Goal: Task Accomplishment & Management: Use online tool/utility

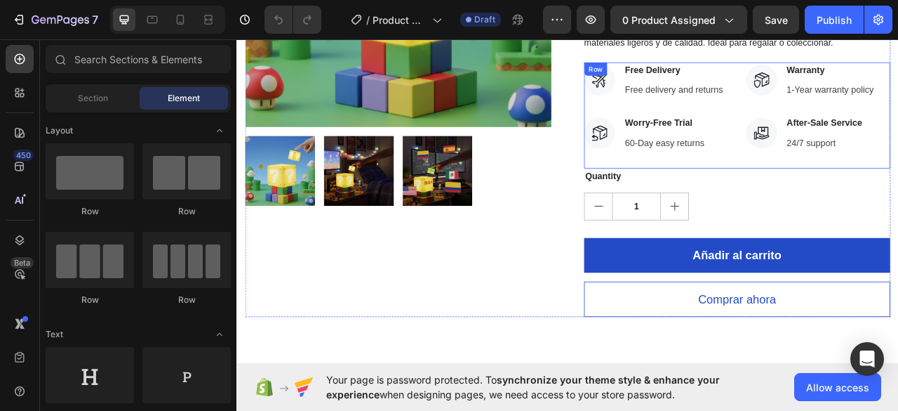
scroll to position [70, 0]
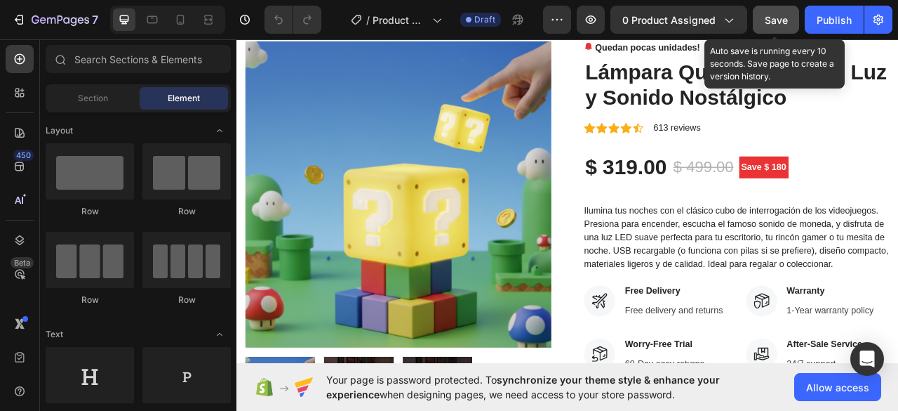
click at [775, 24] on span "Save" at bounding box center [776, 20] width 23 height 12
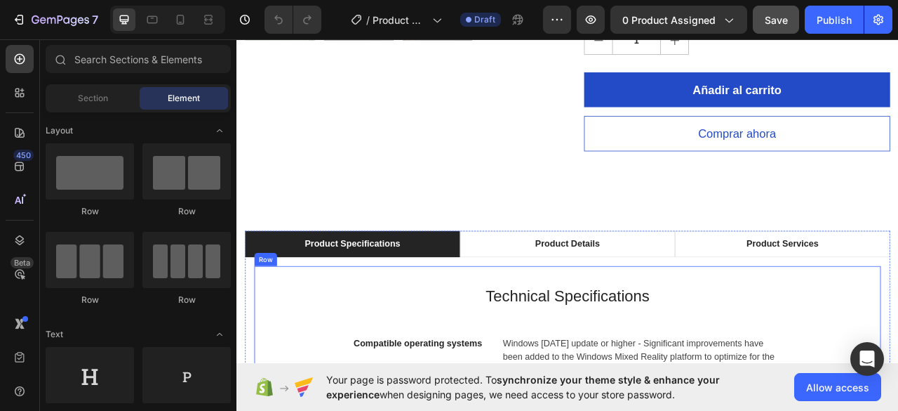
scroll to position [772, 0]
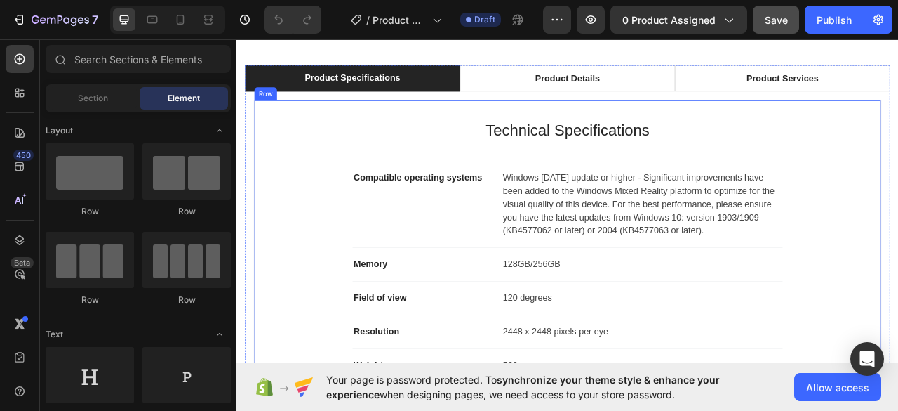
click at [505, 167] on p "Technical Specifications" at bounding box center [658, 156] width 750 height 29
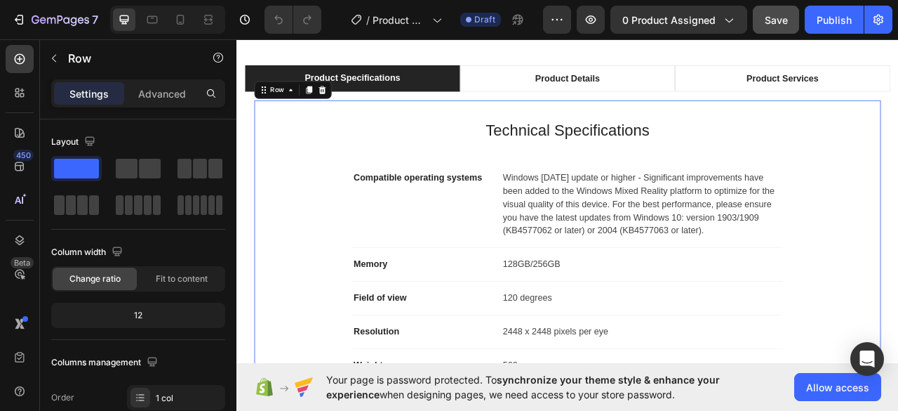
click at [496, 131] on div "Technical Specifications Heading Compatible operating systems Text block Window…" at bounding box center [657, 351] width 799 height 467
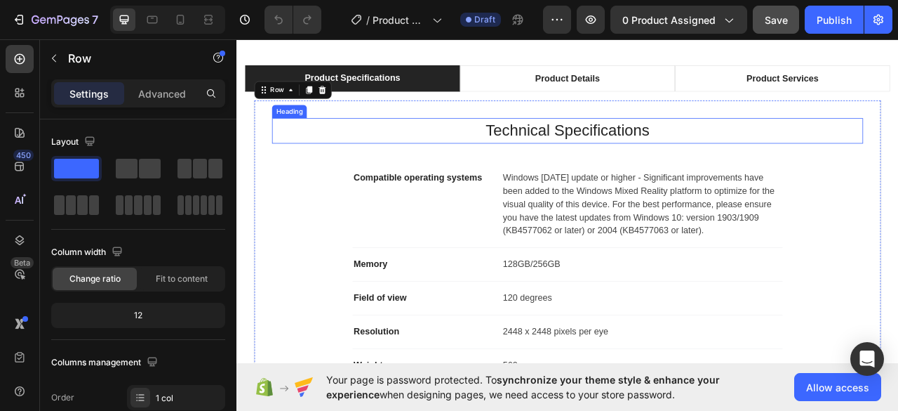
scroll to position [702, 0]
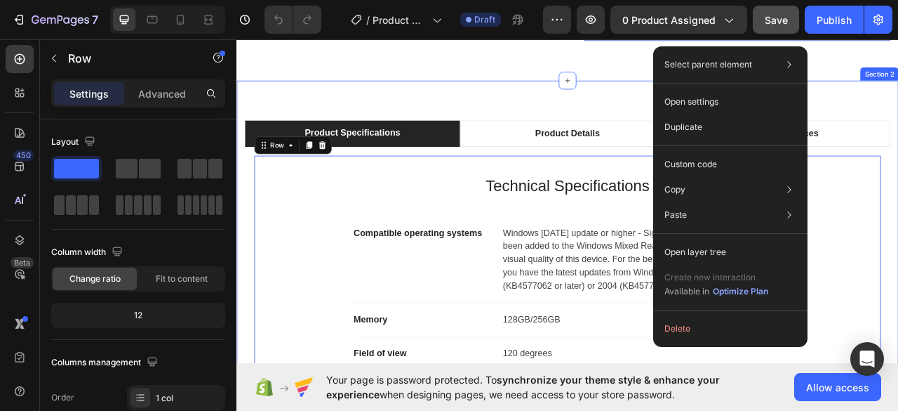
click at [634, 98] on div "Product Specifications Product Details Product Services Technical Specification…" at bounding box center [658, 405] width 842 height 624
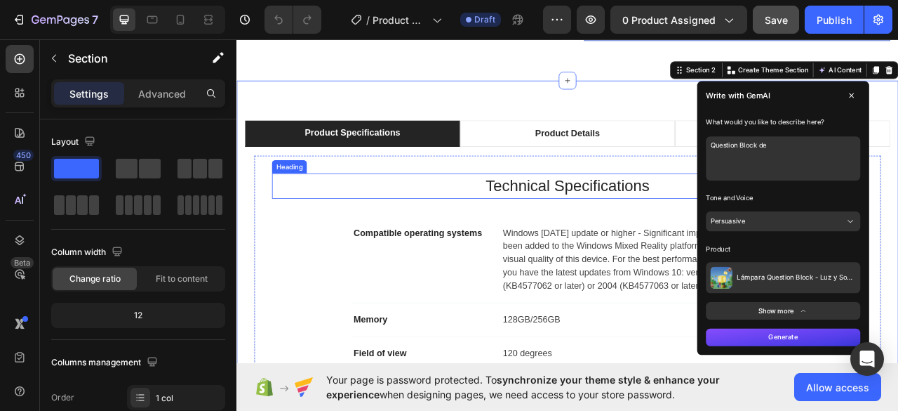
type textarea "Question Block de"
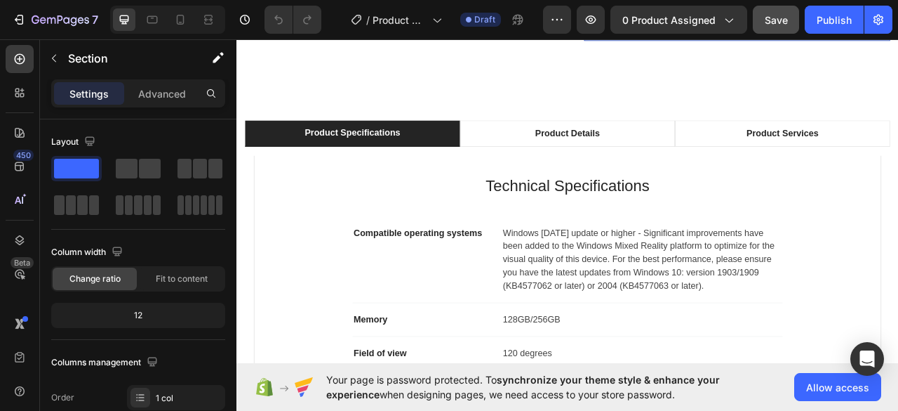
click at [893, 117] on div "Product Specifications Product Details Product Services Technical Specification…" at bounding box center [658, 405] width 842 height 624
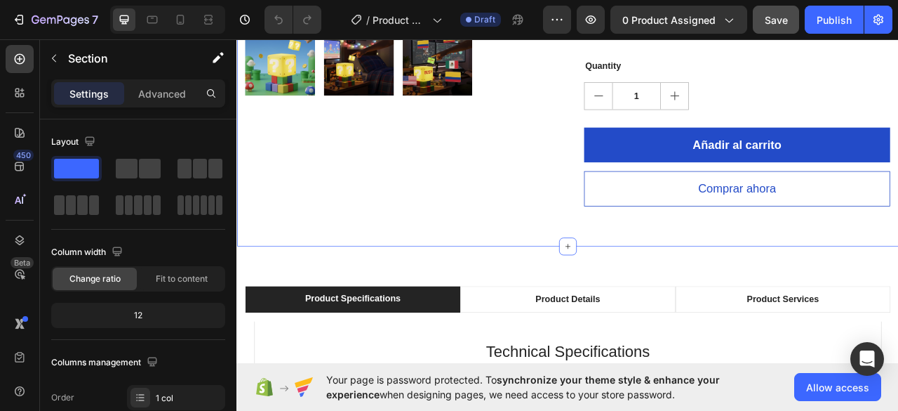
scroll to position [632, 0]
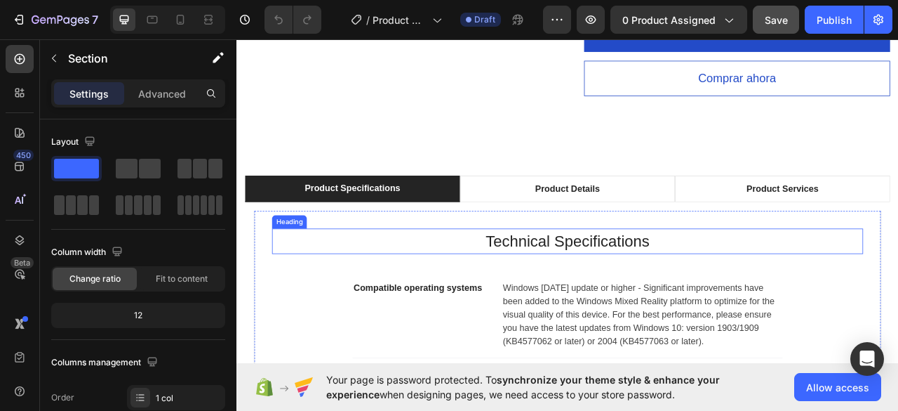
click at [884, 293] on p "Technical Specifications" at bounding box center [658, 296] width 750 height 29
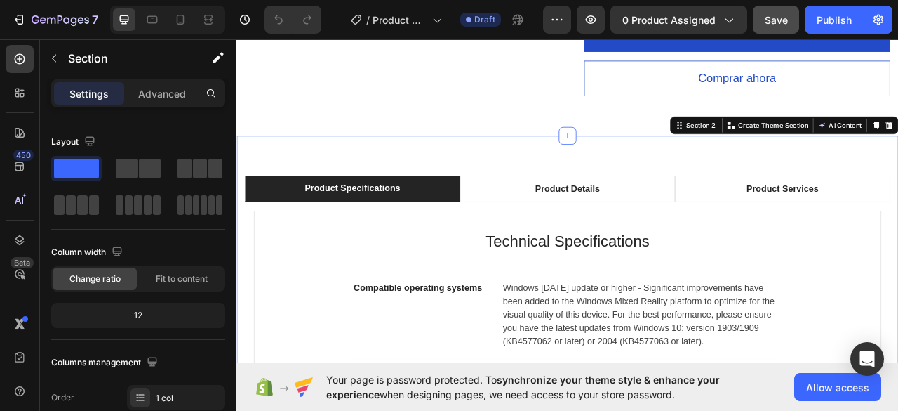
click at [898, 152] on div "Create Theme Section" at bounding box center [912, 149] width 117 height 18
drag, startPoint x: 958, startPoint y: 152, endPoint x: 988, endPoint y: 152, distance: 30.2
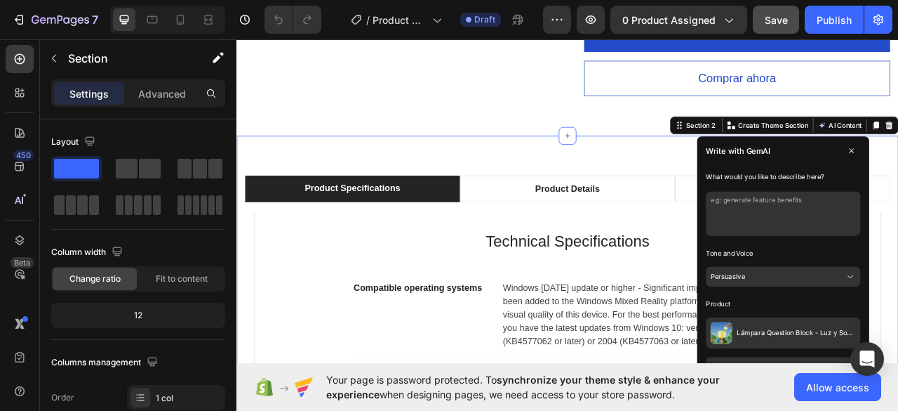
type textarea "Lampara Question Block de videojuegos clásicos"
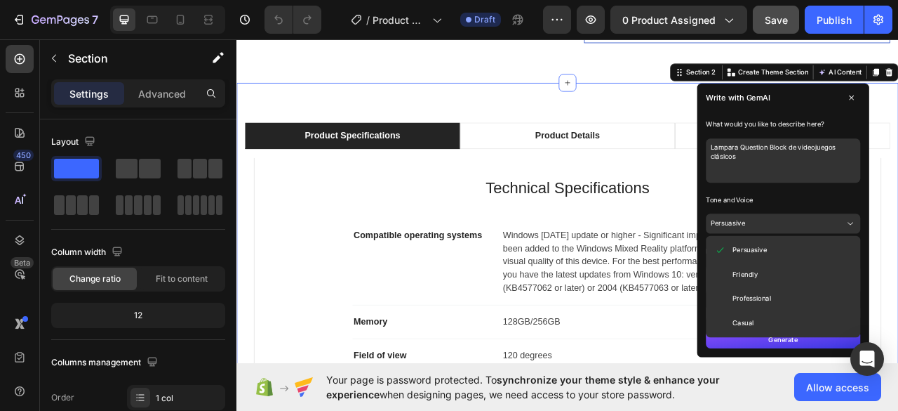
scroll to position [702, 0]
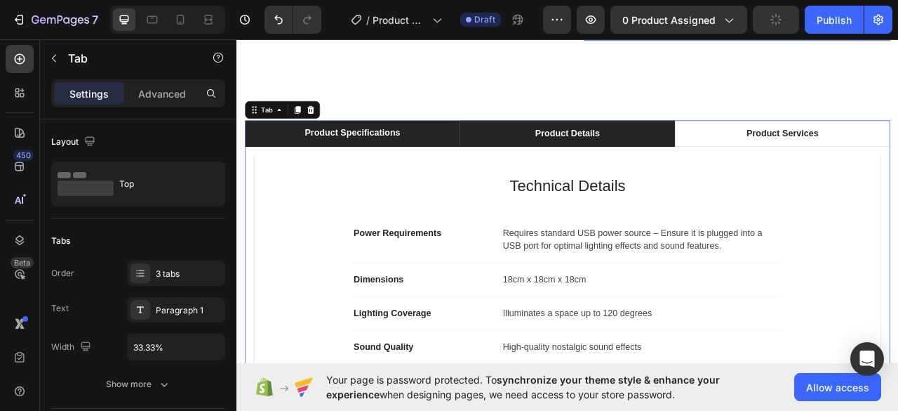
click at [717, 146] on li "Product Details" at bounding box center [658, 160] width 274 height 34
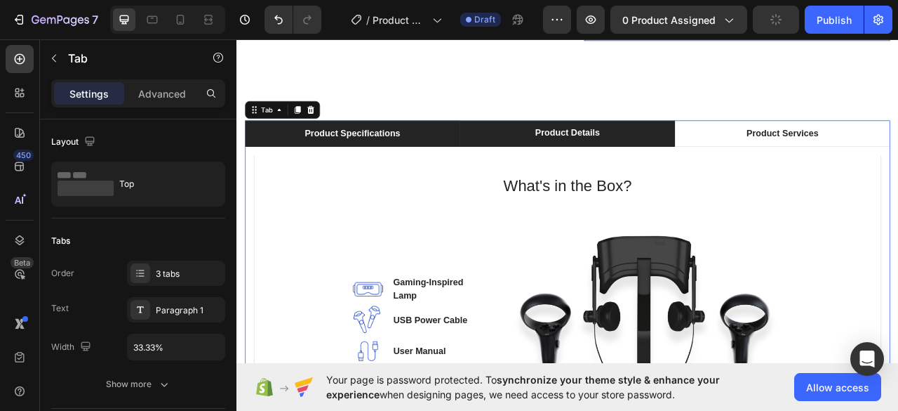
click at [450, 160] on li "Product Specifications" at bounding box center [384, 160] width 274 height 34
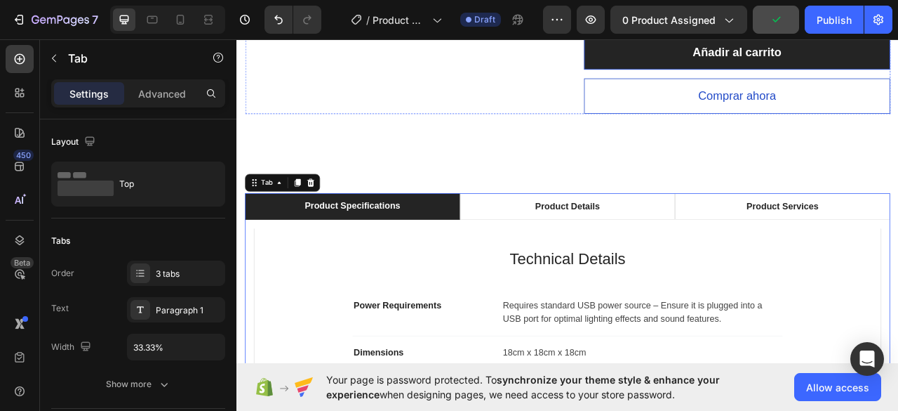
scroll to position [632, 0]
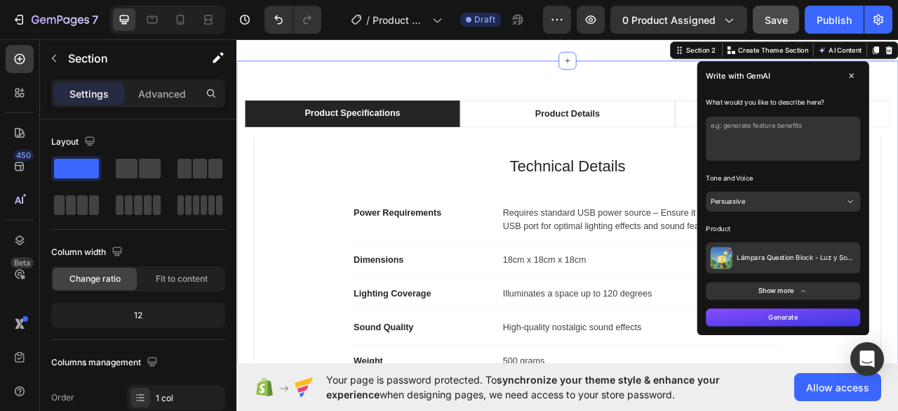
scroll to position [772, 0]
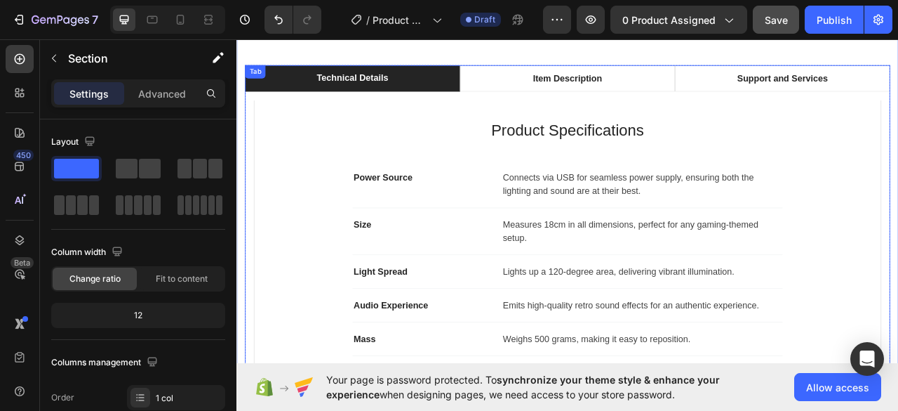
click at [403, 91] on div "Technical Details" at bounding box center [383, 89] width 95 height 21
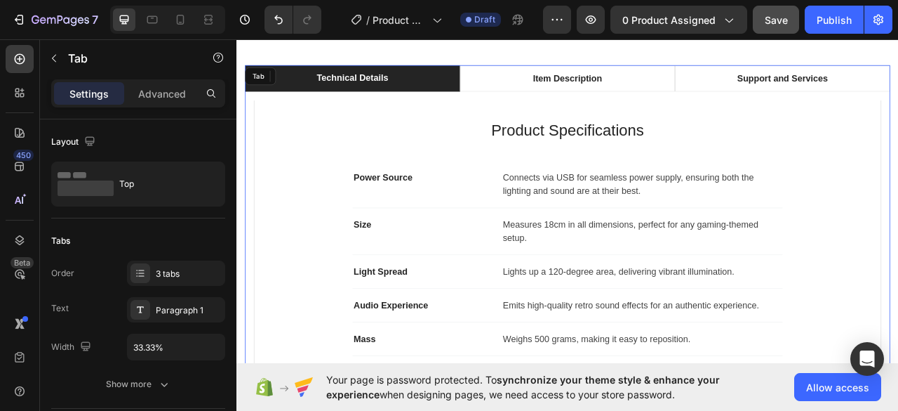
click at [403, 91] on div "Technical Details" at bounding box center [383, 89] width 95 height 21
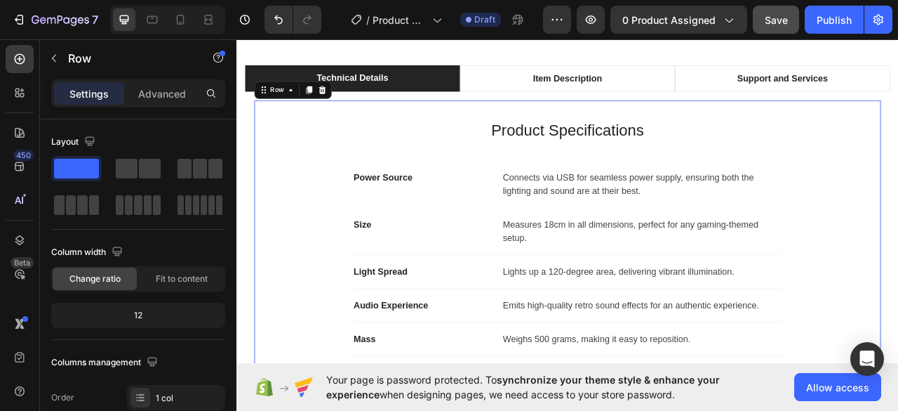
click at [898, 126] on div "Product Specifications Heading Power Source Text block Connects via USB for sea…" at bounding box center [657, 334] width 799 height 433
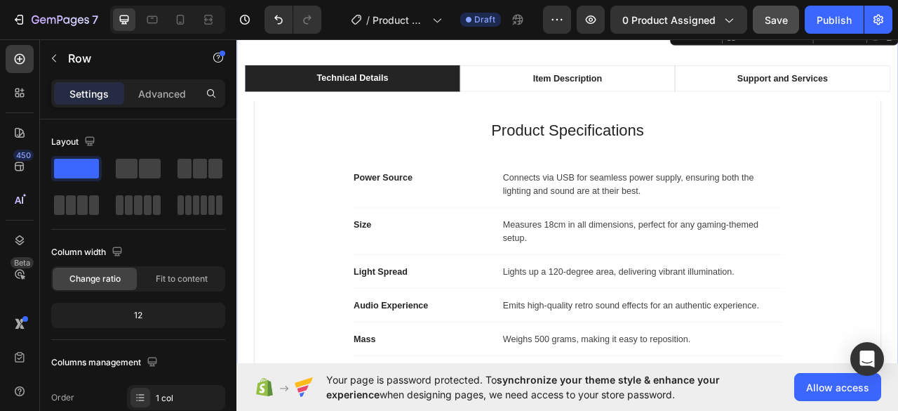
click at [729, 47] on div "Technical Details Item Description Support and Services Product Specifications …" at bounding box center [658, 317] width 842 height 590
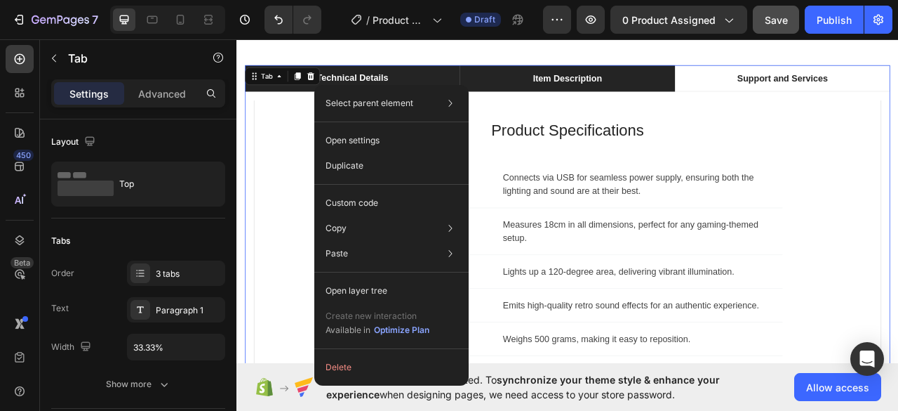
click at [569, 86] on li "Item Description" at bounding box center [658, 90] width 274 height 34
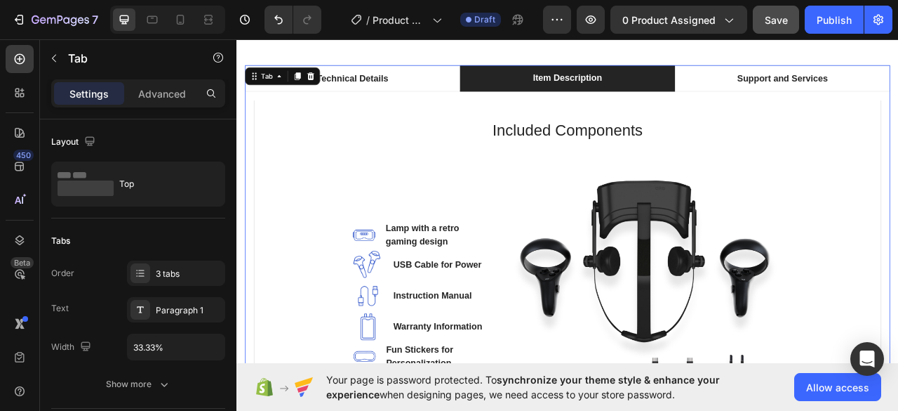
click at [488, 107] on div "Product Specifications Heading Power Source Text block Connects via USB for sea…" at bounding box center [657, 339] width 821 height 465
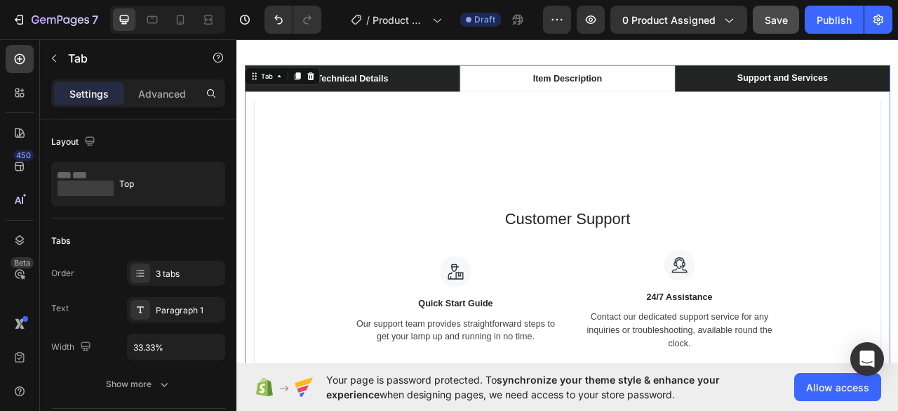
click at [464, 100] on li "Technical Details" at bounding box center [384, 90] width 274 height 34
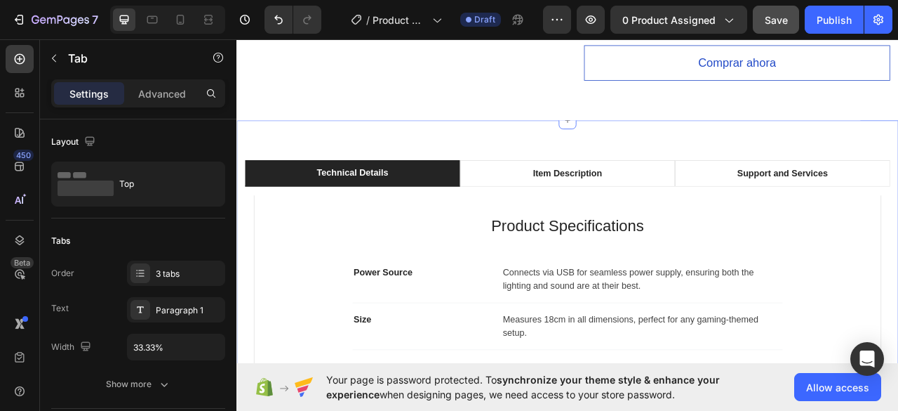
scroll to position [632, 0]
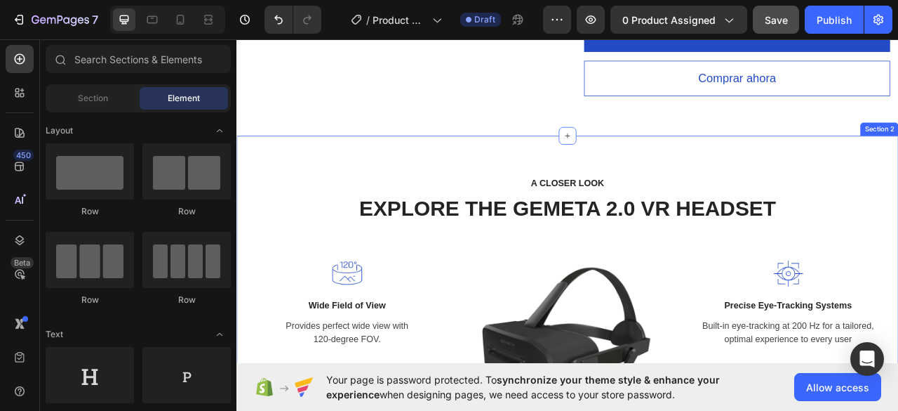
click at [898, 200] on div "A CLOSER LOOK Text block EXPLORE THE GEMETA 2.0 VR HEADSET Heading Row Image Wi…" at bounding box center [658, 393] width 842 height 460
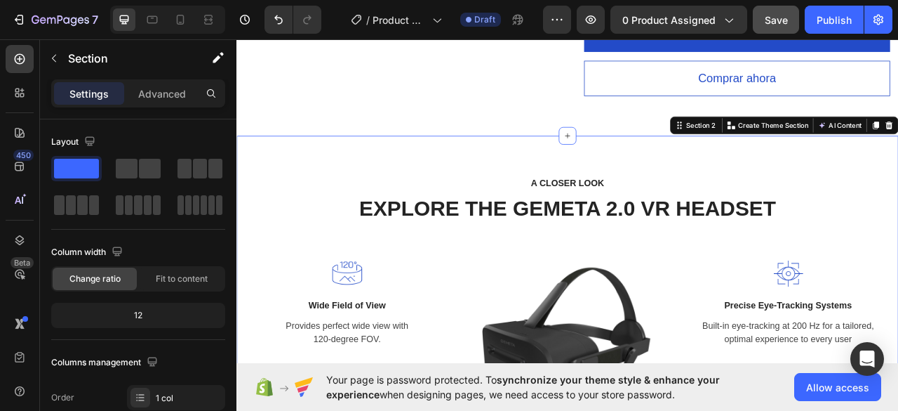
click at [898, 193] on div "A CLOSER LOOK Text block EXPLORE THE GEMETA 2.0 VR HEADSET Heading Row Image Wi…" at bounding box center [658, 393] width 842 height 460
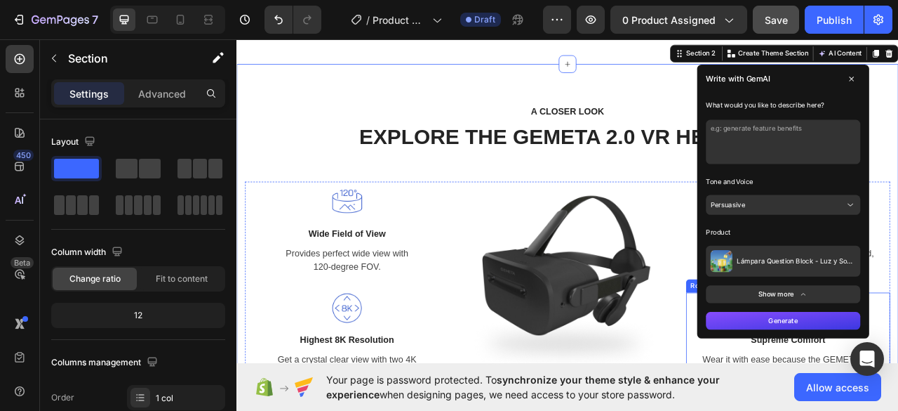
scroll to position [772, 0]
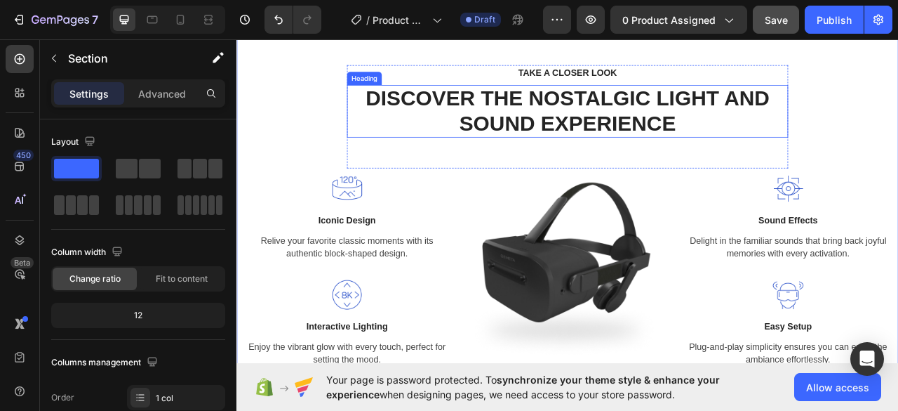
scroll to position [702, 0]
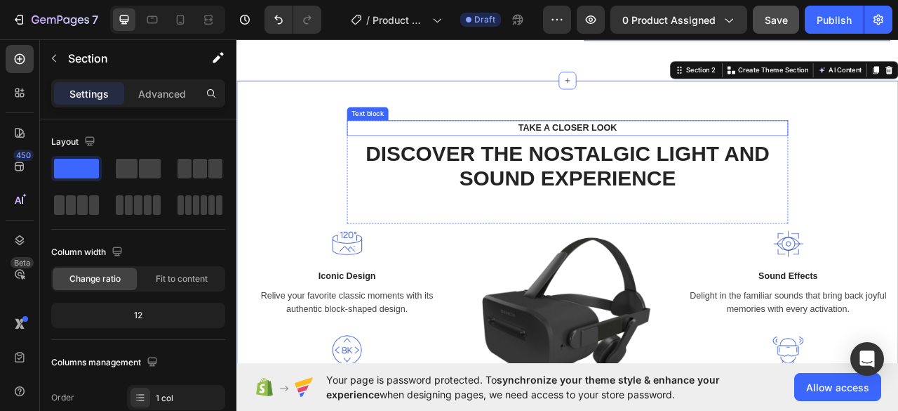
click at [656, 152] on div "TAKE A CLOSER LOOK" at bounding box center [657, 153] width 539 height 20
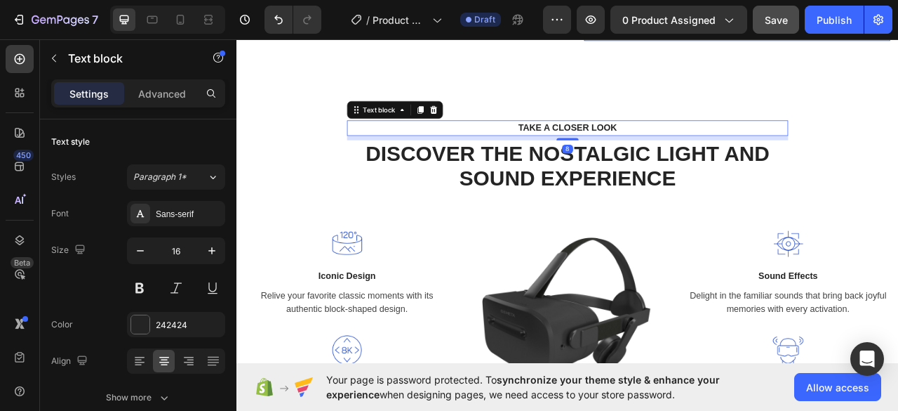
click at [656, 152] on div "TAKE A CLOSER LOOK" at bounding box center [657, 153] width 539 height 20
click at [656, 152] on p "TAKE A CLOSER LOOK" at bounding box center [658, 153] width 536 height 17
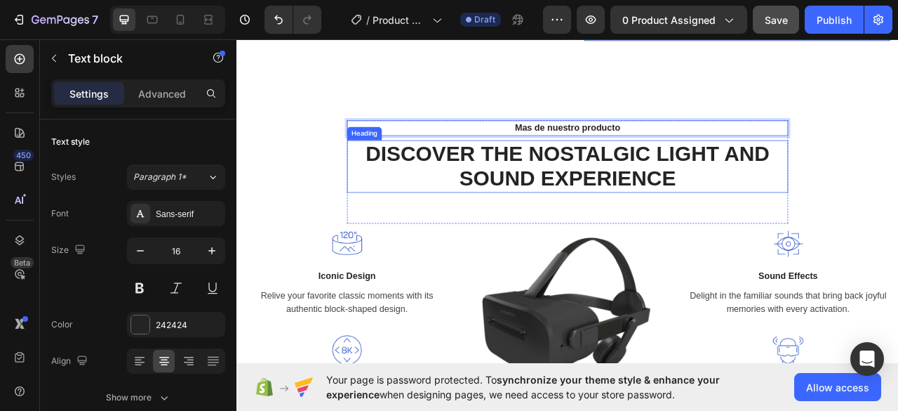
click at [654, 194] on h2 "DISCOVER THE NOSTALGIC LIGHT AND SOUND EXPERIENCE" at bounding box center [657, 201] width 561 height 67
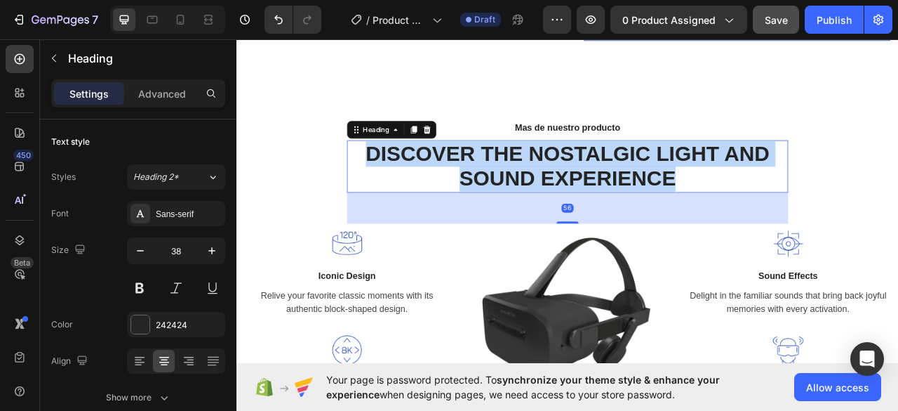
click at [654, 193] on p "DISCOVER THE NOSTALGIC LIGHT AND SOUND EXPERIENCE" at bounding box center [657, 202] width 559 height 64
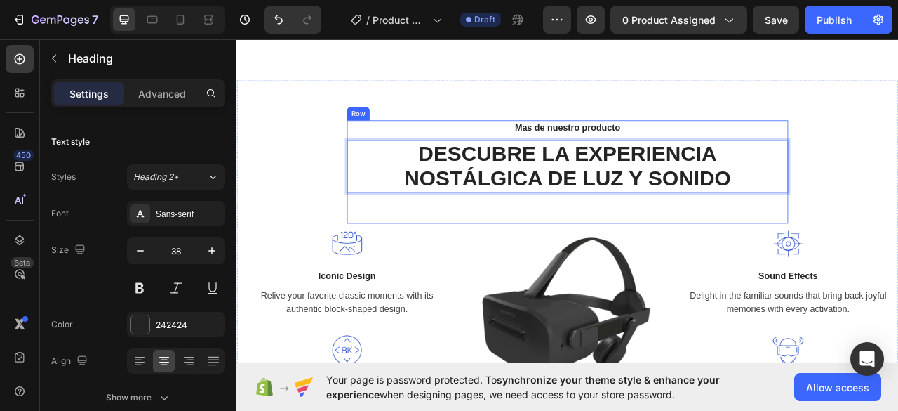
scroll to position [842, 0]
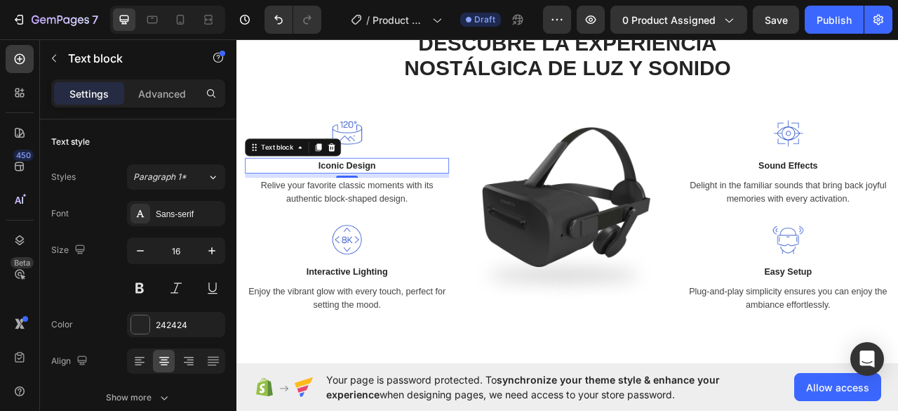
click at [383, 196] on div "Iconic Design" at bounding box center [377, 201] width 260 height 20
copy p "Design"
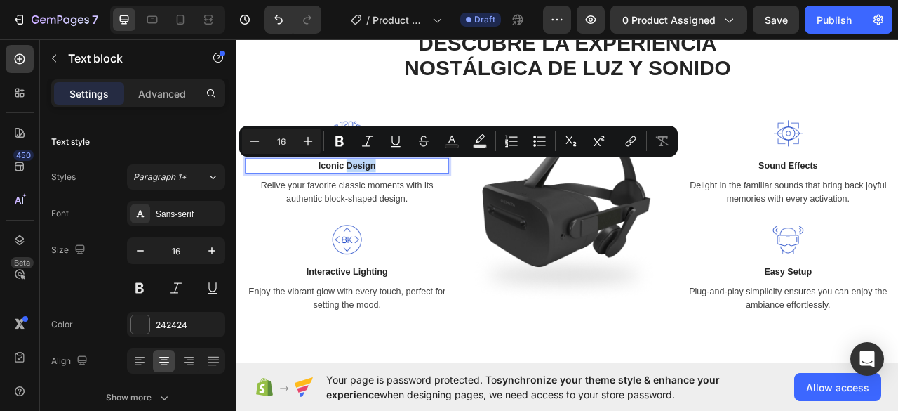
click at [401, 203] on p "Iconic Design" at bounding box center [376, 200] width 257 height 17
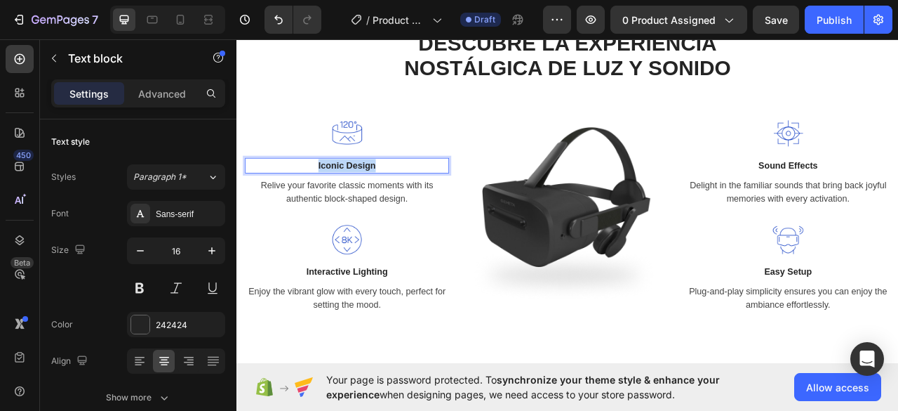
click at [401, 203] on p "Iconic Design" at bounding box center [376, 200] width 257 height 17
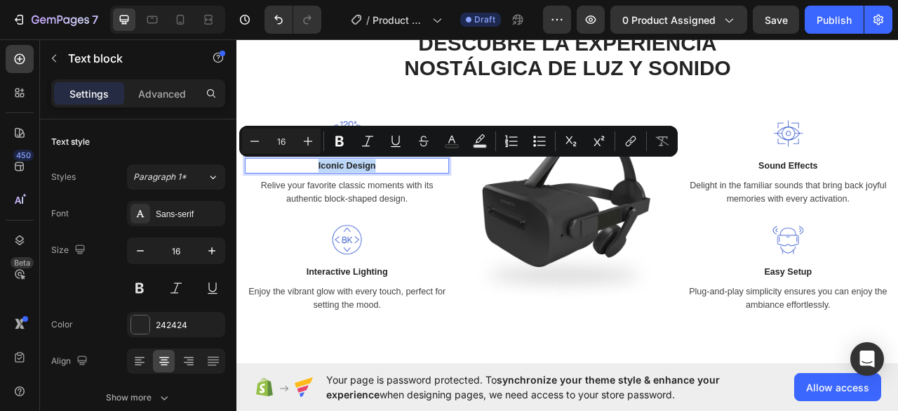
copy p "Iconic Design"
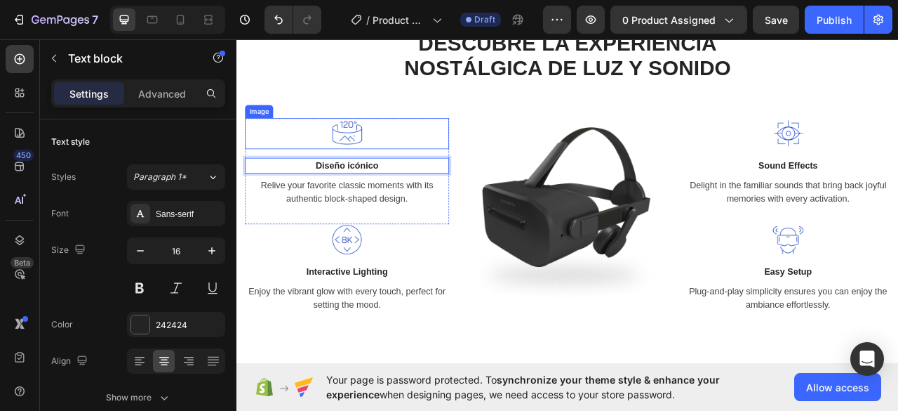
click at [407, 142] on div at bounding box center [377, 159] width 260 height 39
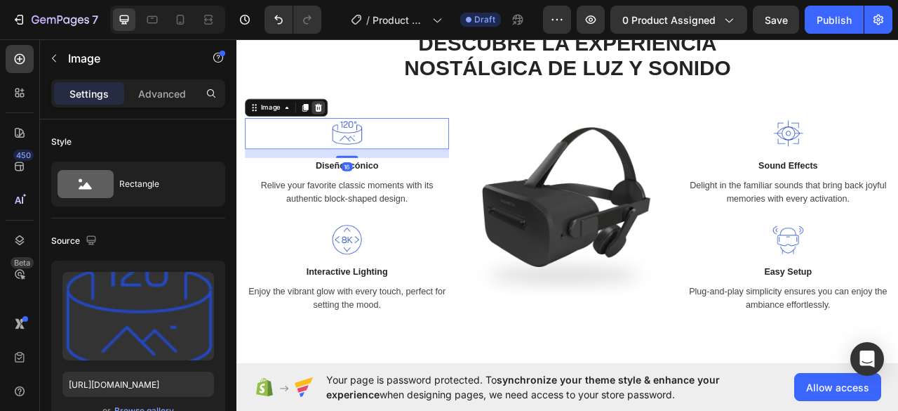
click at [338, 126] on icon at bounding box center [340, 127] width 9 height 10
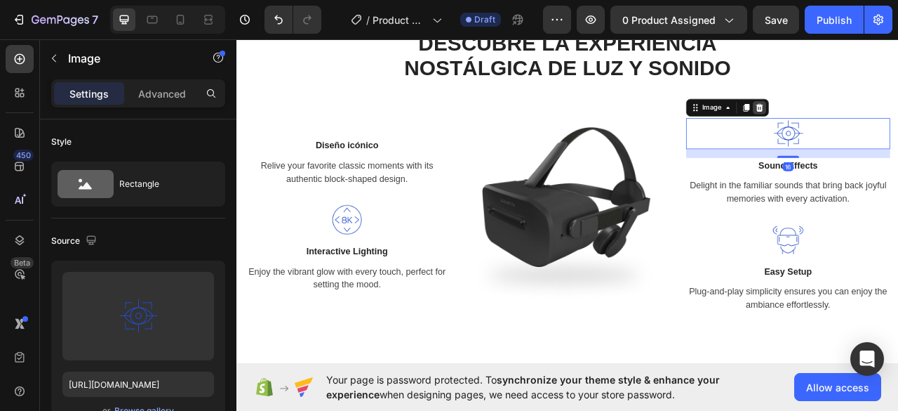
click at [898, 126] on icon at bounding box center [901, 126] width 11 height 11
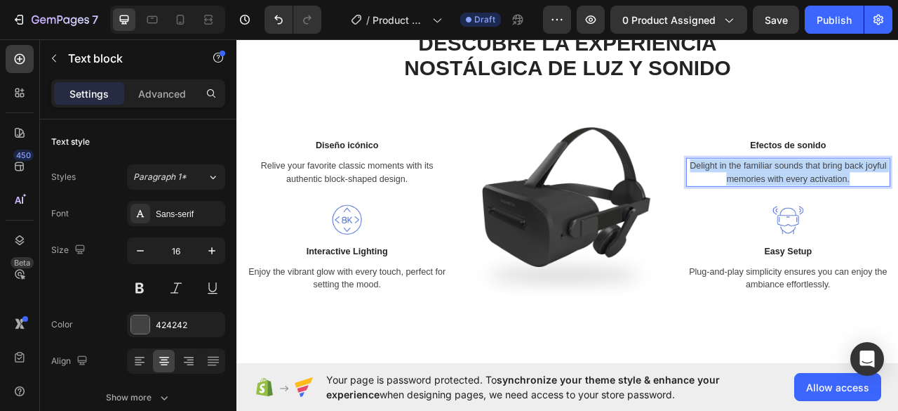
copy p "Delight in the familiar sounds that bring back joyful memories with every activ…"
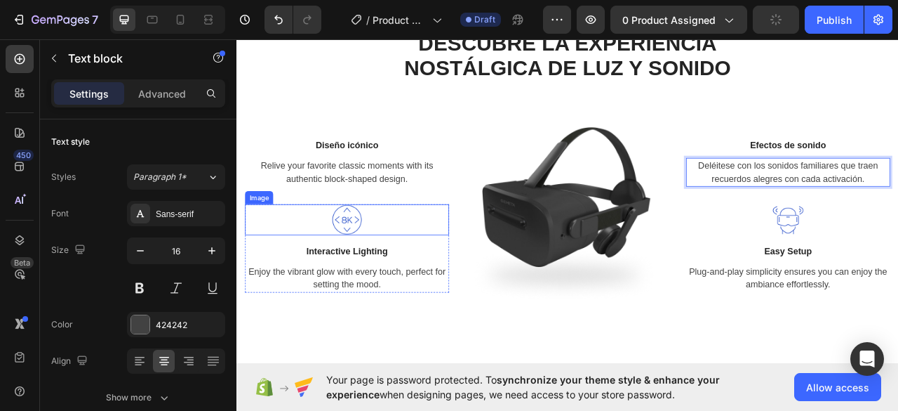
click at [417, 254] on div at bounding box center [377, 269] width 260 height 39
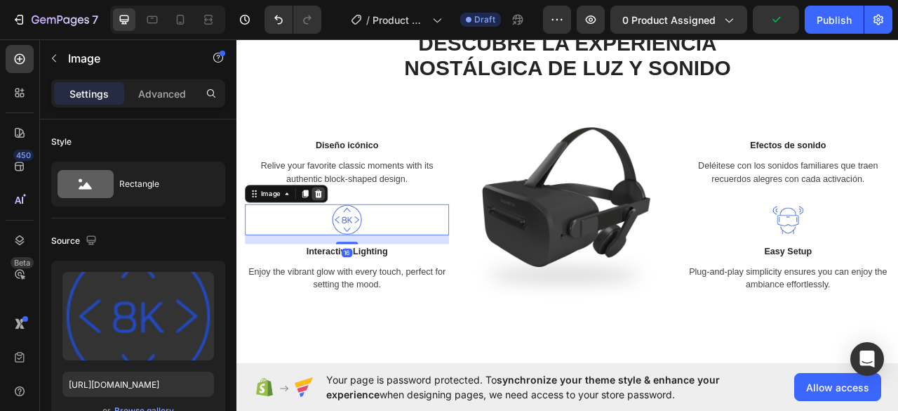
click at [346, 233] on div at bounding box center [340, 236] width 17 height 17
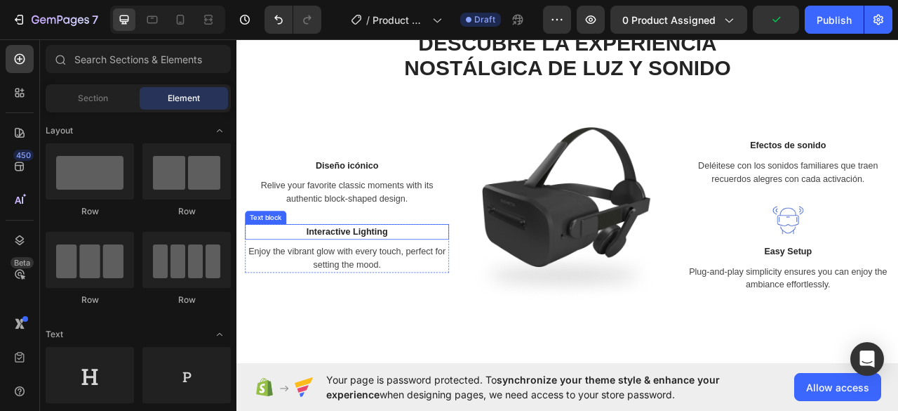
click at [393, 286] on div "Interactive Lighting" at bounding box center [377, 285] width 260 height 20
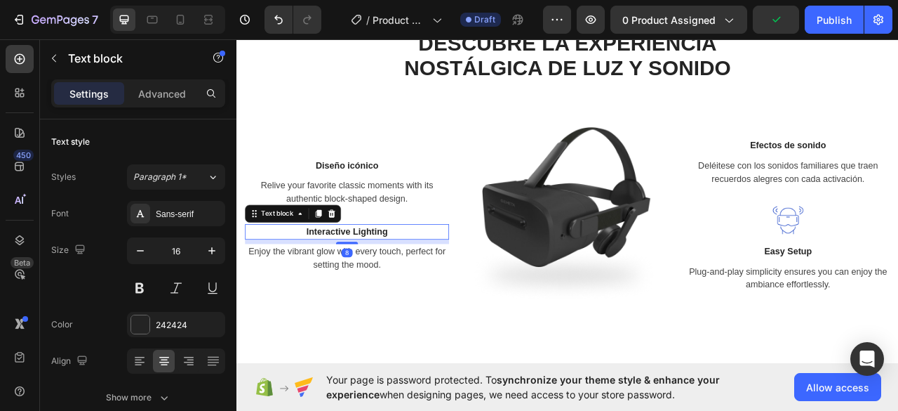
click at [393, 286] on div "Interactive Lighting" at bounding box center [377, 285] width 260 height 20
click at [393, 286] on p "Interactive Lighting" at bounding box center [376, 285] width 257 height 17
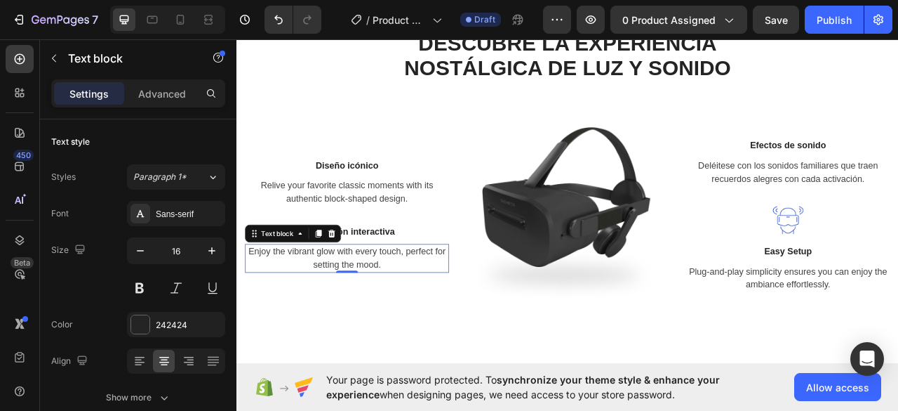
click at [373, 310] on div "Enjoy the vibrant glow with every touch, perfect for setting the mood." at bounding box center [377, 318] width 260 height 36
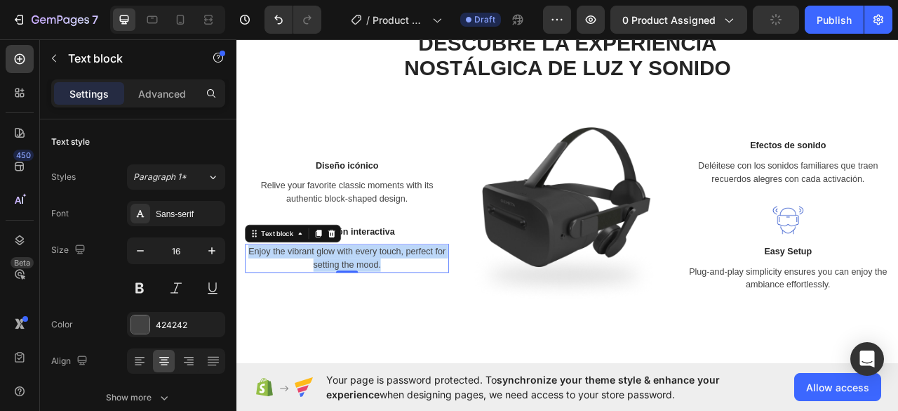
click at [373, 310] on p "Enjoy the vibrant glow with every touch, perfect for setting the mood." at bounding box center [376, 319] width 257 height 34
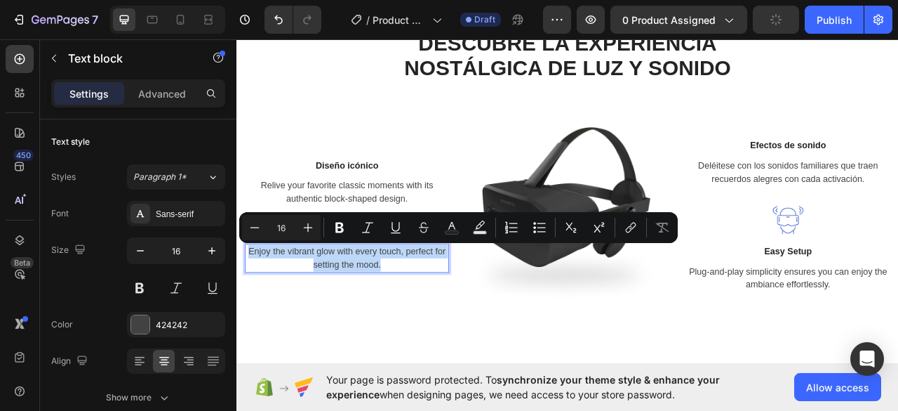
copy p "Enjoy the vibrant glow with every touch, perfect for setting the mood."
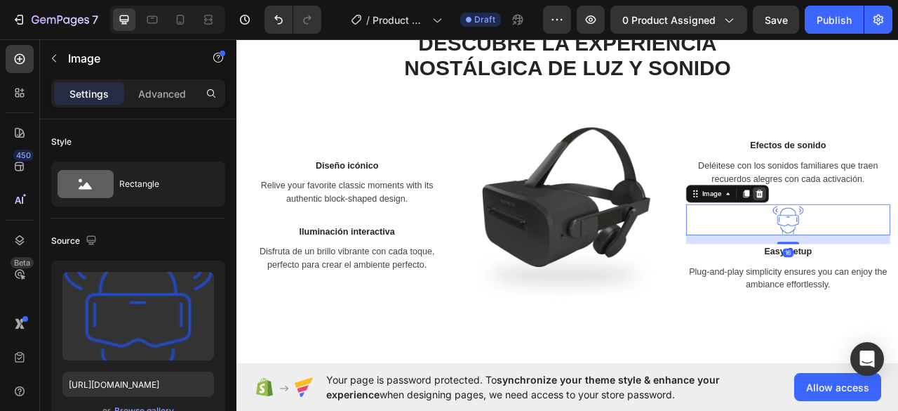
click at [898, 232] on div at bounding box center [901, 236] width 17 height 17
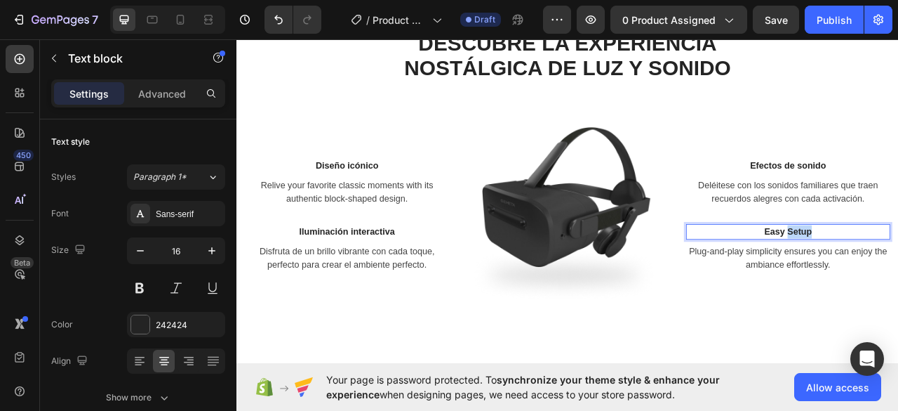
copy p "Easy Setup"
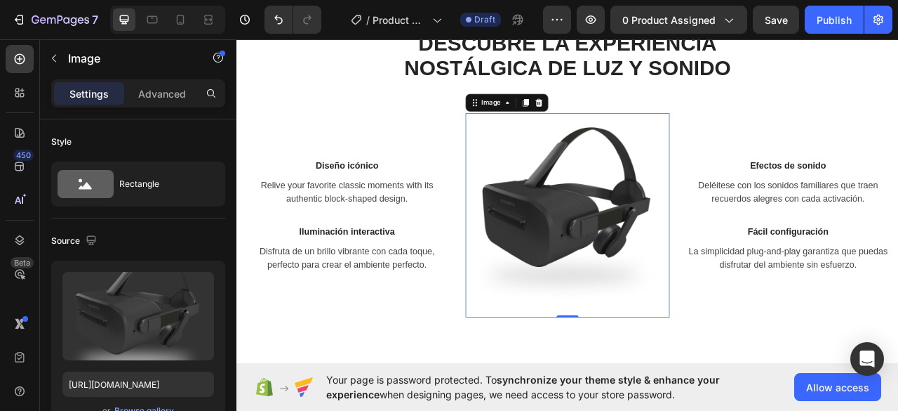
click at [579, 156] on img at bounding box center [658, 264] width 260 height 260
click at [619, 122] on icon at bounding box center [621, 121] width 9 height 10
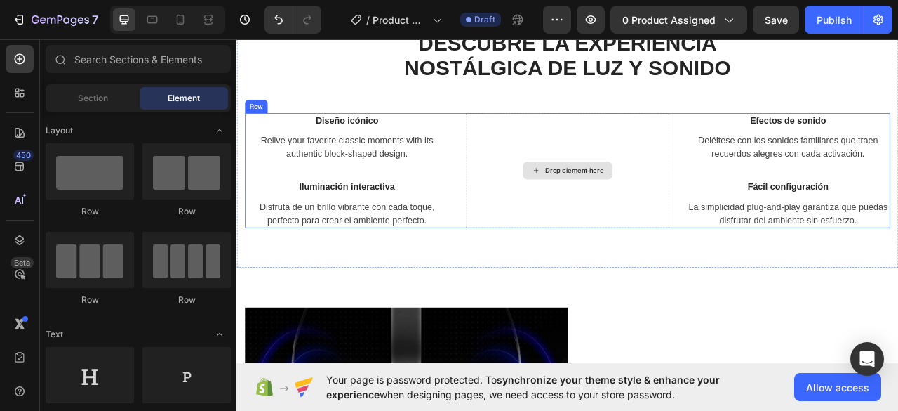
click at [619, 206] on div "Drop element here" at bounding box center [658, 207] width 114 height 22
click at [665, 204] on div "Drop element here" at bounding box center [666, 206] width 74 height 11
drag, startPoint x: 678, startPoint y: 226, endPoint x: 674, endPoint y: 195, distance: 31.2
click at [677, 215] on div "Drop element here" at bounding box center [658, 207] width 260 height 146
click at [674, 196] on div "Drop element here" at bounding box center [658, 207] width 114 height 22
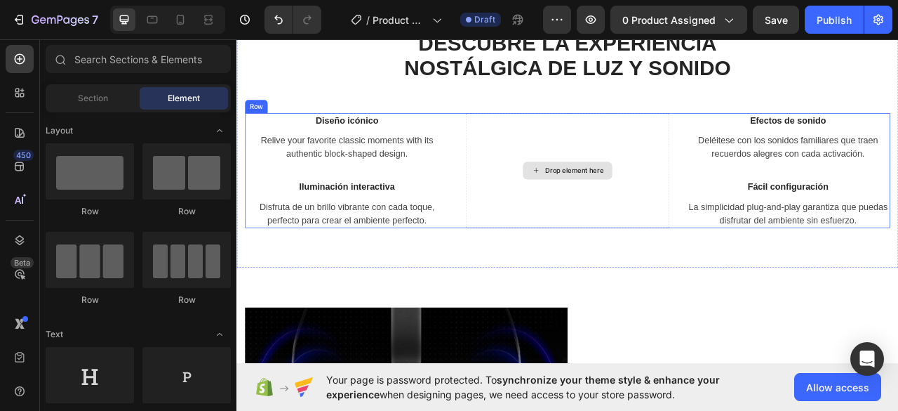
click at [610, 168] on div "Drop element here" at bounding box center [658, 207] width 260 height 146
click at [646, 205] on div "Drop element here" at bounding box center [666, 206] width 74 height 11
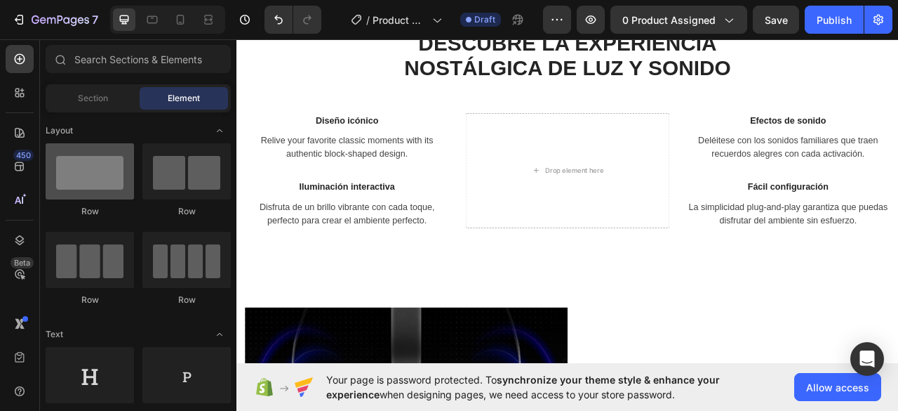
click at [91, 166] on div at bounding box center [90, 171] width 88 height 56
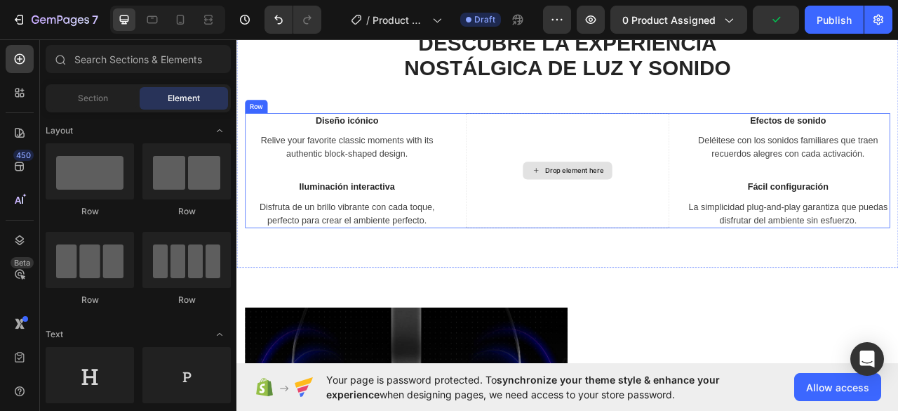
click at [646, 204] on div "Drop element here" at bounding box center [666, 206] width 74 height 11
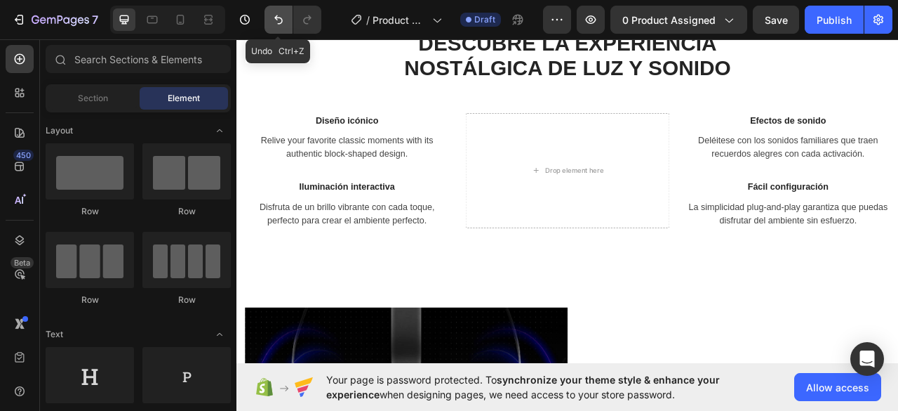
click at [281, 13] on icon "Undo/Redo" at bounding box center [279, 20] width 14 height 14
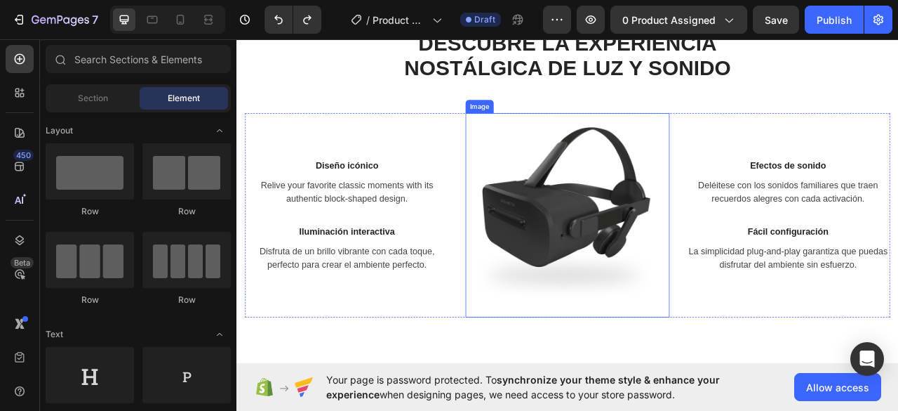
click at [637, 200] on img at bounding box center [658, 264] width 260 height 260
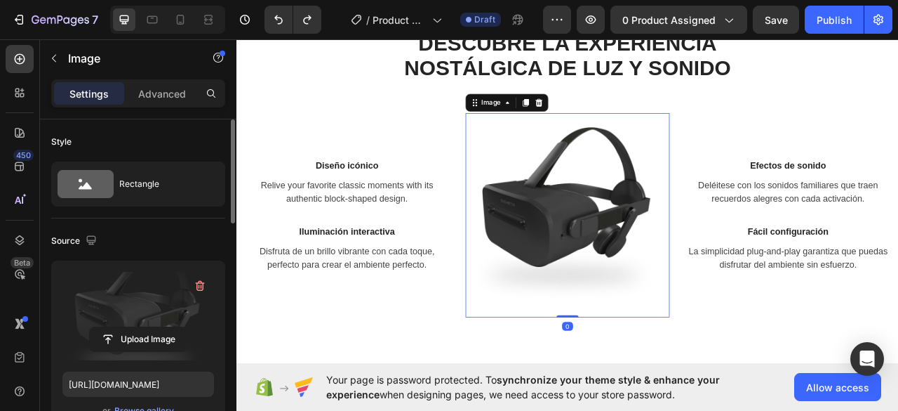
click at [142, 311] on label at bounding box center [138, 316] width 152 height 88
click at [142, 327] on input "file" at bounding box center [138, 339] width 97 height 24
click at [142, 333] on input "file" at bounding box center [138, 339] width 97 height 24
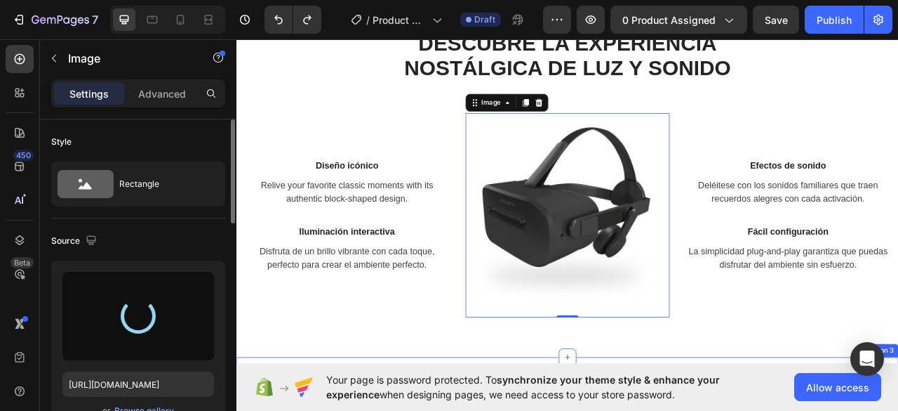
type input "https://cdn.shopify.com/s/files/1/0976/9572/7910/files/gempages_586229223773962…"
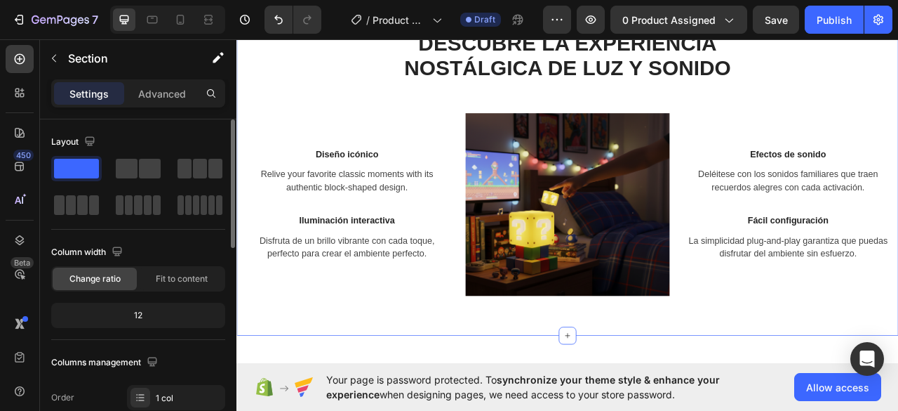
click at [898, 69] on div "Mas de nuestro producto Text block DESCUBRE LA EXPERIENCIA NOSTÁLGICA DE LUZ Y …" at bounding box center [657, 185] width 821 height 364
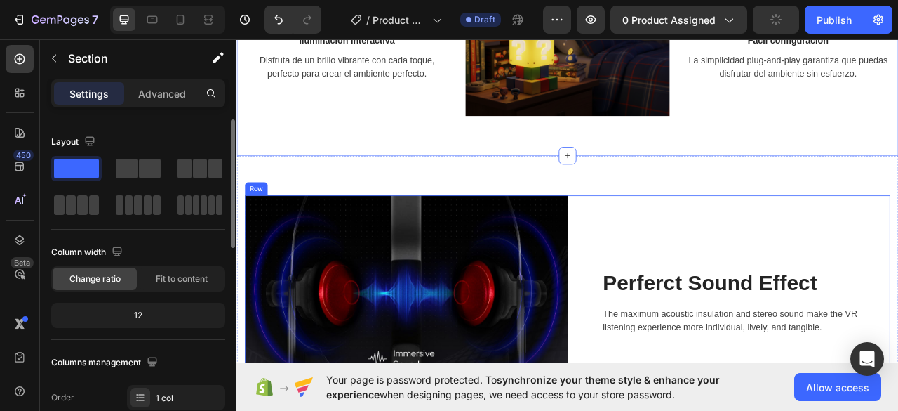
scroll to position [1193, 0]
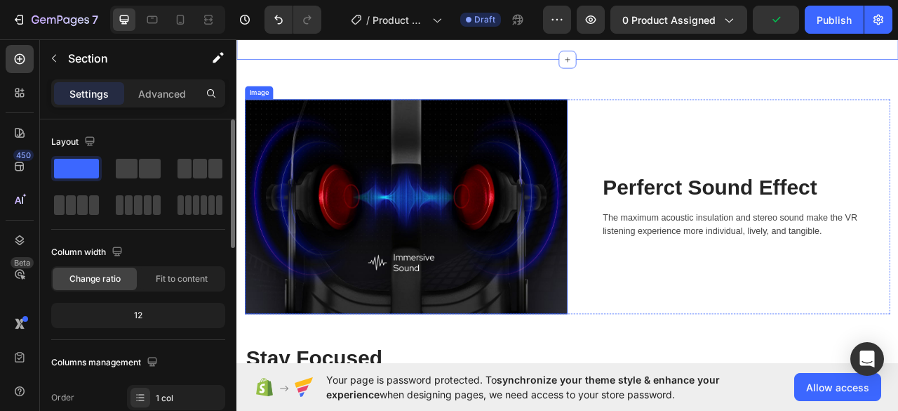
click at [540, 200] on img at bounding box center [452, 253] width 411 height 273
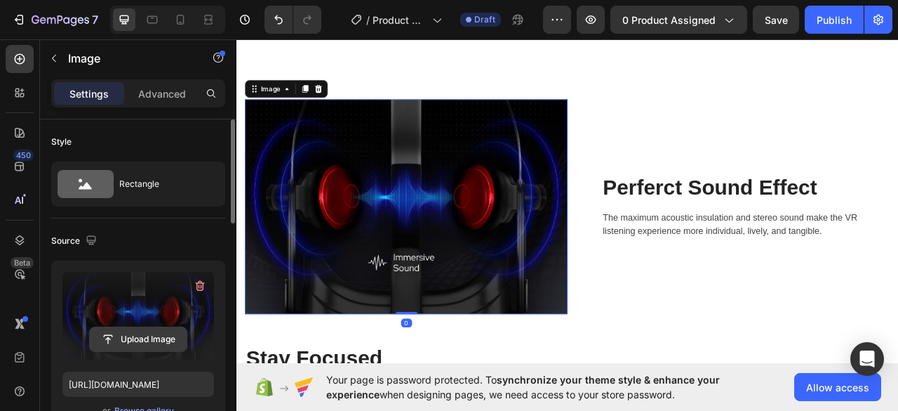
click at [165, 333] on input "file" at bounding box center [138, 339] width 97 height 24
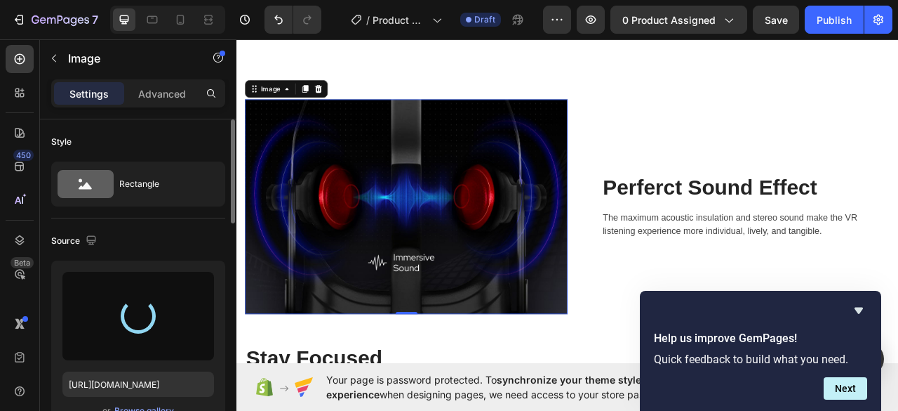
type input "https://cdn.shopify.com/s/files/1/0976/9572/7910/files/gempages_586229223773962…"
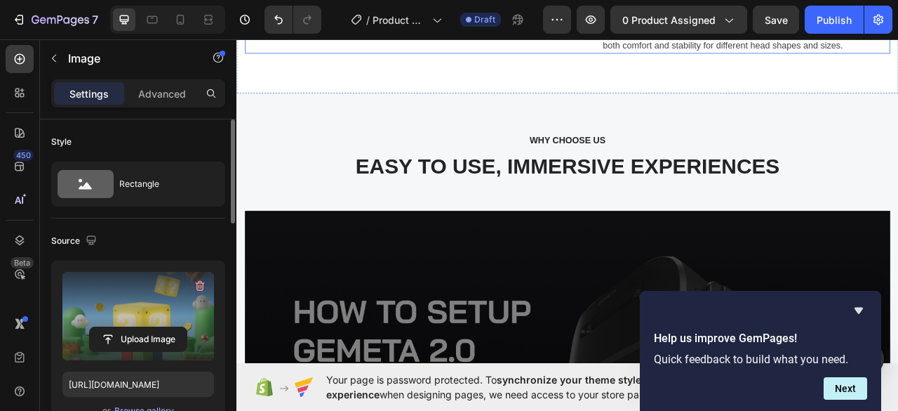
scroll to position [1684, 0]
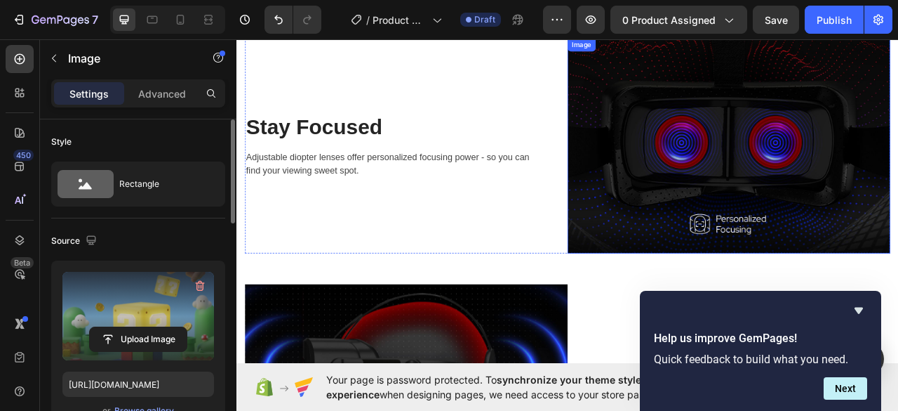
click at [776, 157] on img at bounding box center [863, 176] width 411 height 274
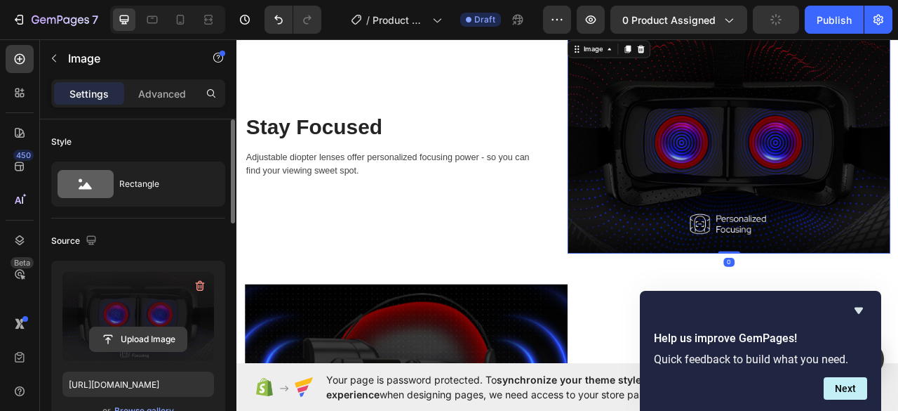
click at [146, 338] on input "file" at bounding box center [138, 339] width 97 height 24
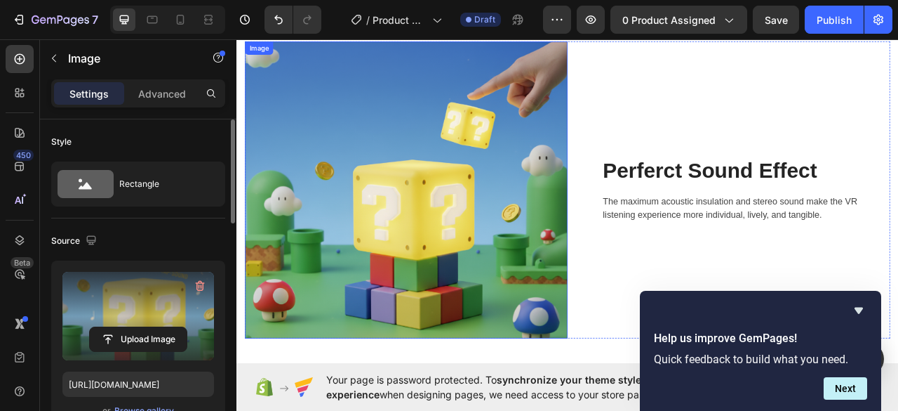
scroll to position [1544, 0]
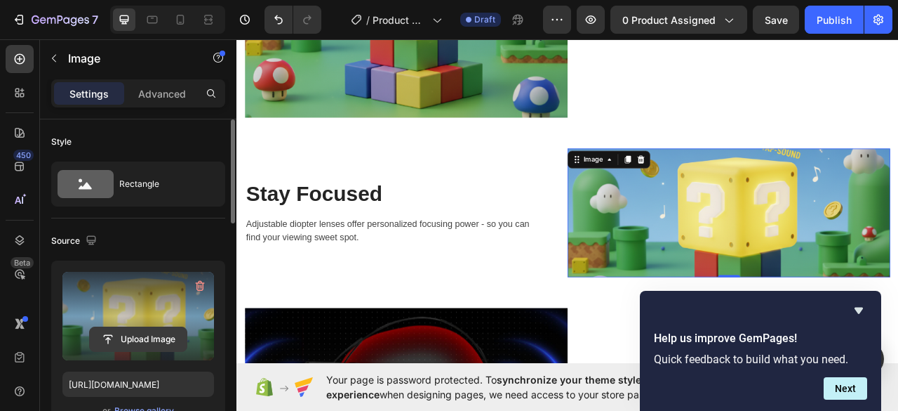
click at [150, 339] on input "file" at bounding box center [138, 339] width 97 height 24
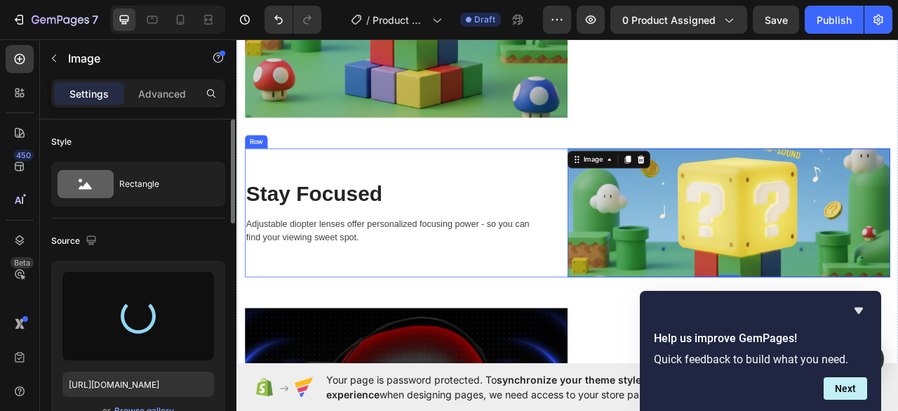
type input "https://cdn.shopify.com/s/files/1/0976/9572/7910/files/gempages_586229223773962…"
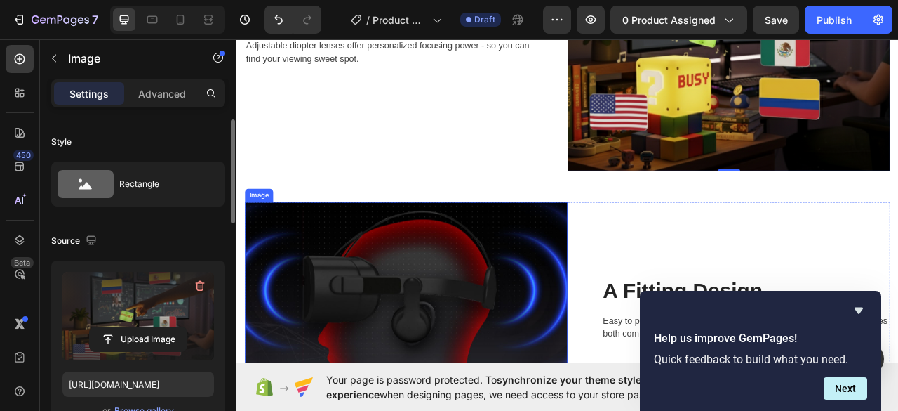
scroll to position [1965, 0]
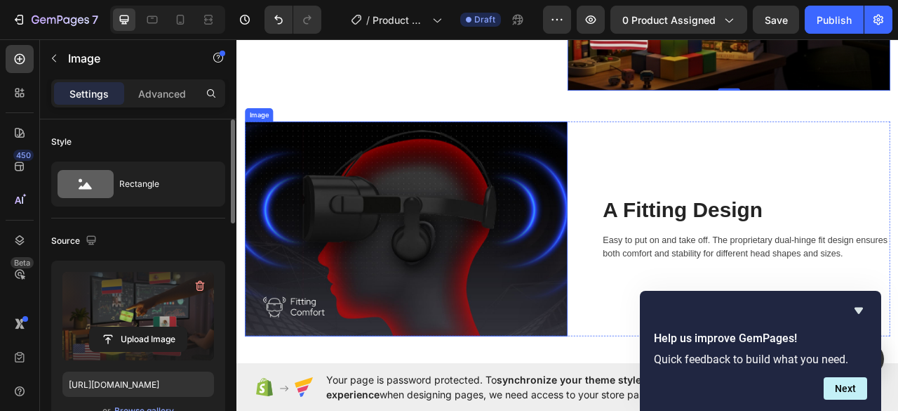
click at [586, 195] on img at bounding box center [452, 281] width 411 height 273
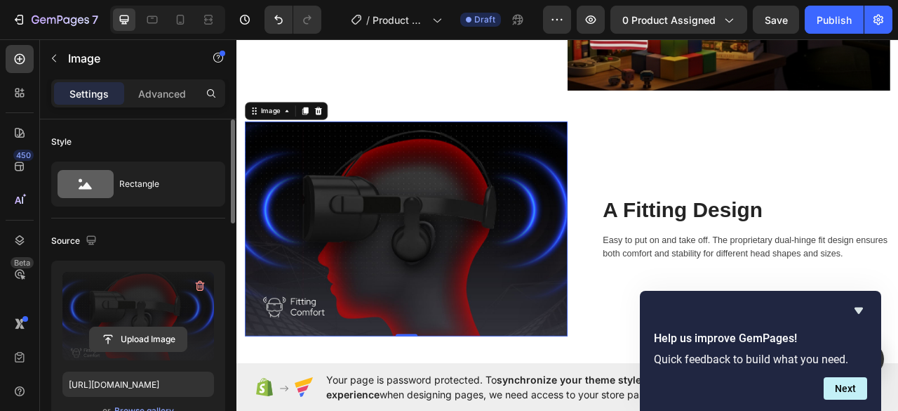
click at [131, 338] on input "file" at bounding box center [138, 339] width 97 height 24
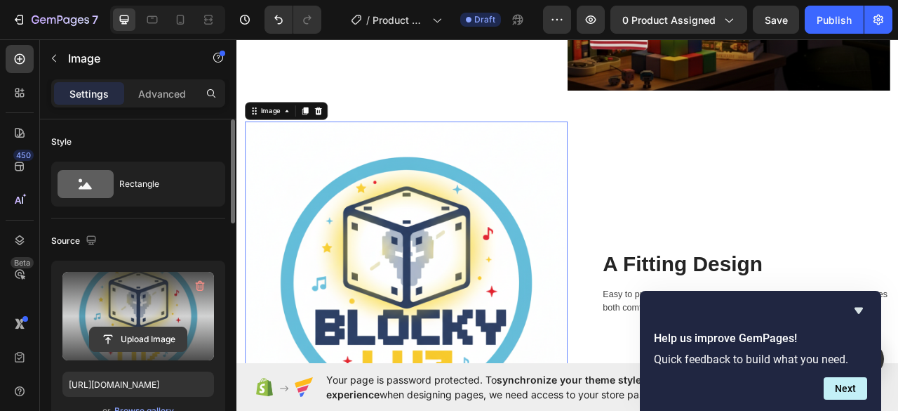
click at [149, 340] on input "file" at bounding box center [138, 339] width 97 height 24
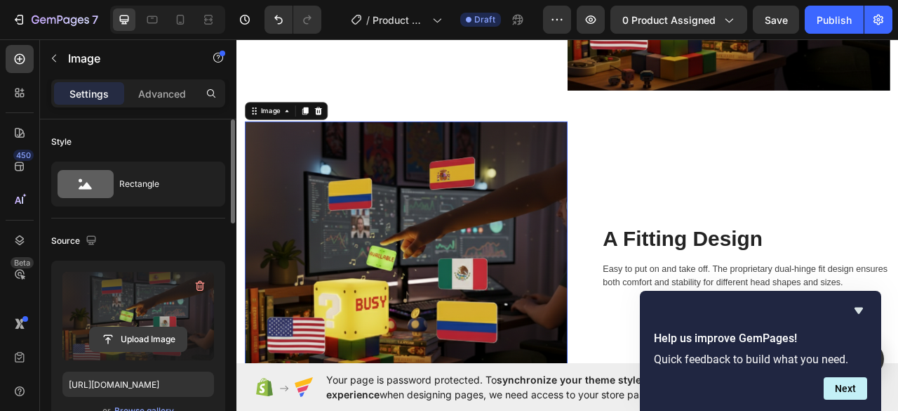
click at [157, 343] on input "file" at bounding box center [138, 339] width 97 height 24
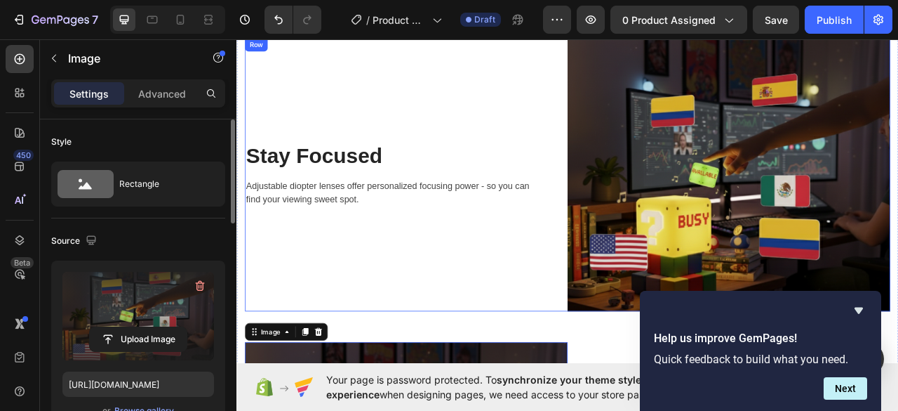
scroll to position [1895, 0]
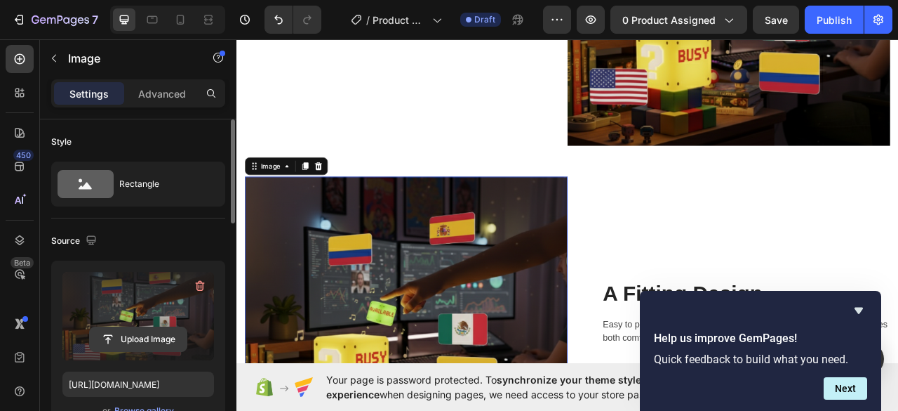
click at [131, 341] on input "file" at bounding box center [138, 339] width 97 height 24
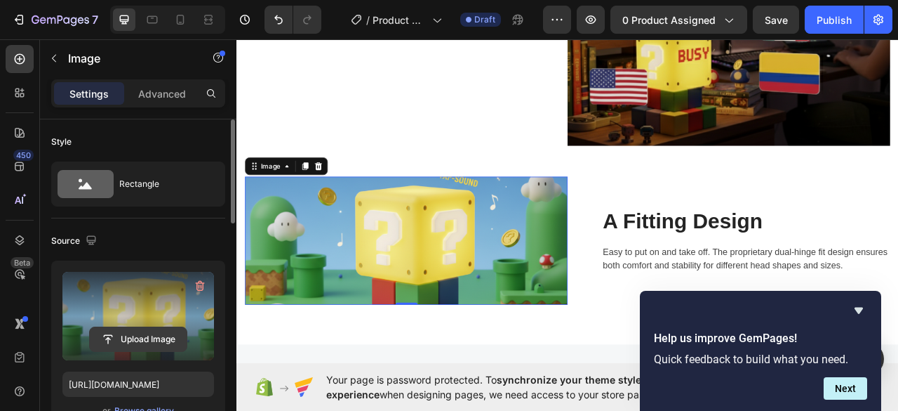
click at [142, 335] on input "file" at bounding box center [138, 339] width 97 height 24
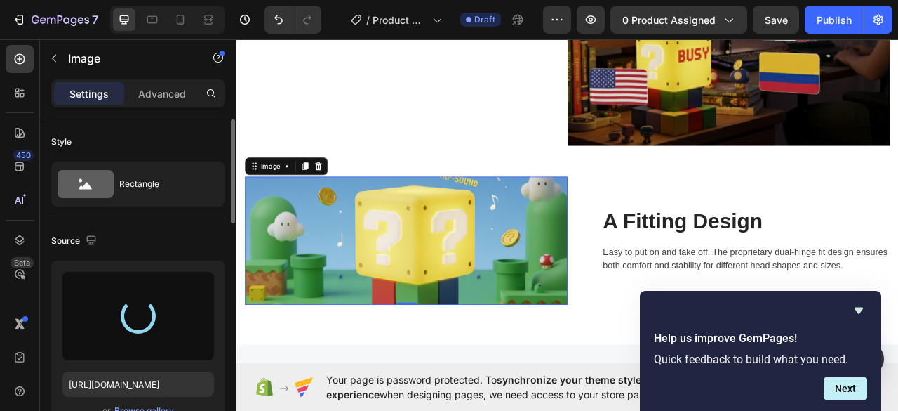
type input "https://cdn.shopify.com/s/files/1/0976/9572/7910/files/gempages_586229223773962…"
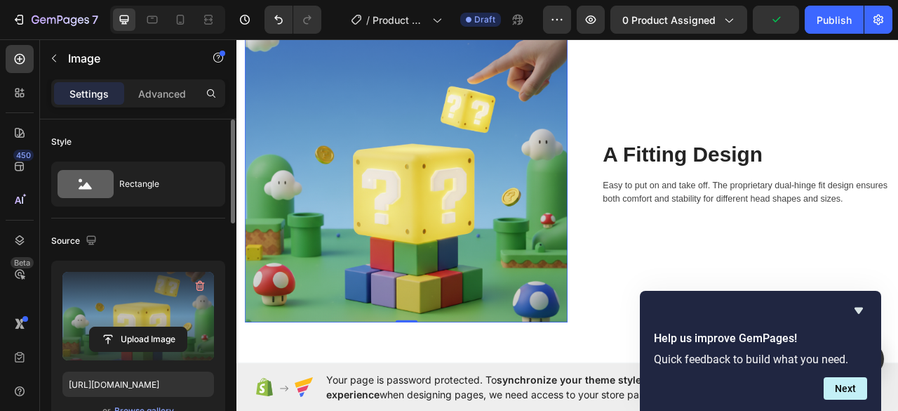
scroll to position [1965, 0]
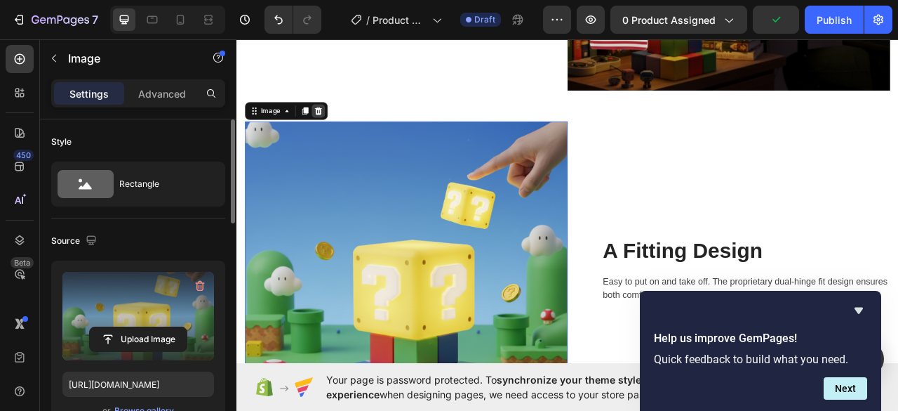
click at [342, 126] on icon at bounding box center [340, 131] width 9 height 10
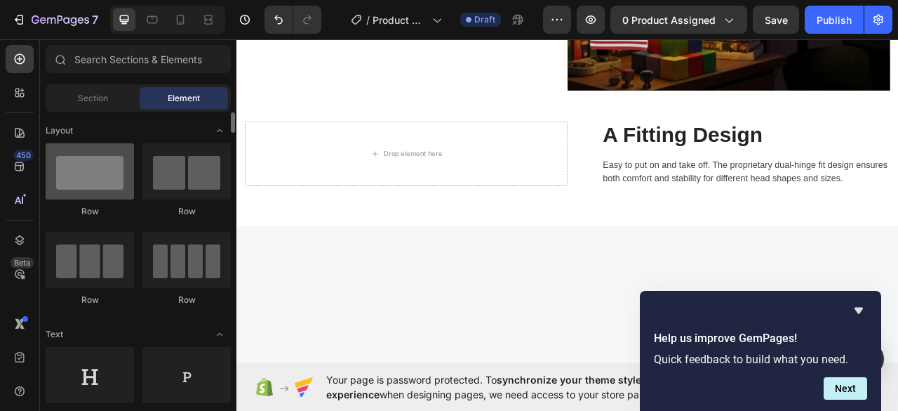
click at [120, 178] on div at bounding box center [90, 171] width 88 height 56
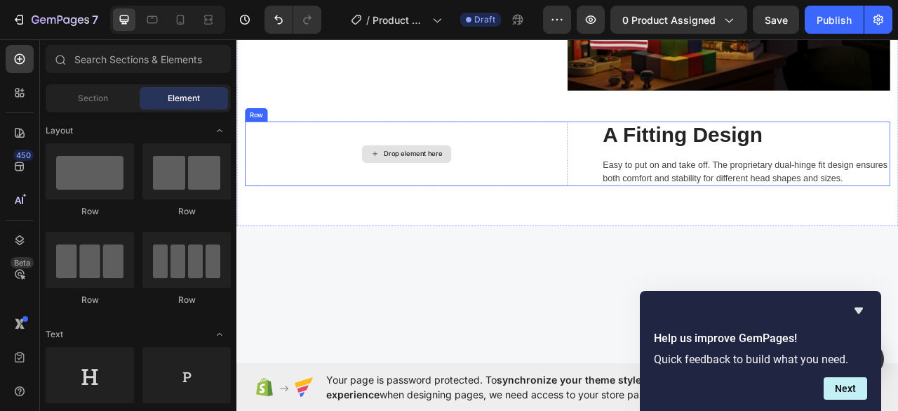
click at [441, 180] on div "Drop element here" at bounding box center [461, 185] width 74 height 11
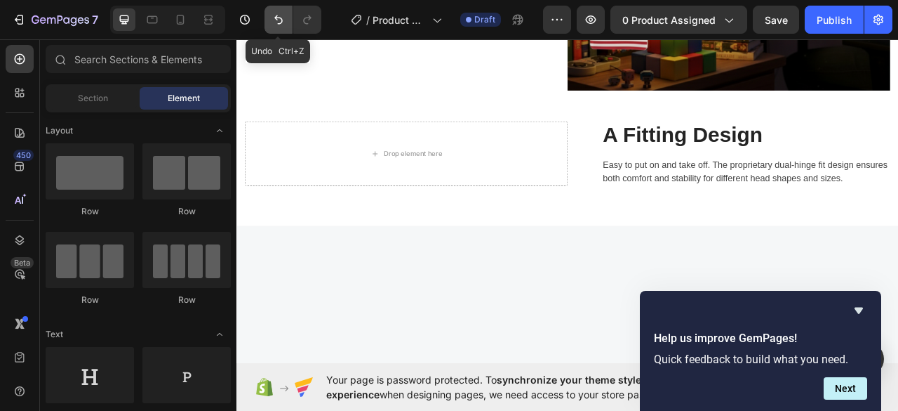
click at [286, 22] on button "Undo/Redo" at bounding box center [279, 20] width 28 height 28
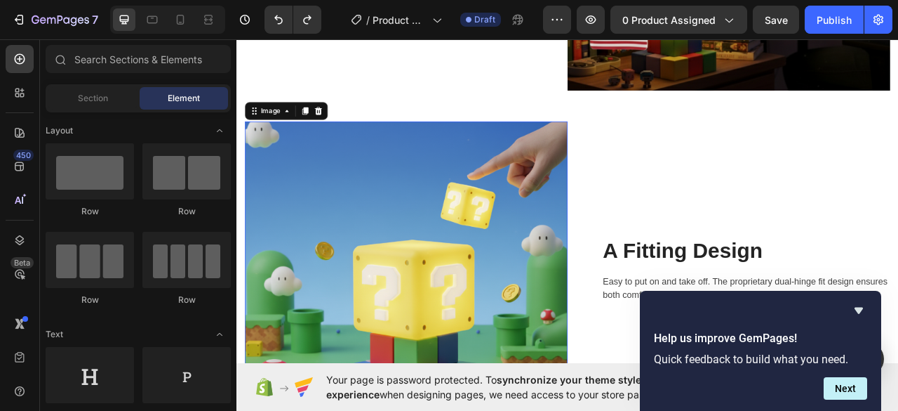
click at [456, 298] on img at bounding box center [452, 334] width 411 height 378
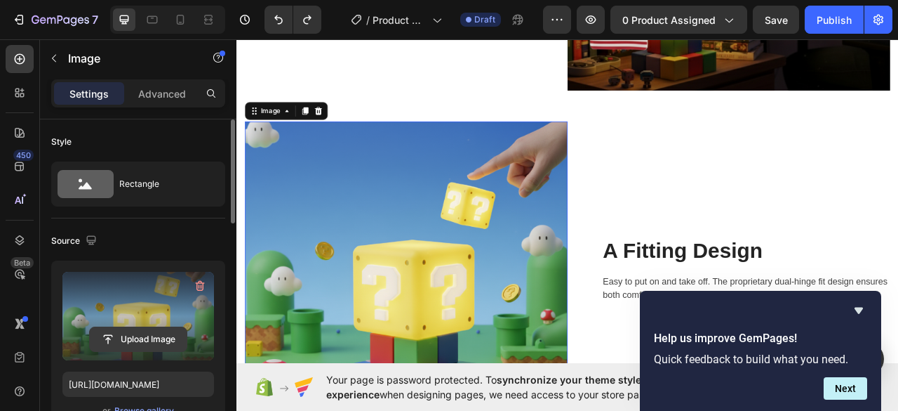
click at [135, 336] on input "file" at bounding box center [138, 339] width 97 height 24
click at [105, 346] on input "file" at bounding box center [138, 339] width 97 height 24
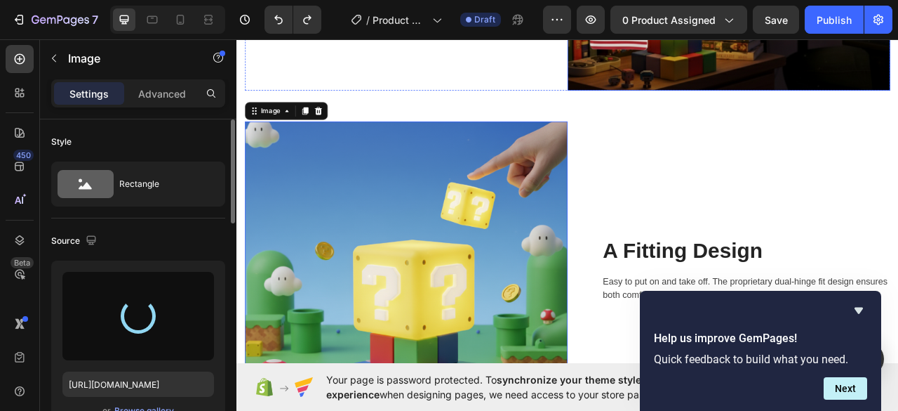
type input "https://cdn.shopify.com/s/files/1/0976/9572/7910/files/gempages_586229223773962…"
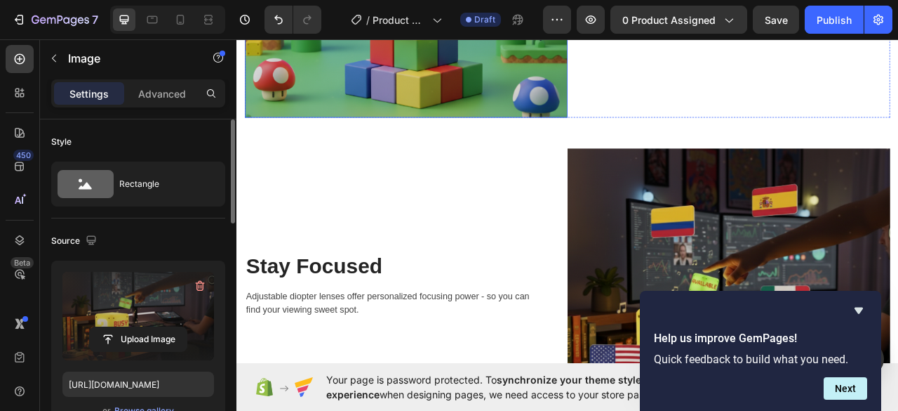
scroll to position [1193, 0]
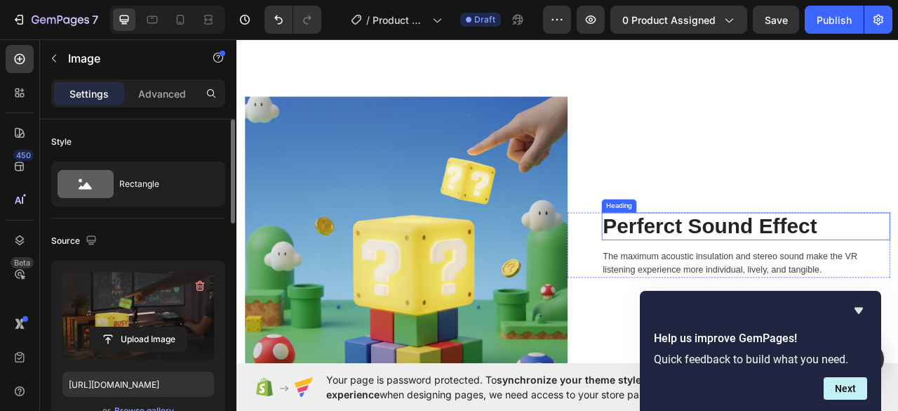
click at [755, 272] on p "Perferct Sound Effect" at bounding box center [885, 278] width 364 height 32
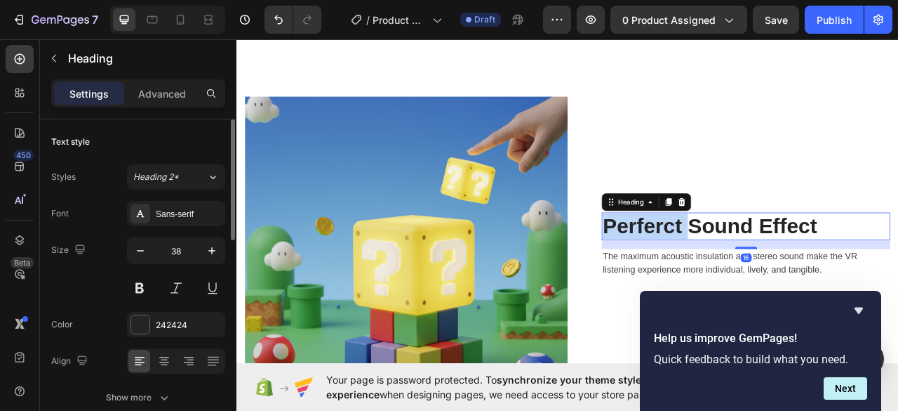
click at [755, 272] on p "Perferct Sound Effect" at bounding box center [885, 278] width 364 height 32
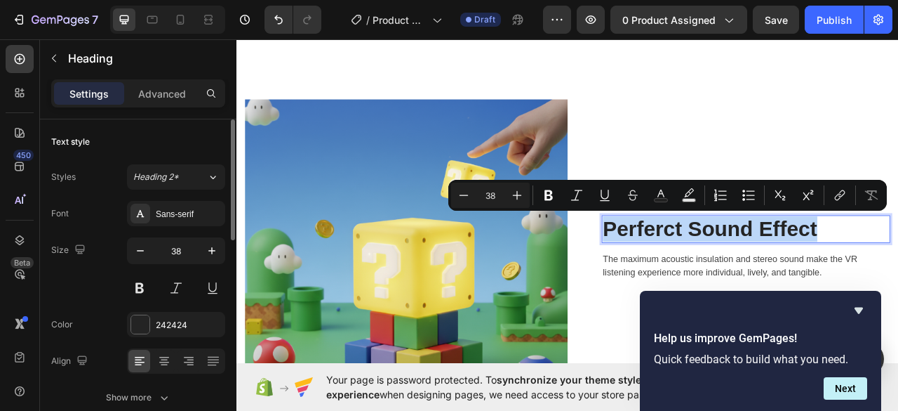
copy p "Perferct Sound Effect"
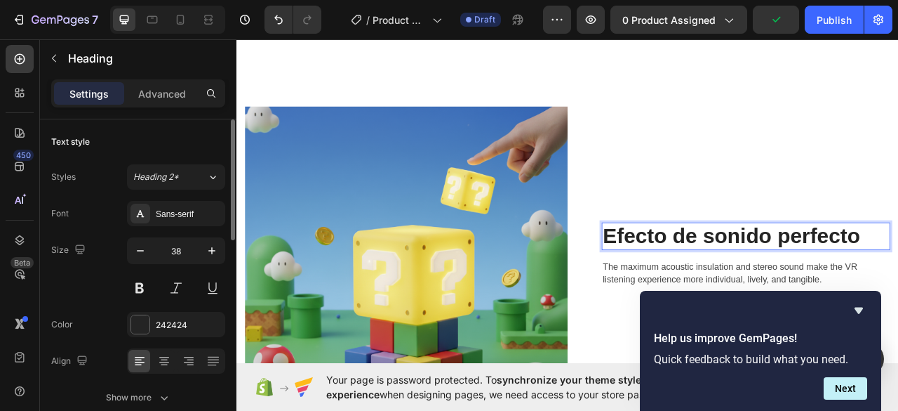
scroll to position [1200, 0]
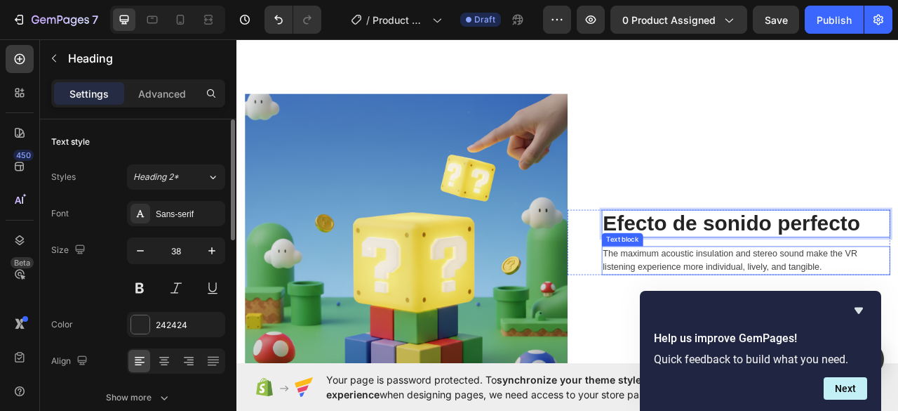
click at [826, 305] on p "The maximum acoustic insulation and stereo sound make the VR listening experien…" at bounding box center [885, 322] width 364 height 34
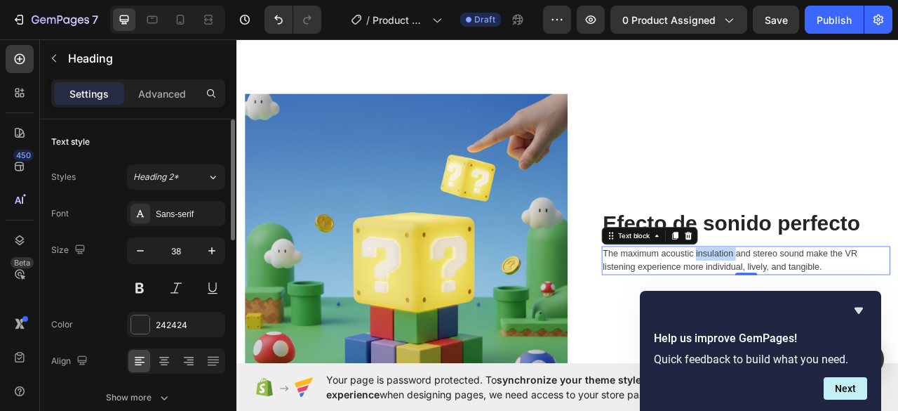
click at [826, 305] on p "The maximum acoustic insulation and stereo sound make the VR listening experien…" at bounding box center [885, 322] width 364 height 34
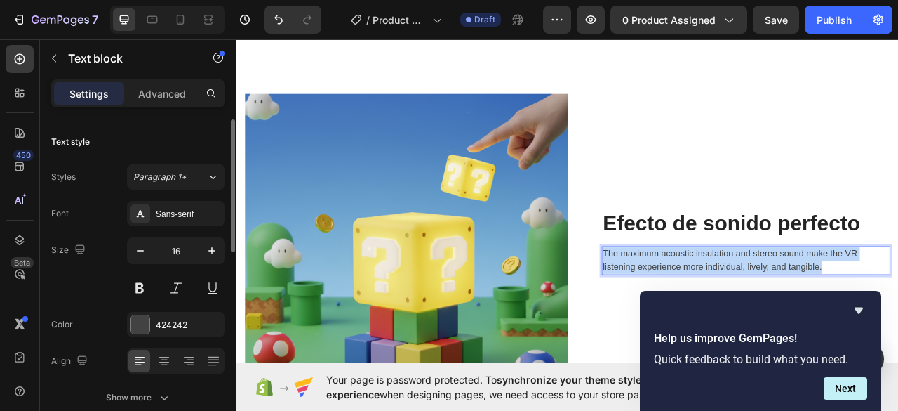
click at [826, 305] on p "The maximum acoustic insulation and stereo sound make the VR listening experien…" at bounding box center [885, 322] width 364 height 34
copy p "The maximum acoustic insulation and stereo sound make the VR listening experien…"
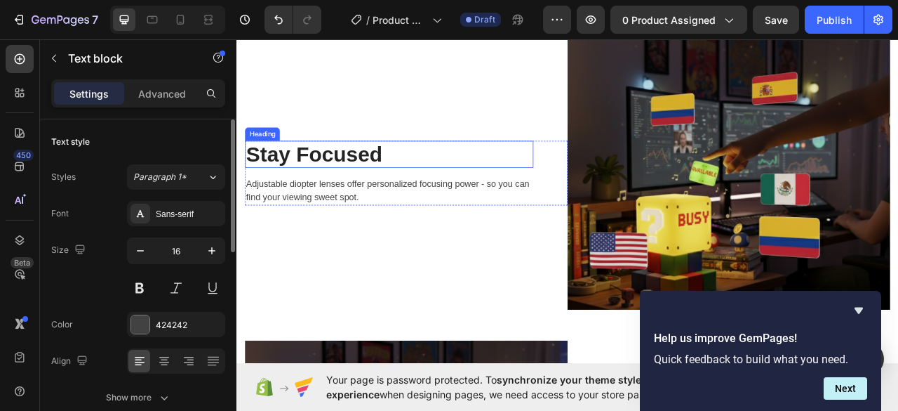
scroll to position [1691, 0]
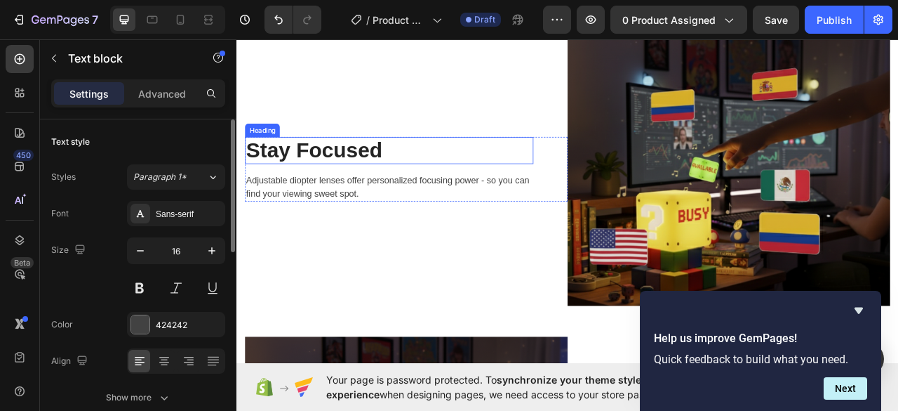
click at [332, 178] on p "Stay Focused" at bounding box center [430, 182] width 364 height 32
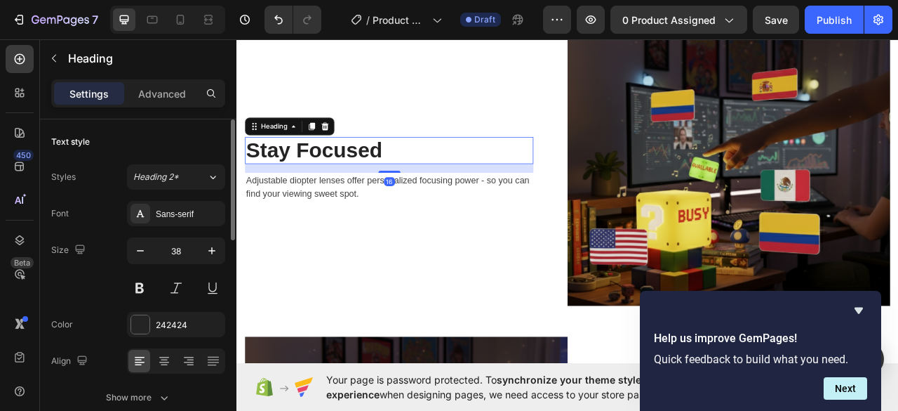
click at [332, 178] on p "Stay Focused" at bounding box center [430, 182] width 364 height 32
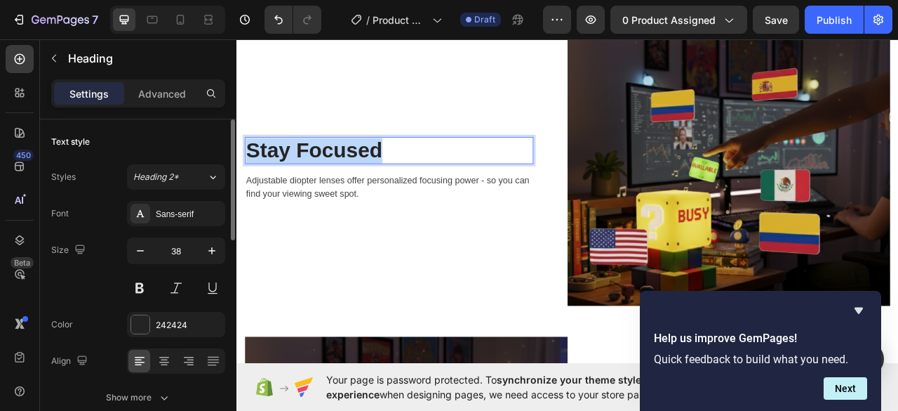
click at [332, 178] on p "Stay Focused" at bounding box center [430, 182] width 364 height 32
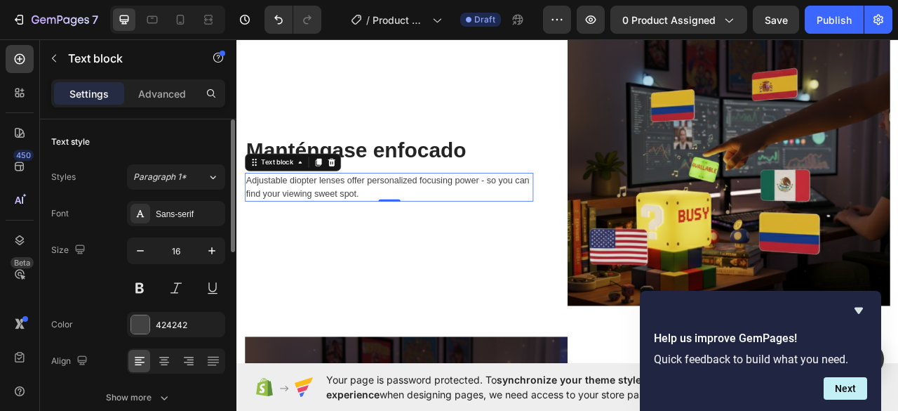
click at [343, 220] on p "Adjustable diopter lenses offer personalized focusing power - so you can find y…" at bounding box center [430, 228] width 364 height 34
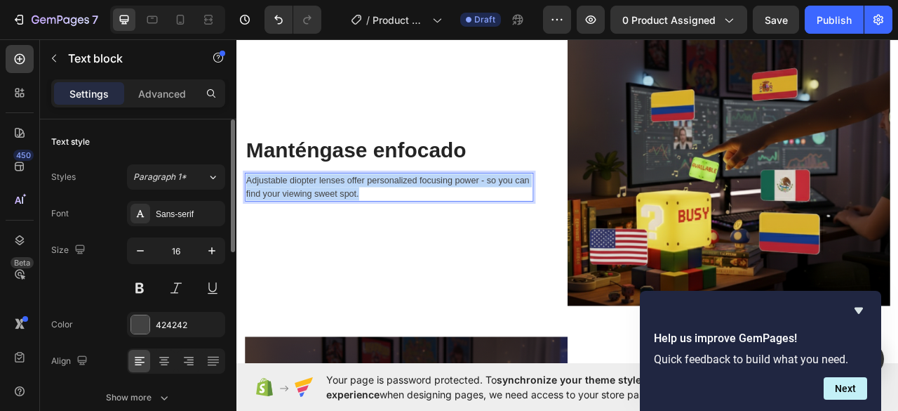
click at [343, 220] on p "Adjustable diopter lenses offer personalized focusing power - so you can find y…" at bounding box center [430, 228] width 364 height 34
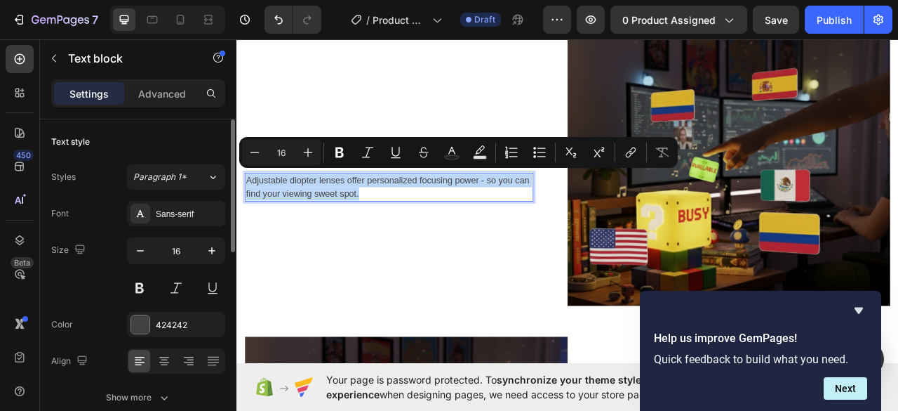
copy p "Adjustable diopter lenses offer personalized focusing power - so you can find y…"
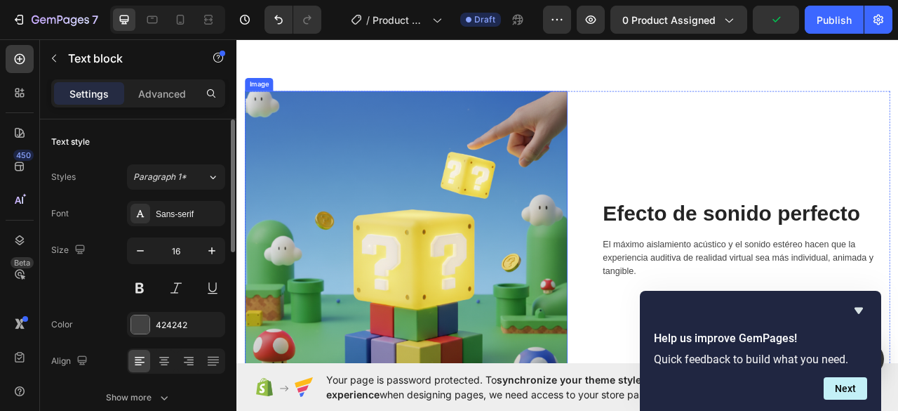
scroll to position [990, 0]
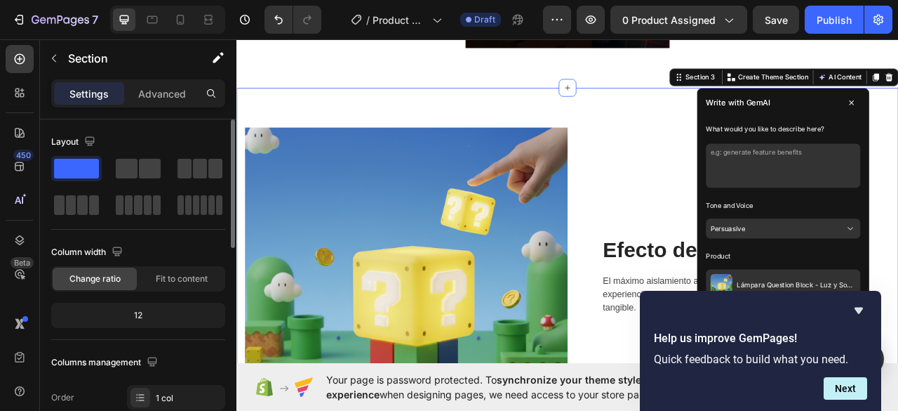
scroll to position [1270, 0]
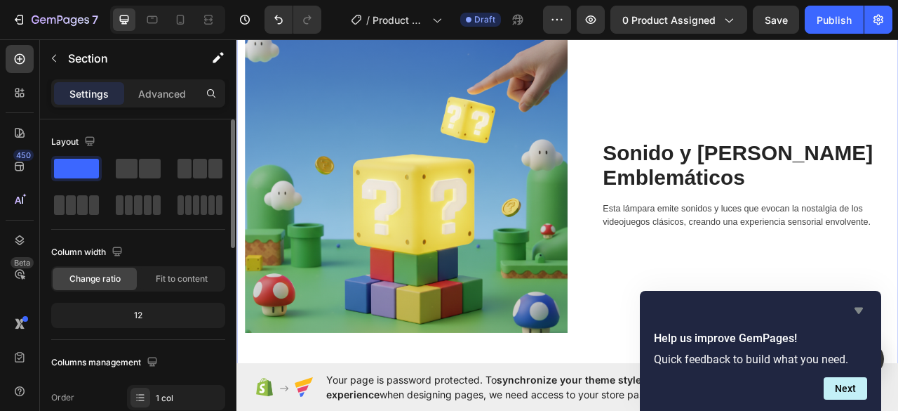
click at [862, 308] on icon "Hide survey" at bounding box center [859, 310] width 8 height 6
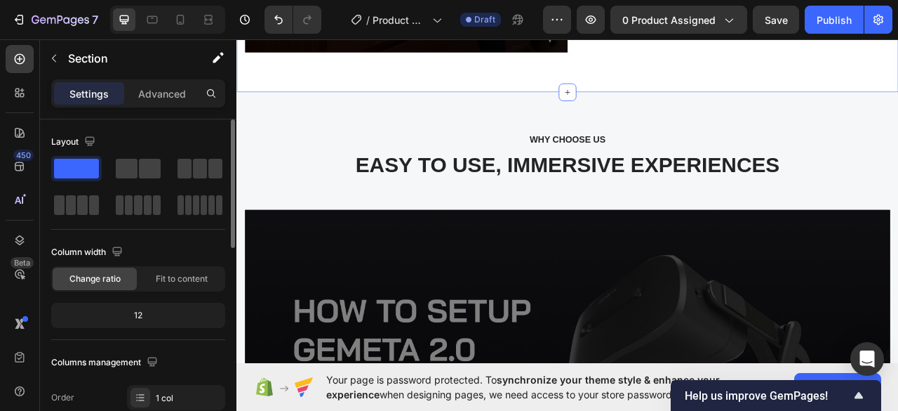
scroll to position [2393, 0]
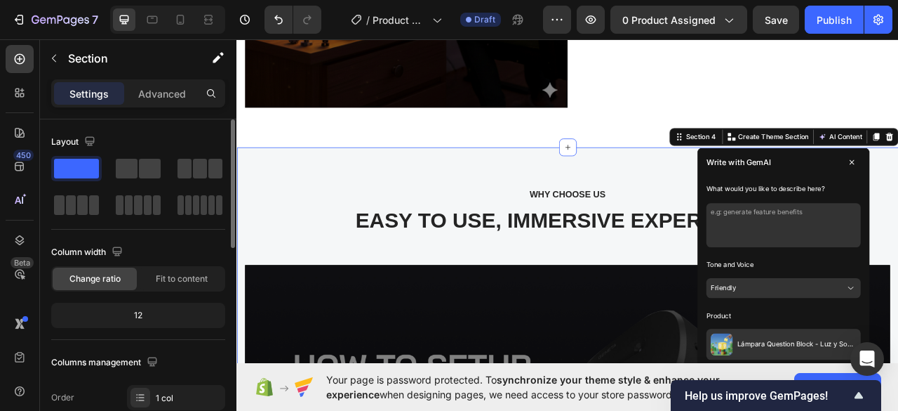
scroll to position [2464, 0]
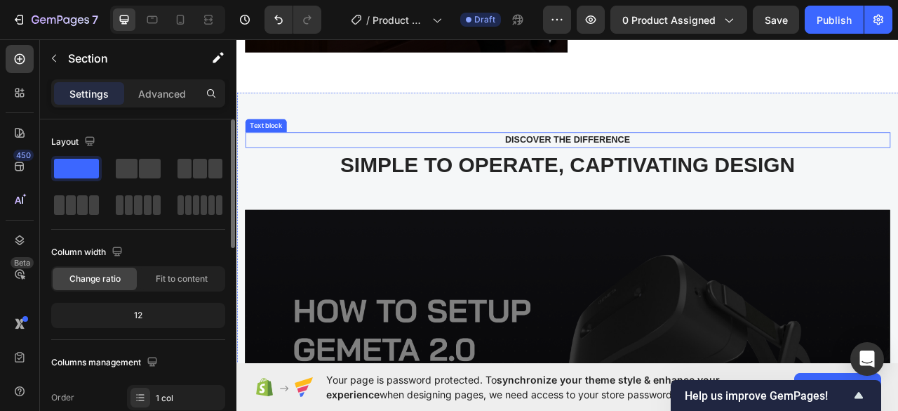
click at [664, 158] on div "DISCOVER THE DIFFERENCE" at bounding box center [657, 168] width 799 height 20
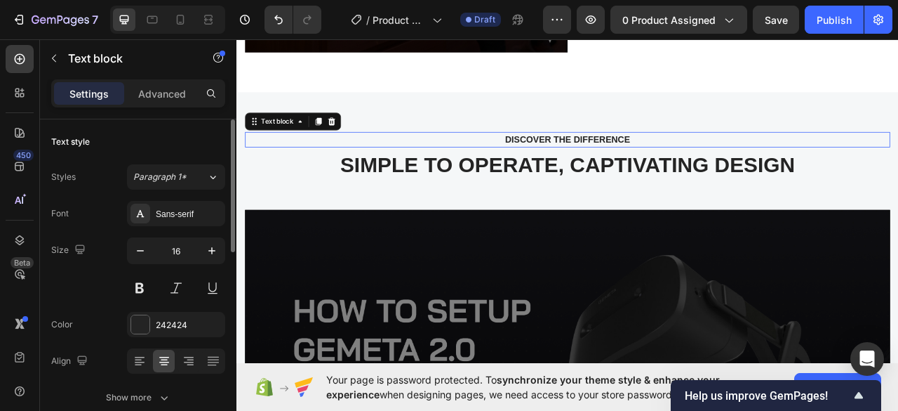
click at [664, 158] on div "DISCOVER THE DIFFERENCE" at bounding box center [657, 168] width 799 height 20
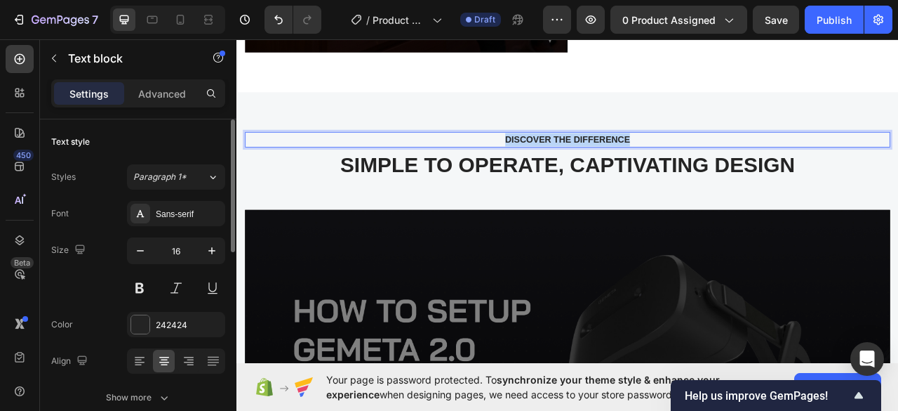
click at [664, 159] on p "DISCOVER THE DIFFERENCE" at bounding box center [658, 167] width 796 height 17
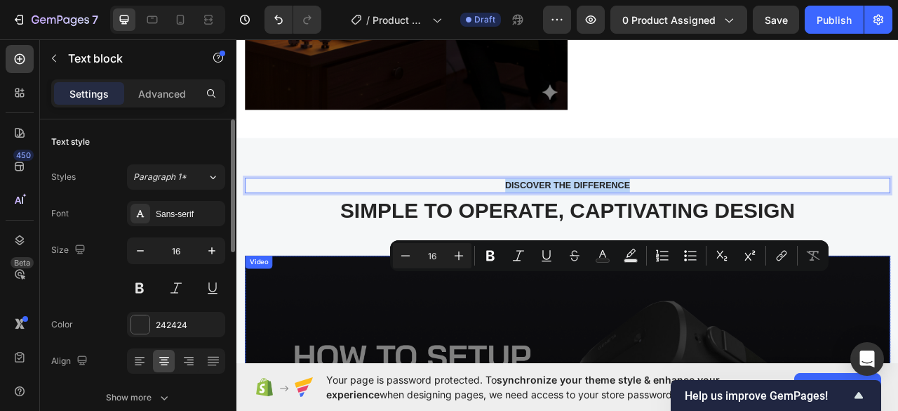
scroll to position [2253, 0]
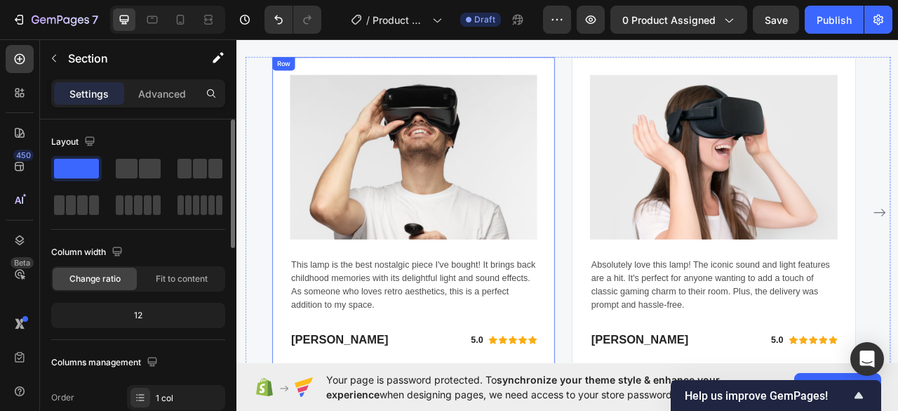
scroll to position [3095, 0]
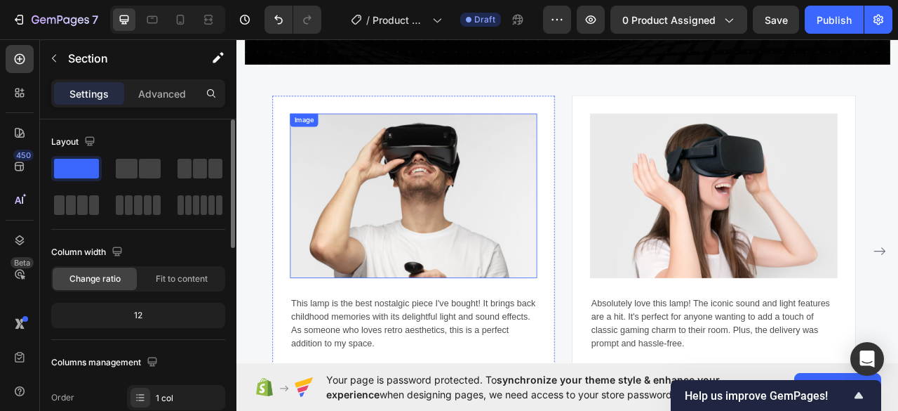
click at [441, 274] on img at bounding box center [461, 239] width 314 height 209
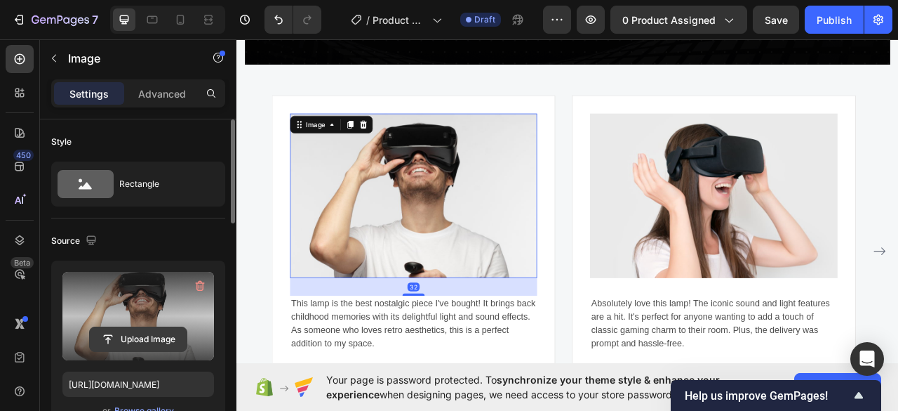
click at [128, 339] on input "file" at bounding box center [138, 339] width 97 height 24
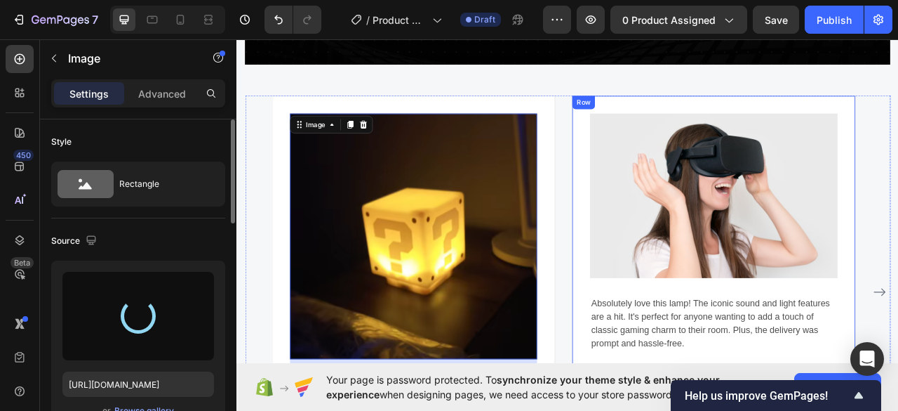
type input "https://cdn.shopify.com/s/files/1/0976/9572/7910/files/gempages_586229223773962…"
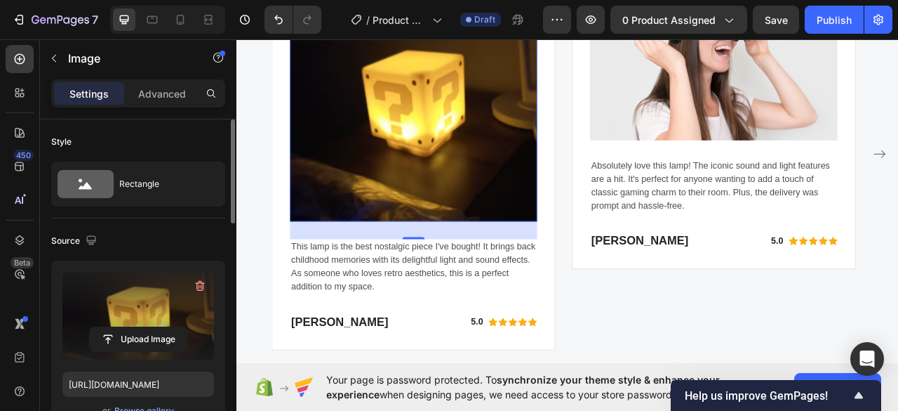
scroll to position [3306, 0]
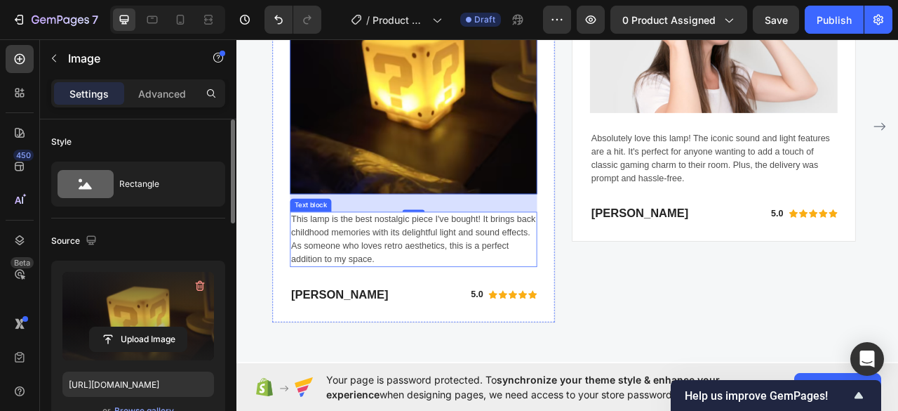
click at [458, 273] on div "This lamp is the best nostalgic piece I've bought! It brings back childhood mem…" at bounding box center [461, 294] width 314 height 70
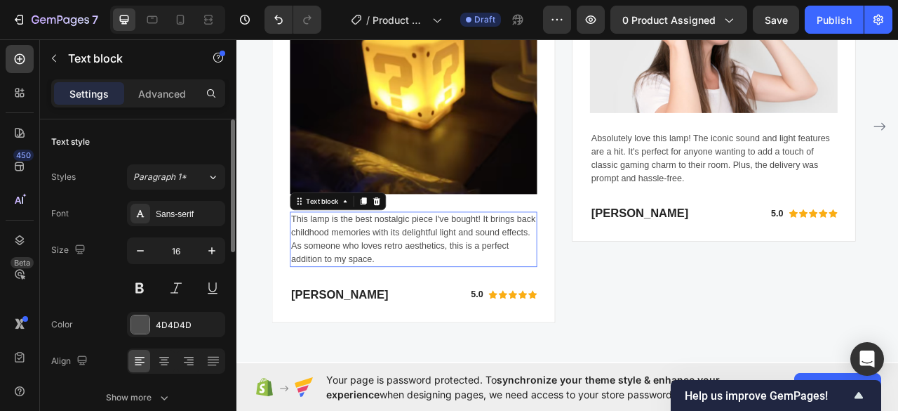
click at [458, 273] on div "This lamp is the best nostalgic piece I've bought! It brings back childhood mem…" at bounding box center [461, 294] width 314 height 70
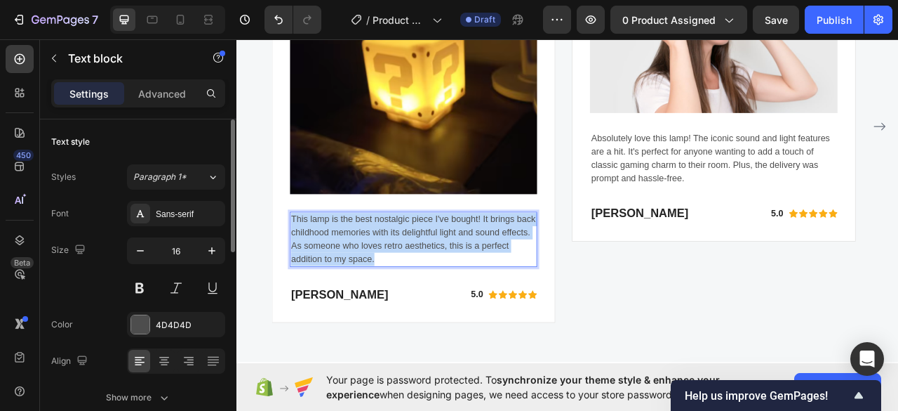
click at [458, 273] on p "This lamp is the best nostalgic piece I've bought! It brings back childhood mem…" at bounding box center [461, 293] width 312 height 67
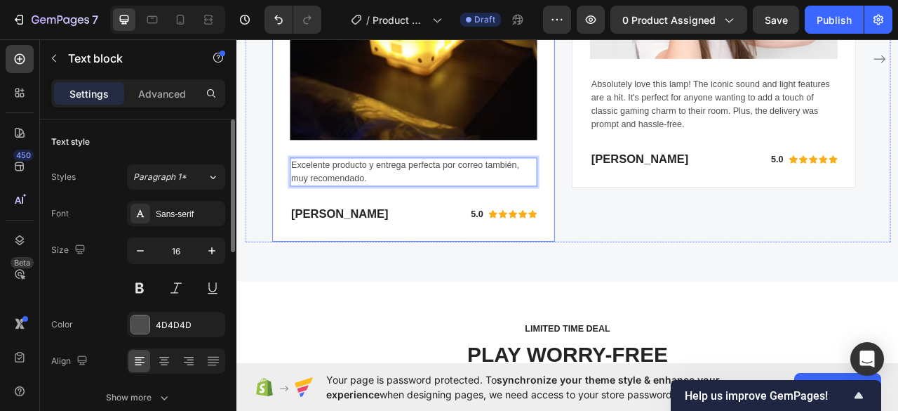
scroll to position [3376, 0]
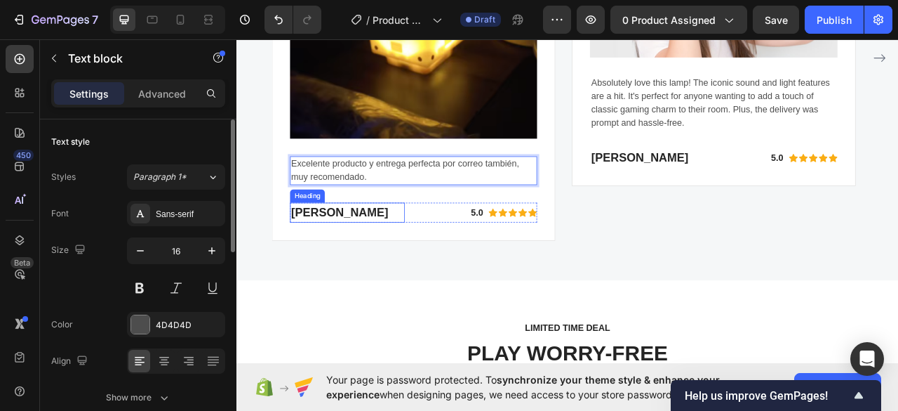
click at [364, 253] on h2 "Alex Johnson" at bounding box center [377, 260] width 146 height 25
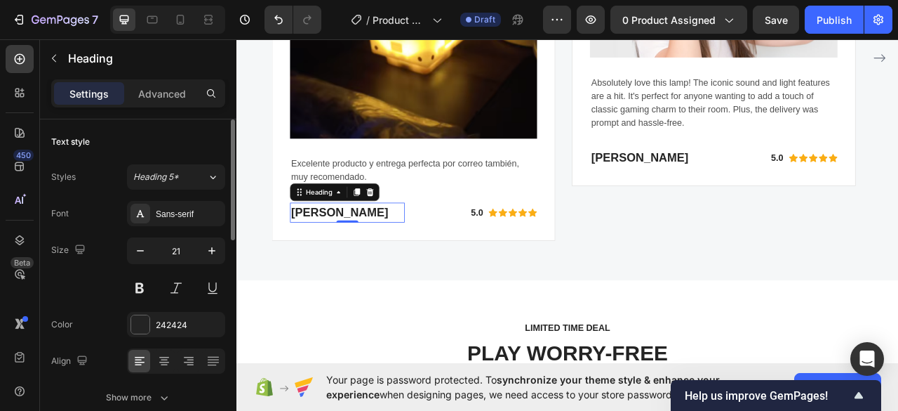
click at [364, 253] on h2 "Alex Johnson" at bounding box center [377, 260] width 146 height 25
click at [364, 253] on p "Alex Johnson" at bounding box center [376, 260] width 143 height 22
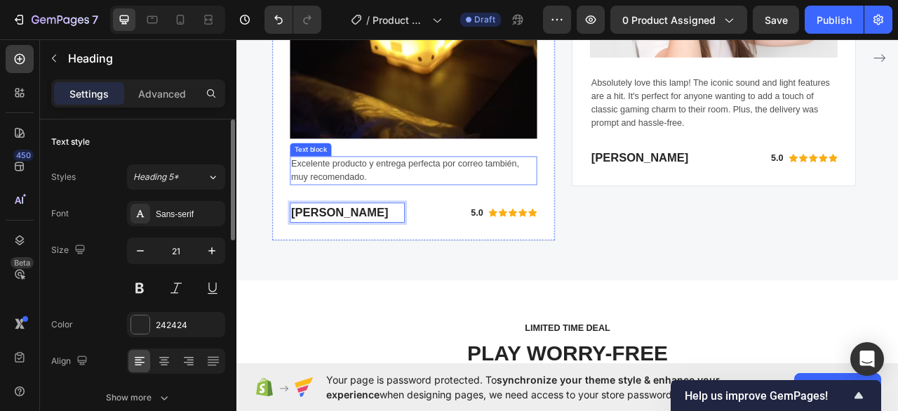
click at [474, 225] on div "Image Excelente producto y entrega perfecta por correo también, muy recomendado…" at bounding box center [461, 63] width 314 height 419
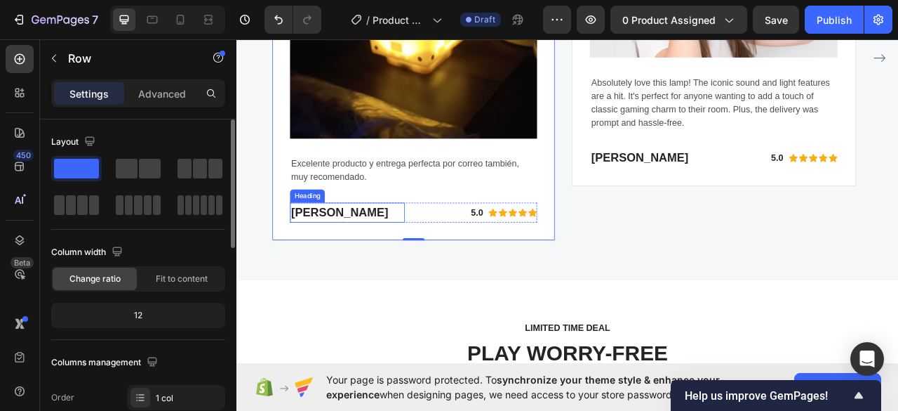
click at [331, 263] on p "Jenna" at bounding box center [376, 260] width 143 height 22
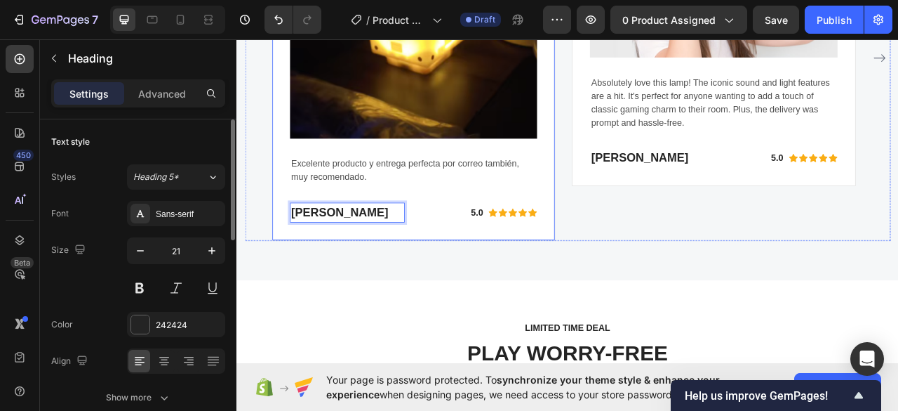
click at [515, 207] on p "Excelente producto y entrega perfecta por correo también, muy recomendado." at bounding box center [461, 207] width 312 height 34
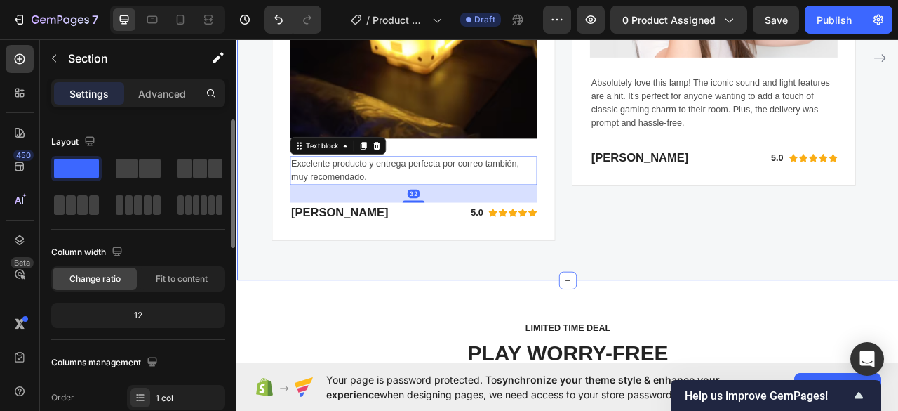
drag, startPoint x: 559, startPoint y: 299, endPoint x: 545, endPoint y: 280, distance: 23.2
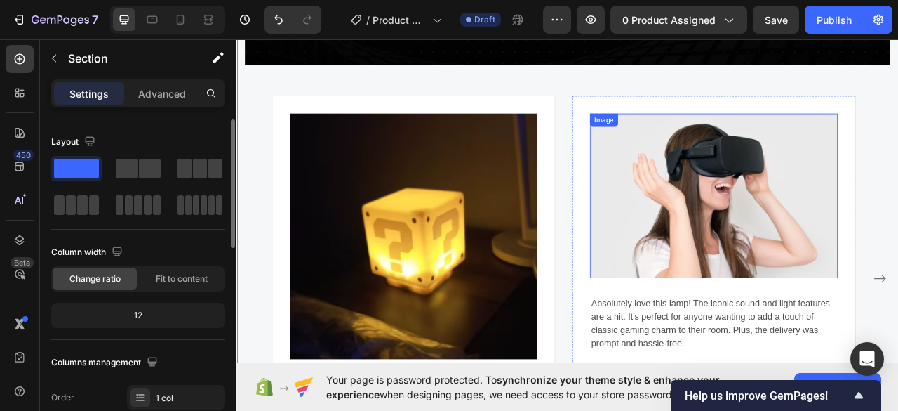
scroll to position [3165, 0]
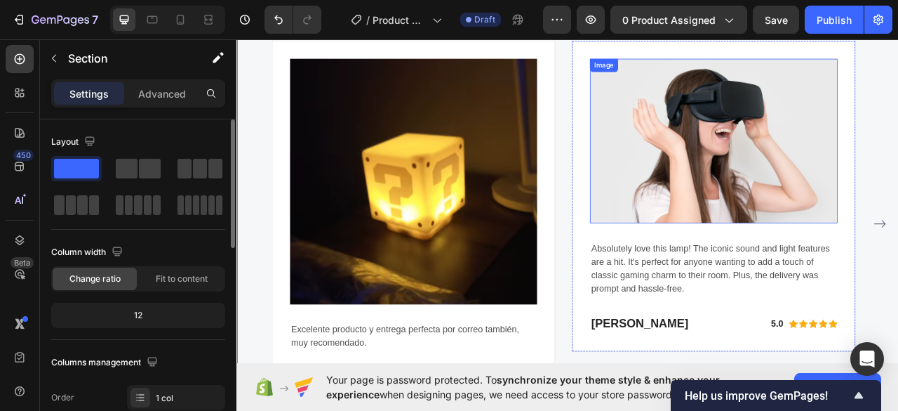
click at [888, 171] on img at bounding box center [843, 169] width 314 height 209
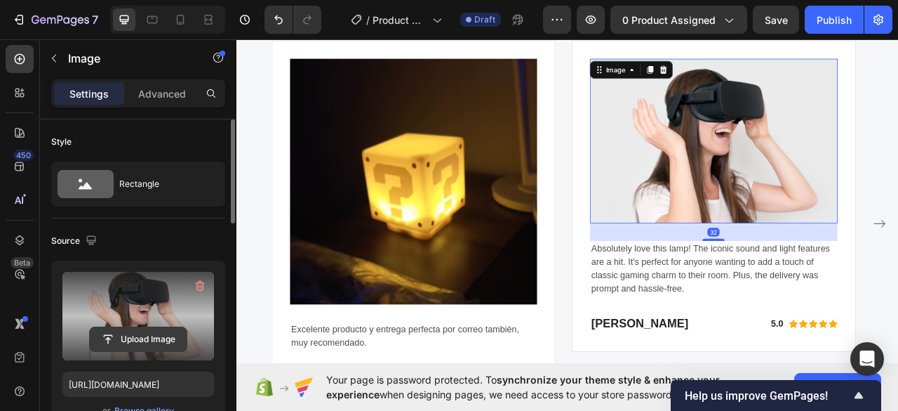
click at [142, 340] on input "file" at bounding box center [138, 339] width 97 height 24
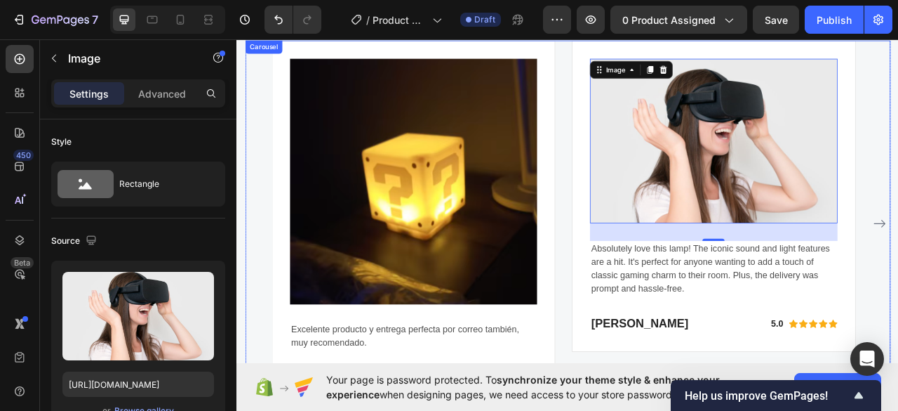
scroll to position [0, 0]
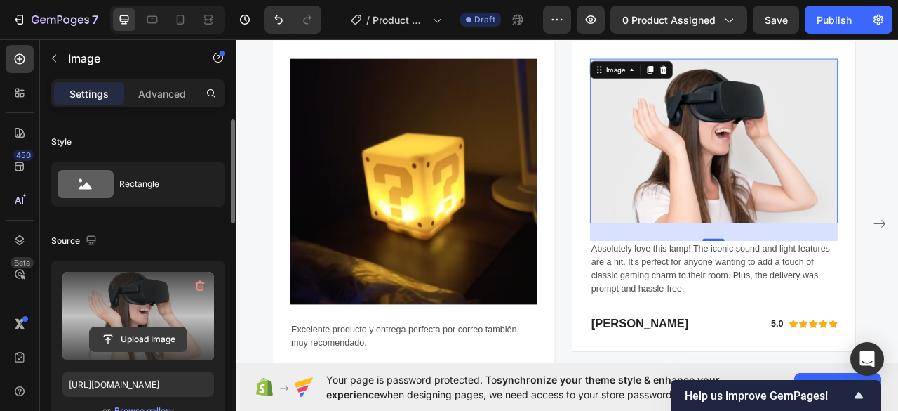
click at [163, 327] on input "file" at bounding box center [138, 339] width 97 height 24
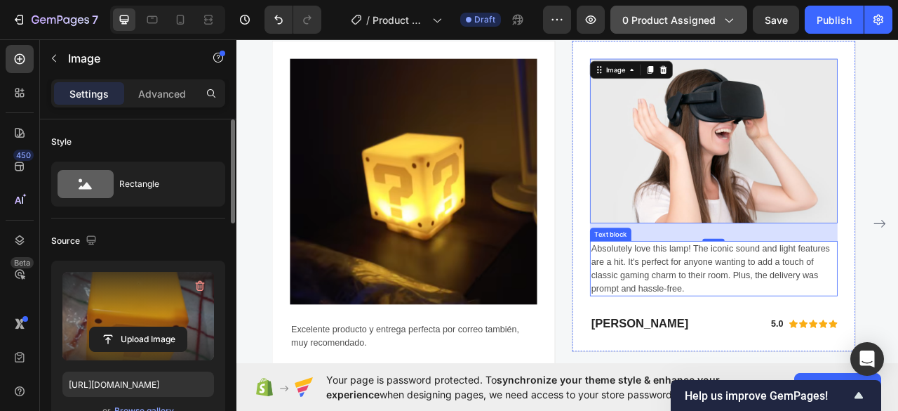
type input "https://cdn.shopify.com/s/files/1/0976/9572/7910/files/gempages_586229223773962…"
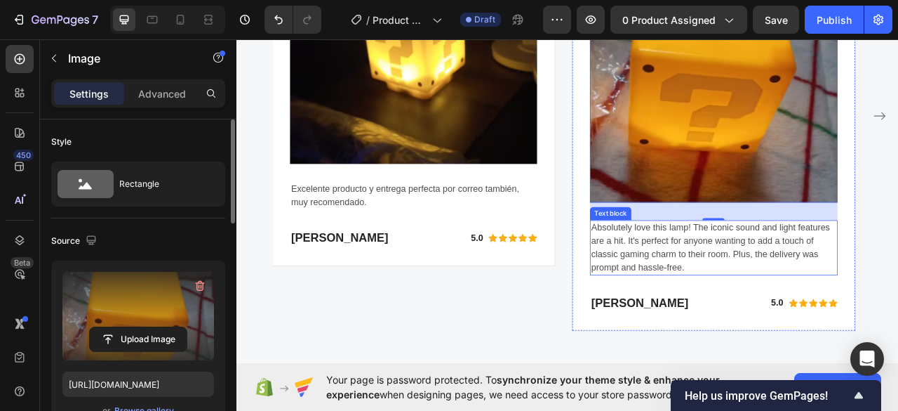
scroll to position [3346, 0]
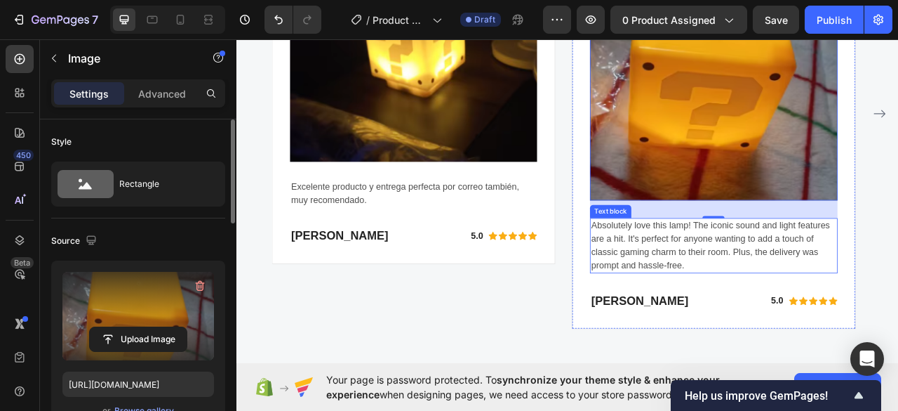
click at [823, 279] on div "Absolutely love this lamp! The iconic sound and light features are a hit. It's …" at bounding box center [843, 302] width 314 height 70
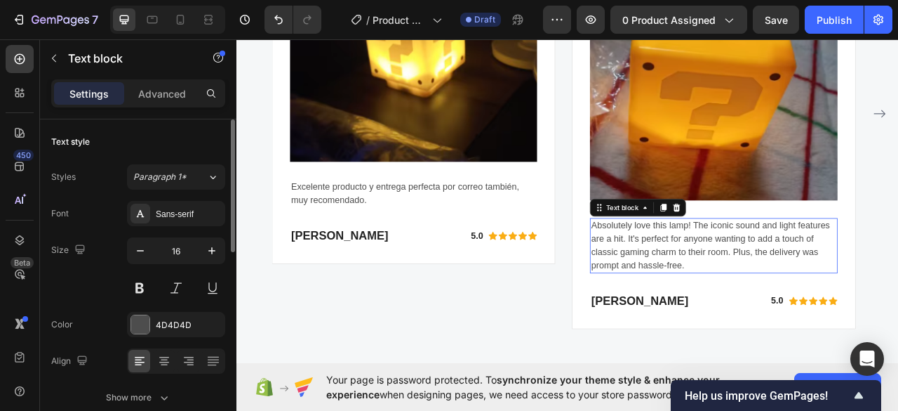
click at [823, 279] on div "Absolutely love this lamp! The iconic sound and light features are a hit. It's …" at bounding box center [843, 302] width 314 height 70
click at [823, 279] on p "Absolutely love this lamp! The iconic sound and light features are a hit. It's …" at bounding box center [843, 302] width 312 height 67
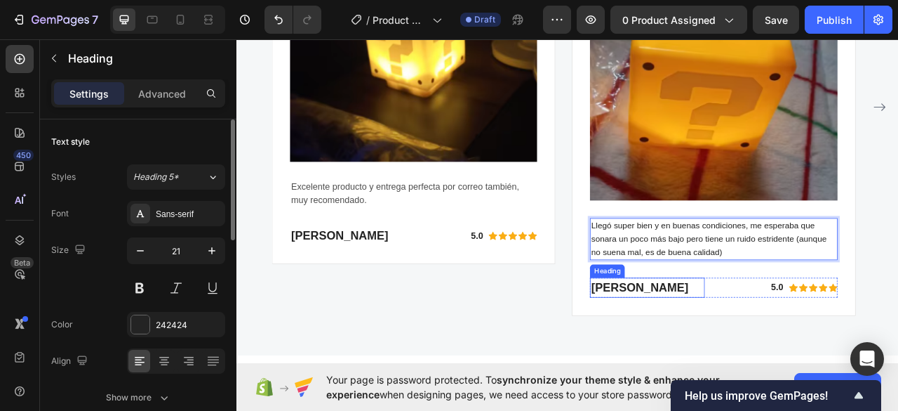
click at [721, 355] on h2 "Jamie Lee" at bounding box center [759, 355] width 146 height 25
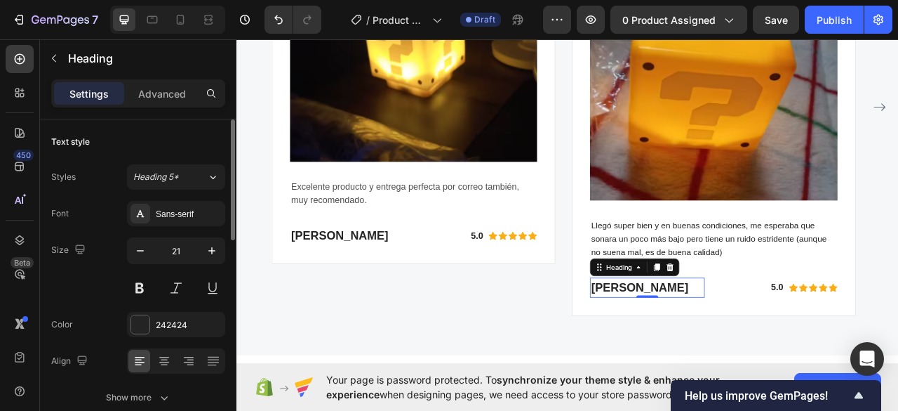
click at [721, 355] on h2 "Jamie Lee" at bounding box center [759, 355] width 146 height 25
click at [721, 355] on p "Jamie Lee" at bounding box center [758, 356] width 143 height 22
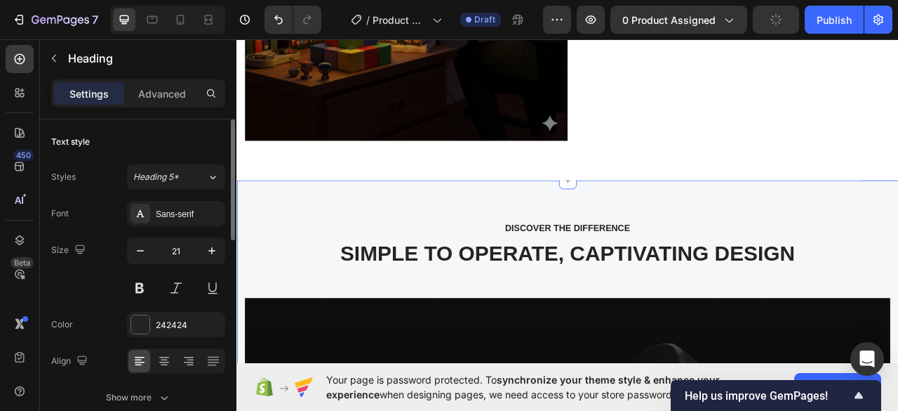
scroll to position [2364, 0]
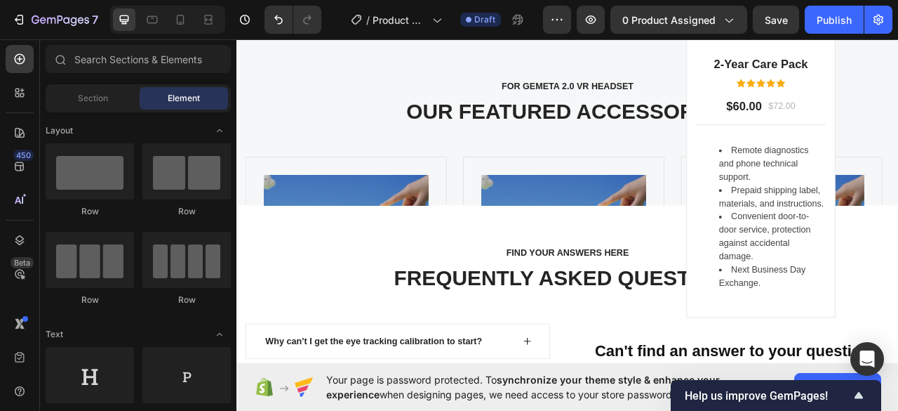
scroll to position [3276, 0]
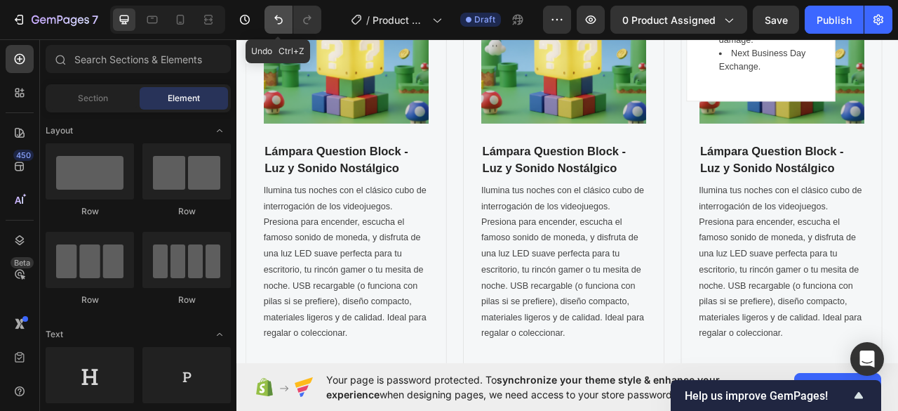
click at [284, 17] on icon "Undo/Redo" at bounding box center [279, 20] width 14 height 14
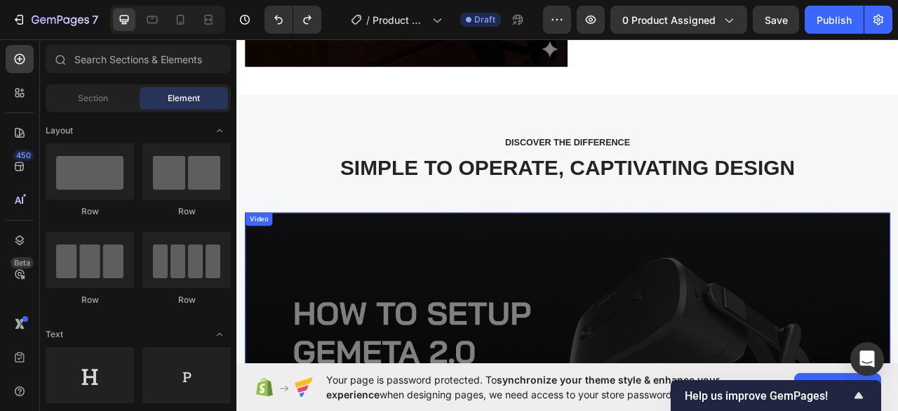
scroll to position [2438, 0]
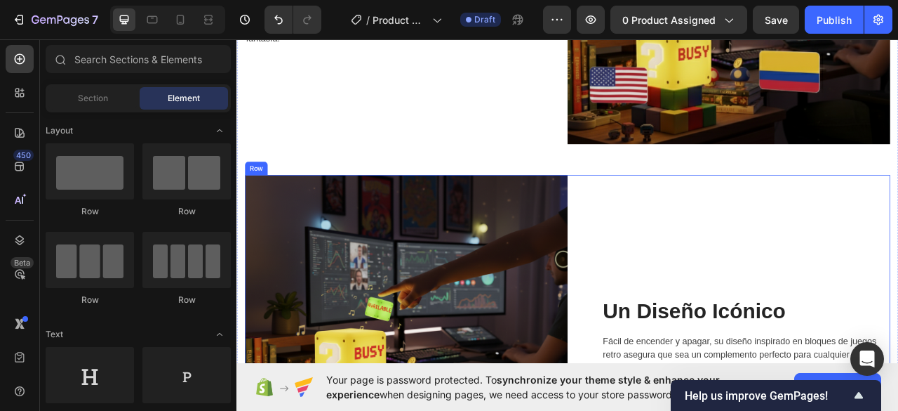
scroll to position [2087, 0]
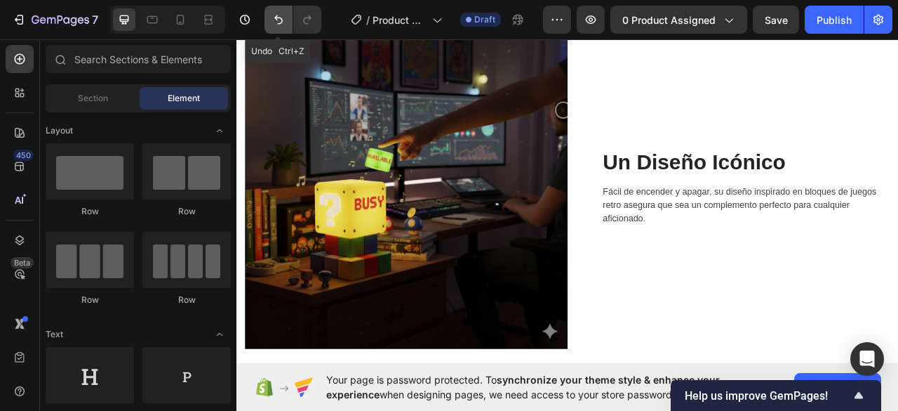
click at [277, 20] on icon "Undo/Redo" at bounding box center [279, 20] width 14 height 14
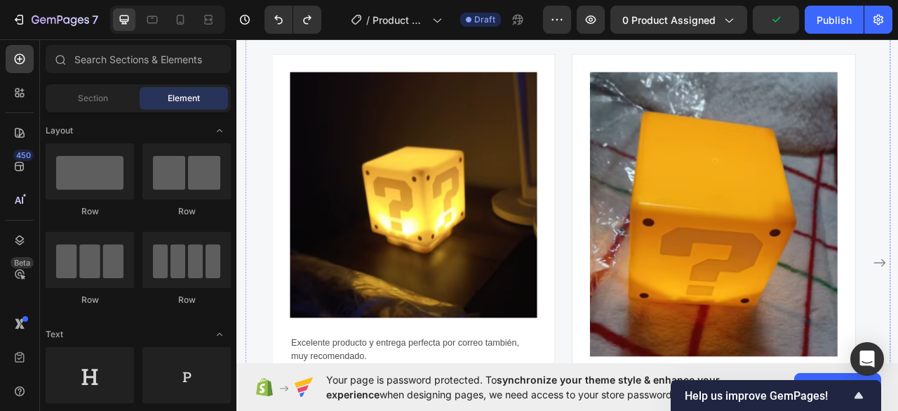
scroll to position [2999, 0]
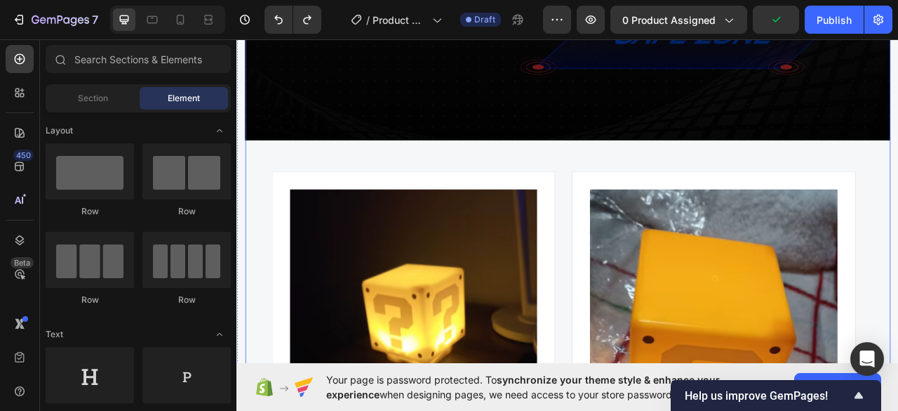
click at [580, 180] on div "Video Image Excelente producto y entrega perfecta por correo también, muy recom…" at bounding box center [657, 223] width 821 height 1032
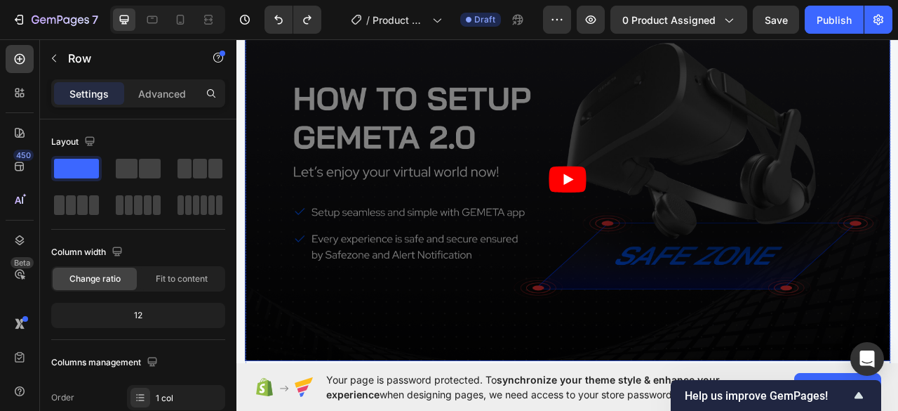
scroll to position [2508, 0]
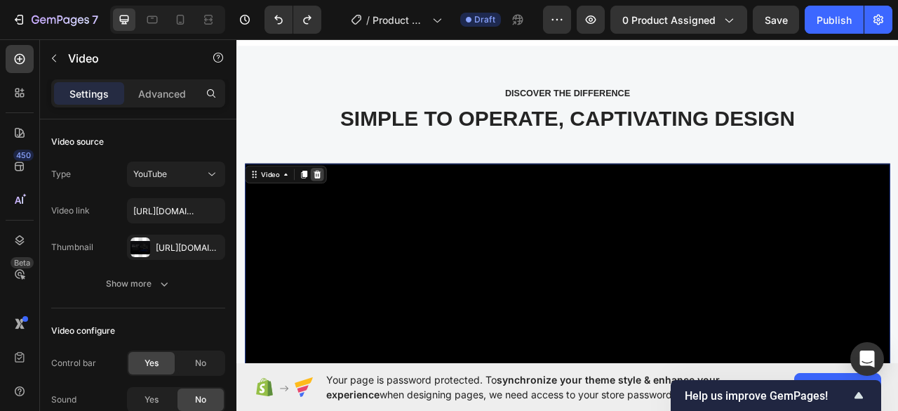
click at [340, 209] on icon at bounding box center [339, 212] width 9 height 10
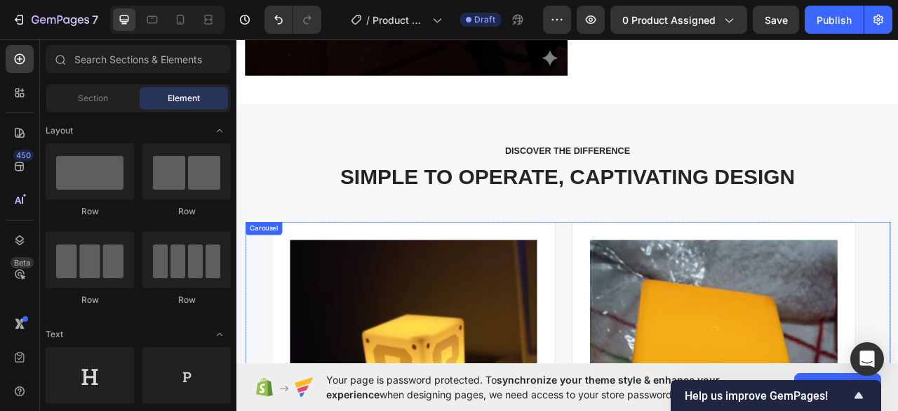
scroll to position [2438, 0]
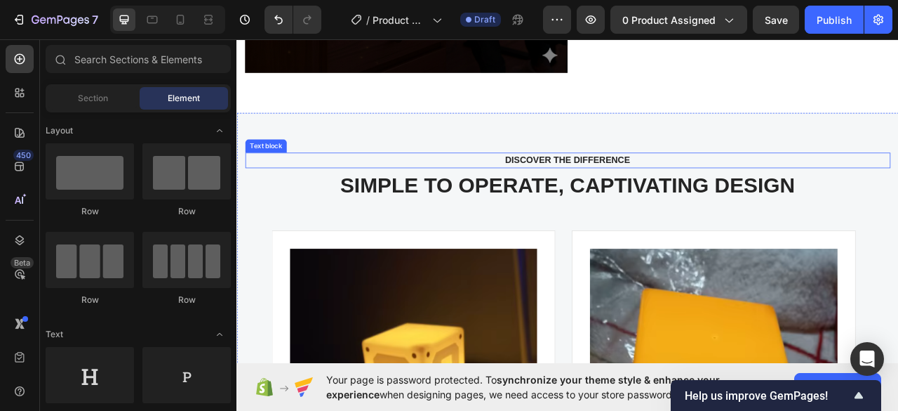
click at [481, 184] on div "DISCOVER THE DIFFERENCE" at bounding box center [657, 194] width 799 height 20
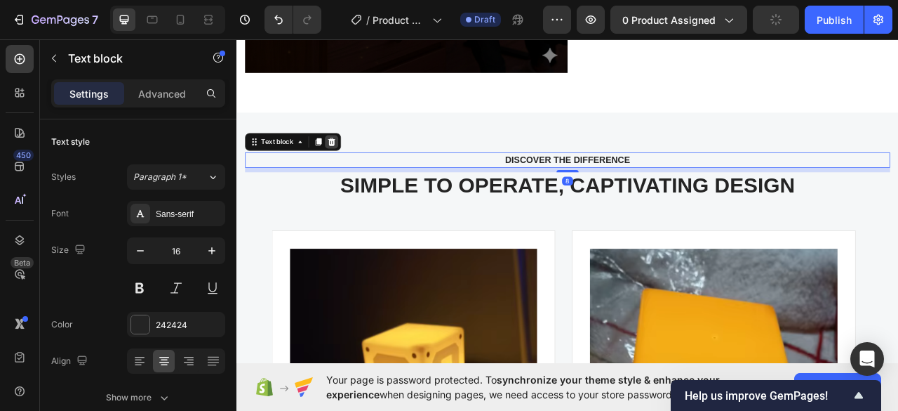
click at [357, 165] on icon at bounding box center [357, 170] width 11 height 11
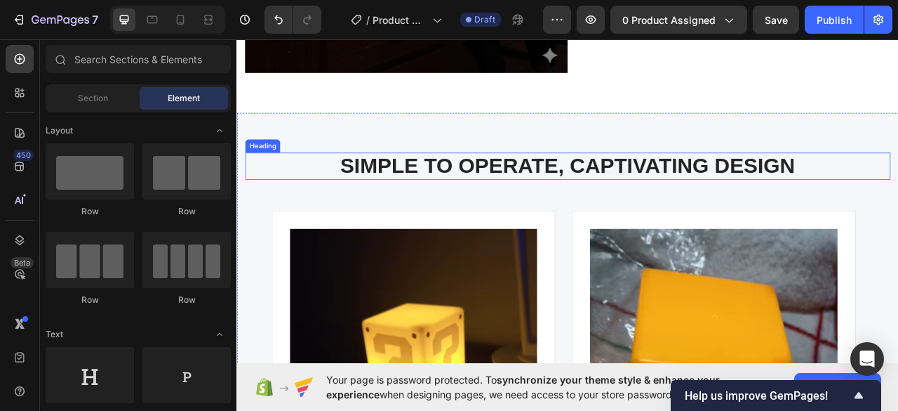
click at [545, 184] on h2 "SIMPLE TO OPERATE, CAPTIVATING DESIGN" at bounding box center [657, 201] width 821 height 35
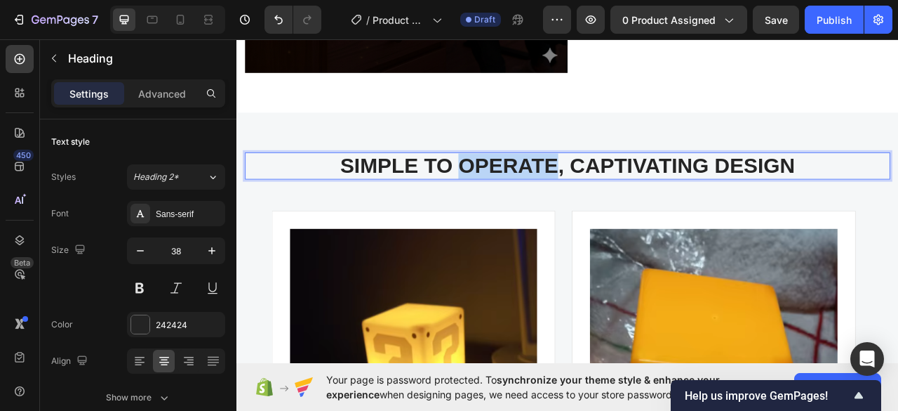
click at [545, 184] on h2 "SIMPLE TO OPERATE, CAPTIVATING DESIGN" at bounding box center [657, 201] width 821 height 35
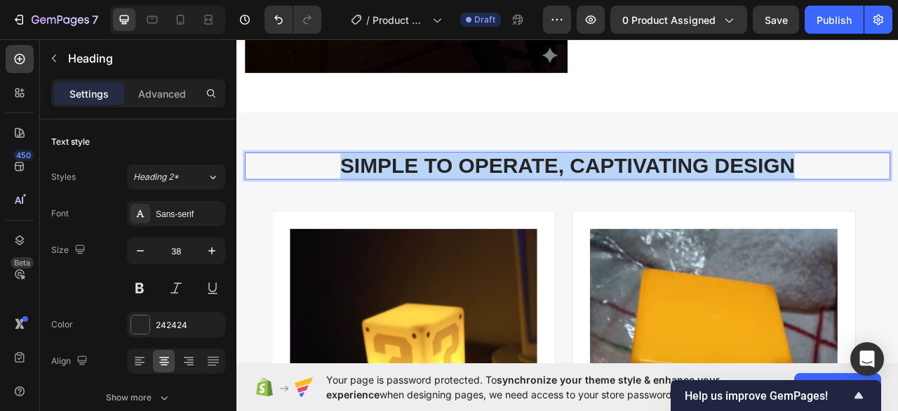
click at [545, 185] on p "SIMPLE TO OPERATE, CAPTIVATING DESIGN" at bounding box center [657, 201] width 818 height 32
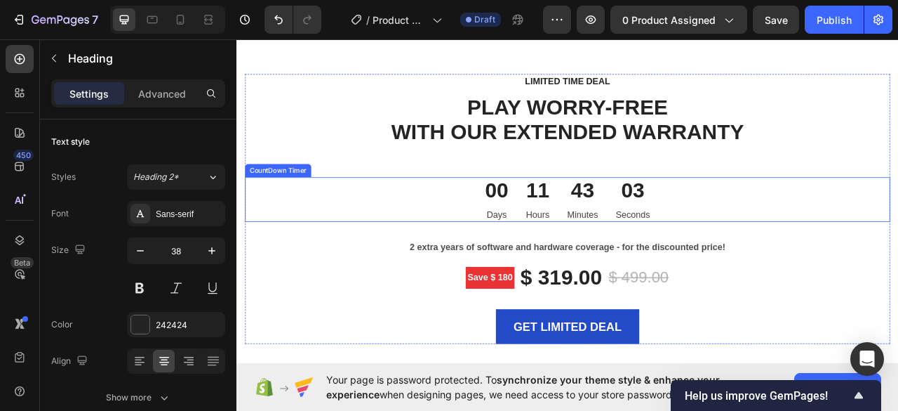
scroll to position [3088, 0]
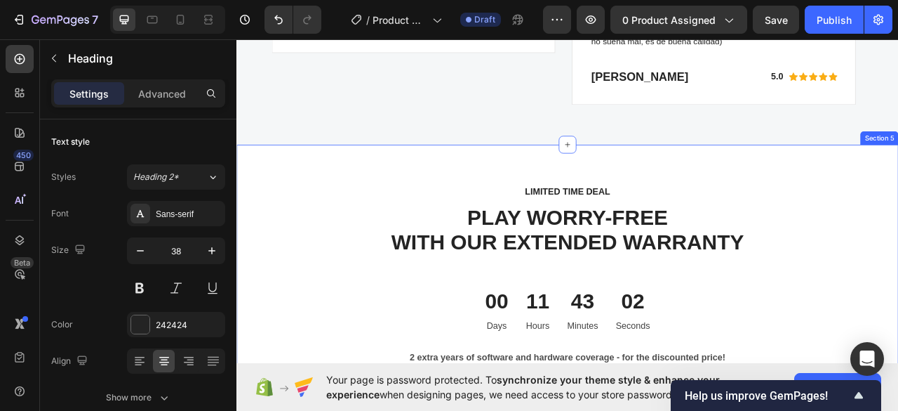
click at [548, 201] on div "LIMITED TIME DEAL Text block PLAY WORRY-FREE WITH OUR EXTENDED WARRANTY Heading…" at bounding box center [658, 416] width 842 height 484
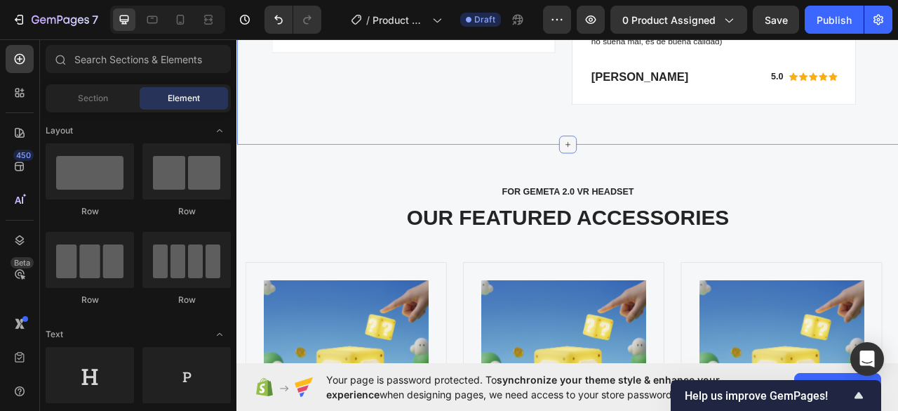
click at [652, 178] on icon at bounding box center [657, 173] width 11 height 11
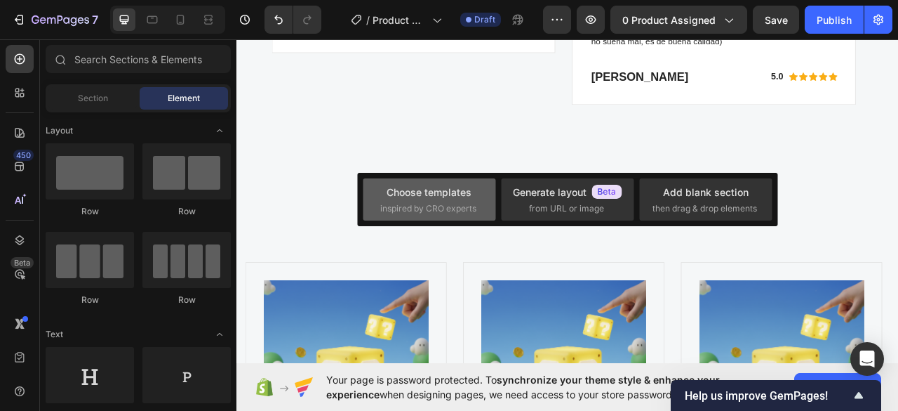
click at [456, 194] on div "Choose templates" at bounding box center [429, 192] width 85 height 15
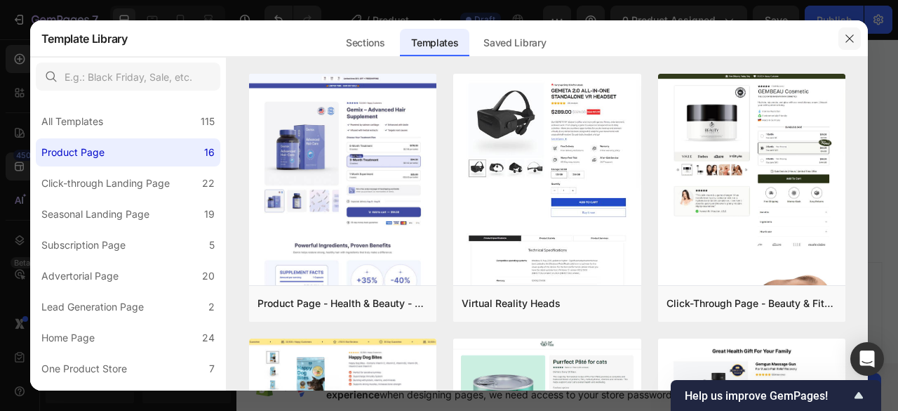
click at [849, 41] on icon "button" at bounding box center [849, 38] width 11 height 11
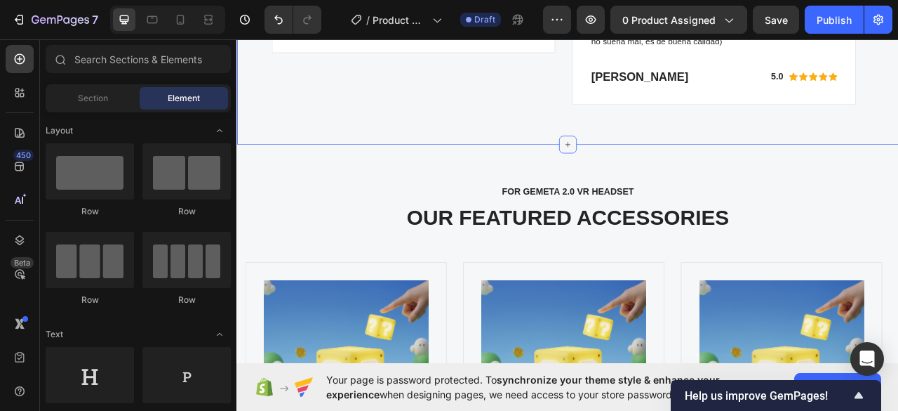
click at [652, 176] on icon at bounding box center [657, 173] width 11 height 11
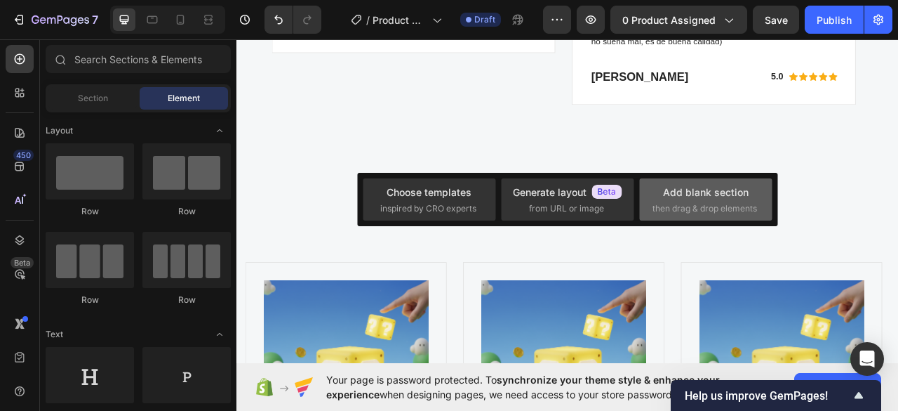
click at [684, 204] on span "then drag & drop elements" at bounding box center [705, 208] width 105 height 13
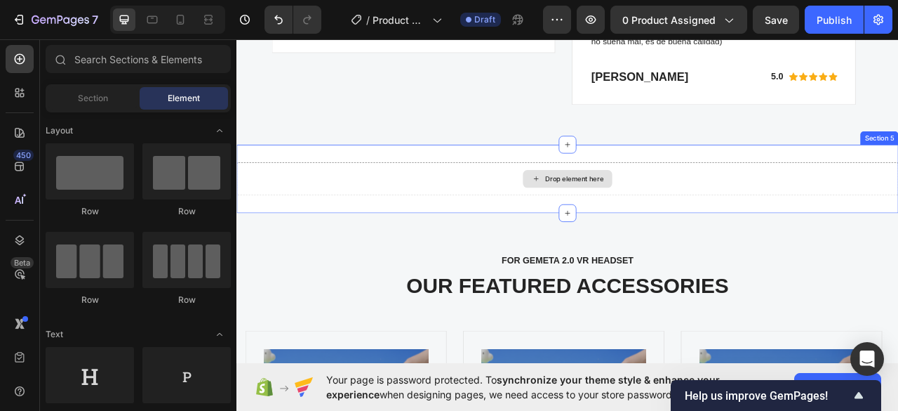
click at [662, 225] on div "Drop element here" at bounding box center [658, 217] width 114 height 22
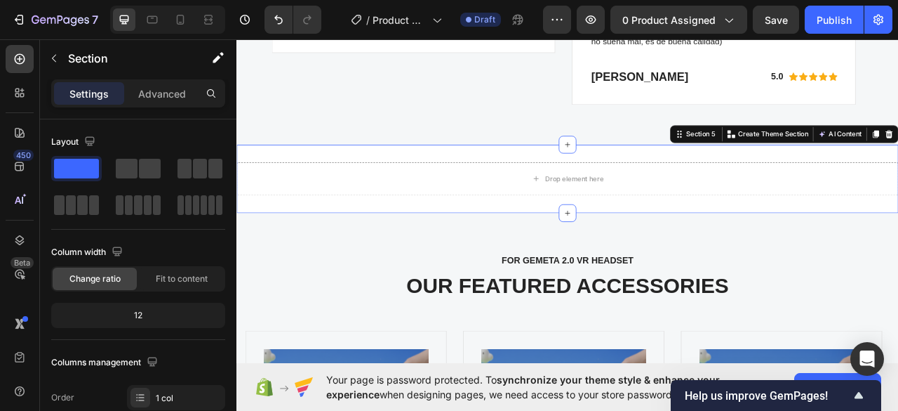
click at [751, 189] on div "Drop element here Section 5 You can create reusable sections Create Theme Secti…" at bounding box center [658, 217] width 842 height 87
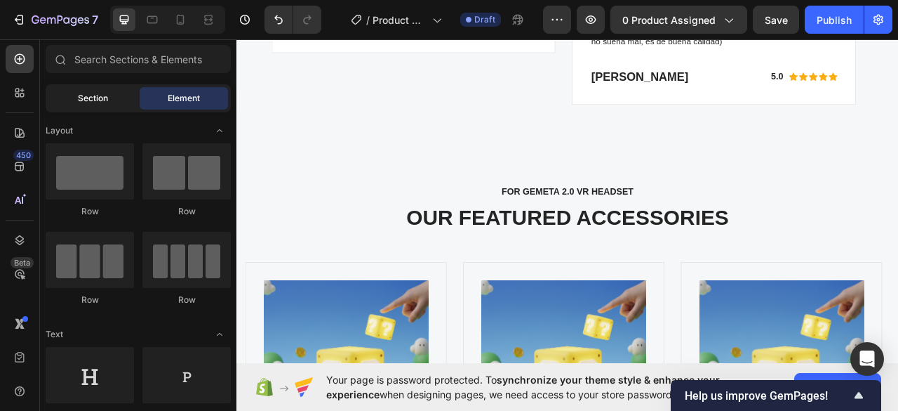
click at [88, 99] on span "Section" at bounding box center [93, 98] width 30 height 13
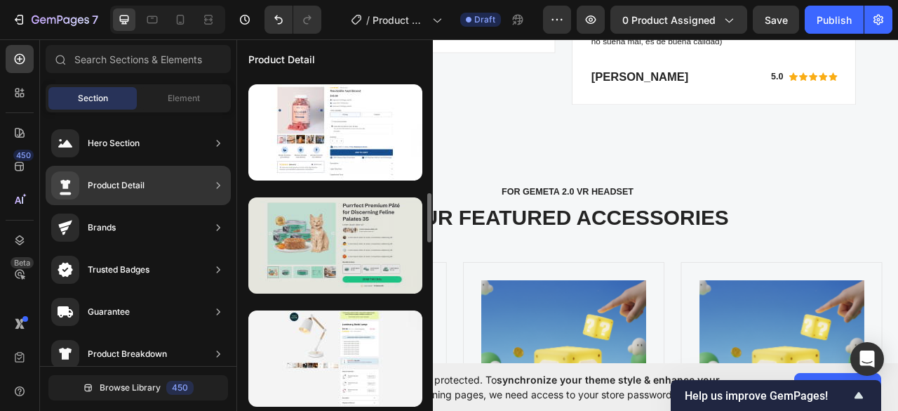
scroll to position [858, 0]
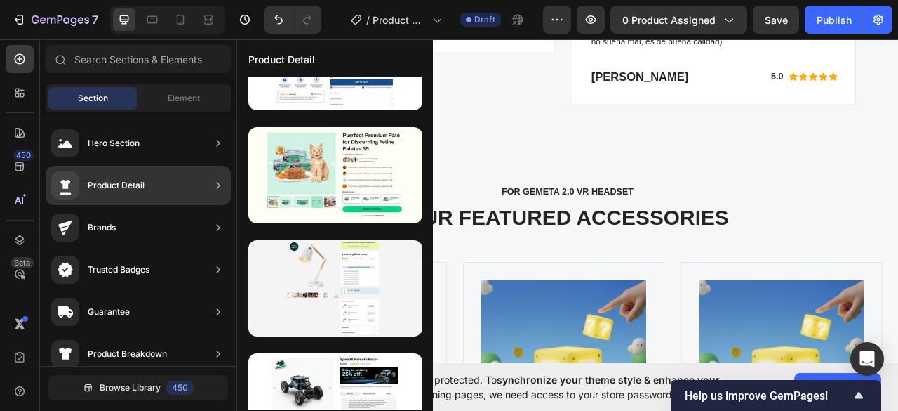
click at [217, 186] on icon at bounding box center [218, 185] width 14 height 14
click at [215, 185] on icon at bounding box center [218, 185] width 14 height 14
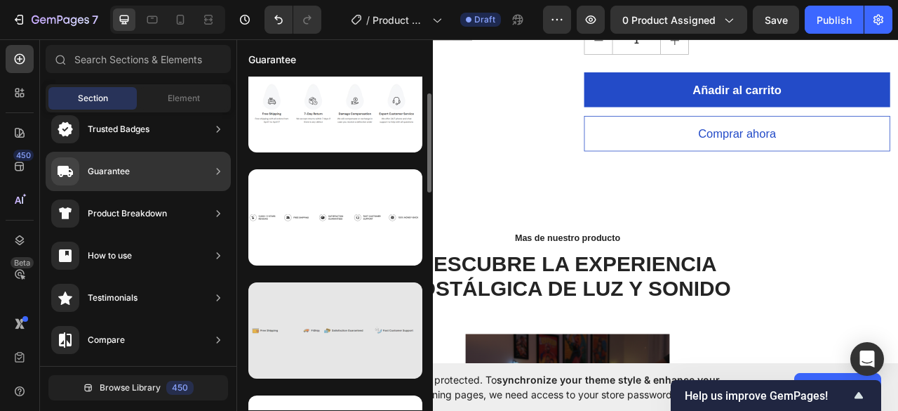
scroll to position [293, 0]
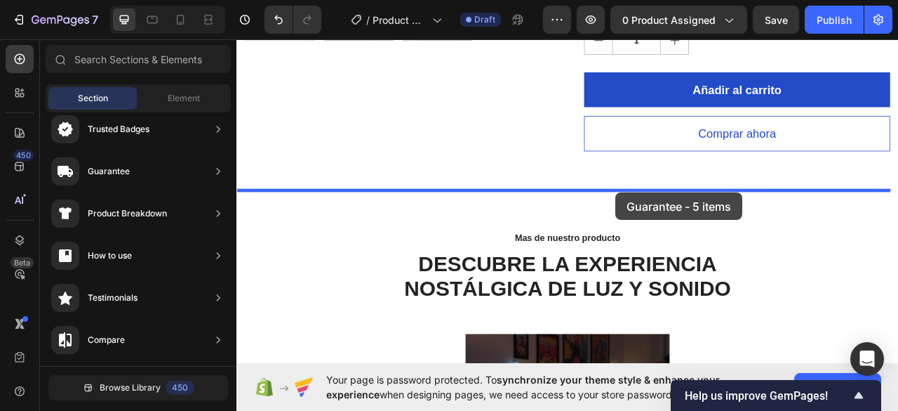
drag, startPoint x: 573, startPoint y: 326, endPoint x: 719, endPoint y: 235, distance: 171.2
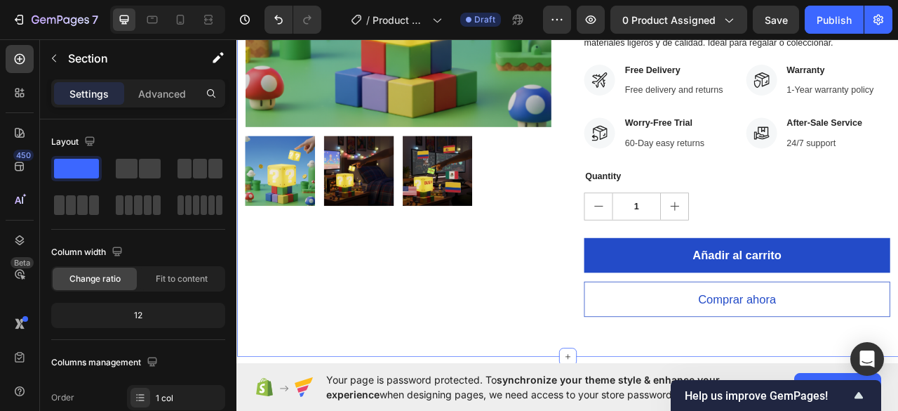
scroll to position [211, 0]
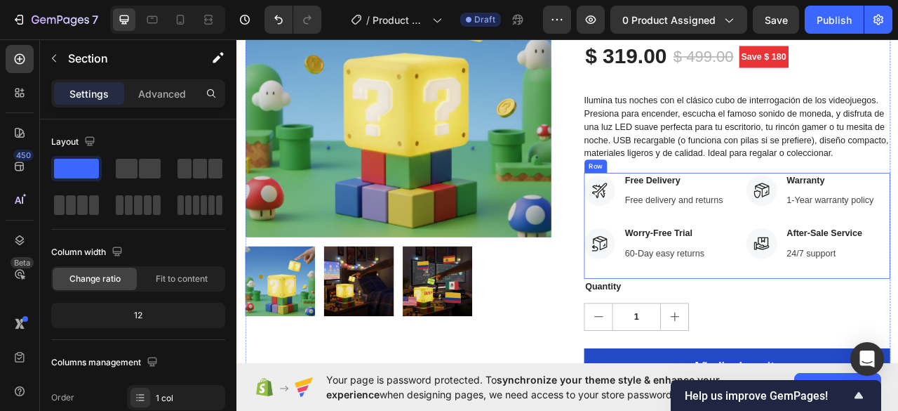
click at [855, 267] on div "Icon Free Delivery Text block Free delivery and returns Text block Icon List Ic…" at bounding box center [874, 277] width 390 height 135
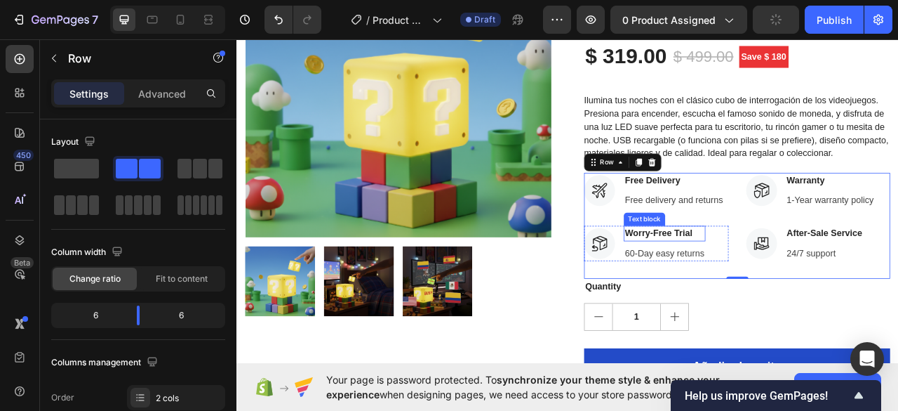
click at [807, 279] on p "Worry-Free Trial" at bounding box center [781, 287] width 101 height 17
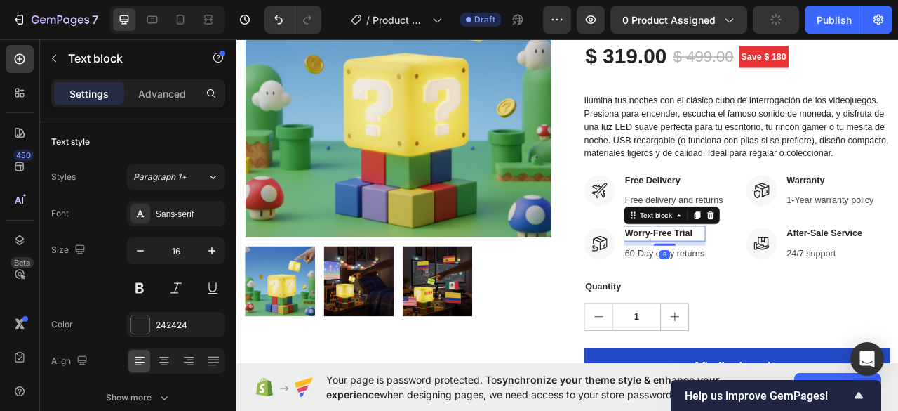
click at [851, 239] on div "Free delivery and returns" at bounding box center [793, 245] width 128 height 20
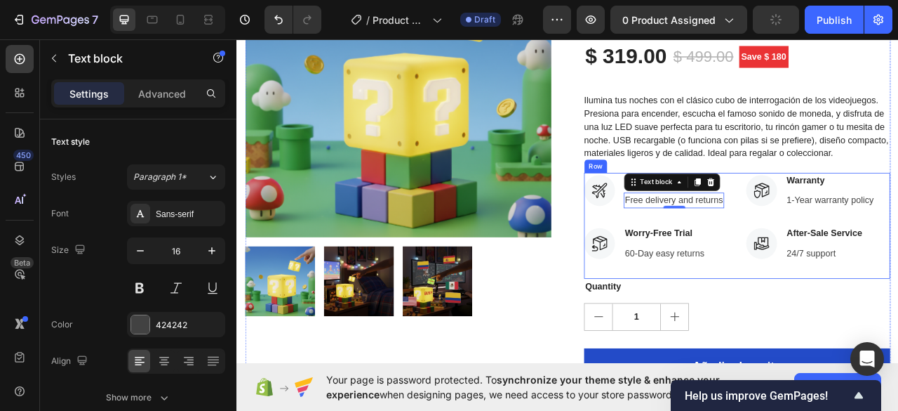
click at [864, 272] on div "Icon Free Delivery Text block Free delivery and returns Text block 0 Icon List …" at bounding box center [874, 277] width 390 height 135
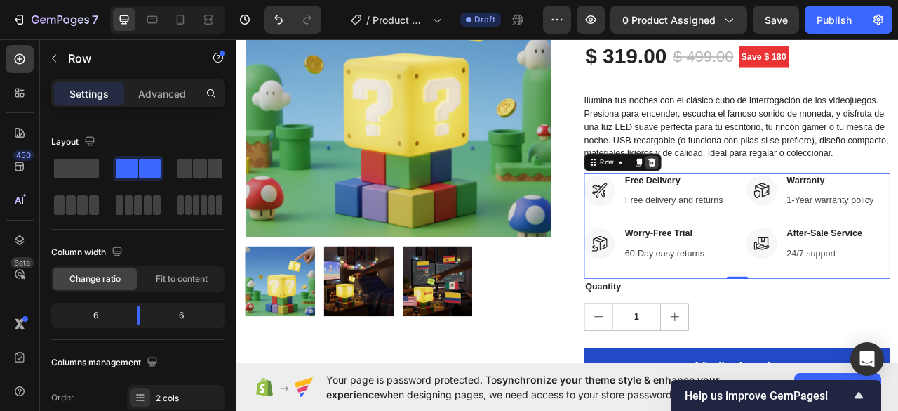
click at [760, 197] on icon at bounding box center [764, 196] width 11 height 11
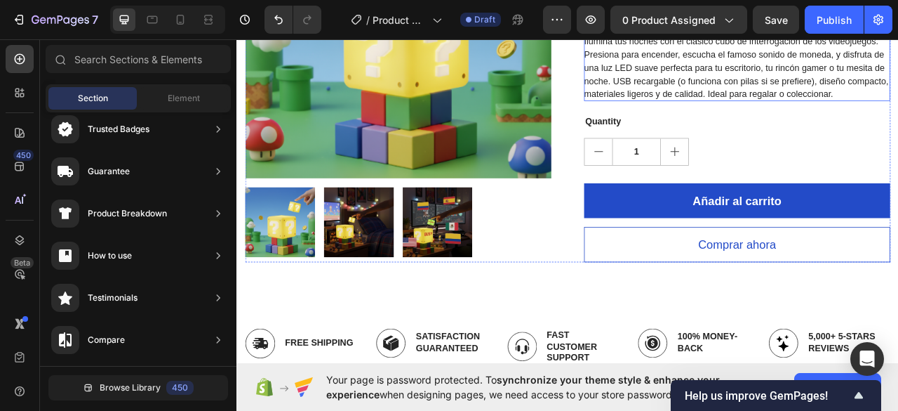
scroll to position [421, 0]
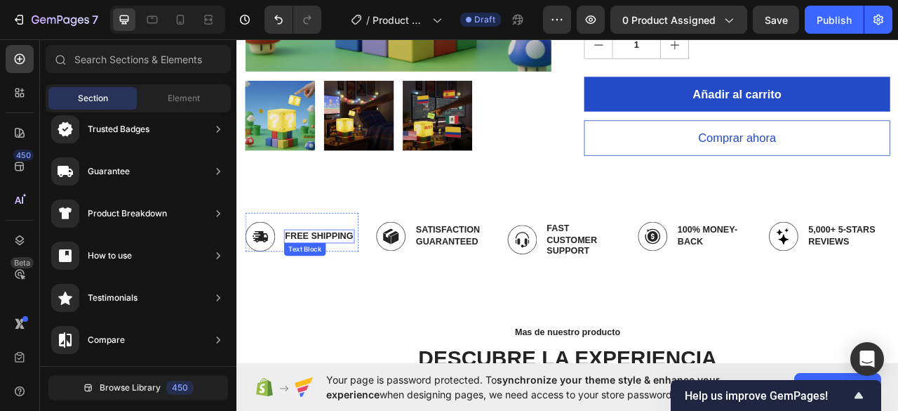
click at [333, 297] on p "Free Shipping" at bounding box center [341, 291] width 87 height 15
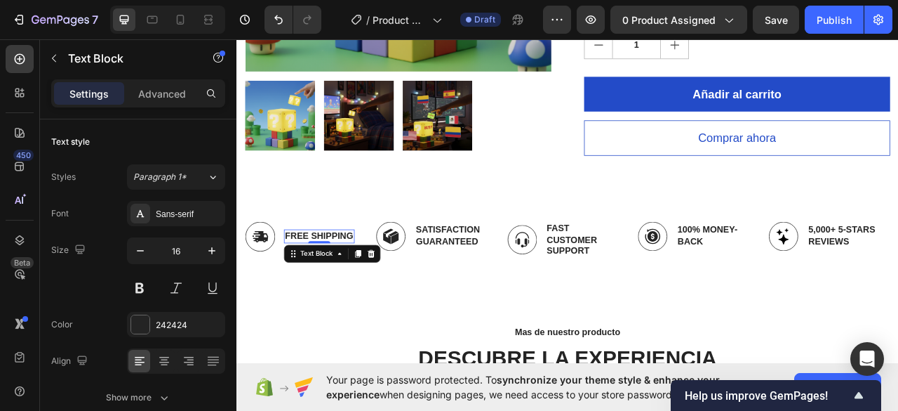
click at [333, 297] on div at bounding box center [341, 298] width 28 height 3
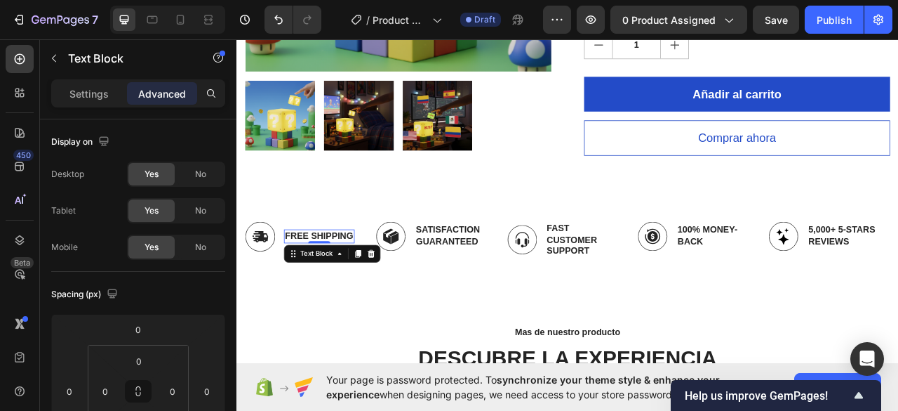
click at [333, 297] on div at bounding box center [341, 298] width 28 height 3
click at [343, 288] on p "Free Shipping" at bounding box center [341, 291] width 87 height 15
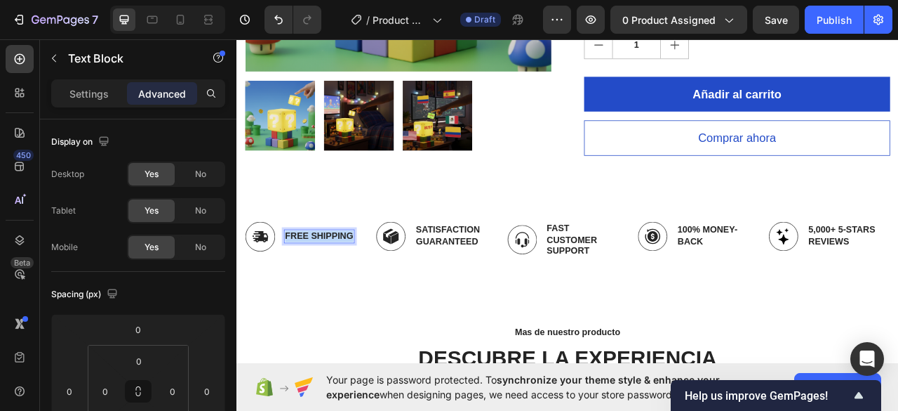
click at [343, 288] on p "Free Shipping" at bounding box center [341, 291] width 87 height 15
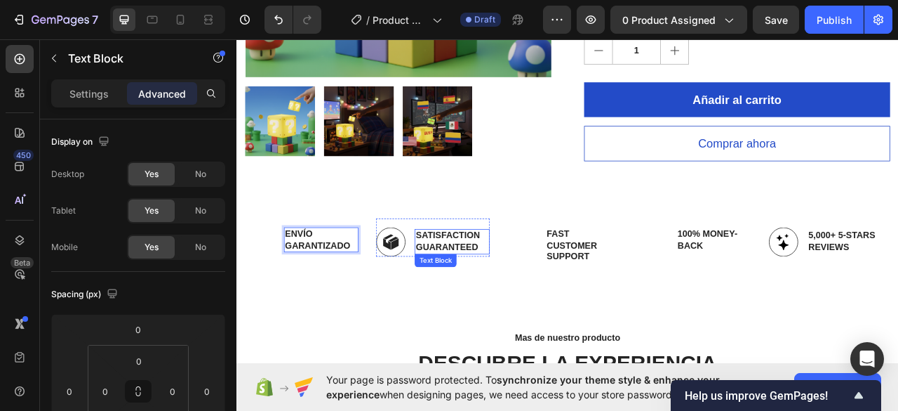
scroll to position [421, 0]
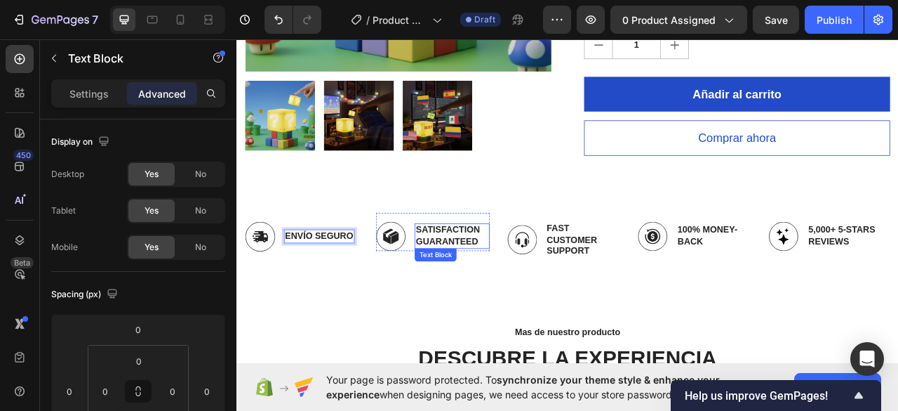
click at [509, 286] on p "Satisfaction Guaranteed" at bounding box center [510, 290] width 92 height 29
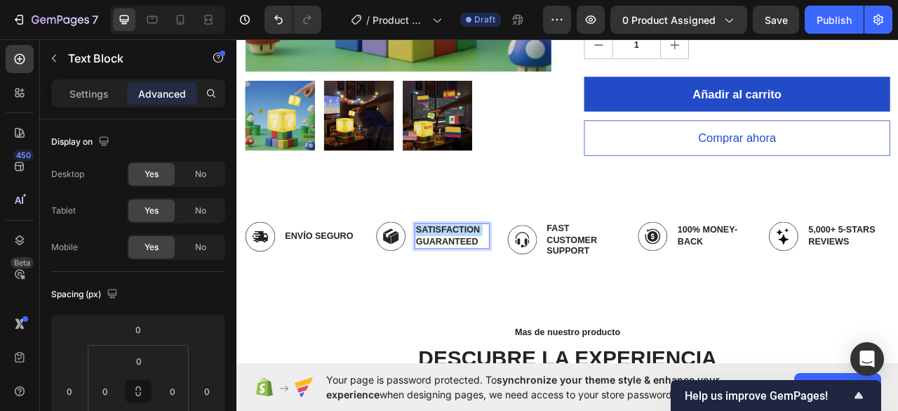
click at [509, 286] on p "Satisfaction Guaranteed" at bounding box center [510, 290] width 92 height 29
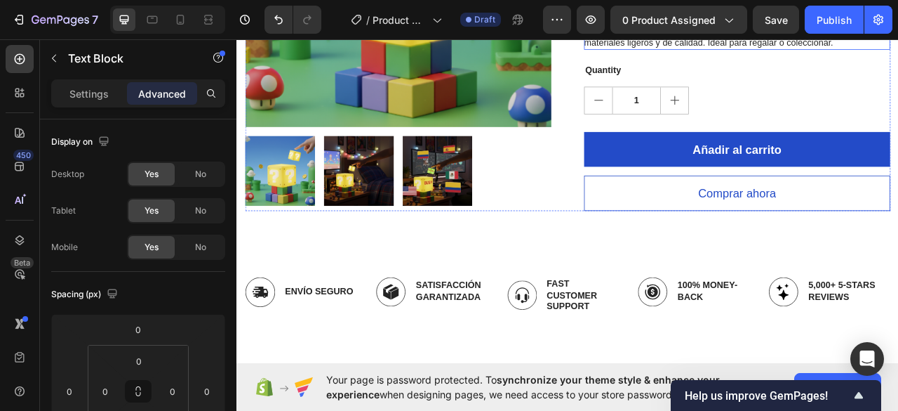
scroll to position [491, 0]
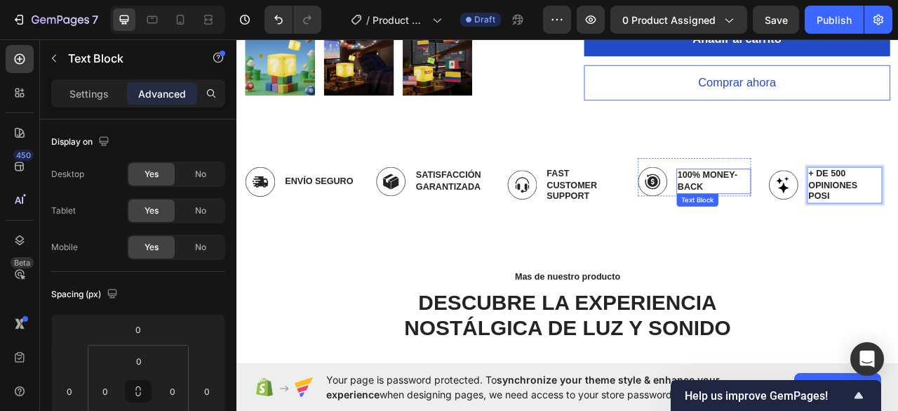
scroll to position [488, 0]
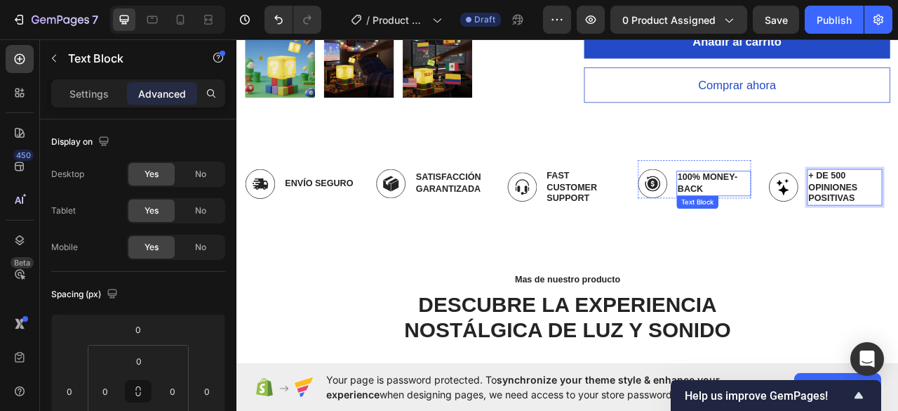
click at [852, 214] on p "100% Money-Back" at bounding box center [843, 222] width 92 height 29
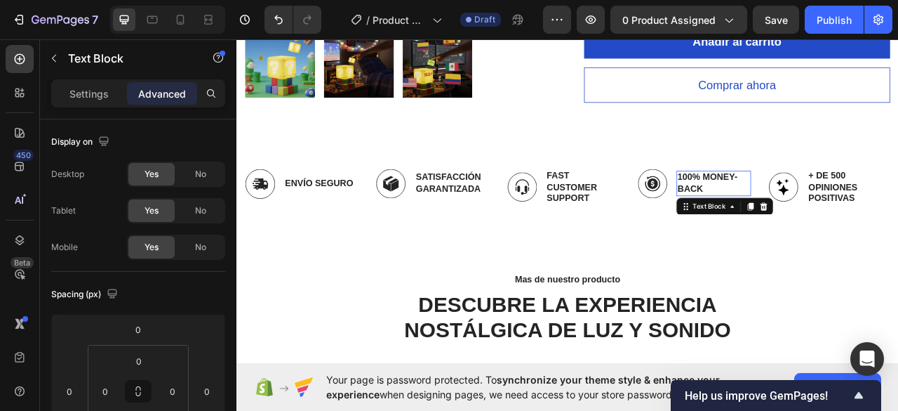
click at [852, 214] on p "100% Money-Back" at bounding box center [843, 222] width 92 height 29
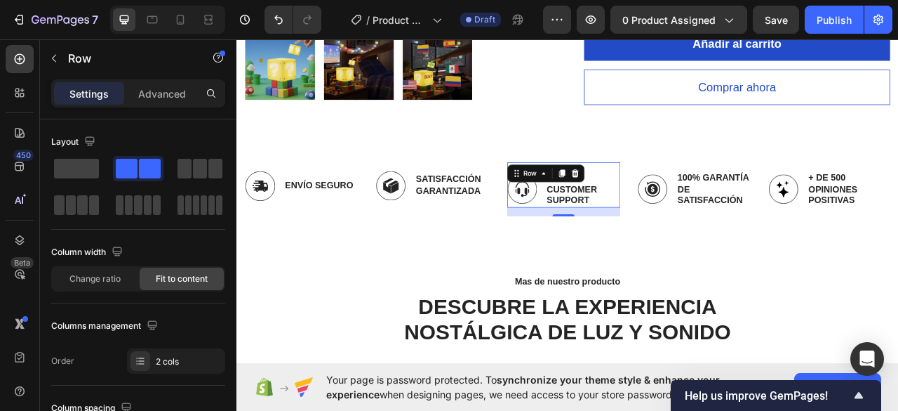
click at [716, 199] on div "Image Fast Customer Support Text Block Row 16" at bounding box center [652, 226] width 144 height 58
click at [667, 207] on icon at bounding box center [666, 211] width 9 height 10
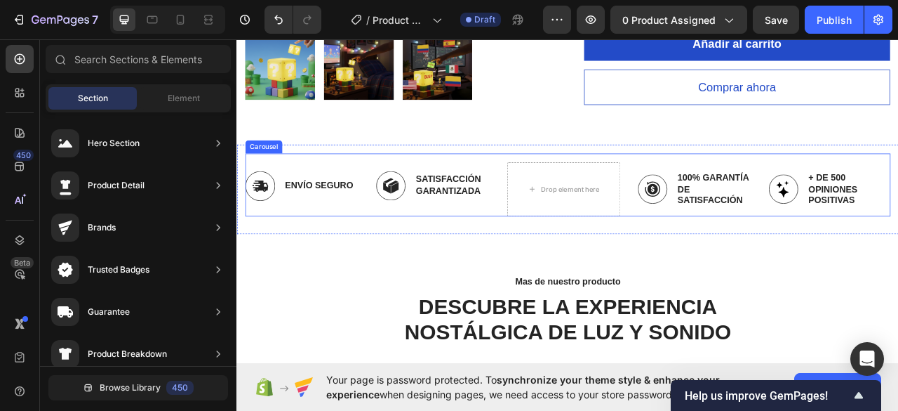
click at [553, 195] on div "Image Envío seguro Text Block Row Image satisfacción garantizada Text Block Row…" at bounding box center [657, 225] width 821 height 80
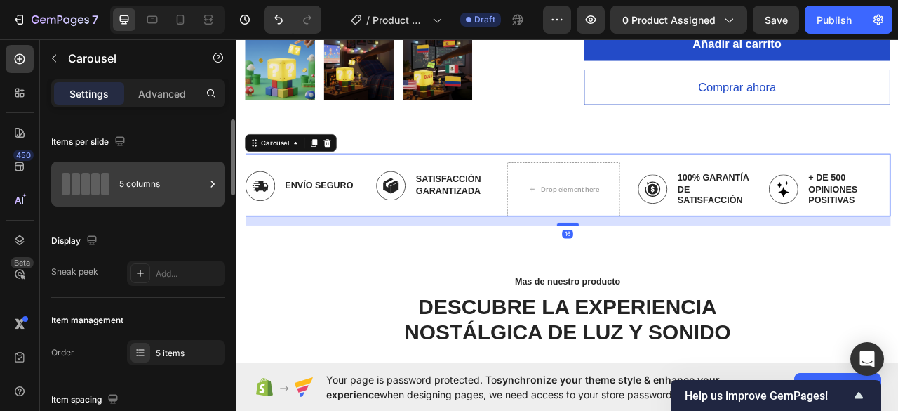
click at [188, 173] on div "5 columns" at bounding box center [162, 184] width 86 height 32
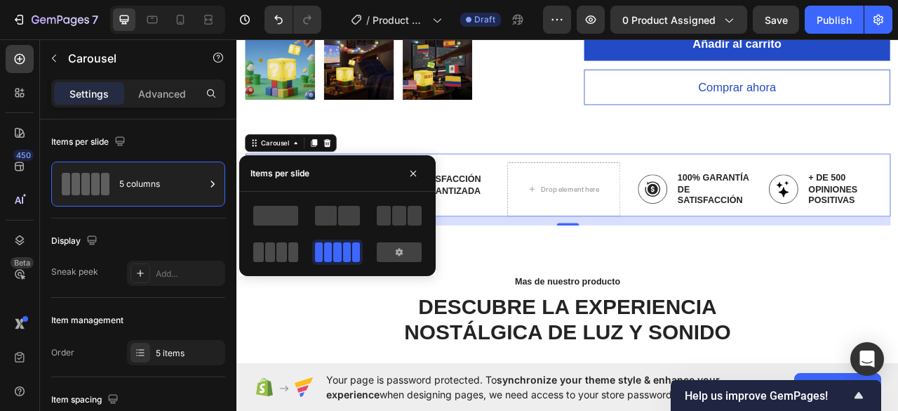
click at [286, 245] on span at bounding box center [282, 252] width 11 height 20
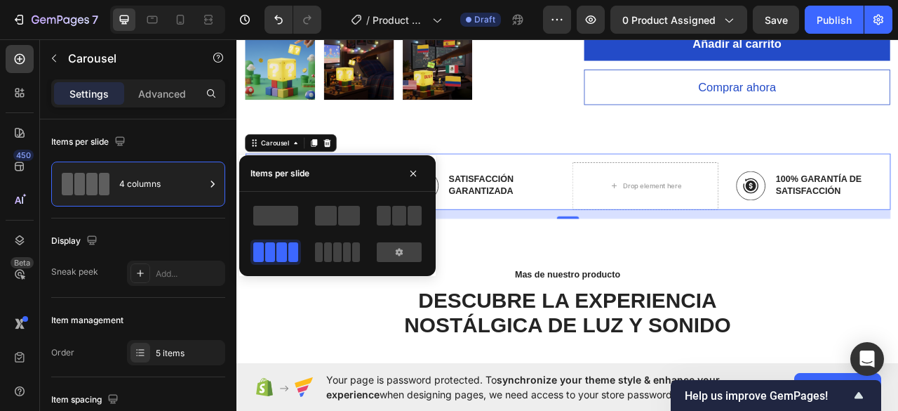
click at [634, 194] on div "Image Envío seguro Text Block Row Image satisfacción garantizada Text Block Row…" at bounding box center [657, 221] width 821 height 72
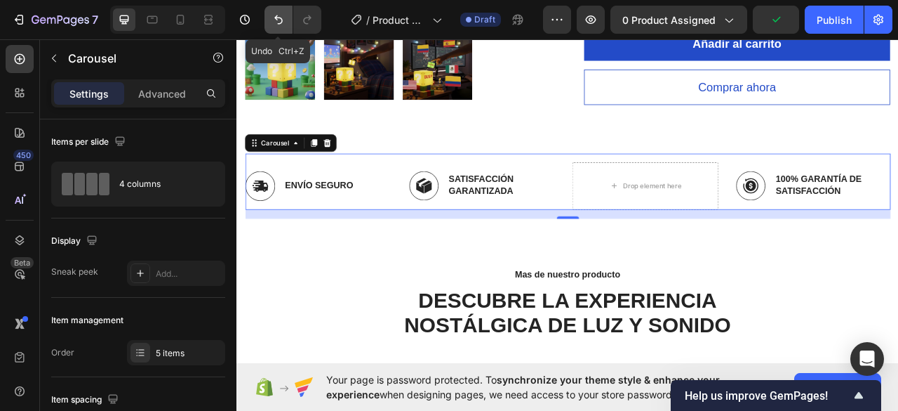
click at [281, 21] on icon "Undo/Redo" at bounding box center [278, 19] width 8 height 9
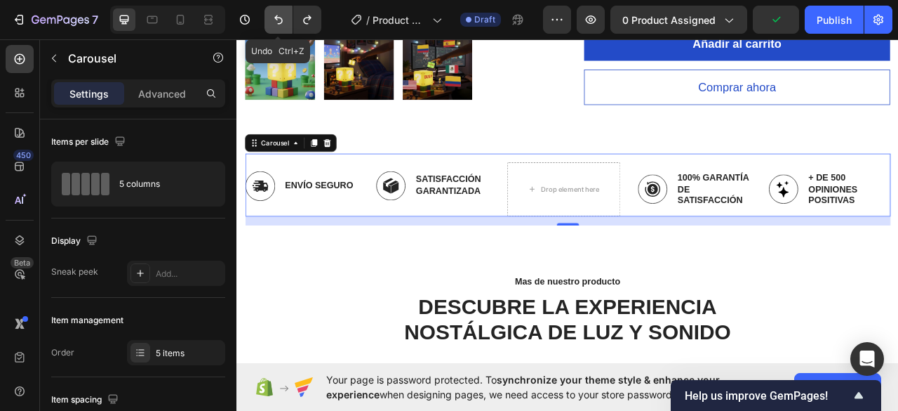
click at [281, 19] on icon "Undo/Redo" at bounding box center [278, 19] width 8 height 9
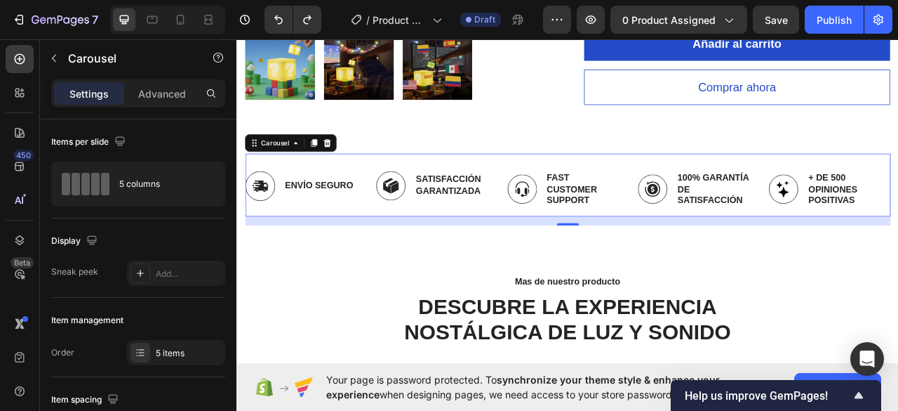
click at [740, 194] on div "Image Envío seguro Text Block Row Image satisfacción garantizada Text Block Row…" at bounding box center [657, 225] width 821 height 80
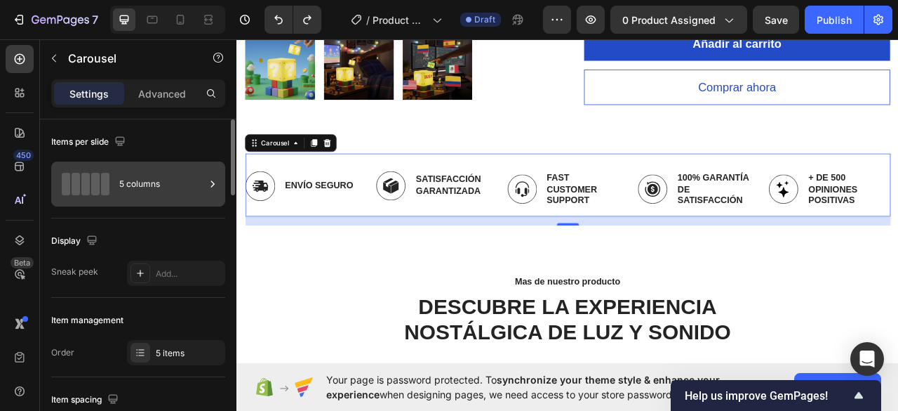
click at [200, 163] on div "5 columns" at bounding box center [138, 183] width 174 height 45
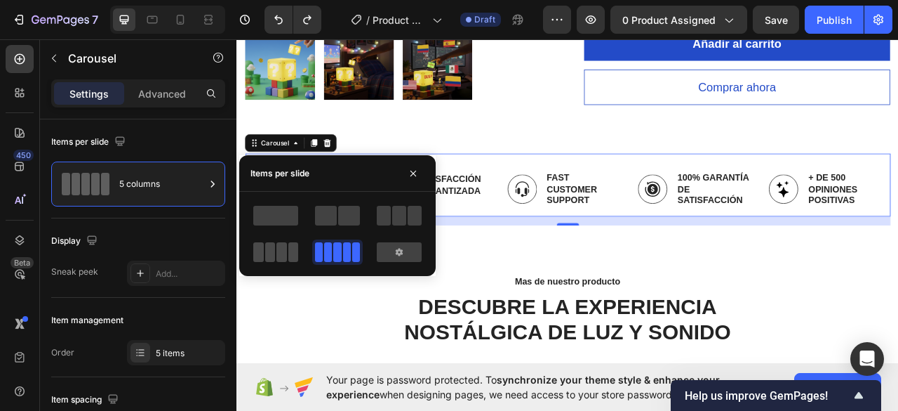
click at [286, 244] on span at bounding box center [282, 252] width 11 height 20
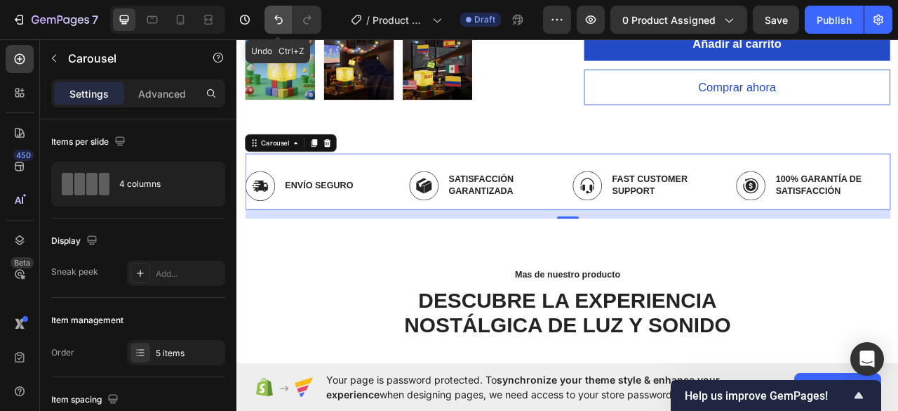
drag, startPoint x: 272, startPoint y: 25, endPoint x: 93, endPoint y: 9, distance: 179.6
click at [272, 25] on icon "Undo/Redo" at bounding box center [279, 20] width 14 height 14
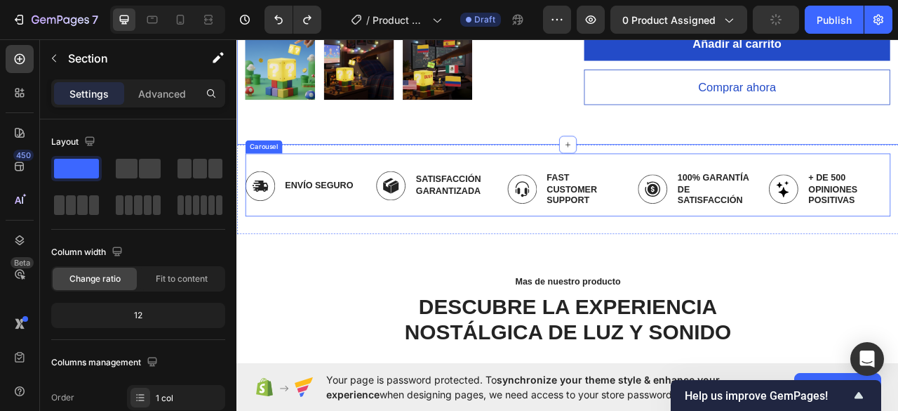
click at [601, 192] on div "Image Envío seguro Text Block Row Image satisfacción garantizada Text Block Row…" at bounding box center [657, 225] width 821 height 80
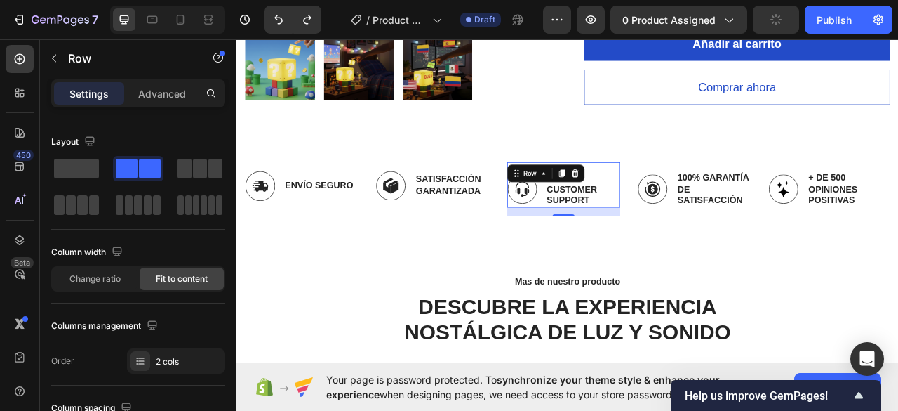
click at [613, 206] on div "Image Fast Customer Support Text Block Row 16" at bounding box center [652, 226] width 144 height 58
click at [668, 210] on icon at bounding box center [666, 211] width 9 height 10
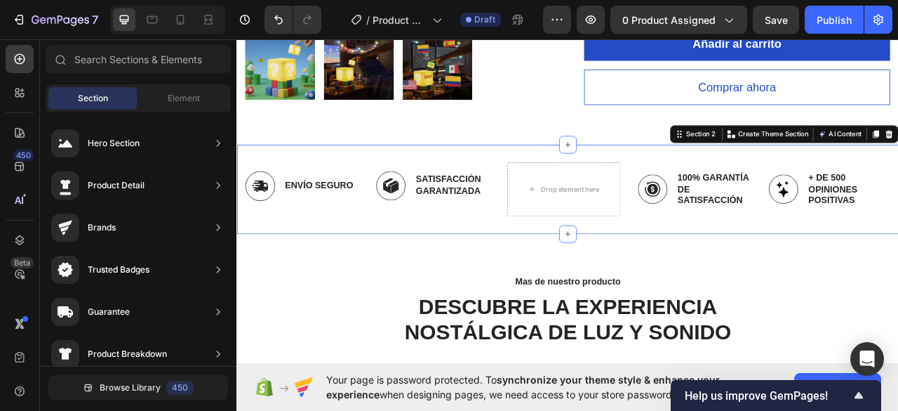
click at [578, 180] on div "Image Envío seguro Text Block Row Image satisfacción garantizada Text Block Row…" at bounding box center [658, 231] width 842 height 114
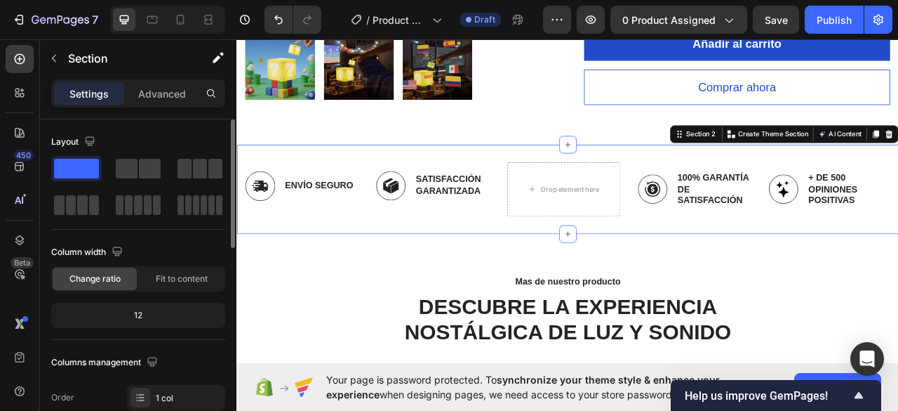
click at [107, 197] on div at bounding box center [138, 187] width 174 height 62
click at [72, 197] on span at bounding box center [71, 205] width 11 height 20
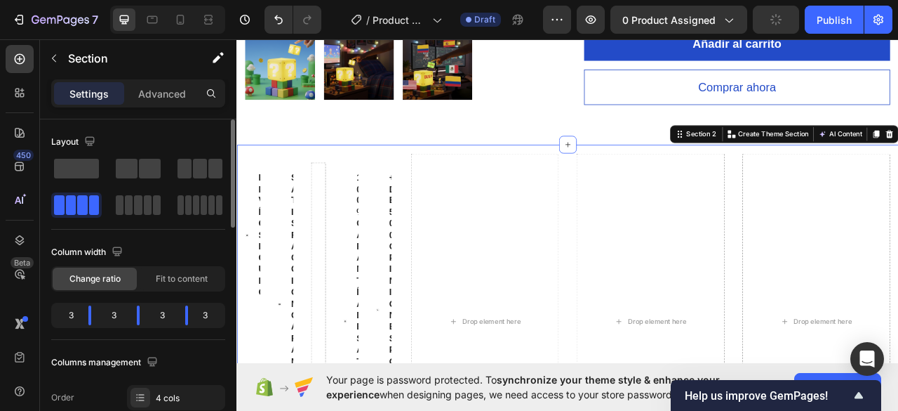
click at [82, 204] on span at bounding box center [82, 205] width 11 height 20
click at [278, 20] on icon "Undo/Redo" at bounding box center [279, 20] width 14 height 14
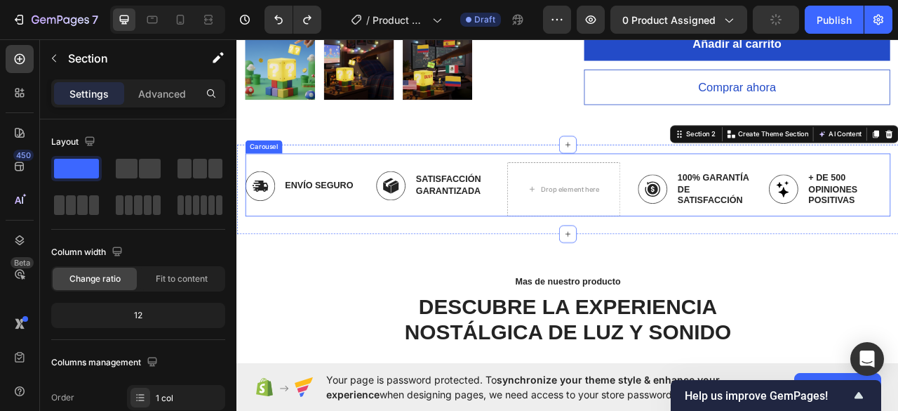
click at [564, 197] on div "Image Envío seguro Text Block Row Image satisfacción garantizada Text Block Row…" at bounding box center [657, 231] width 821 height 69
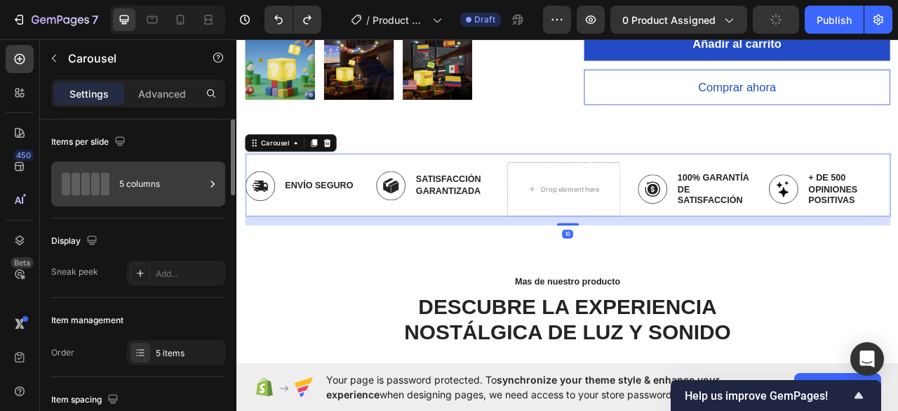
click at [112, 192] on div at bounding box center [86, 184] width 56 height 22
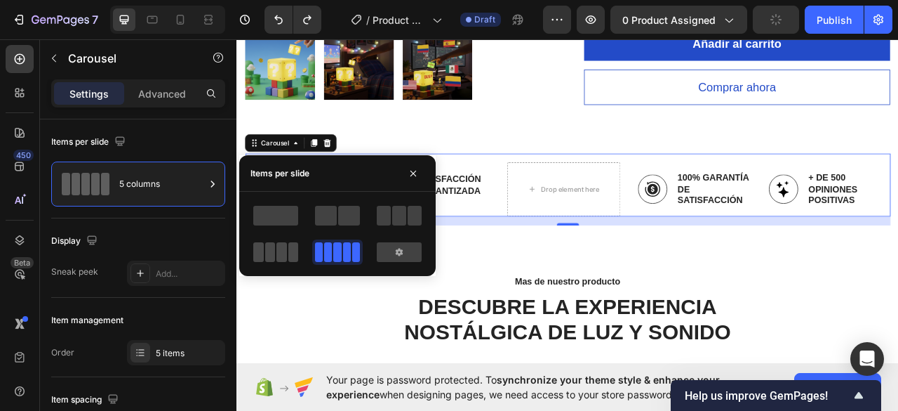
click at [267, 245] on span at bounding box center [270, 252] width 11 height 20
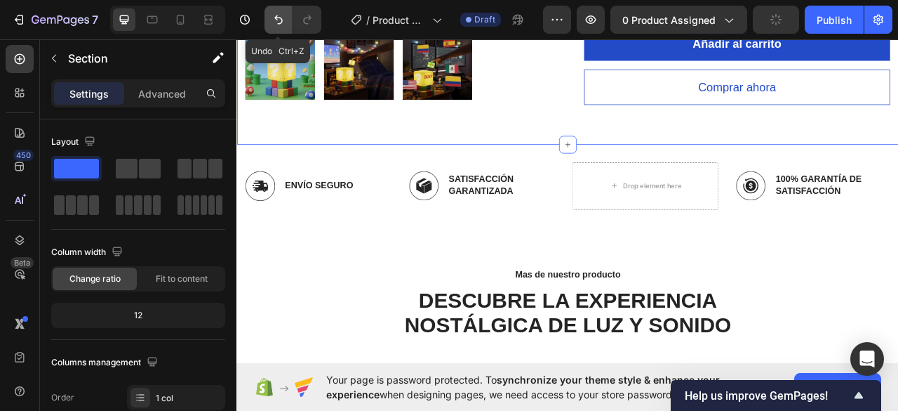
click at [291, 23] on button "Undo/Redo" at bounding box center [279, 20] width 28 height 28
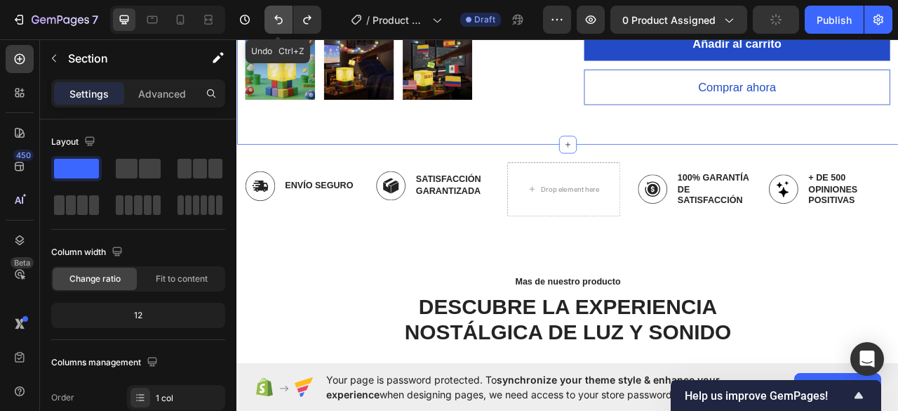
click at [285, 23] on icon "Undo/Redo" at bounding box center [279, 20] width 14 height 14
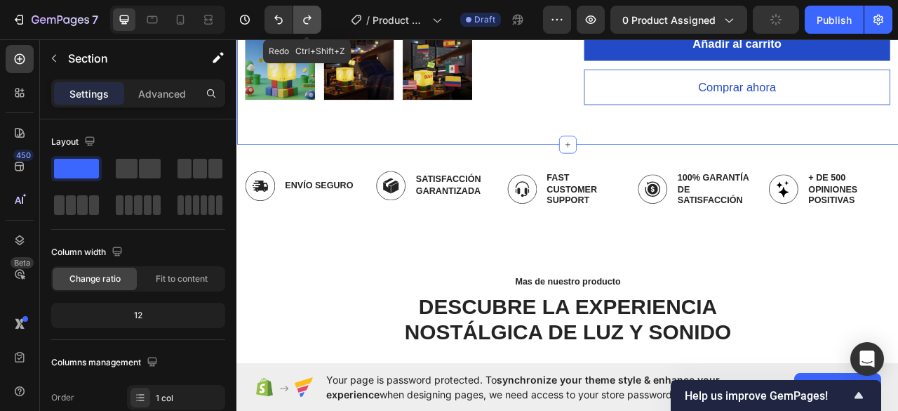
click at [311, 18] on icon "Undo/Redo" at bounding box center [307, 20] width 14 height 14
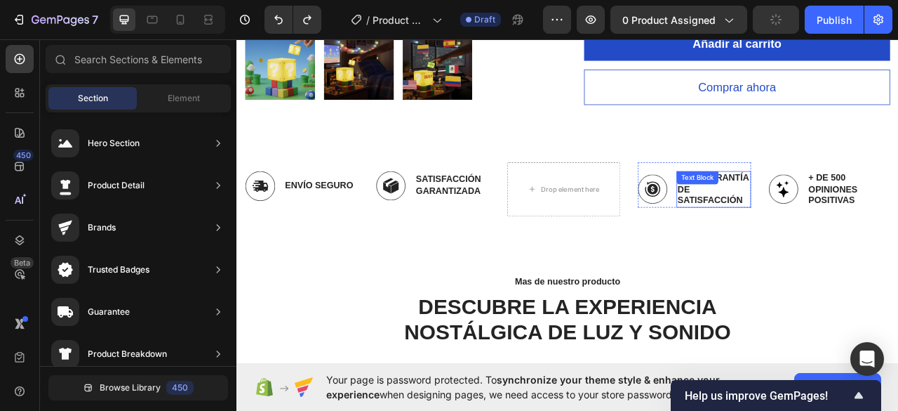
click at [851, 209] on p "100% garantía de satisfacción" at bounding box center [843, 231] width 92 height 44
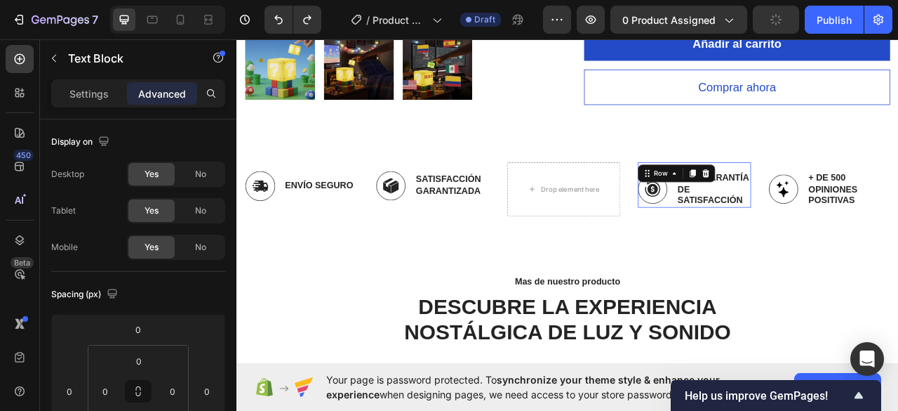
click at [856, 201] on div "Image 100% garantía de satisfacción Text Block Row 0" at bounding box center [819, 226] width 144 height 58
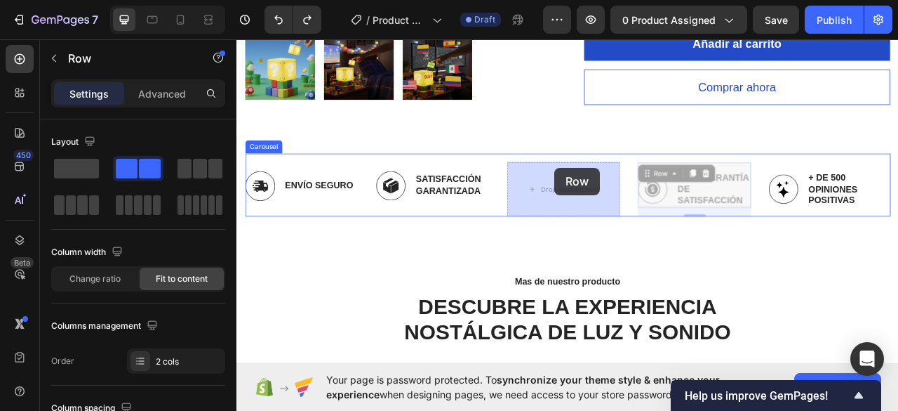
drag, startPoint x: 858, startPoint y: 201, endPoint x: 642, endPoint y: 204, distance: 216.9
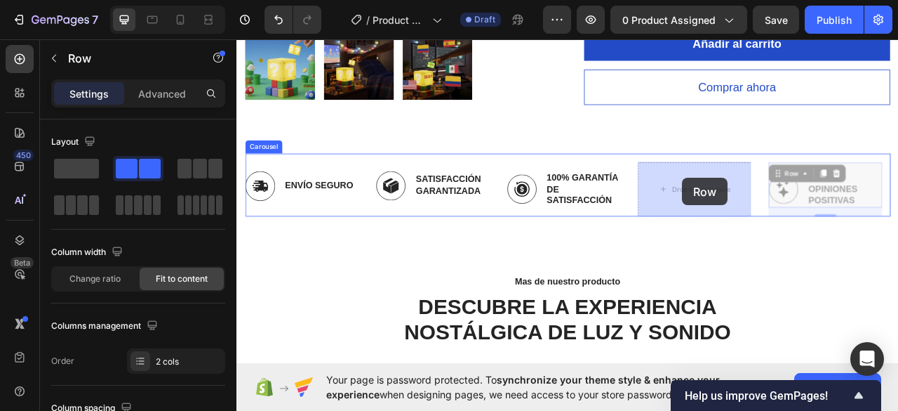
drag, startPoint x: 1011, startPoint y: 204, endPoint x: 804, endPoint y: 216, distance: 207.4
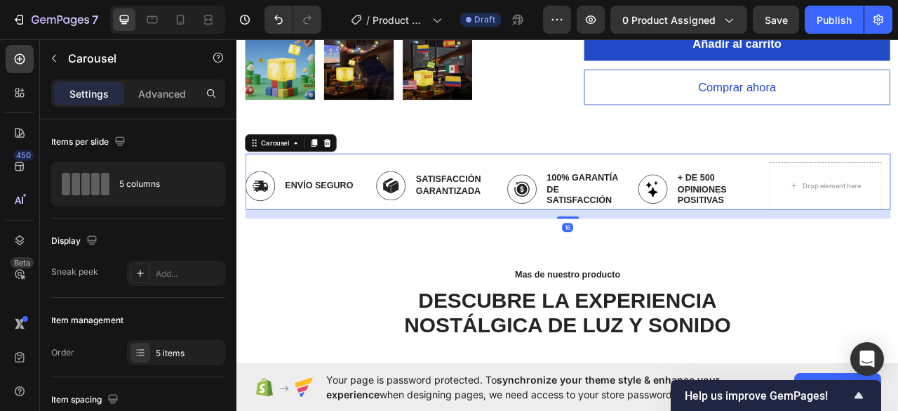
click at [898, 190] on div "Image Envío seguro Text Block Row Image satisfacción garantizada Text Block Row…" at bounding box center [657, 221] width 821 height 72
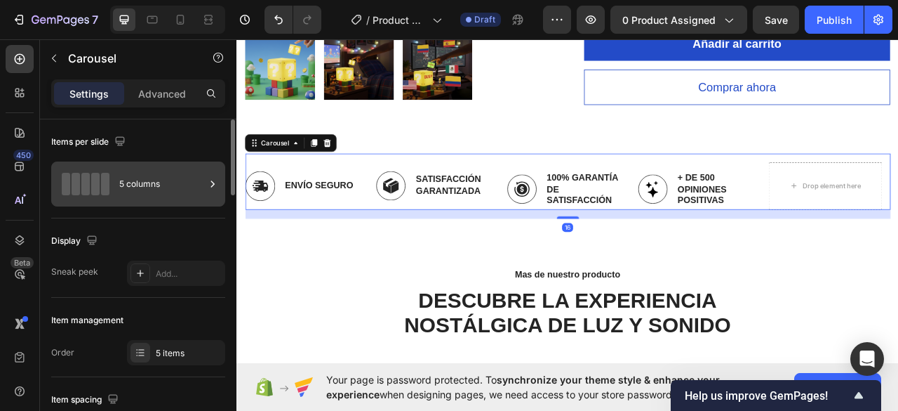
click at [160, 179] on div "5 columns" at bounding box center [162, 184] width 86 height 32
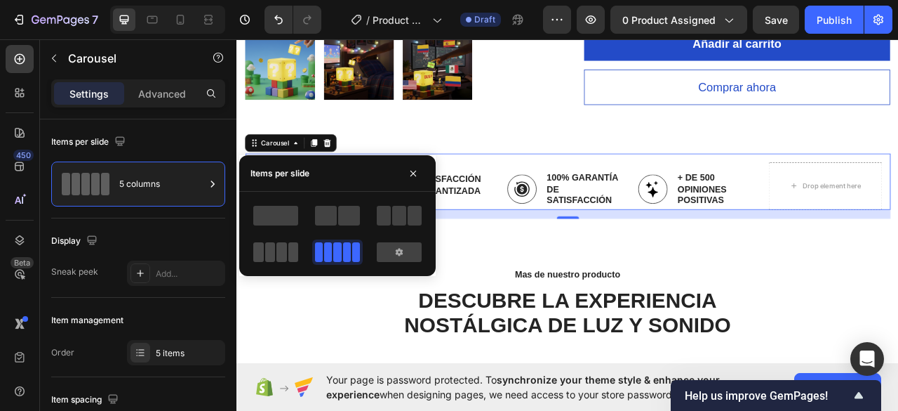
click at [295, 243] on span at bounding box center [293, 252] width 11 height 20
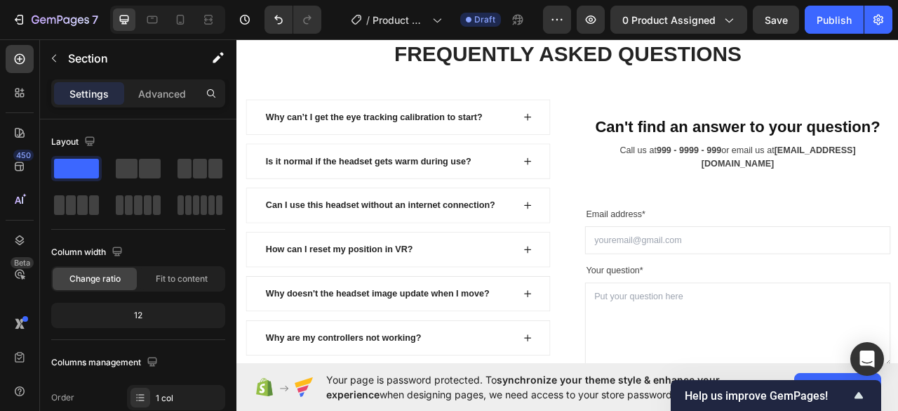
scroll to position [3860, 0]
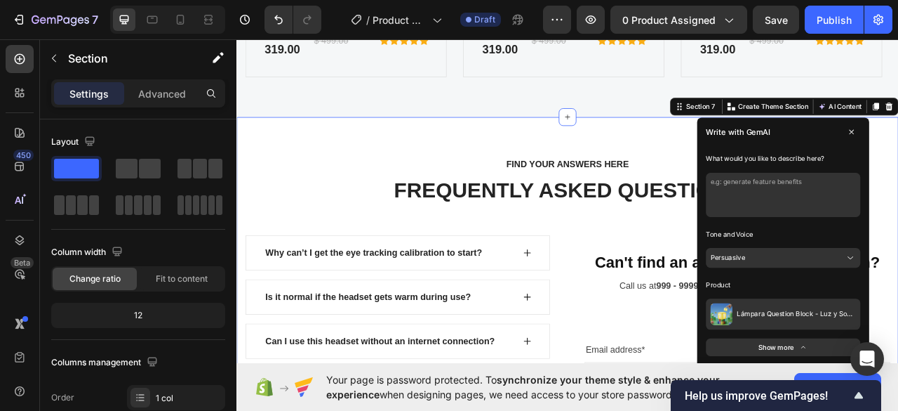
scroll to position [3930, 0]
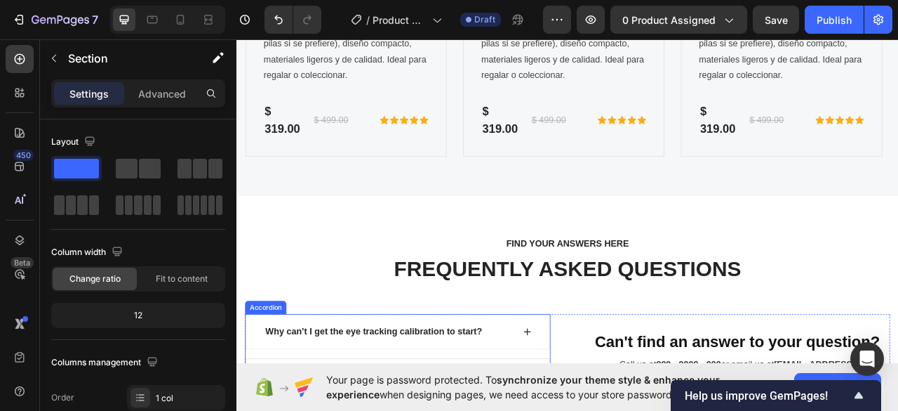
scroll to position [3827, 0]
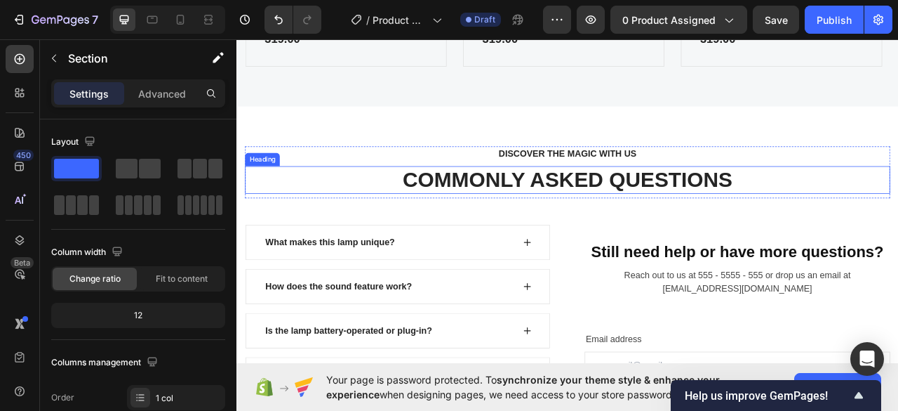
scroll to position [3967, 0]
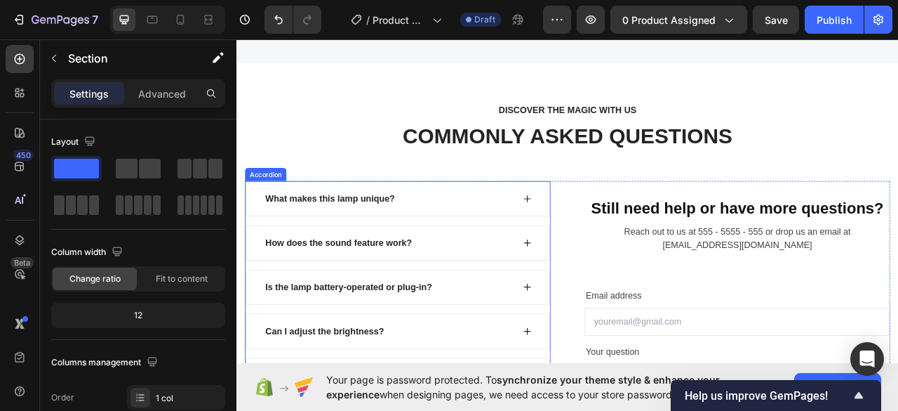
click at [601, 237] on icon at bounding box center [606, 242] width 11 height 11
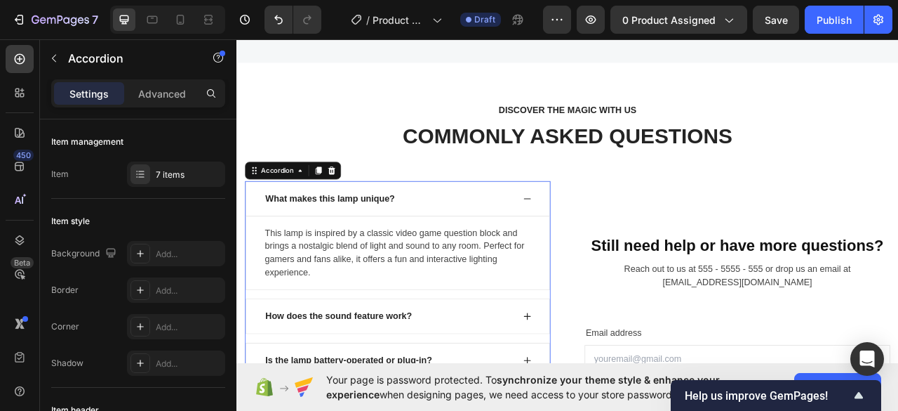
scroll to position [4037, 0]
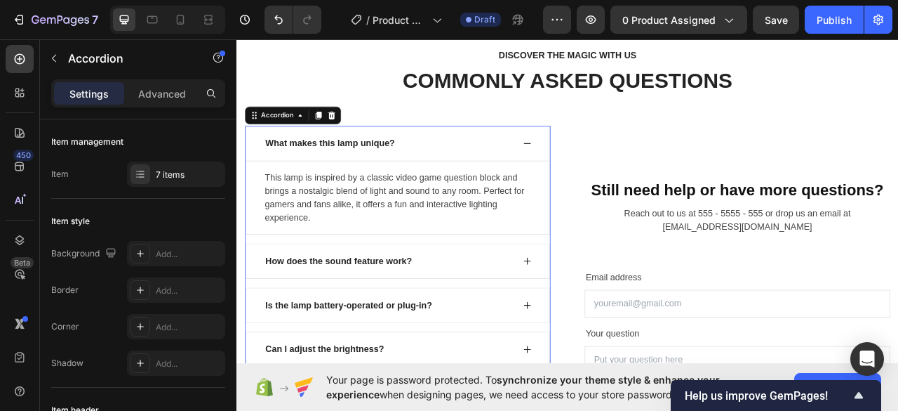
click at [383, 164] on div "What makes this lamp unique?" at bounding box center [355, 172] width 169 height 21
click at [383, 164] on p "What makes this lamp unique?" at bounding box center [355, 172] width 165 height 17
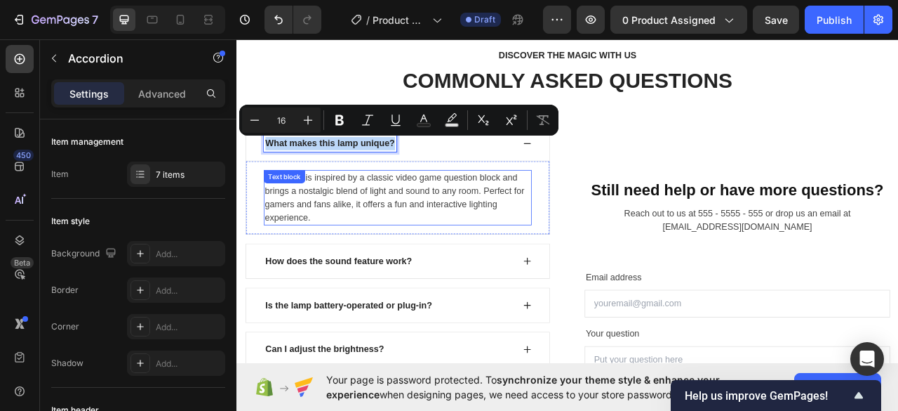
copy p "What makes this lamp unique?"
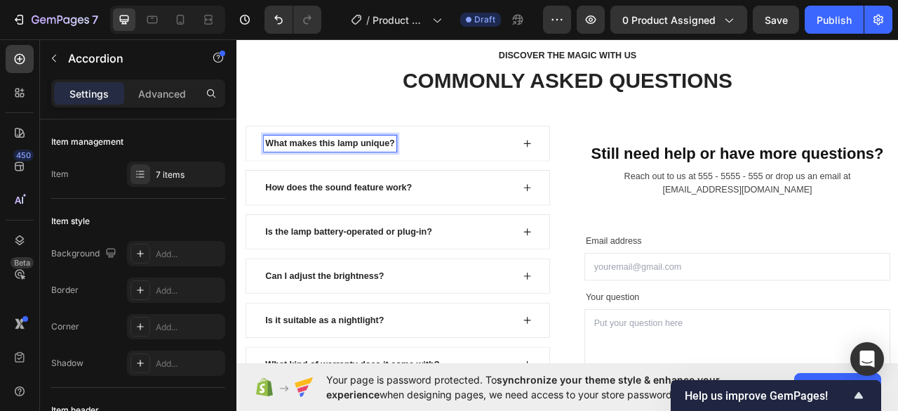
click at [383, 166] on p "What makes this lamp unique?" at bounding box center [355, 172] width 165 height 17
click at [601, 170] on icon at bounding box center [606, 172] width 11 height 11
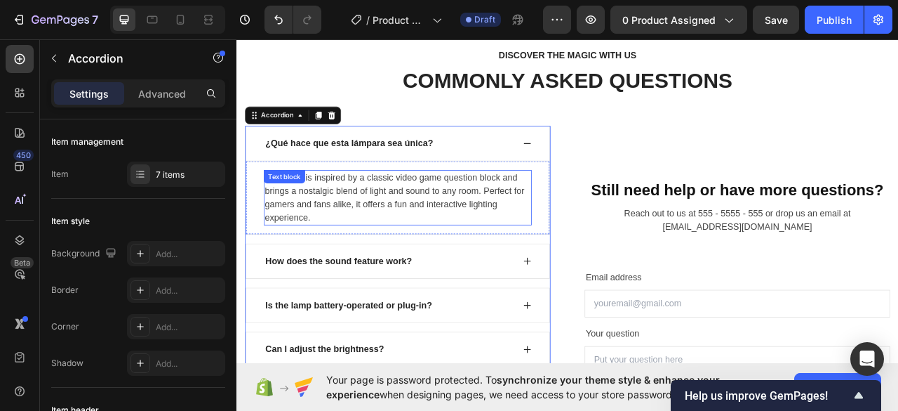
click at [397, 213] on div "This lamp is inspired by a classic video game question block and brings a nosta…" at bounding box center [441, 241] width 341 height 70
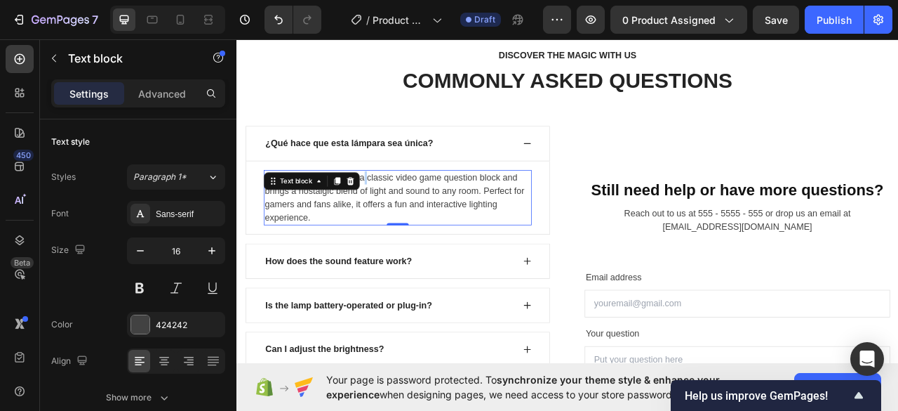
click at [397, 213] on div "This lamp is inspired by a classic video game question block and brings a nosta…" at bounding box center [441, 241] width 341 height 70
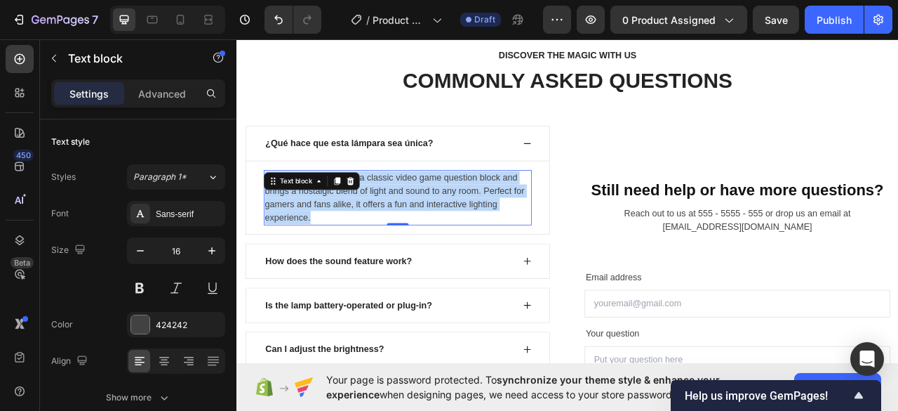
click at [397, 213] on p "This lamp is inspired by a classic video game question block and brings a nosta…" at bounding box center [441, 241] width 338 height 67
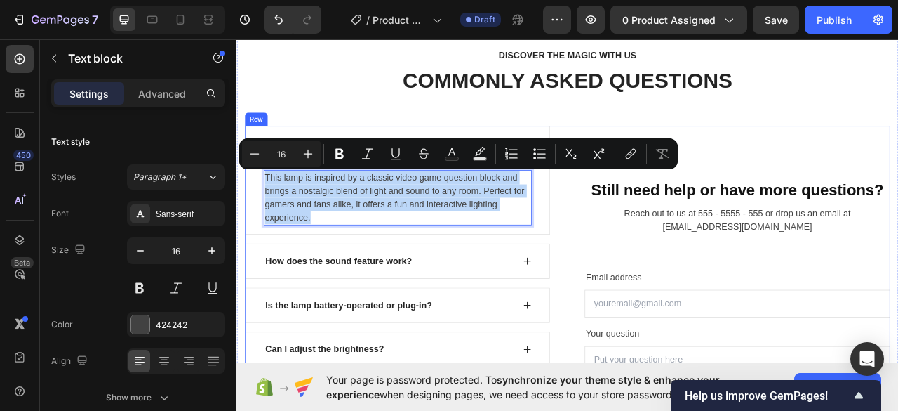
copy p "This lamp is inspired by a classic video game question block and brings a nosta…"
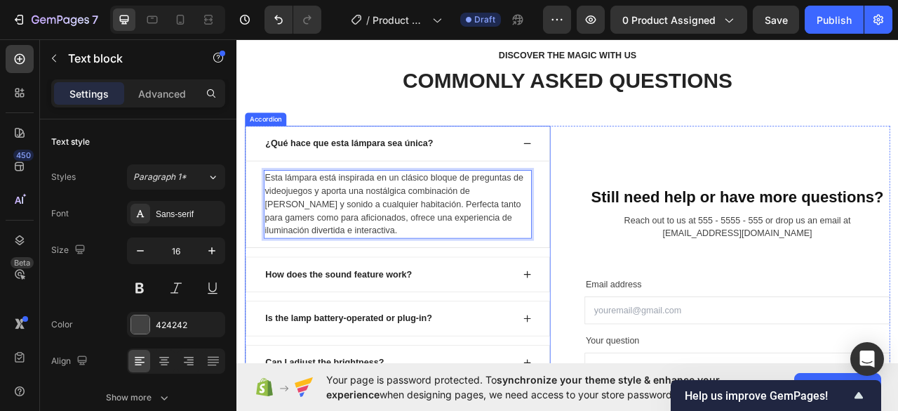
click at [602, 172] on icon at bounding box center [606, 172] width 9 height 1
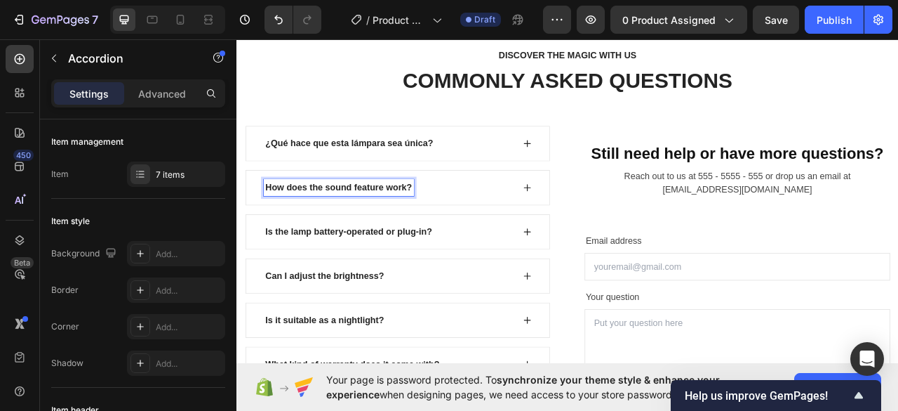
click at [348, 229] on p "How does the sound feature work?" at bounding box center [366, 228] width 187 height 17
copy p "How does the sound feature work?"
click at [361, 227] on p "How does the sound feature work?" at bounding box center [366, 228] width 187 height 17
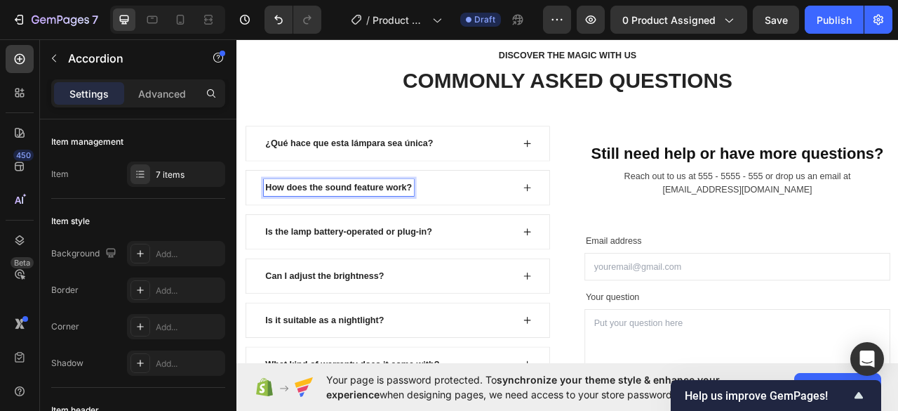
click at [361, 227] on p "How does the sound feature work?" at bounding box center [366, 228] width 187 height 17
click at [335, 226] on p "How does the sound feature work?" at bounding box center [366, 228] width 187 height 17
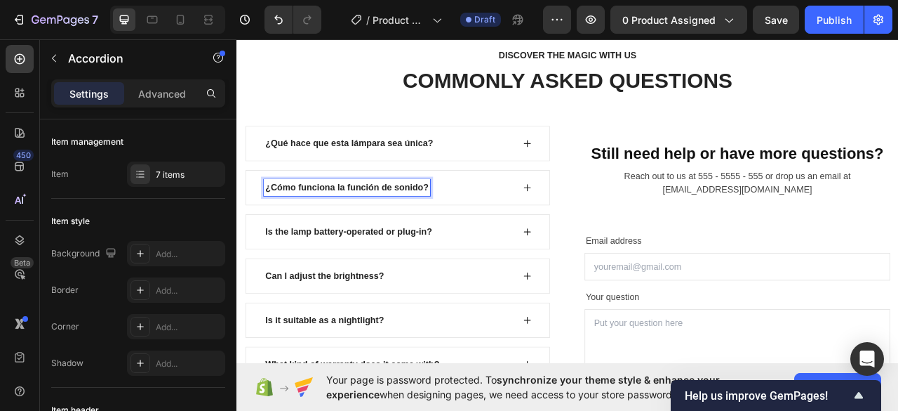
click at [604, 220] on div "¿Cómo funciona la función de sonido?" at bounding box center [441, 228] width 387 height 45
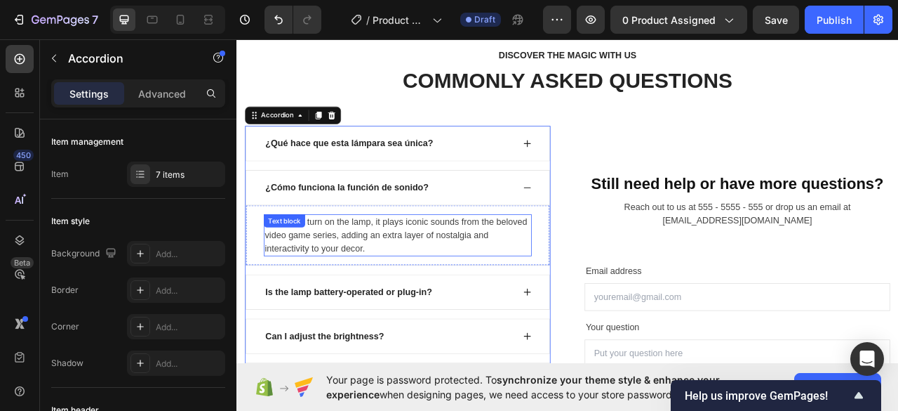
click at [404, 271] on div "When you turn on the lamp, it plays iconic sounds from the beloved video game s…" at bounding box center [441, 288] width 341 height 53
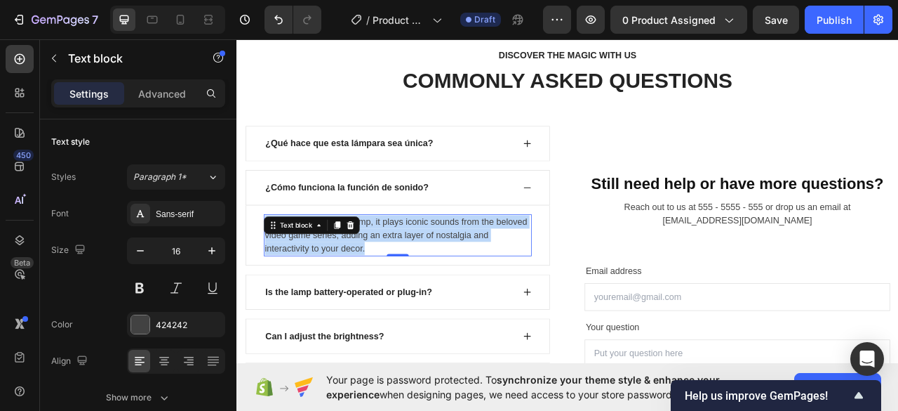
click at [404, 271] on p "When you turn on the lamp, it plays iconic sounds from the beloved video game s…" at bounding box center [441, 289] width 338 height 51
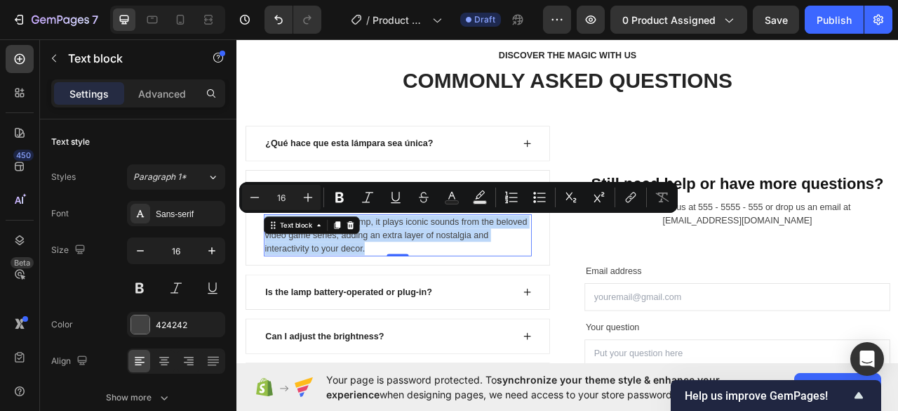
copy p "When you turn on the lamp, it plays iconic sounds from the beloved video game s…"
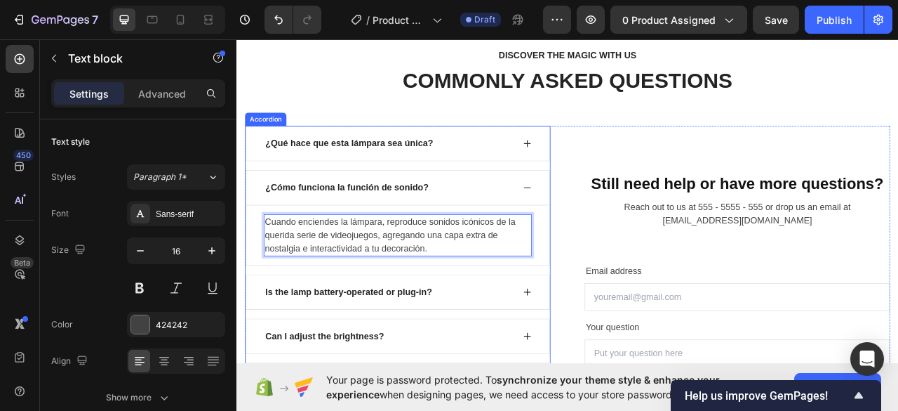
click at [601, 218] on div "¿Cómo funciona la función de sonido?" at bounding box center [441, 228] width 387 height 45
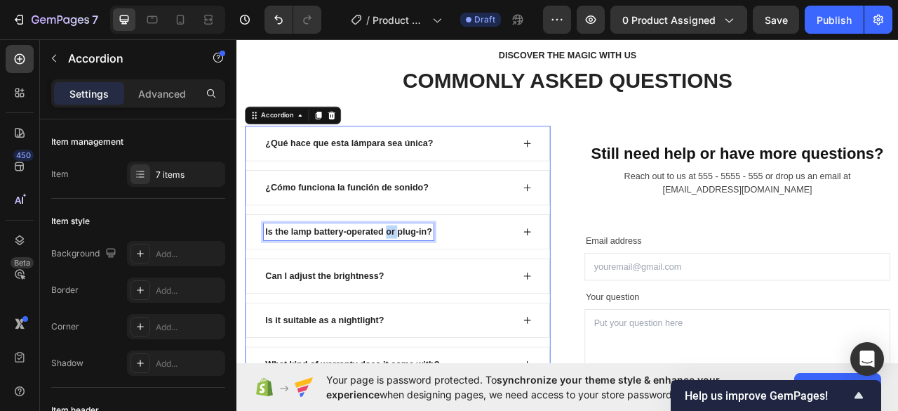
click at [428, 281] on p "Is the lamp battery-operated or plug-in?" at bounding box center [379, 285] width 212 height 17
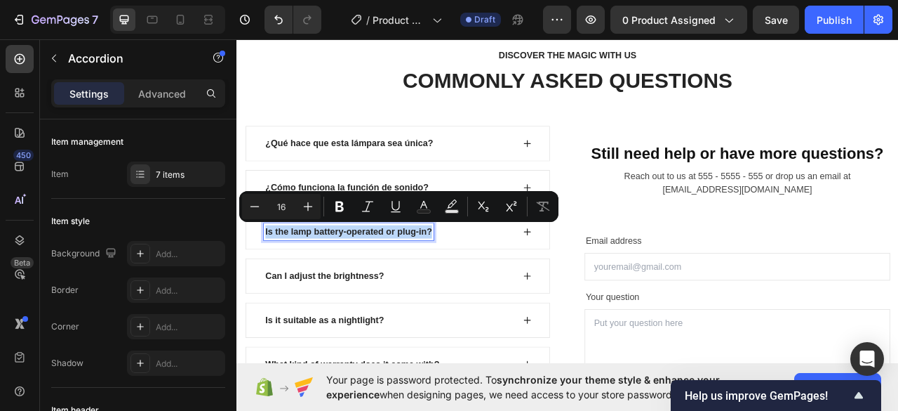
copy p "Is the lamp battery-operated or plug-in?"
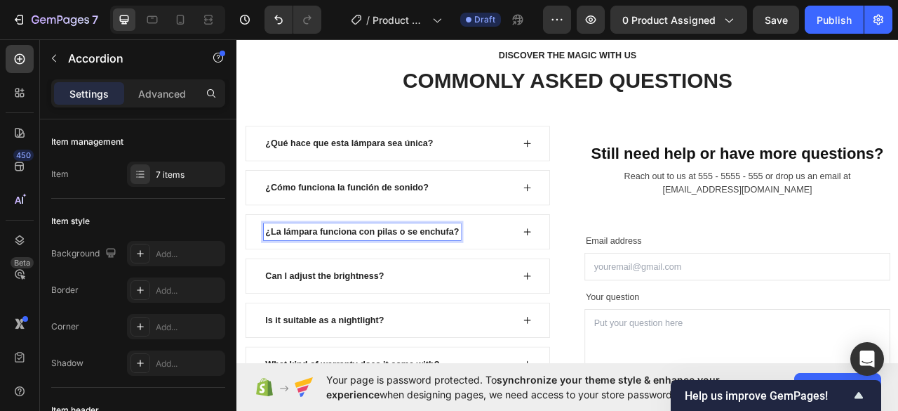
click at [604, 279] on icon at bounding box center [606, 284] width 11 height 11
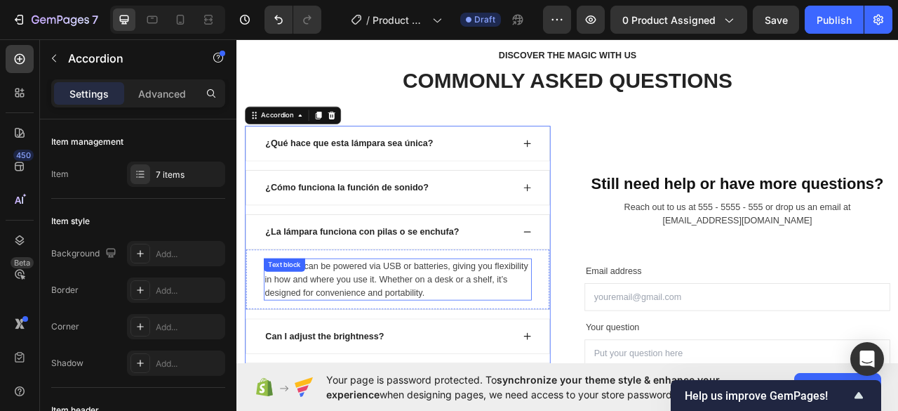
click at [363, 346] on div "The lamp can be powered via USB or batteries, giving you flexibility in how and…" at bounding box center [441, 345] width 341 height 53
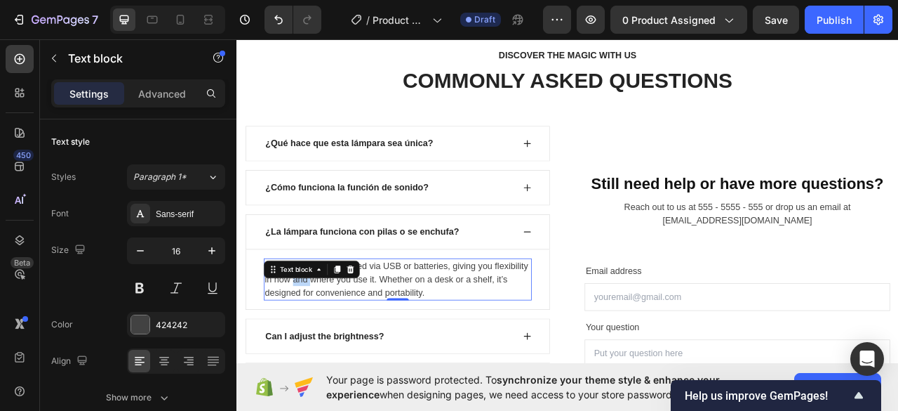
click at [363, 346] on div "The lamp can be powered via USB or batteries, giving you flexibility in how and…" at bounding box center [441, 345] width 341 height 53
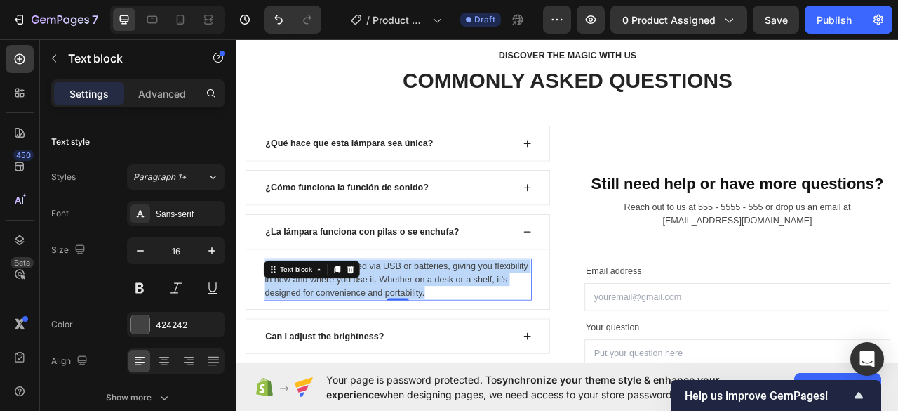
click at [363, 346] on p "The lamp can be powered via USB or batteries, giving you flexibility in how and…" at bounding box center [441, 345] width 338 height 51
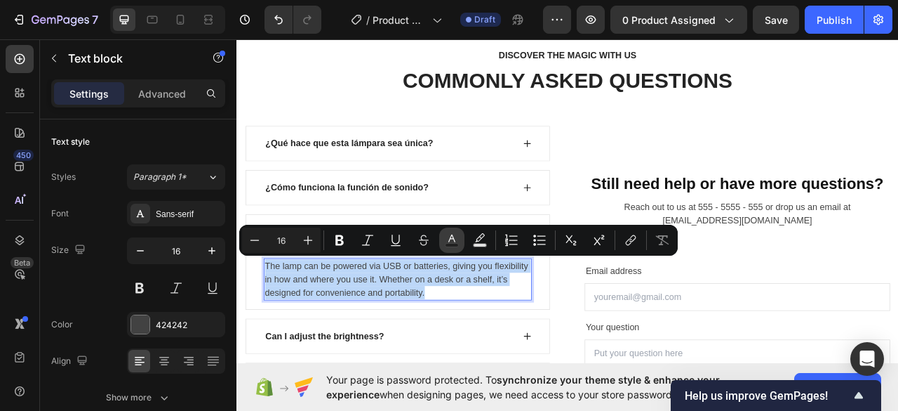
copy p "The lamp can be powered via USB or batteries, giving you flexibility in how and…"
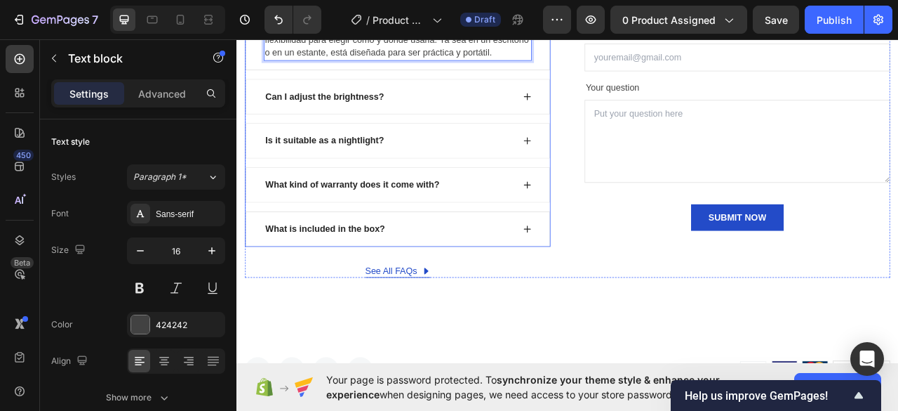
scroll to position [4272, 0]
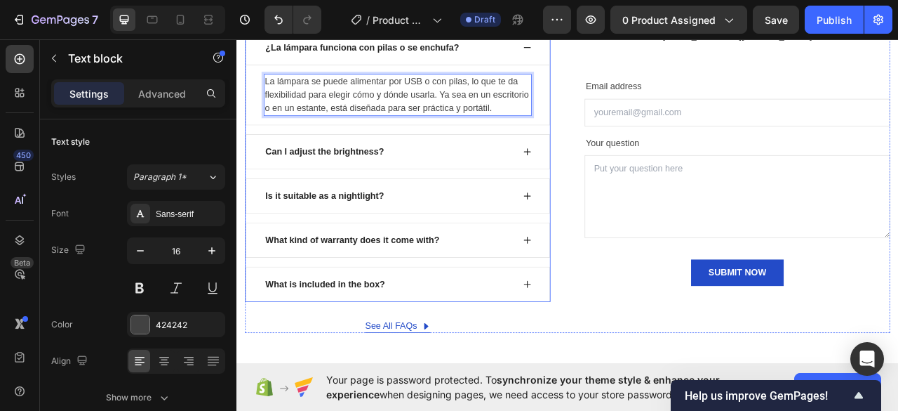
click at [374, 192] on p "Can I adjust the brightness?" at bounding box center [348, 183] width 151 height 17
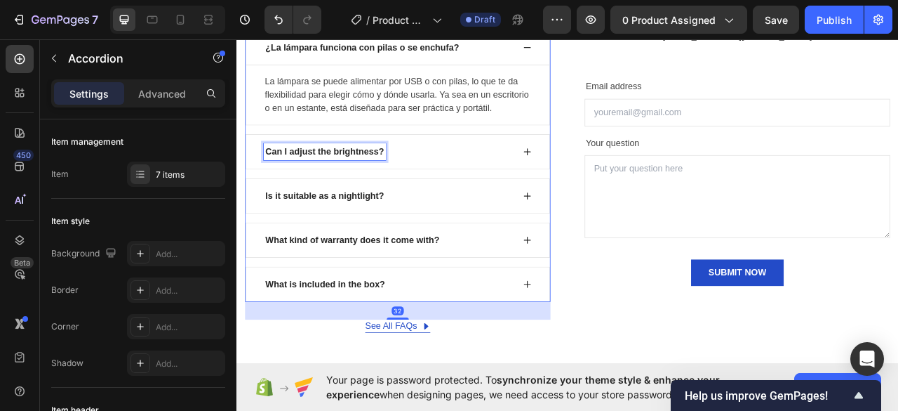
click at [374, 192] on p "Can I adjust the brightness?" at bounding box center [348, 183] width 151 height 17
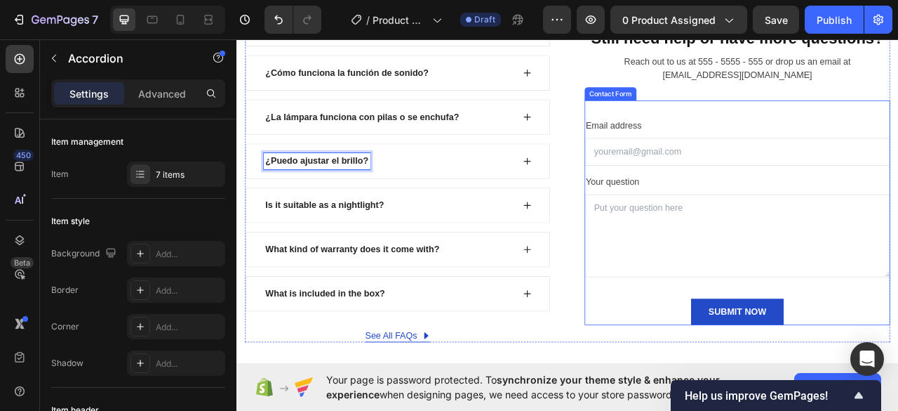
scroll to position [4179, 0]
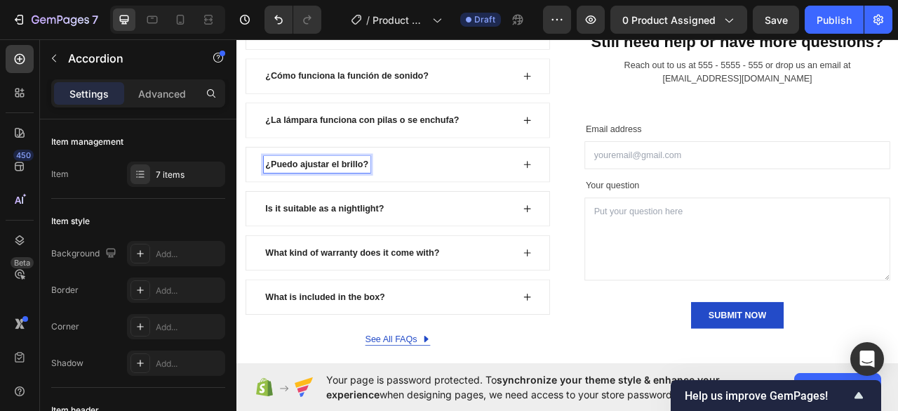
click at [602, 188] on div "¿Puedo ajustar el brillo?" at bounding box center [441, 199] width 387 height 45
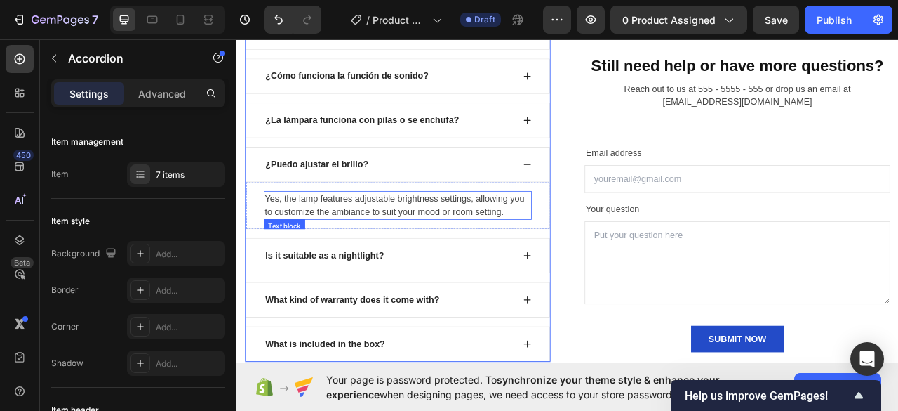
click at [357, 241] on div "Yes, the lamp features adjustable brightness settings, allowing you to customiz…" at bounding box center [441, 251] width 341 height 36
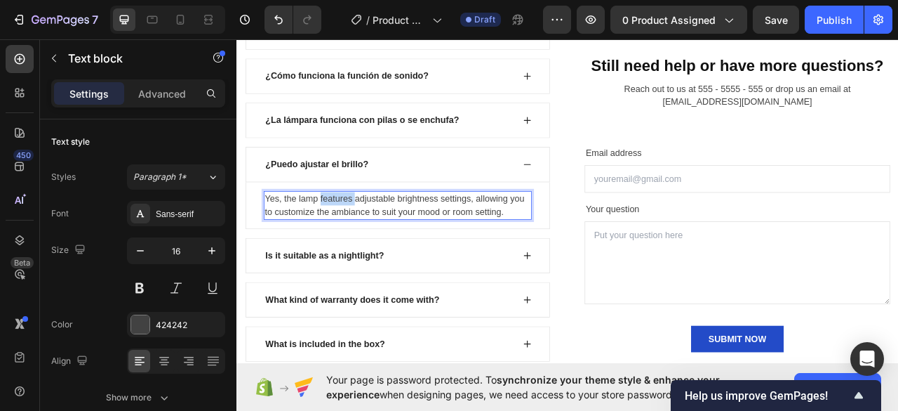
click at [357, 241] on div "Yes, the lamp features adjustable brightness settings, allowing you to customiz…" at bounding box center [441, 251] width 341 height 36
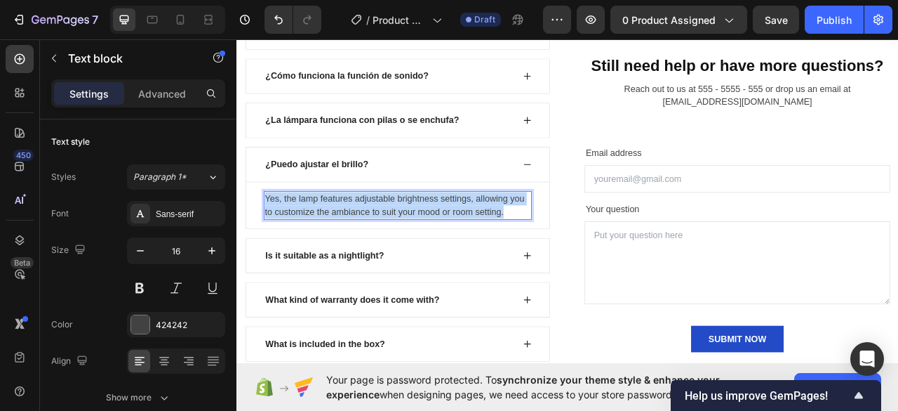
click at [357, 241] on p "Yes, the lamp features adjustable brightness settings, allowing you to customiz…" at bounding box center [441, 251] width 338 height 34
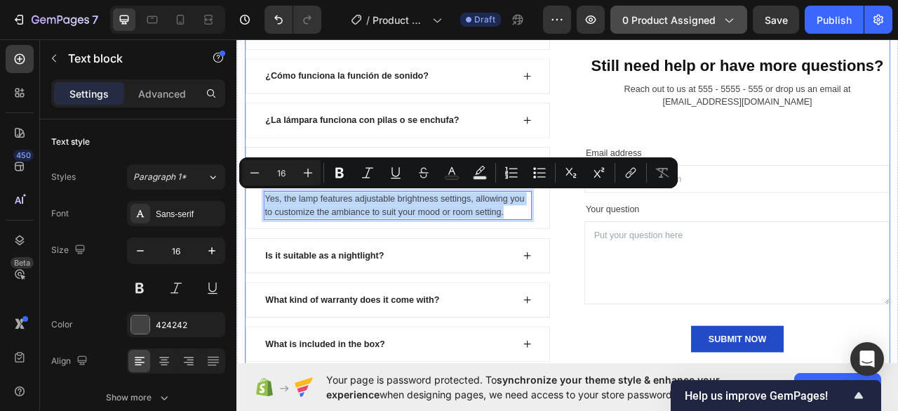
copy p "Yes, the lamp features adjustable brightness settings, allowing you to customiz…"
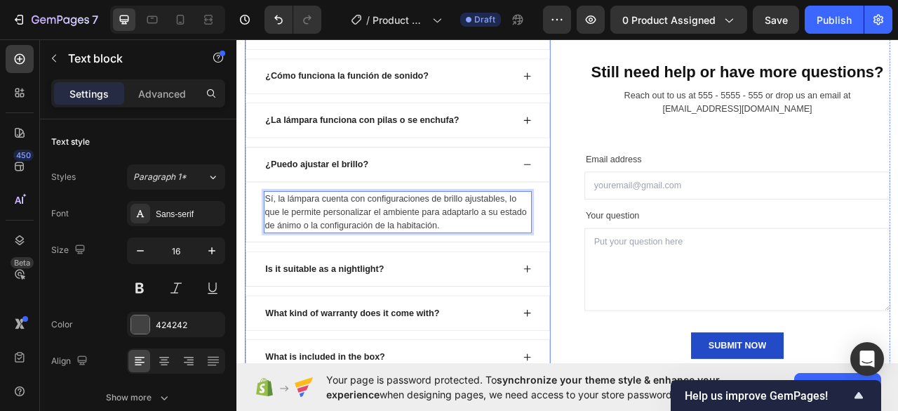
click at [519, 192] on div "¿Puedo ajustar el brillo?" at bounding box center [430, 199] width 319 height 21
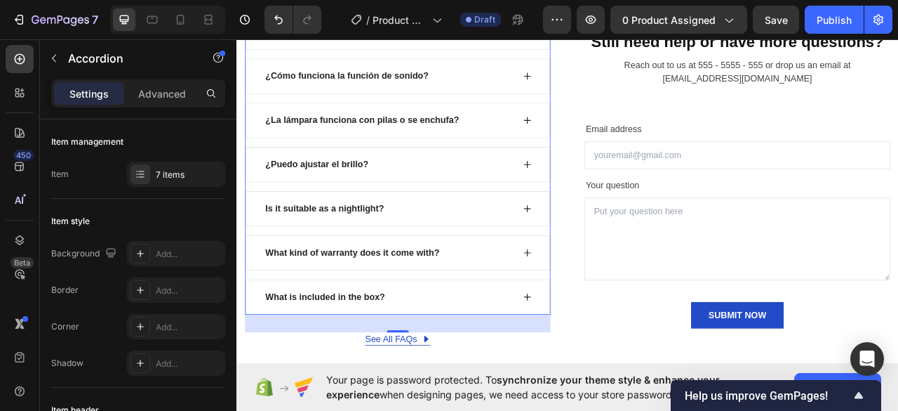
click at [430, 193] on div "¿Puedo ajustar el brillo?" at bounding box center [430, 199] width 319 height 21
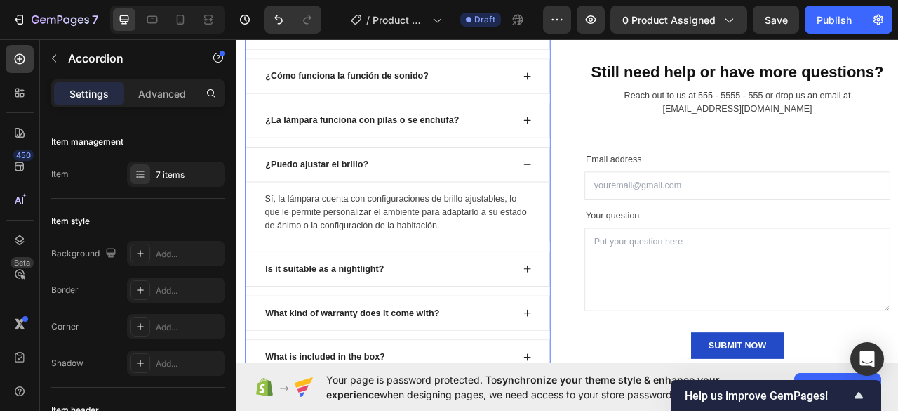
click at [426, 177] on div "¿Puedo ajustar el brillo?" at bounding box center [441, 199] width 387 height 45
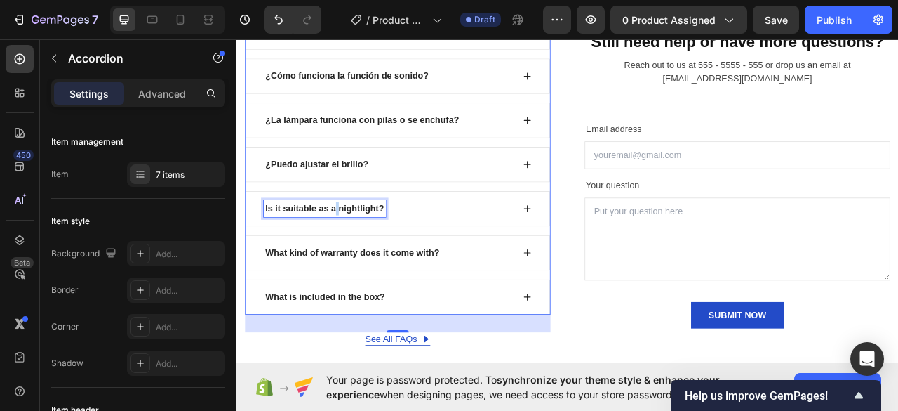
click at [360, 254] on p "Is it suitable as a nightlight?" at bounding box center [348, 255] width 151 height 17
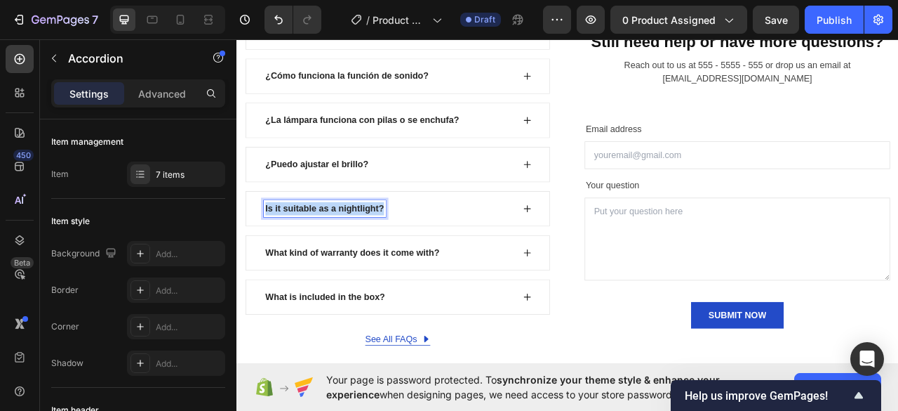
click at [360, 254] on p "Is it suitable as a nightlight?" at bounding box center [348, 255] width 151 height 17
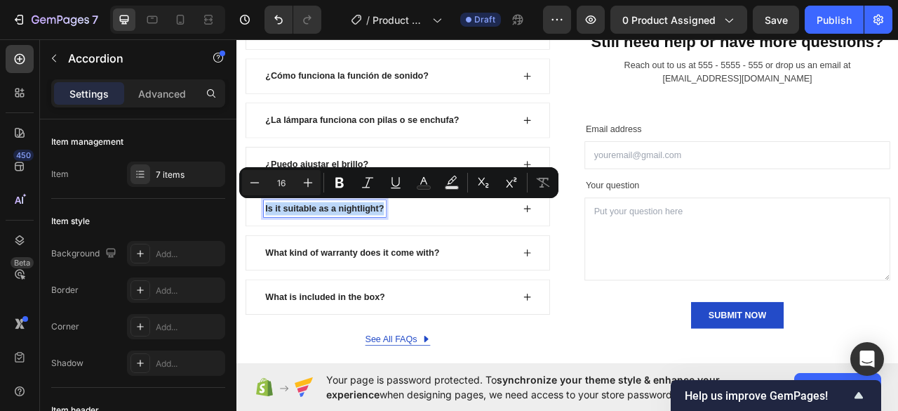
copy p "Is it suitable as a nightlight?"
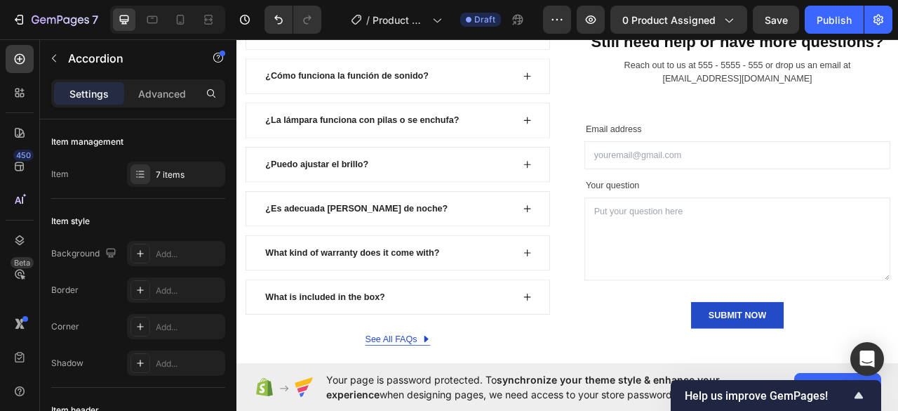
click at [604, 250] on icon at bounding box center [606, 255] width 11 height 11
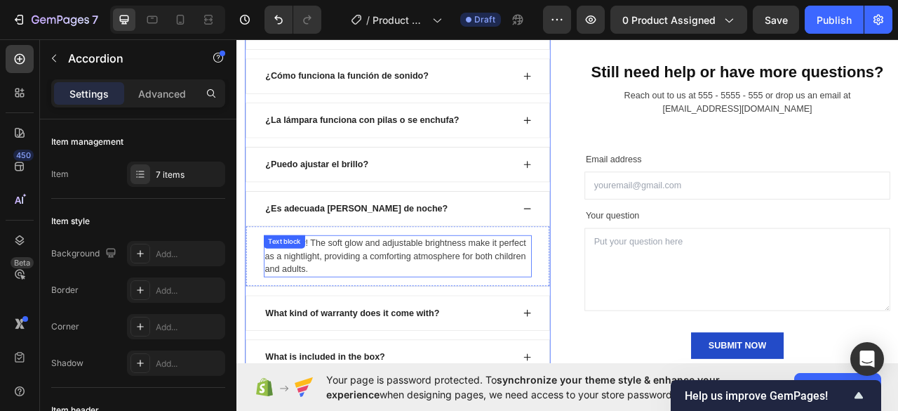
click at [333, 282] on div "Absolutely! The soft glow and adjustable brightness make it perfect as a nightl…" at bounding box center [441, 316] width 387 height 77
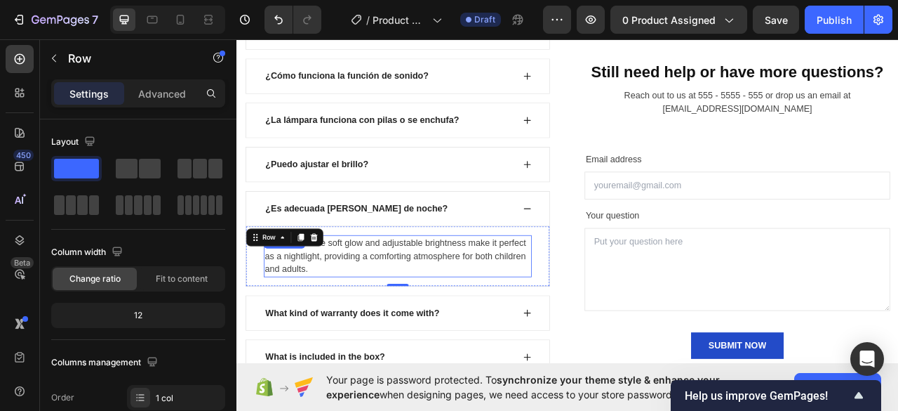
click at [333, 302] on div "Absolutely! The soft glow and adjustable brightness make it perfect as a nightl…" at bounding box center [441, 315] width 341 height 53
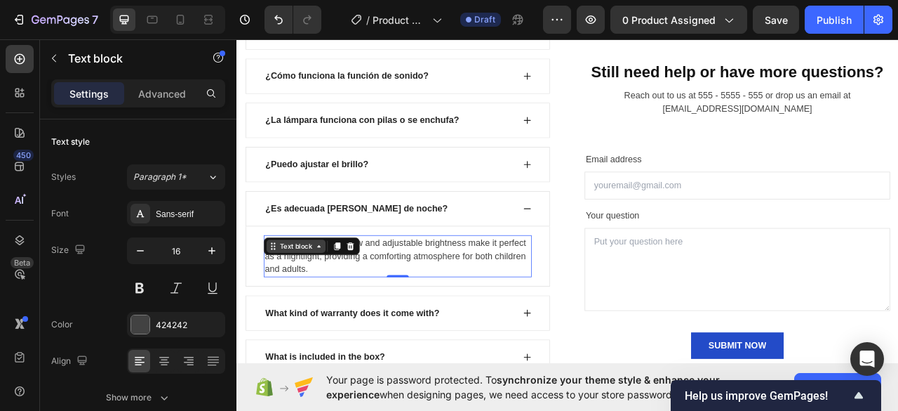
click at [342, 304] on div "Text block" at bounding box center [311, 303] width 75 height 17
click at [469, 309] on div "Absolutely! The soft glow and adjustable brightness make it perfect as a nightl…" at bounding box center [441, 315] width 341 height 53
click at [469, 309] on p "Absolutely! The soft glow and adjustable brightness make it perfect as a nightl…" at bounding box center [441, 316] width 338 height 51
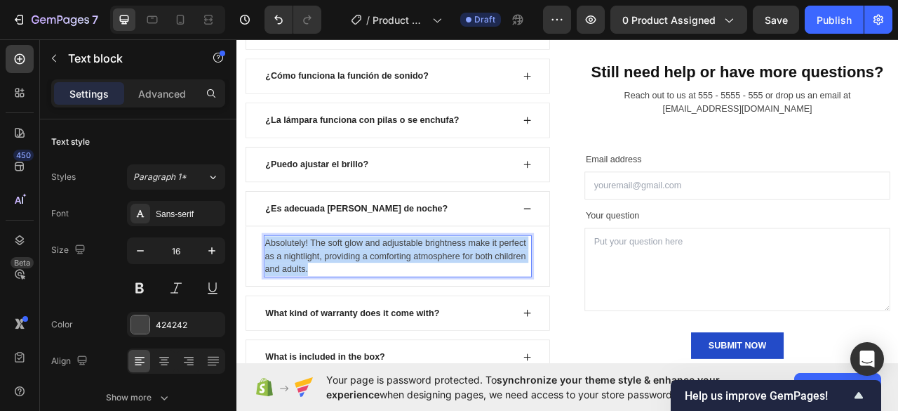
click at [469, 309] on p "Absolutely! The soft glow and adjustable brightness make it perfect as a nightl…" at bounding box center [441, 316] width 338 height 51
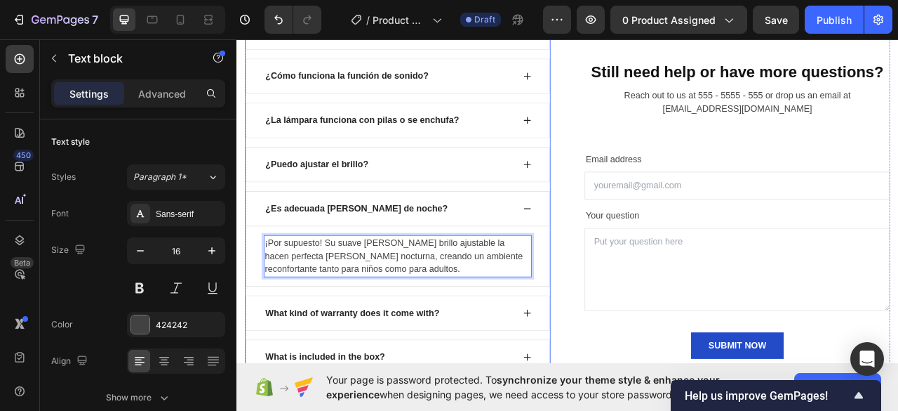
click at [588, 249] on div "¿Es adecuada como luz de noche?" at bounding box center [441, 255] width 387 height 45
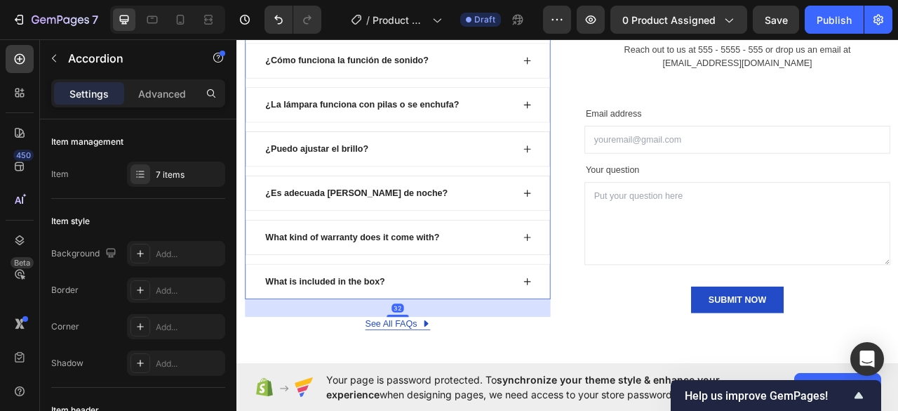
scroll to position [4249, 0]
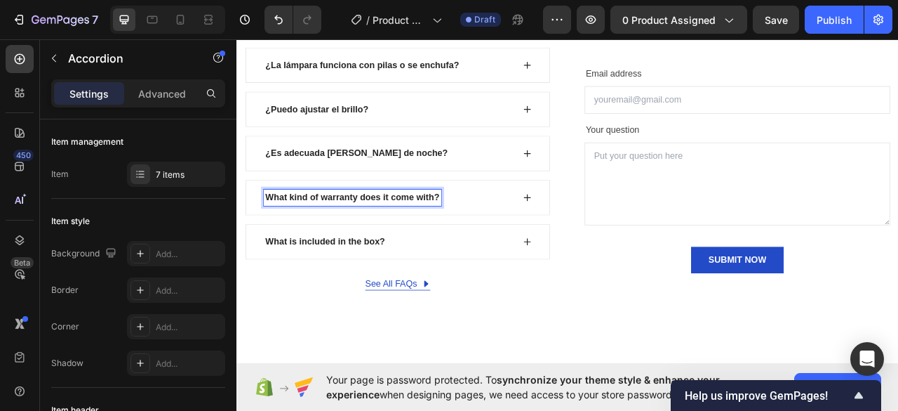
click at [372, 238] on p "What kind of warranty does it come with?" at bounding box center [384, 241] width 222 height 17
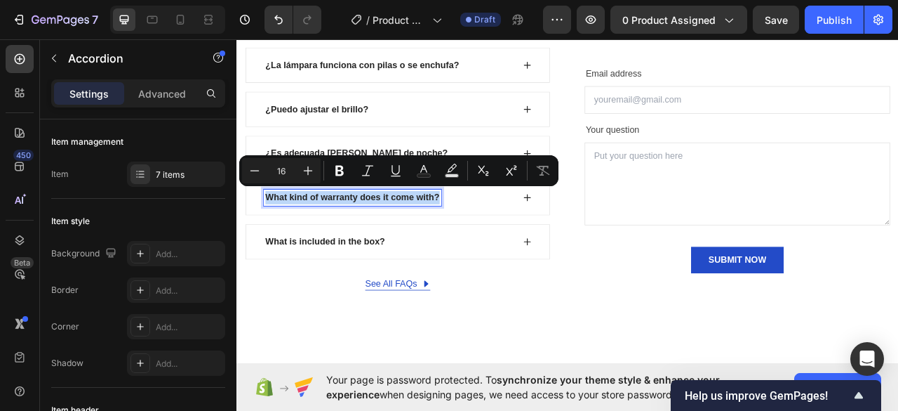
copy p "What kind of warranty does it come with?"
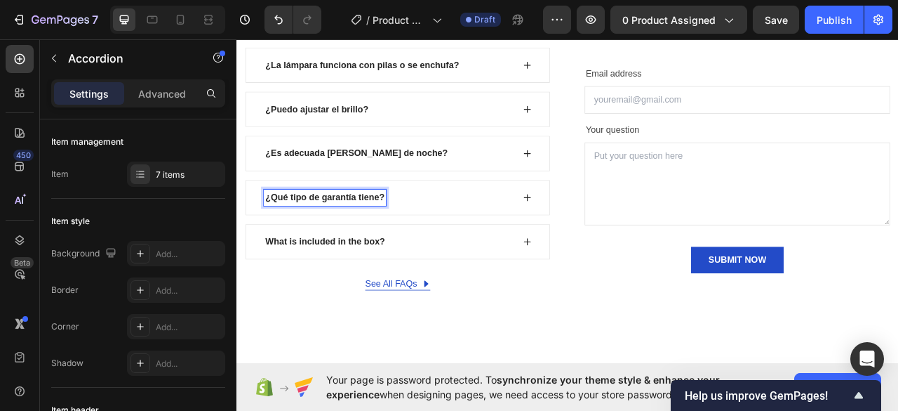
click at [604, 225] on div "¿Qué tipo de garantía tiene?" at bounding box center [441, 241] width 387 height 45
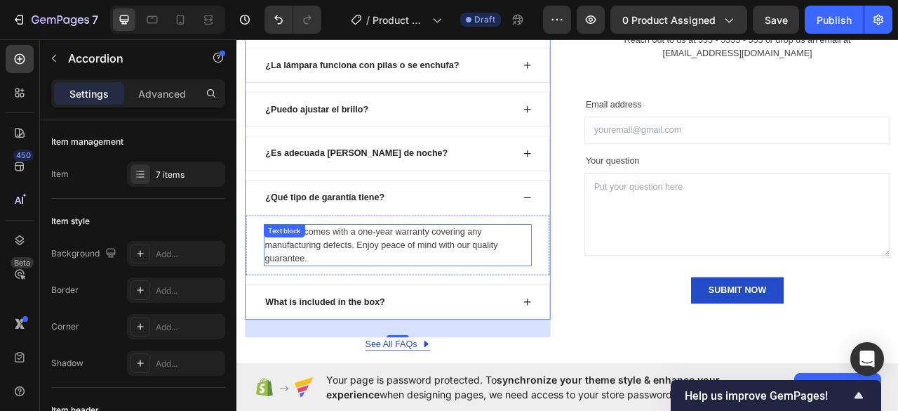
click at [375, 282] on div "The lamp comes with a one-year warranty covering any manufacturing defects. Enj…" at bounding box center [441, 301] width 341 height 53
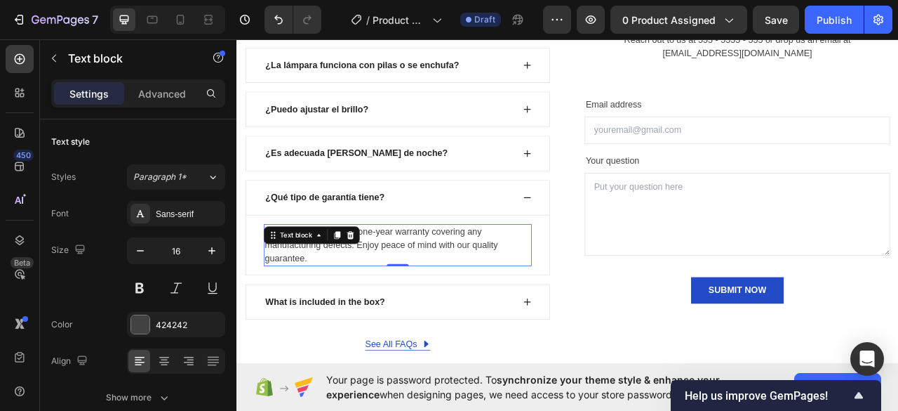
click at [375, 284] on icon at bounding box center [380, 289] width 11 height 11
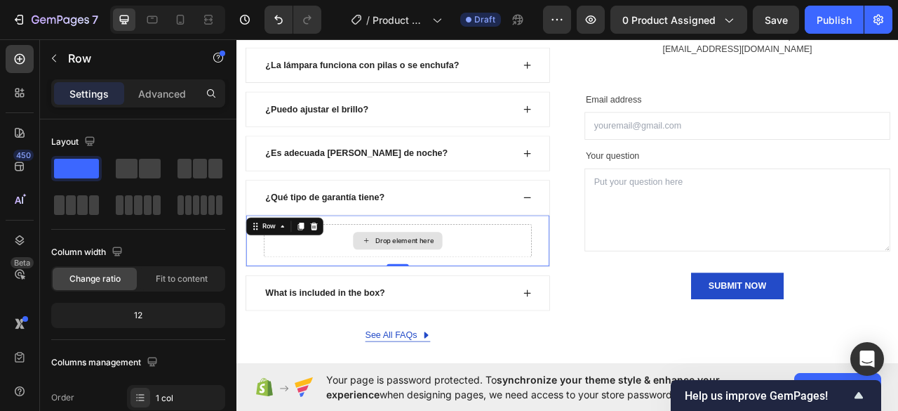
click at [375, 282] on div "Drop element here" at bounding box center [441, 296] width 341 height 42
drag, startPoint x: 270, startPoint y: 20, endPoint x: 142, endPoint y: 199, distance: 219.9
click at [270, 20] on button "Undo/Redo" at bounding box center [279, 20] width 28 height 28
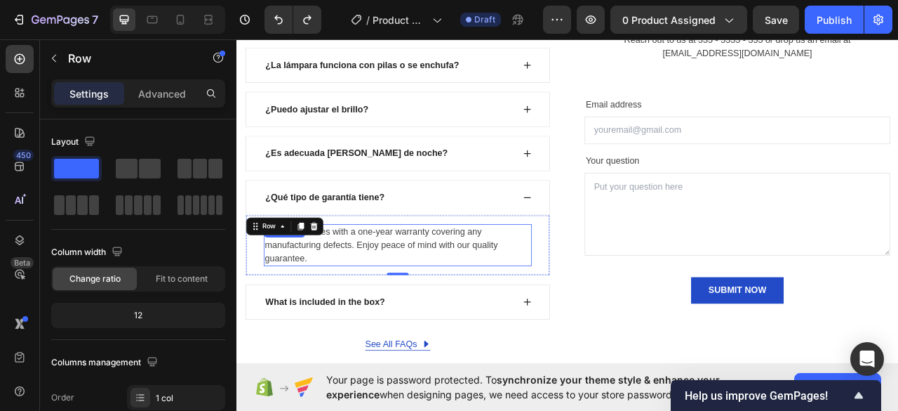
click at [397, 282] on div "The lamp comes with a one-year warranty covering any manufacturing defects. Enj…" at bounding box center [441, 301] width 341 height 53
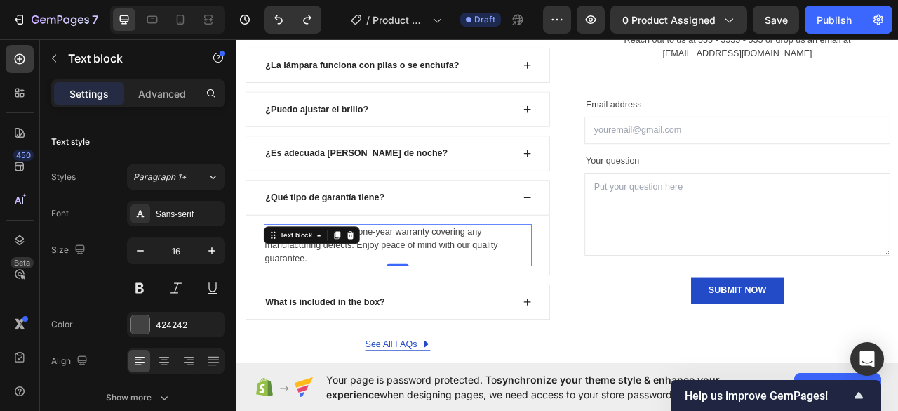
click at [397, 282] on div "The lamp comes with a one-year warranty covering any manufacturing defects. Enj…" at bounding box center [441, 301] width 341 height 53
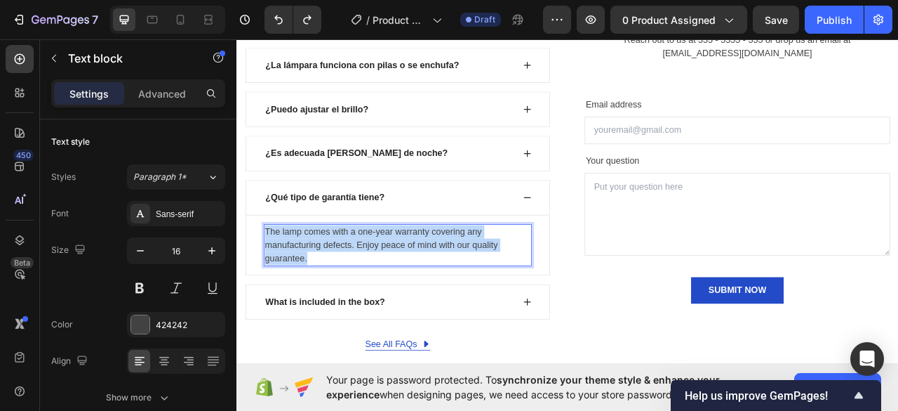
click at [397, 282] on p "The lamp comes with a one-year warranty covering any manufacturing defects. Enj…" at bounding box center [441, 302] width 338 height 51
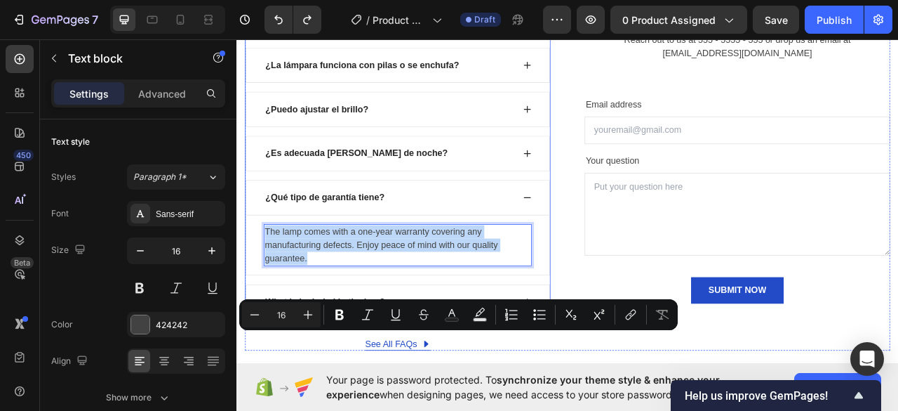
scroll to position [4109, 0]
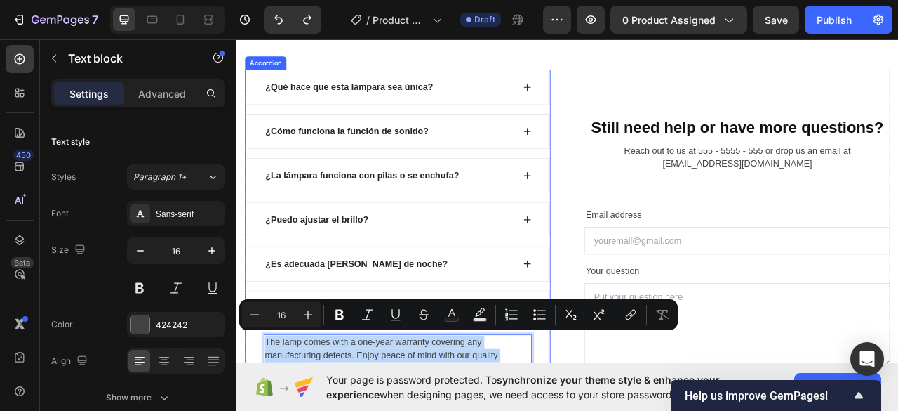
click at [533, 325] on div "¿Es adecuada como luz de noche?" at bounding box center [430, 325] width 319 height 21
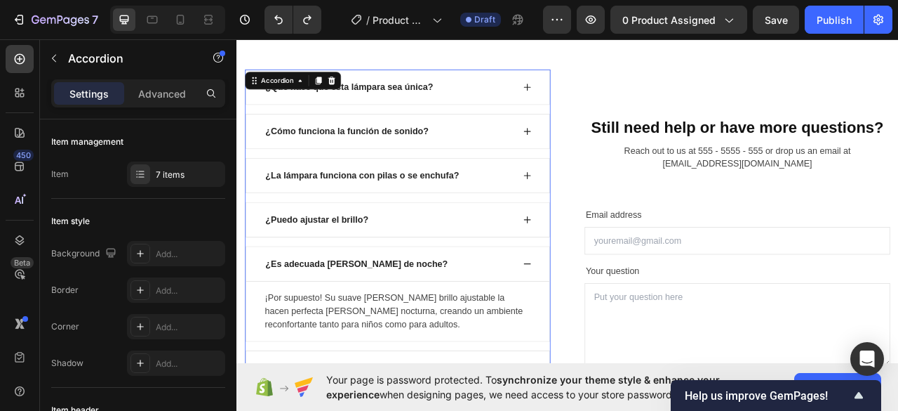
scroll to position [4179, 0]
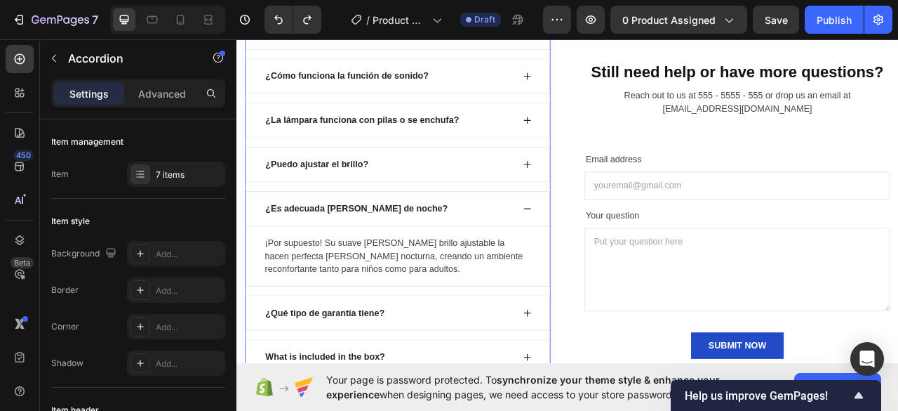
click at [489, 257] on div "¿Es adecuada como luz de noche?" at bounding box center [430, 255] width 319 height 21
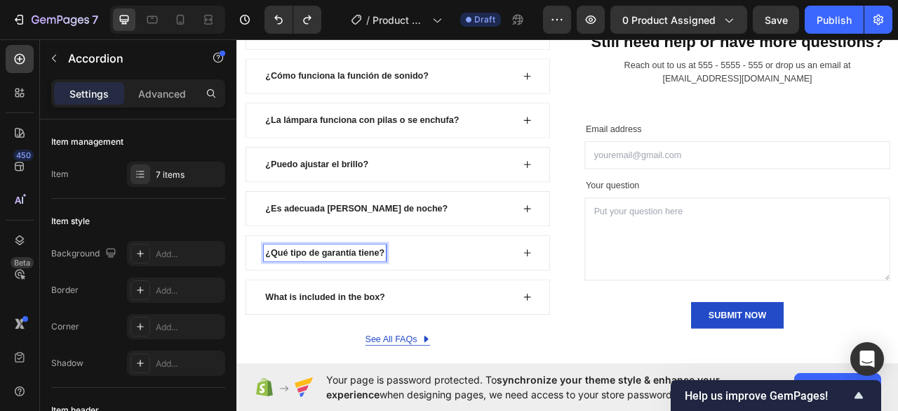
click at [392, 305] on p "¿Qué tipo de garantía tiene?" at bounding box center [349, 311] width 152 height 17
click at [602, 311] on icon at bounding box center [606, 311] width 11 height 11
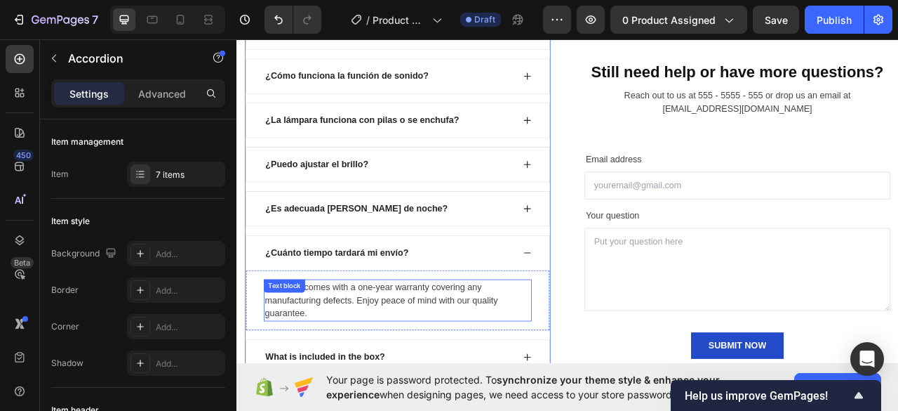
click at [379, 354] on div "The lamp comes with a one-year warranty covering any manufacturing defects. Enj…" at bounding box center [441, 371] width 341 height 53
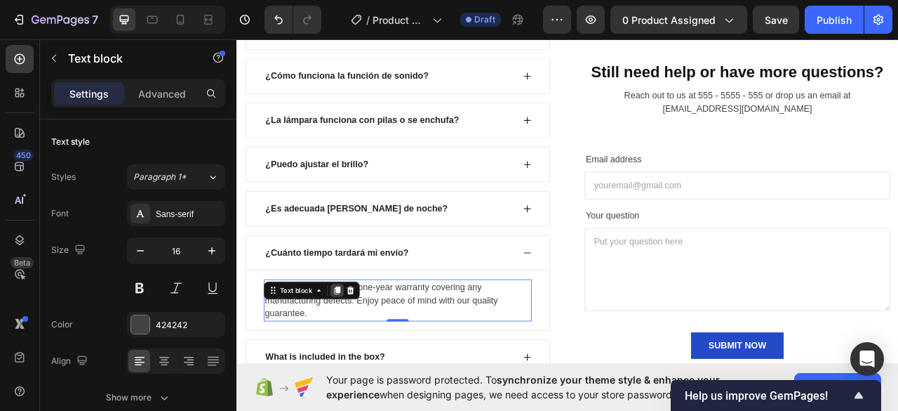
click at [371, 359] on div at bounding box center [364, 359] width 17 height 17
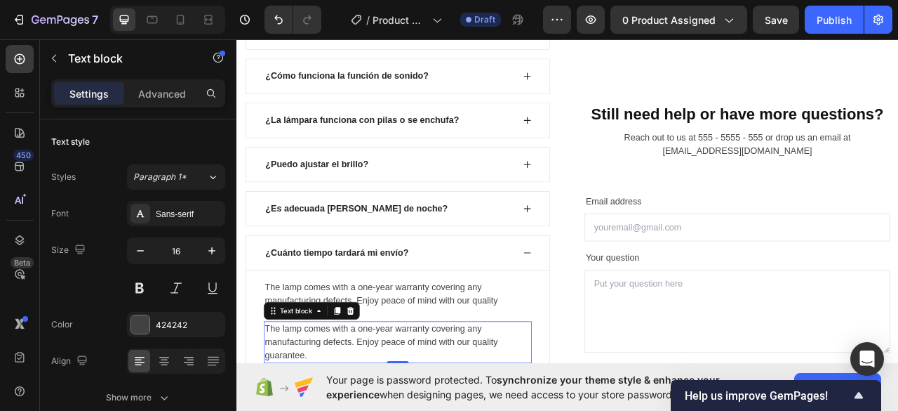
click at [430, 361] on div "The lamp comes with a one-year warranty covering any manufacturing defects. Enj…" at bounding box center [441, 371] width 341 height 53
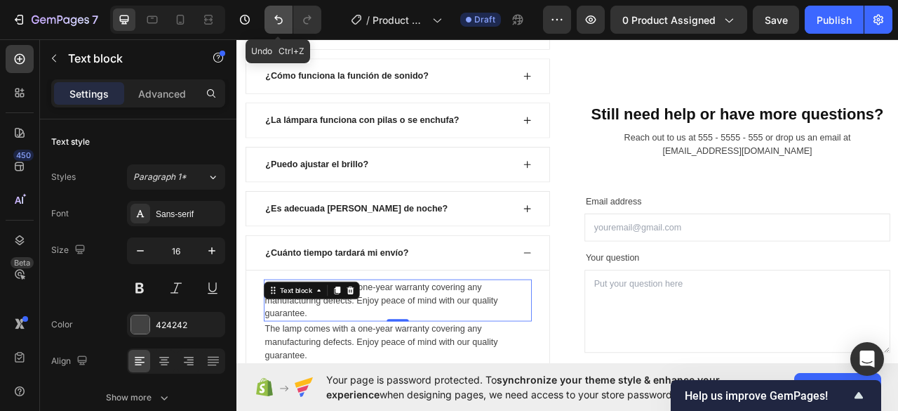
click at [272, 26] on icon "Undo/Redo" at bounding box center [279, 20] width 14 height 14
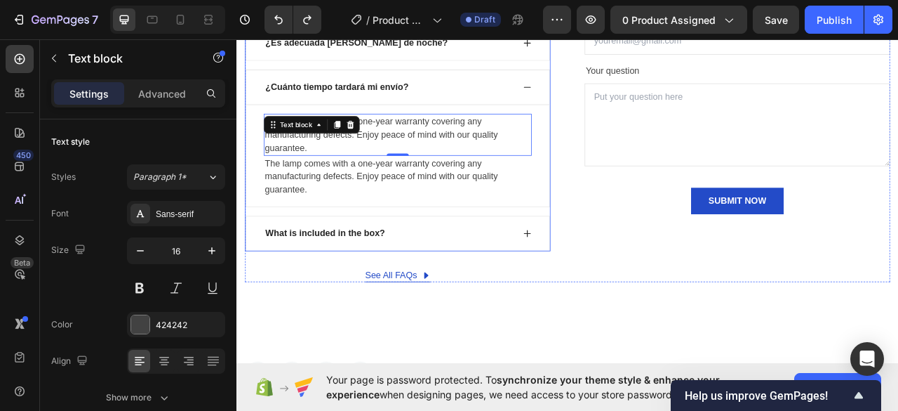
scroll to position [4249, 0]
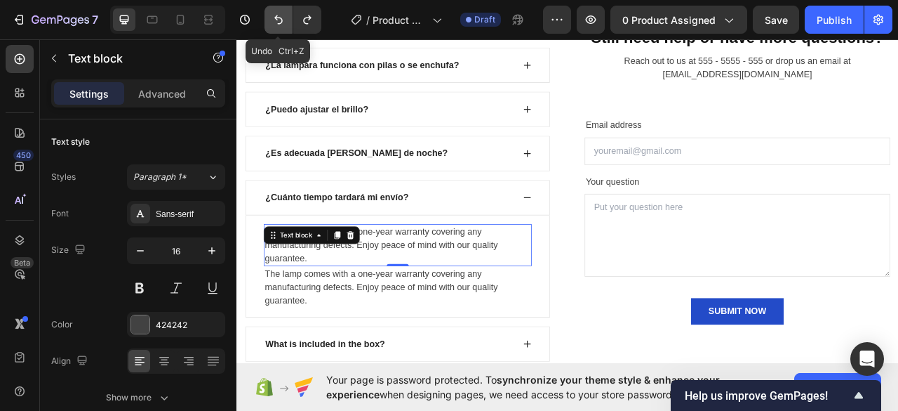
click at [284, 16] on icon "Undo/Redo" at bounding box center [279, 20] width 14 height 14
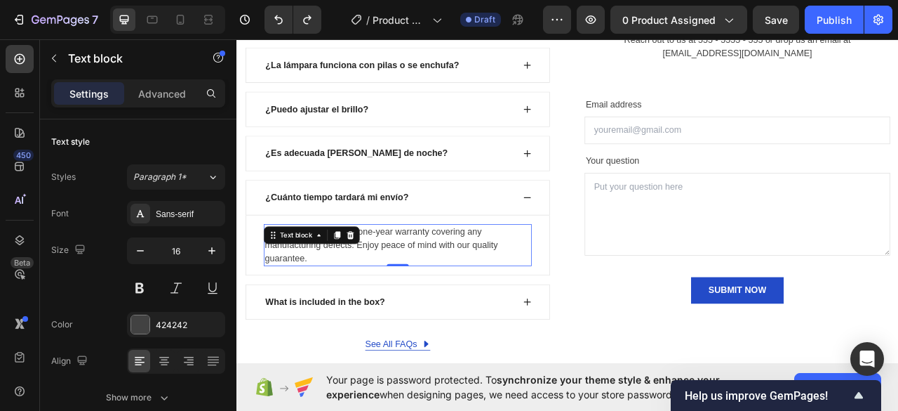
click at [480, 279] on div "The lamp comes with a one-year warranty covering any manufacturing defects. Enj…" at bounding box center [441, 301] width 341 height 53
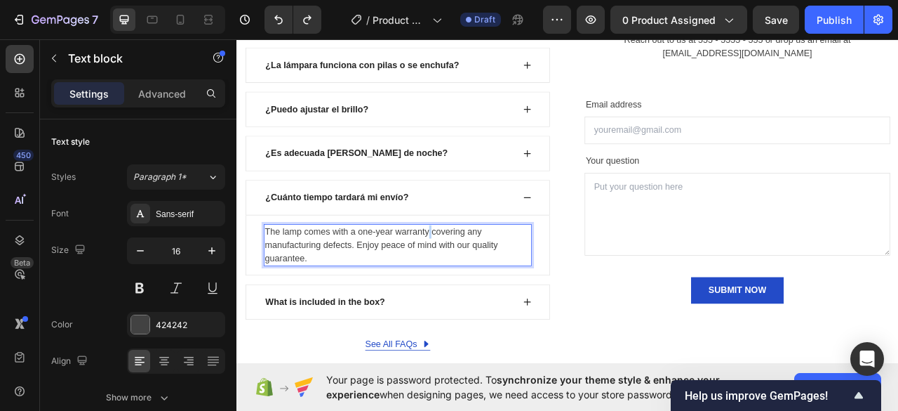
click at [480, 279] on p "The lamp comes with a one-year warranty covering any manufacturing defects. Enj…" at bounding box center [441, 302] width 338 height 51
click at [475, 277] on p "The lamp comes with a one-year warranty covering any manufacturing defects. Enj…" at bounding box center [441, 302] width 338 height 51
click at [450, 286] on p "The lamp comes with a one-year warranty covering any manufacturing defects. Enj…" at bounding box center [441, 302] width 338 height 51
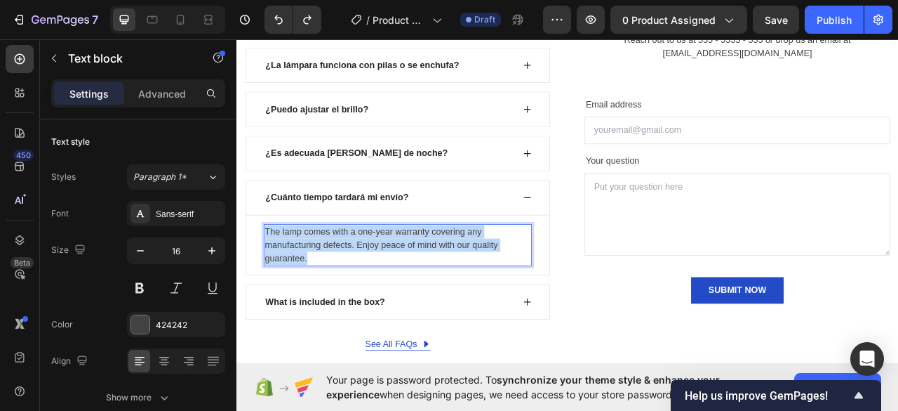
click at [450, 286] on p "The lamp comes with a one-year warranty covering any manufacturing defects. Enj…" at bounding box center [441, 302] width 338 height 51
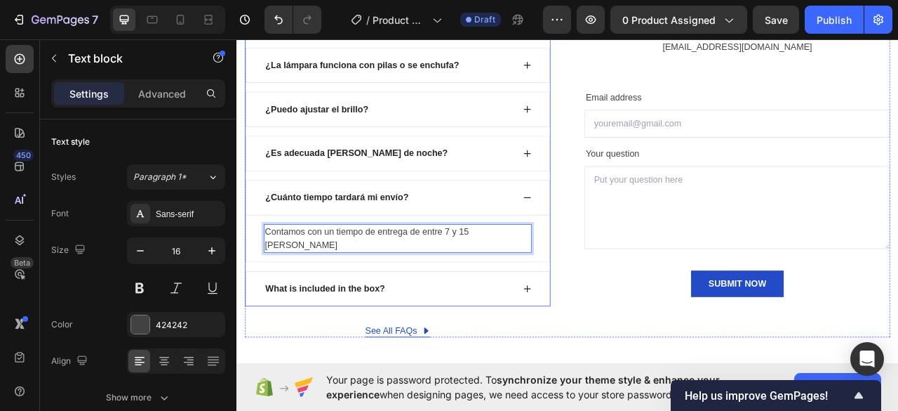
click at [590, 227] on div "¿Cuánto tiempo tardará mi envío?" at bounding box center [441, 241] width 387 height 45
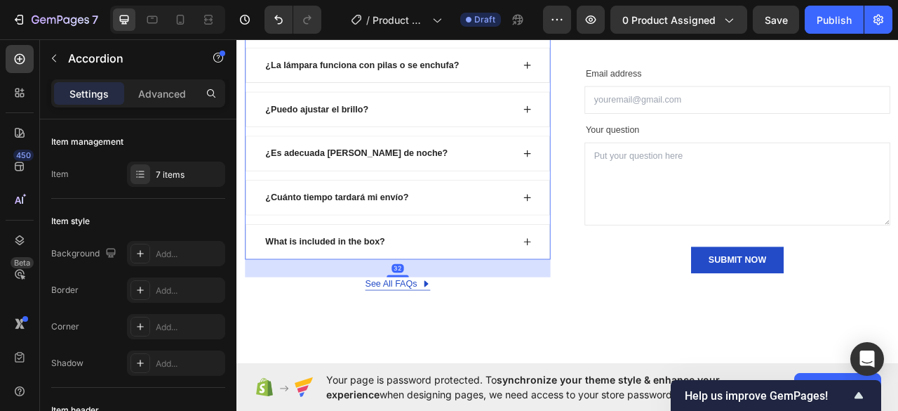
click at [412, 287] on div "What is included in the box?" at bounding box center [349, 297] width 157 height 21
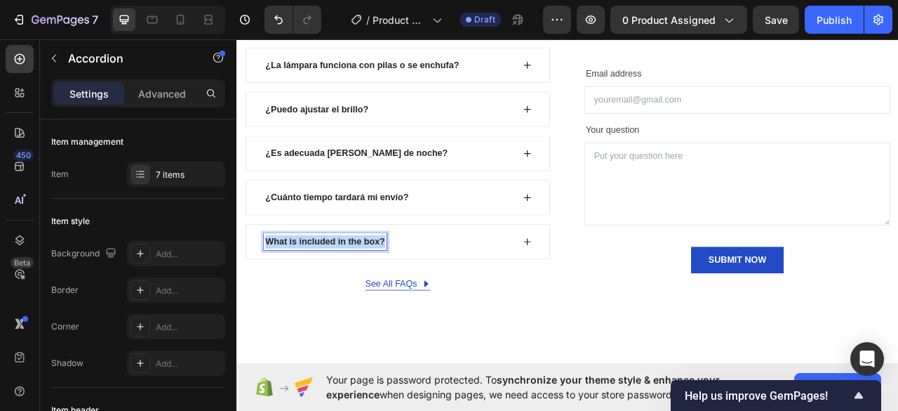
click at [412, 287] on div "What is included in the box?" at bounding box center [349, 297] width 157 height 21
copy p "What is included in the box?"
click at [603, 292] on icon at bounding box center [606, 297] width 11 height 11
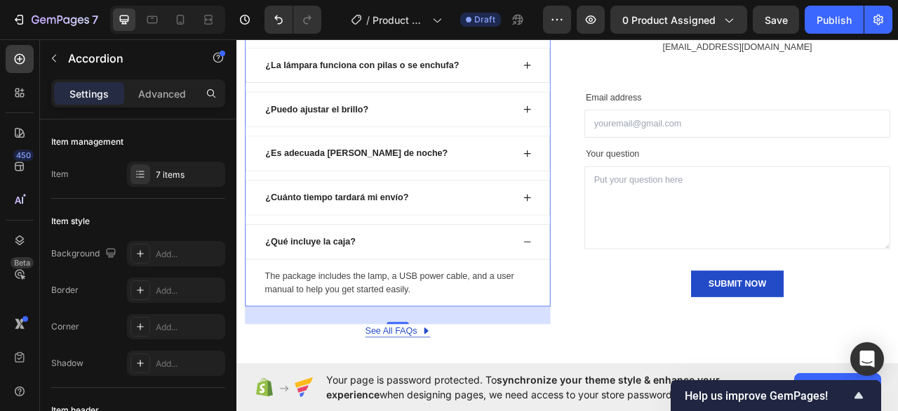
click at [350, 333] on div "The package includes the lamp, a USB power cable, and a user manual to help you…" at bounding box center [441, 349] width 341 height 36
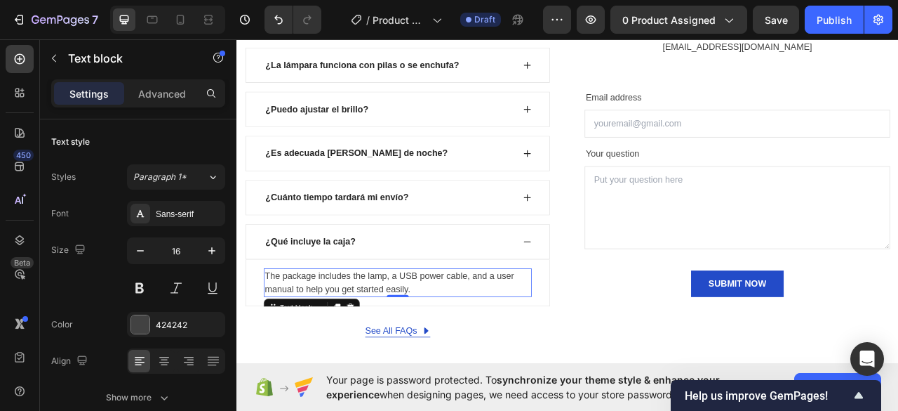
click at [350, 333] on div "The package includes the lamp, a USB power cable, and a user manual to help you…" at bounding box center [441, 349] width 341 height 36
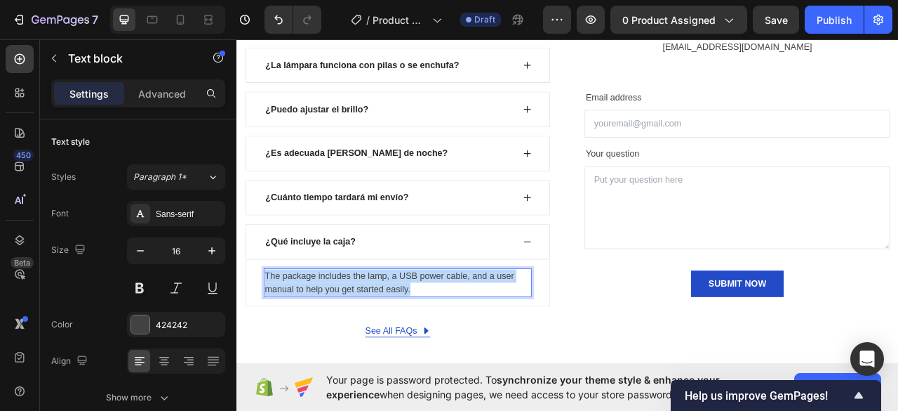
click at [350, 333] on p "The package includes the lamp, a USB power cable, and a user manual to help you…" at bounding box center [441, 350] width 338 height 34
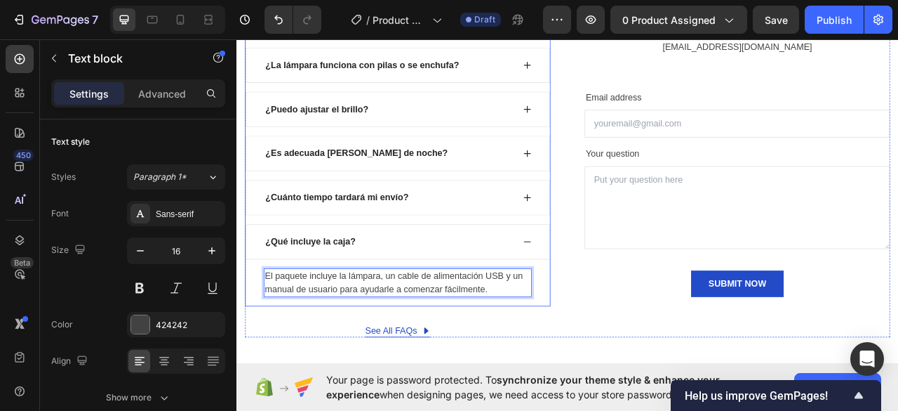
click at [602, 301] on div "¿Qué incluye la caja?" at bounding box center [441, 297] width 387 height 45
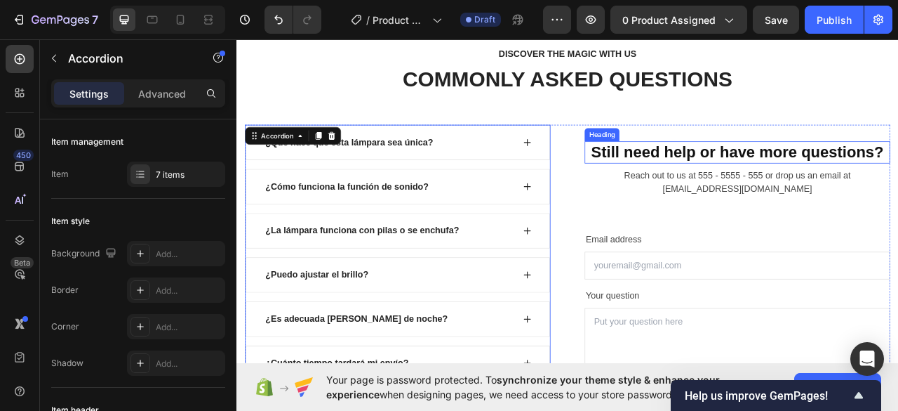
scroll to position [3968, 0]
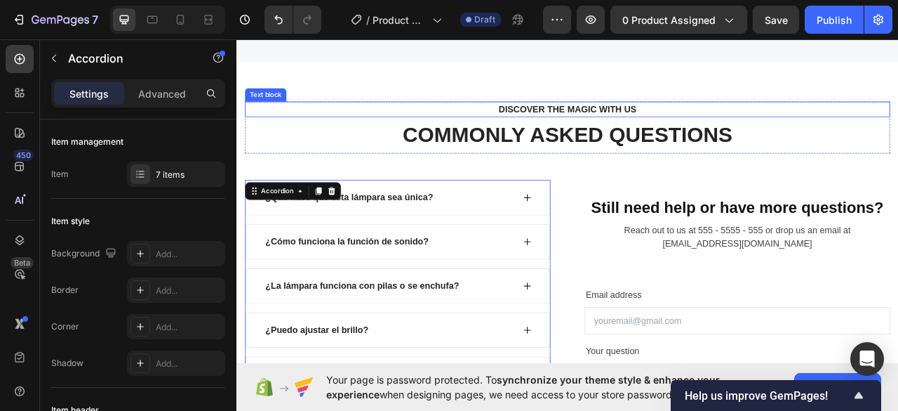
click at [737, 121] on div "DISCOVER THE MAGIC WITH US" at bounding box center [657, 129] width 799 height 20
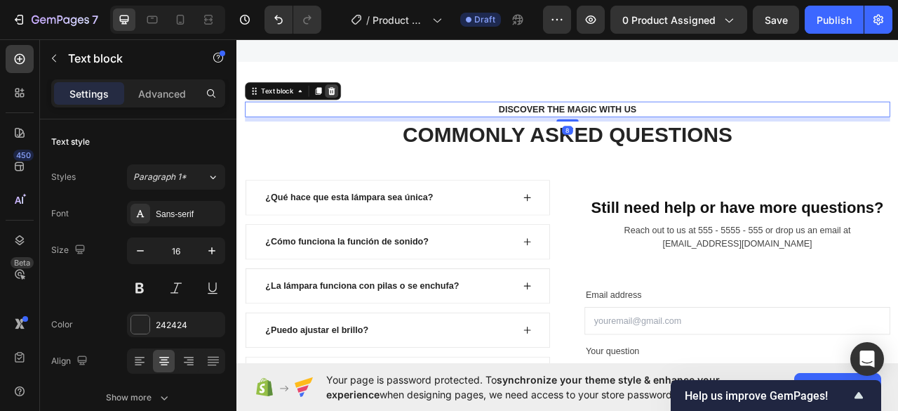
click at [361, 106] on icon at bounding box center [357, 105] width 11 height 11
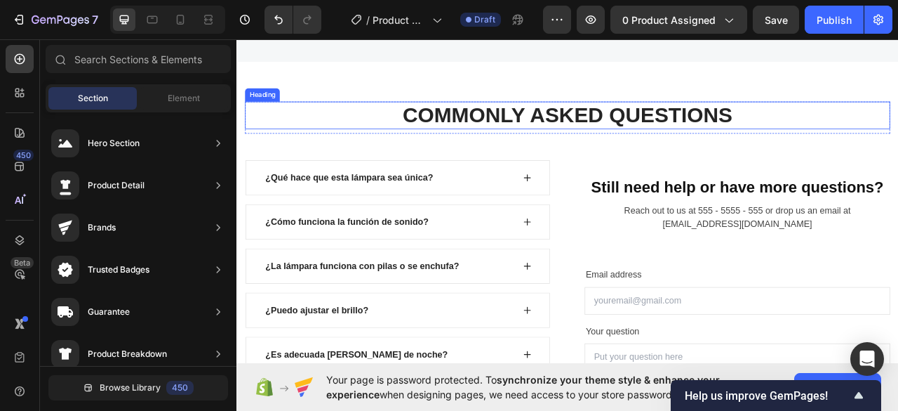
click at [642, 142] on h2 "COMMONLY ASKED QUESTIONS" at bounding box center [657, 136] width 821 height 35
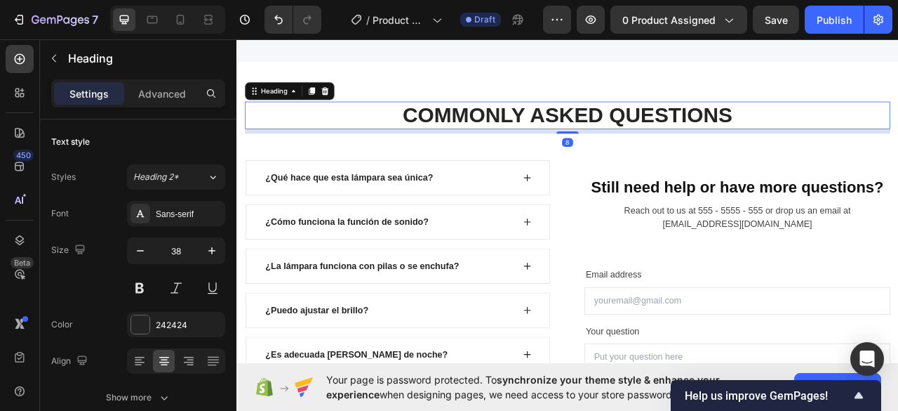
click at [642, 142] on h2 "COMMONLY ASKED QUESTIONS" at bounding box center [657, 136] width 821 height 35
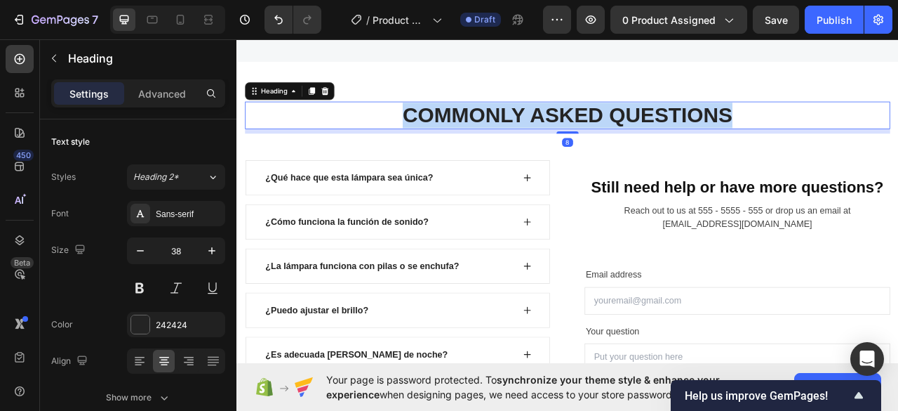
click at [642, 142] on p "COMMONLY ASKED QUESTIONS" at bounding box center [657, 137] width 818 height 32
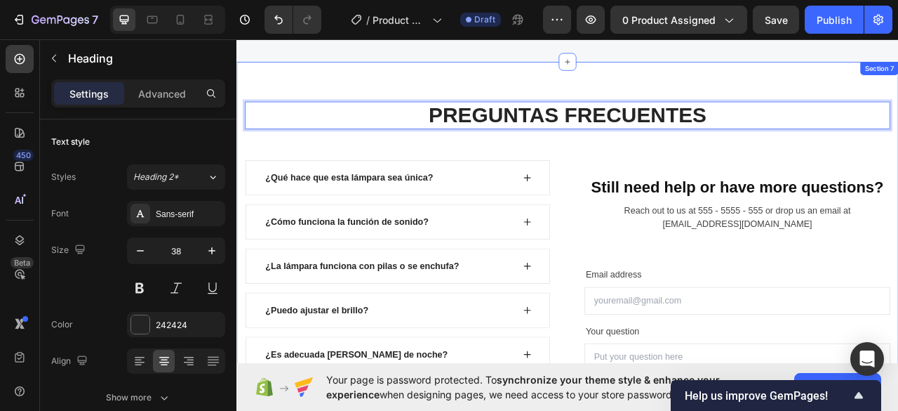
scroll to position [4039, 0]
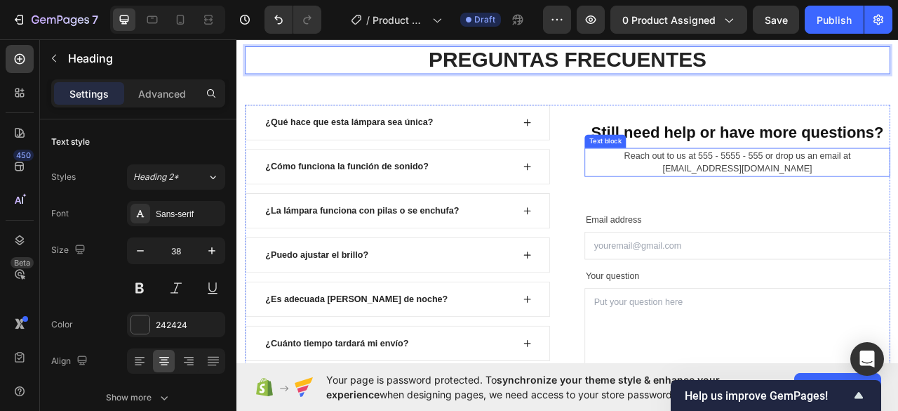
click at [854, 203] on div "Reach out to us at 555 - 5555 - 555 or drop us an email at support@retrolamps.c…" at bounding box center [873, 196] width 389 height 36
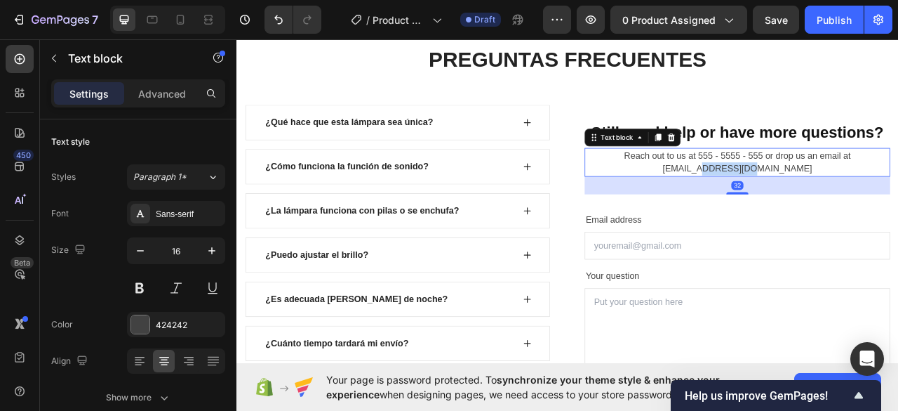
click at [854, 203] on div "Reach out to us at 555 - 5555 - 555 or drop us an email at support@retrolamps.c…" at bounding box center [873, 196] width 389 height 36
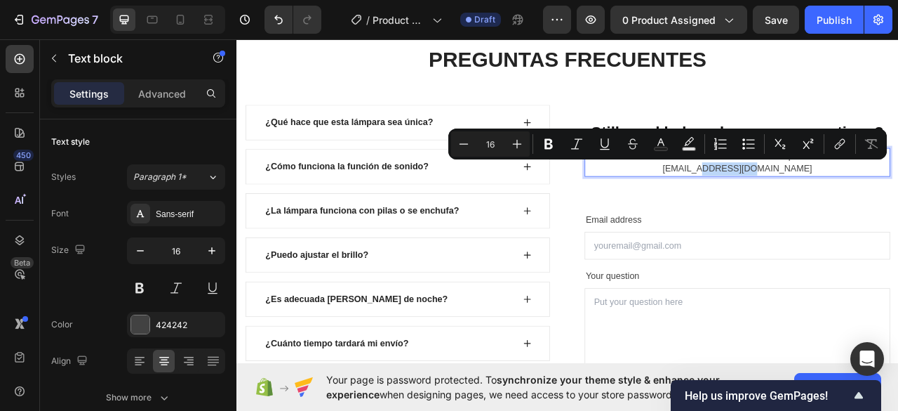
click at [854, 203] on p "Reach out to us at 555 - 5555 - 555 or drop us an email at support@retrolamps.c…" at bounding box center [874, 197] width 386 height 34
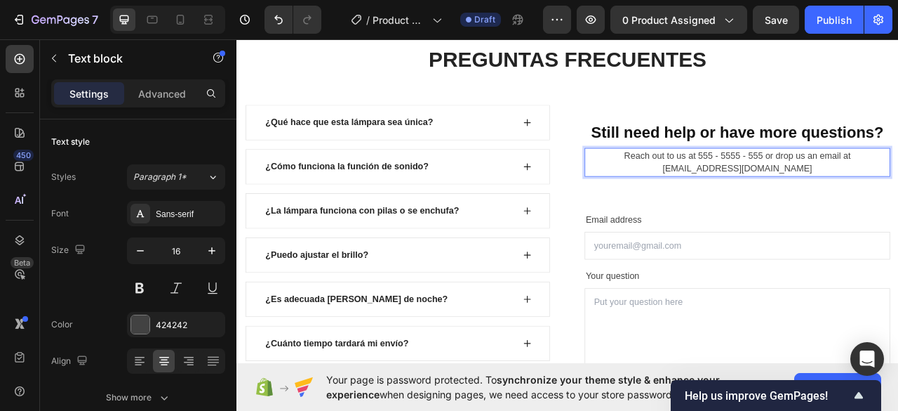
click at [898, 199] on p "Reach out to us at 555 - 5555 - 555 or drop us an email at support@retrolamps.c…" at bounding box center [874, 197] width 386 height 34
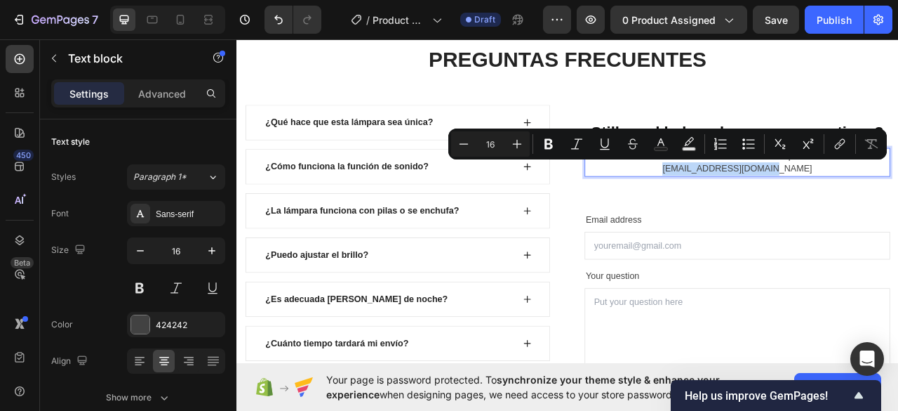
drag, startPoint x: 937, startPoint y: 201, endPoint x: 793, endPoint y: 203, distance: 143.9
click at [793, 203] on p "Reach out to us at 555 - 5555 - 555 or drop us an email at support@retrolamps.c…" at bounding box center [874, 197] width 386 height 34
click at [856, 211] on div "Reach out to us at 555 - 5555 - 555 or drop us an email at support@retrolamps.c…" at bounding box center [873, 196] width 389 height 36
drag, startPoint x: 803, startPoint y: 201, endPoint x: 925, endPoint y: 205, distance: 122.2
click at [898, 205] on p "Reach out to us at 555 - 5555 - 555 or drop us an email at support@retrolamps.c…" at bounding box center [874, 197] width 386 height 34
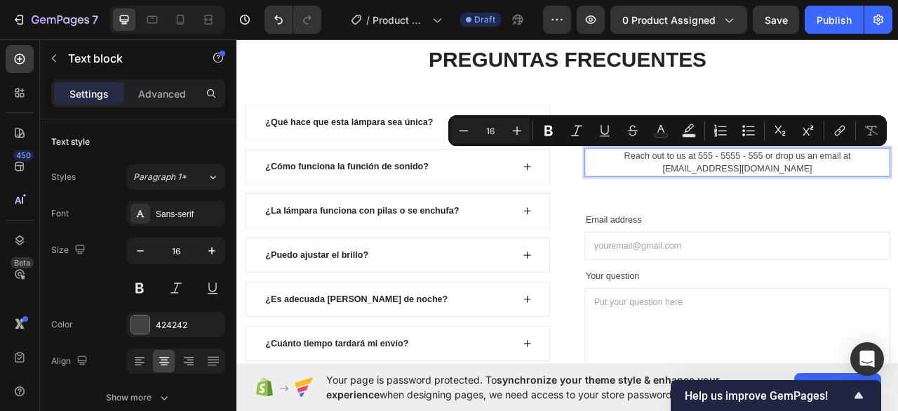
drag, startPoint x: 1014, startPoint y: 180, endPoint x: 723, endPoint y: 180, distance: 291.3
click at [723, 180] on p "Reach out to us at 555 - 5555 - 555 or drop us an email at" at bounding box center [874, 188] width 386 height 17
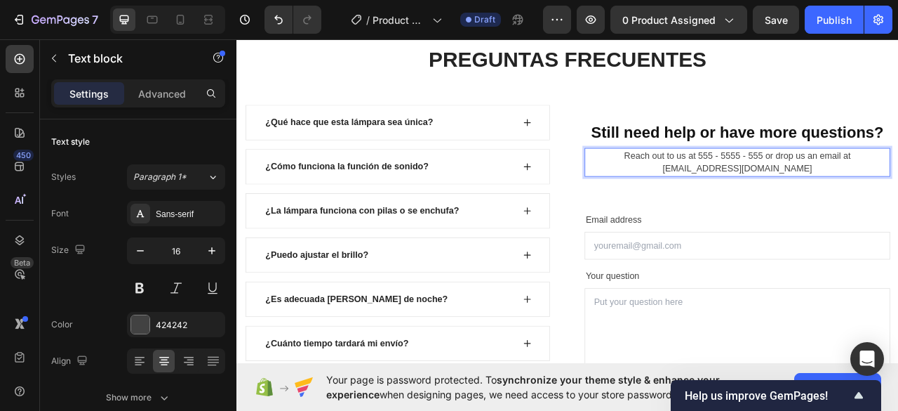
drag, startPoint x: 700, startPoint y: 184, endPoint x: 995, endPoint y: 215, distance: 296.5
click at [898, 180] on p "Reach out to us at 555 - 5555 - 555 or drop us an email at" at bounding box center [874, 188] width 386 height 17
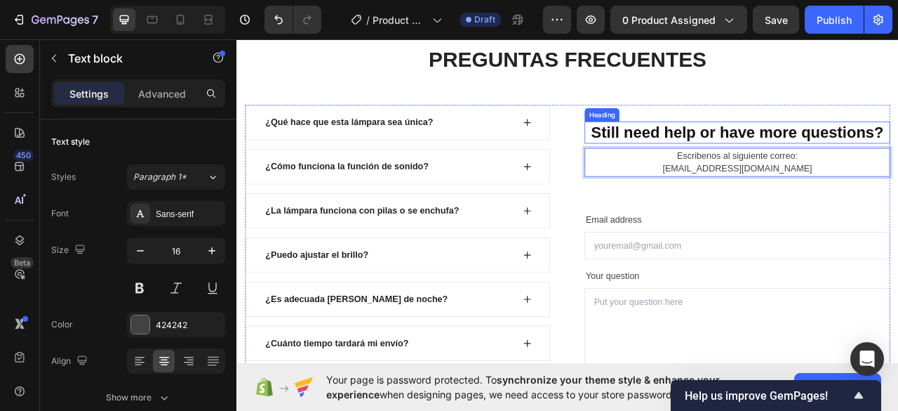
click at [898, 157] on h2 "Still need help or have more questions?" at bounding box center [873, 159] width 389 height 28
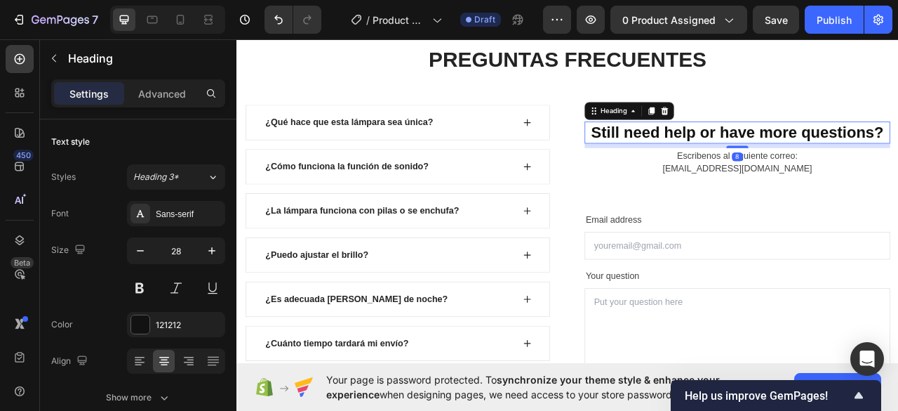
click at [898, 157] on h2 "Still need help or have more questions?" at bounding box center [873, 159] width 389 height 28
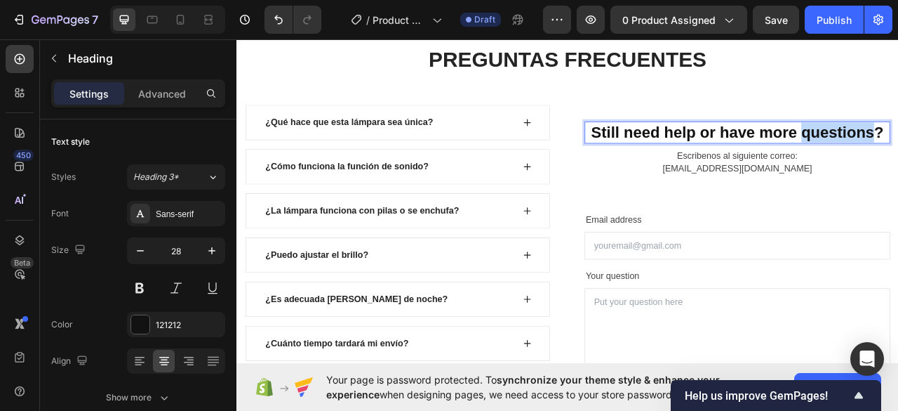
click at [898, 157] on p "Still need help or have more questions?" at bounding box center [874, 158] width 386 height 25
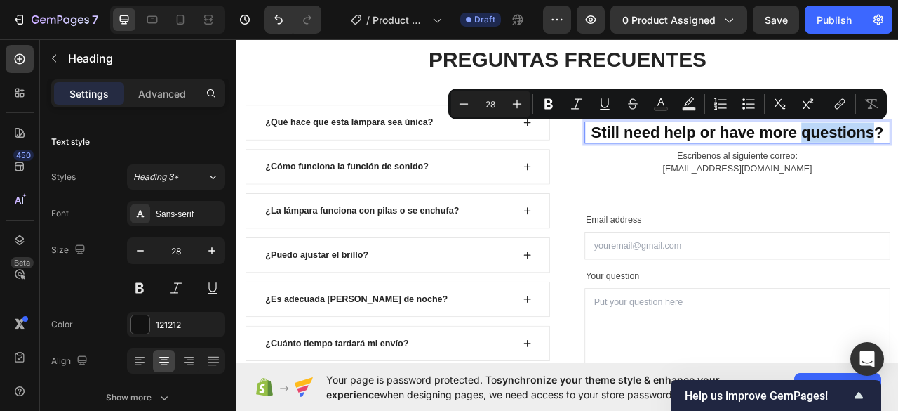
click at [898, 157] on p "Still need help or have more questions?" at bounding box center [874, 158] width 386 height 25
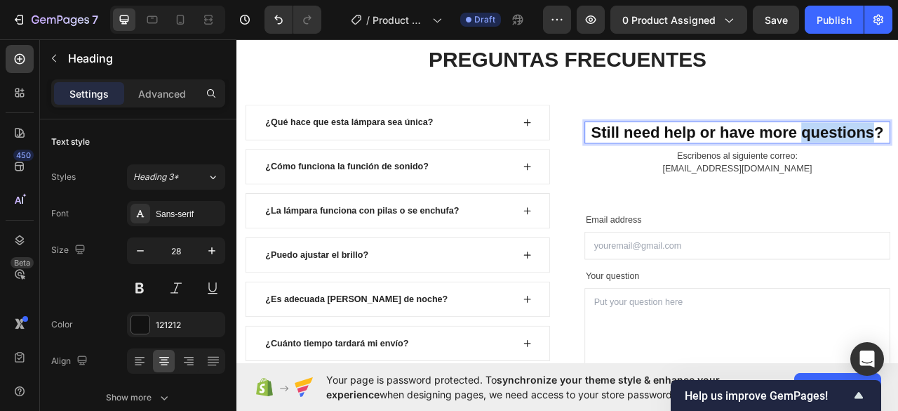
click at [898, 157] on p "Still need help or have more questions?" at bounding box center [874, 158] width 386 height 25
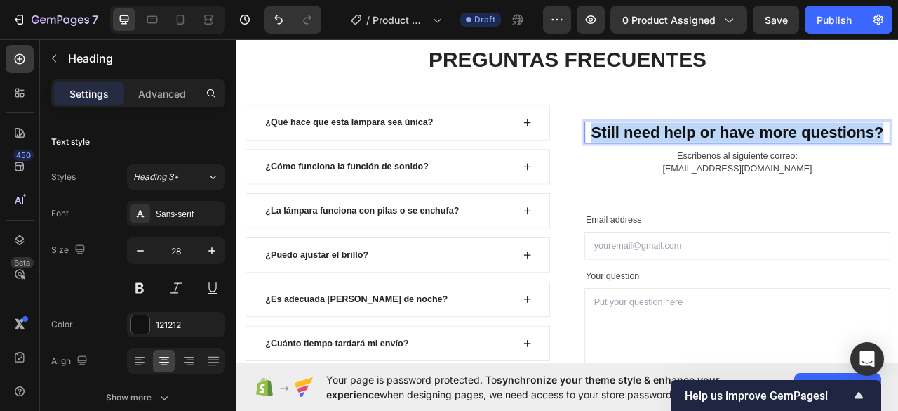
click at [898, 157] on p "Still need help or have more questions?" at bounding box center [874, 158] width 386 height 25
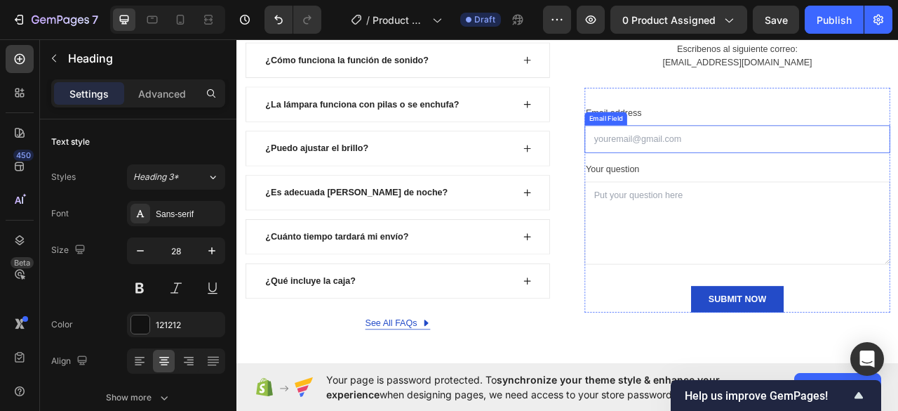
scroll to position [4179, 0]
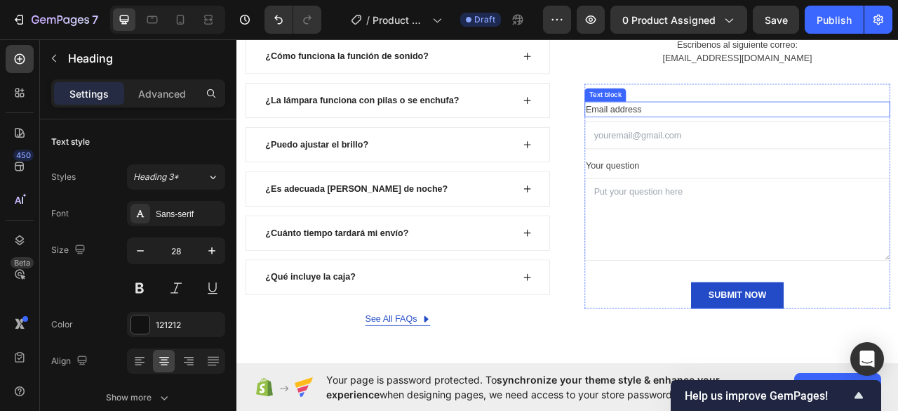
click at [730, 121] on div "Email address" at bounding box center [873, 129] width 389 height 20
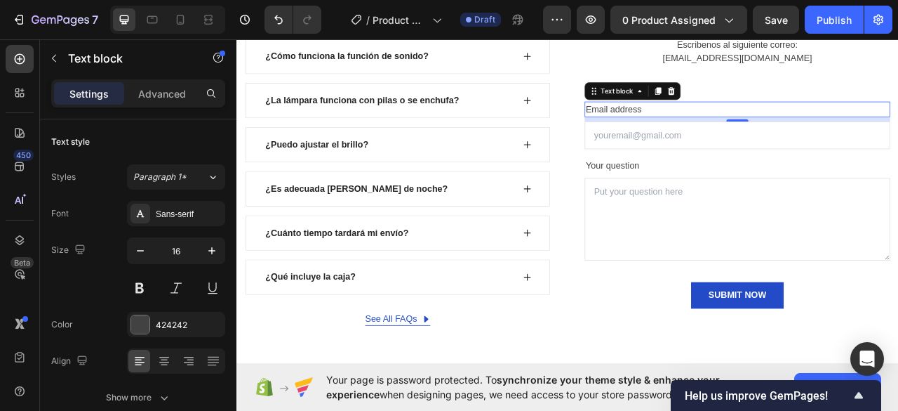
click at [730, 121] on div "Email address" at bounding box center [873, 129] width 389 height 20
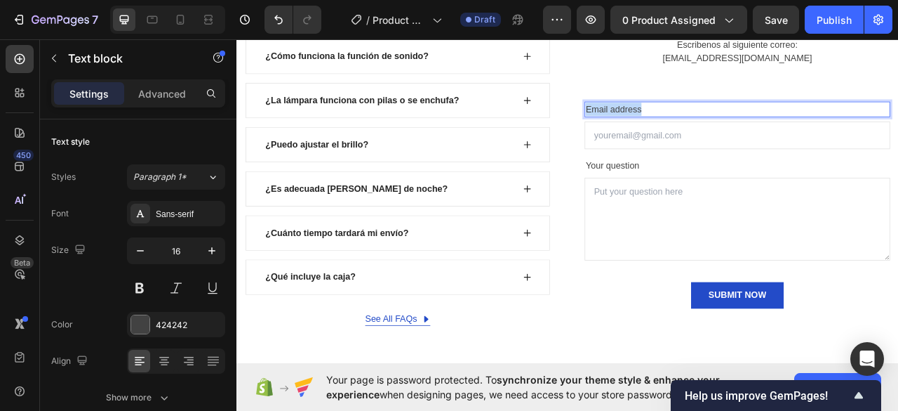
click at [730, 121] on p "Email address" at bounding box center [874, 129] width 386 height 17
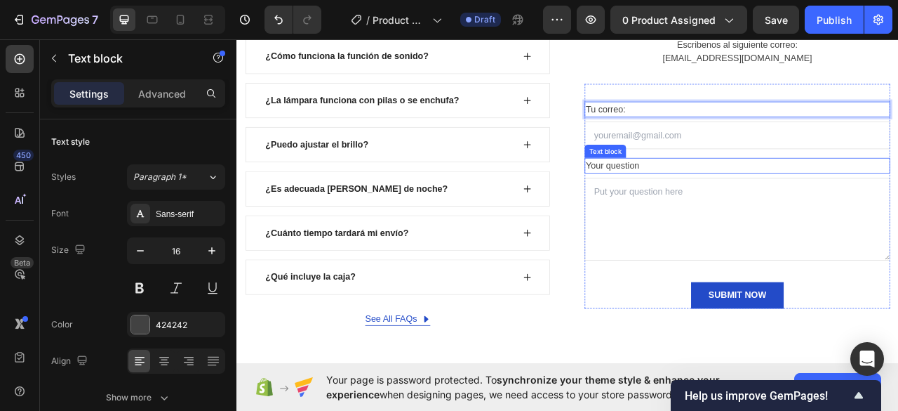
click at [725, 199] on div "Your question" at bounding box center [873, 201] width 389 height 20
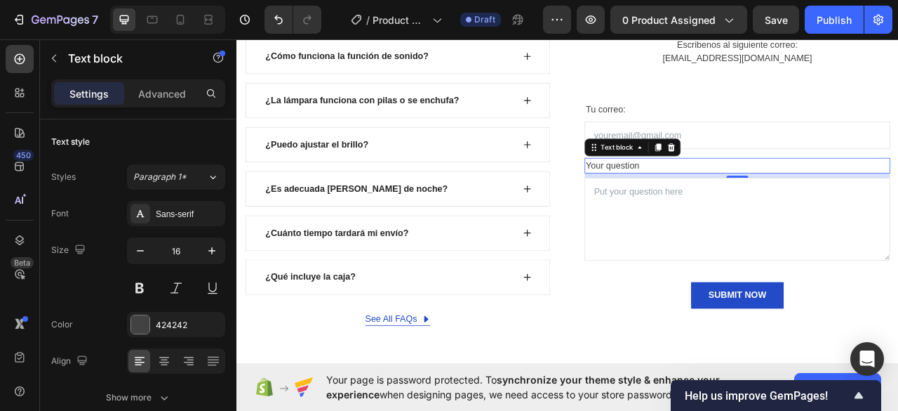
click at [725, 199] on div "Your question" at bounding box center [873, 201] width 389 height 20
click at [725, 199] on p "Your question" at bounding box center [874, 200] width 386 height 17
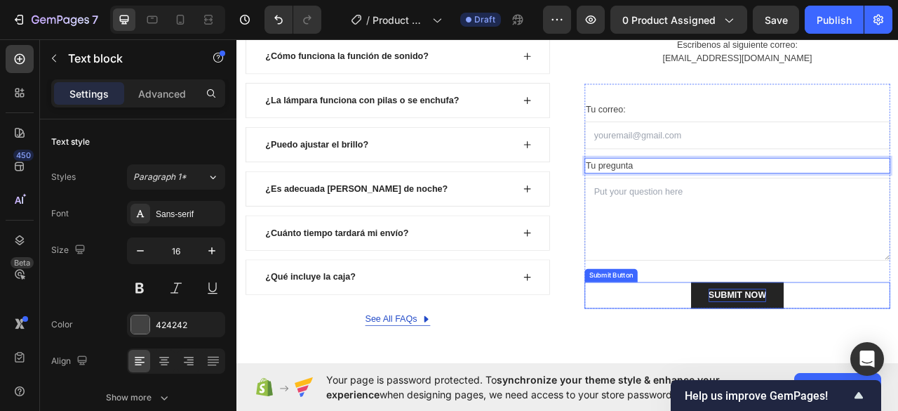
click at [856, 368] on div "SUBMIT NOW" at bounding box center [874, 365] width 74 height 17
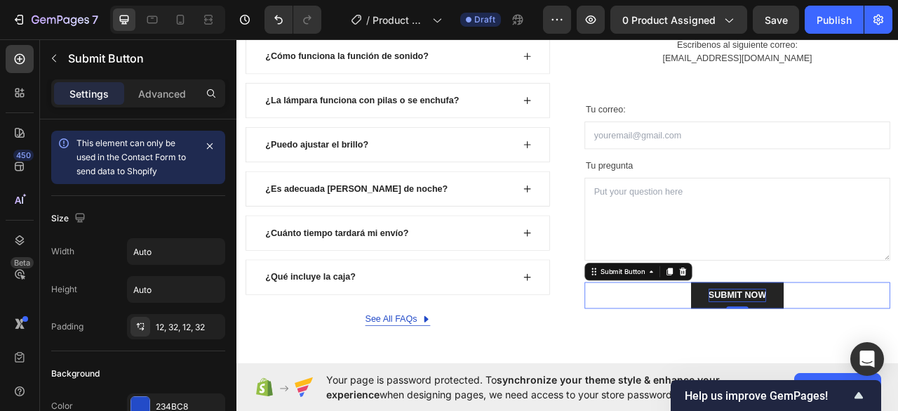
click at [870, 359] on div "SUBMIT NOW" at bounding box center [874, 365] width 74 height 17
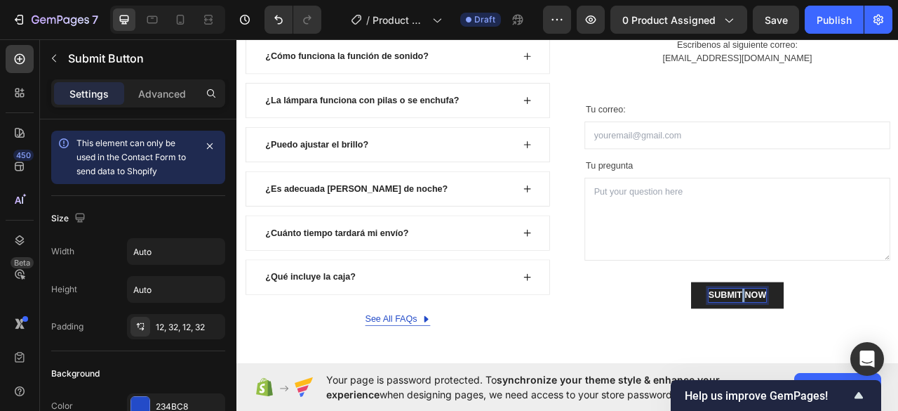
click at [870, 359] on p "SUBMIT NOW" at bounding box center [874, 365] width 74 height 17
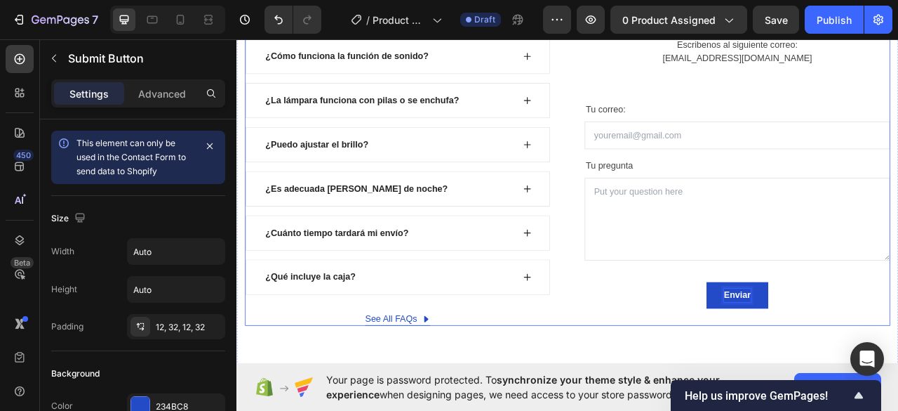
click at [719, 389] on div "¿Tienes más preguntas? Heading Escribenos al siguiente correo: storeblockandluz…" at bounding box center [873, 193] width 389 height 421
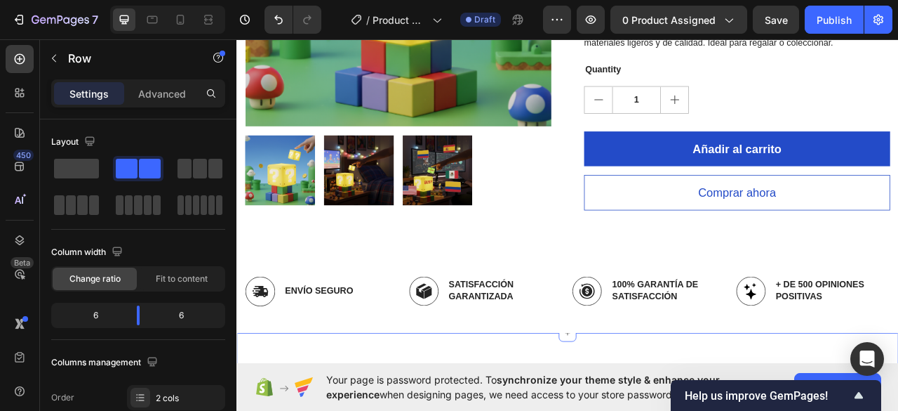
scroll to position [561, 0]
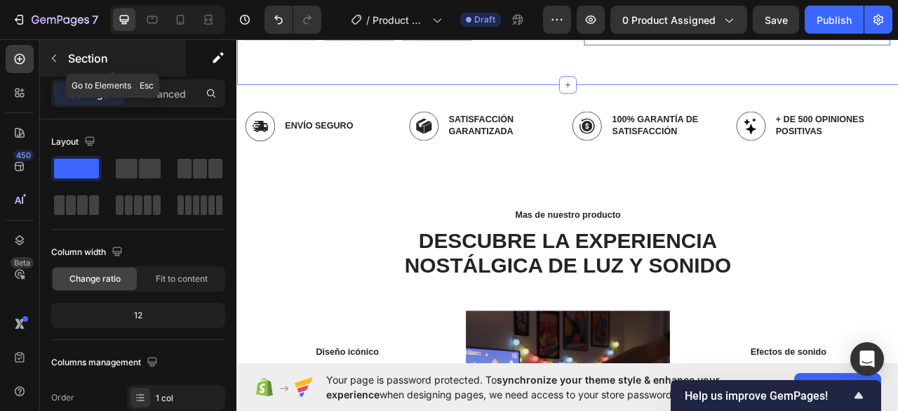
click at [53, 56] on icon "button" at bounding box center [54, 59] width 4 height 8
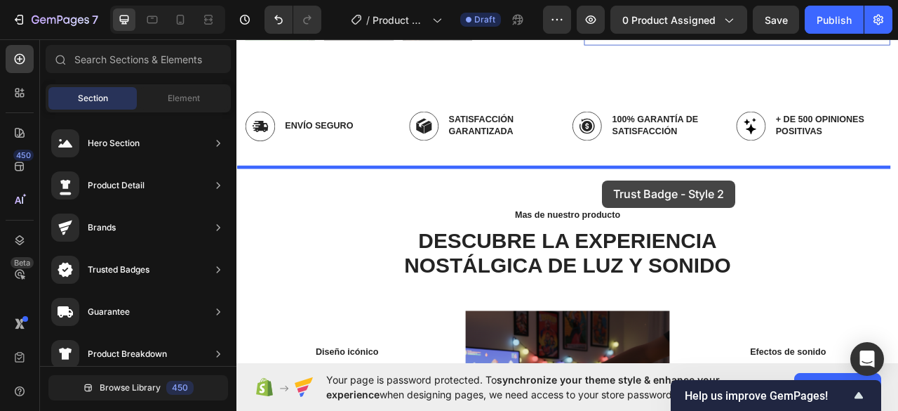
drag, startPoint x: 555, startPoint y: 241, endPoint x: 702, endPoint y: 218, distance: 148.4
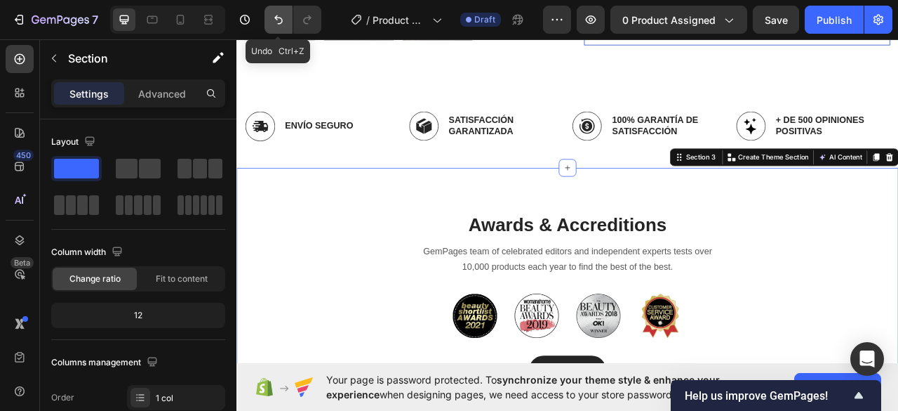
click at [277, 20] on icon "Undo/Redo" at bounding box center [279, 20] width 14 height 14
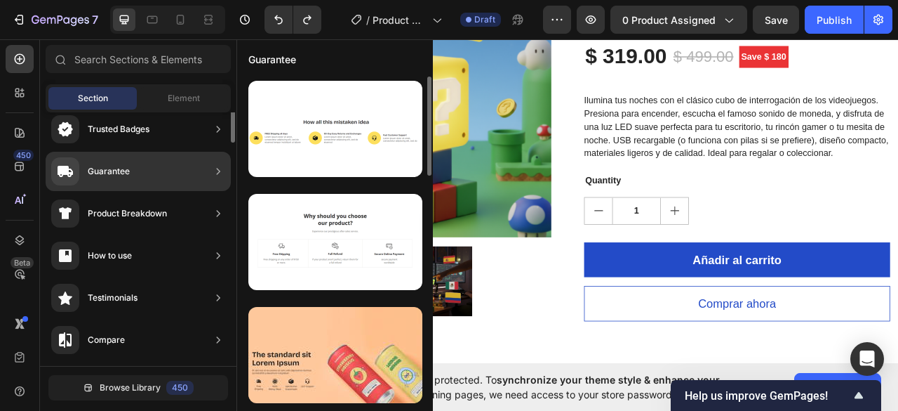
scroll to position [0, 0]
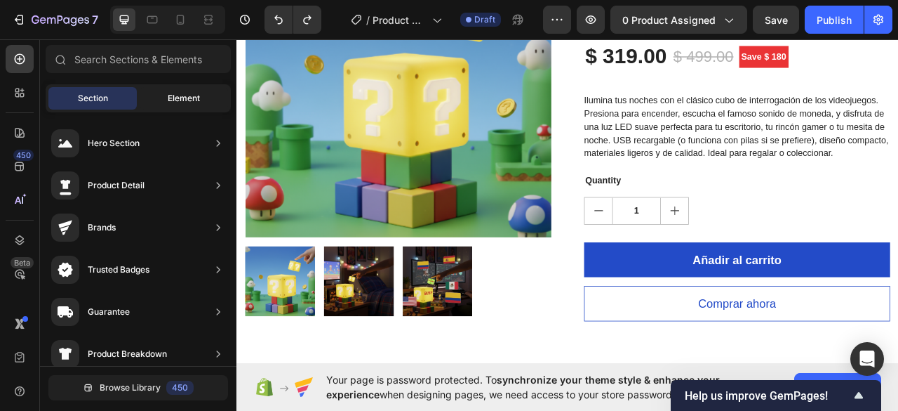
click at [190, 97] on span "Element" at bounding box center [184, 98] width 32 height 13
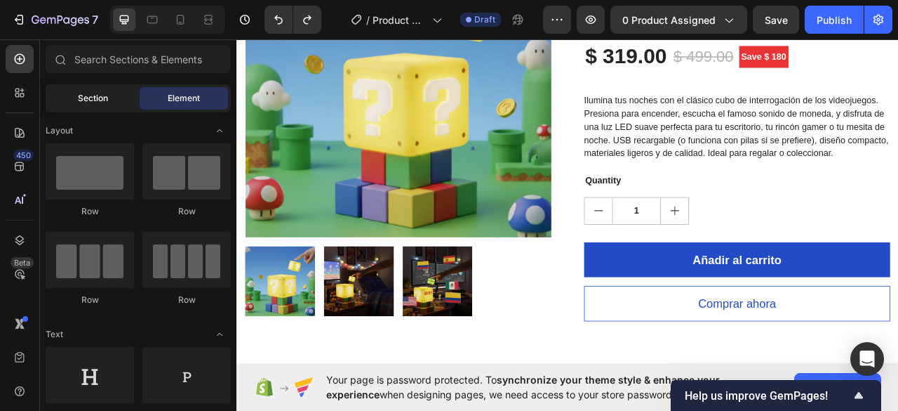
click at [105, 95] on span "Section" at bounding box center [93, 98] width 30 height 13
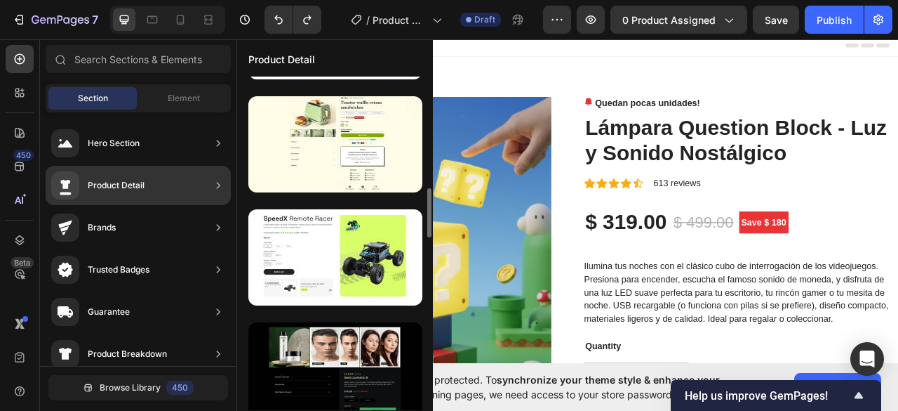
scroll to position [281, 0]
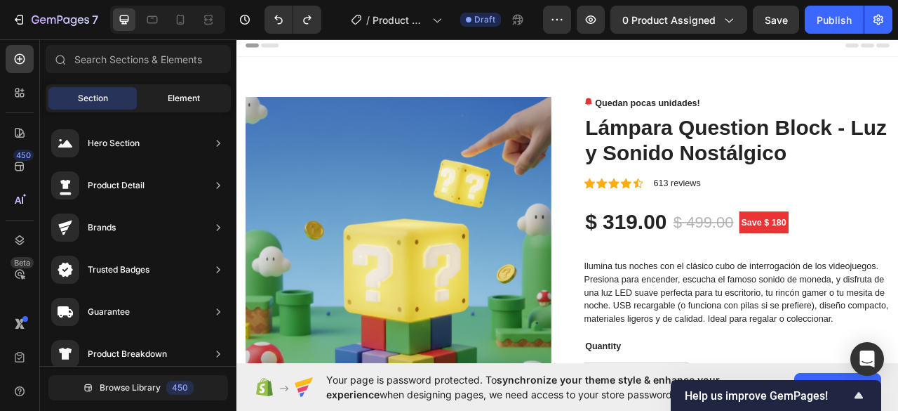
click at [185, 95] on span "Element" at bounding box center [184, 98] width 32 height 13
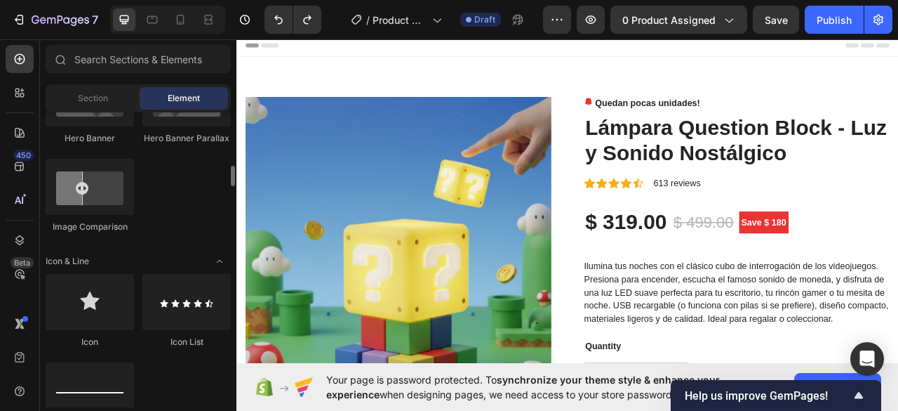
scroll to position [912, 0]
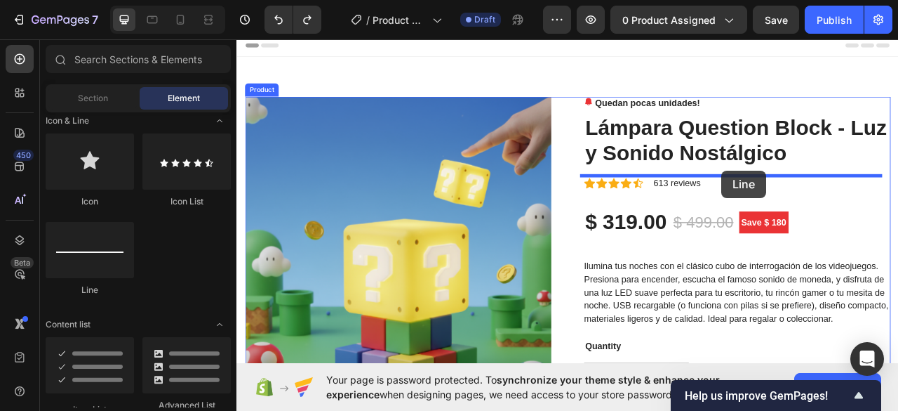
drag, startPoint x: 338, startPoint y: 293, endPoint x: 853, endPoint y: 207, distance: 522.2
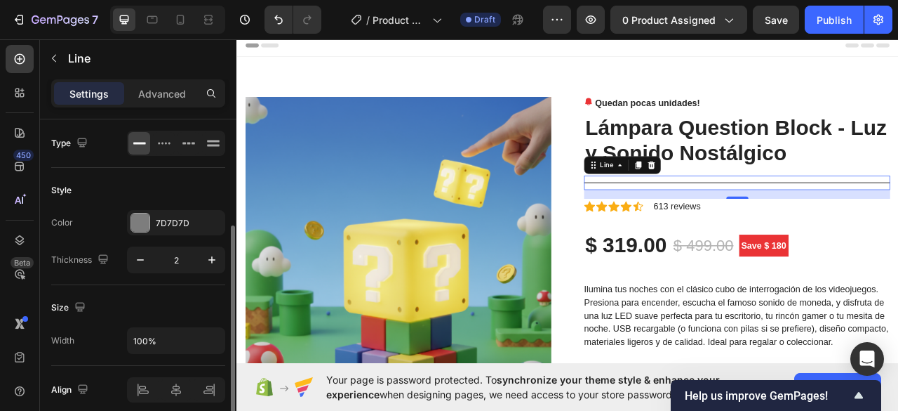
scroll to position [57, 0]
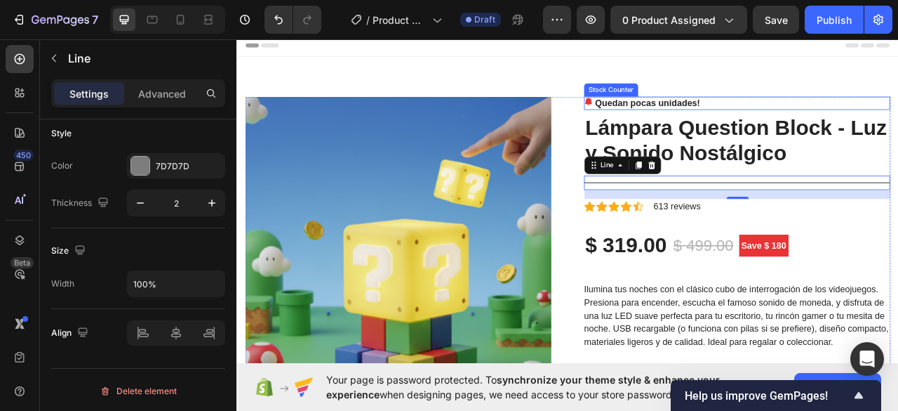
click at [898, 96] on div "Product Images Quedan pocas unidades! Stock Counter Lámpara Question Block - Lu…" at bounding box center [658, 375] width 842 height 627
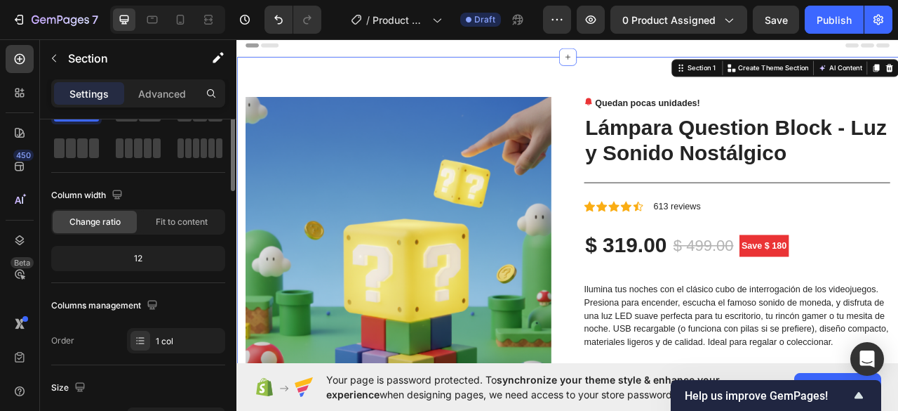
scroll to position [0, 0]
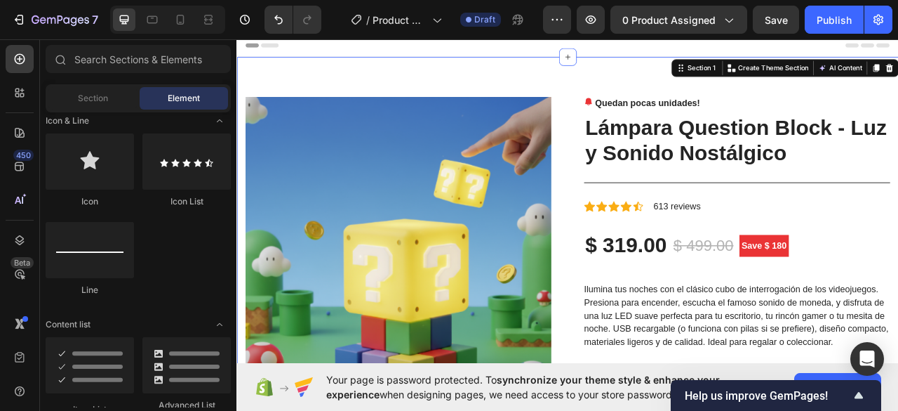
click at [731, 46] on div "Header" at bounding box center [658, 48] width 820 height 28
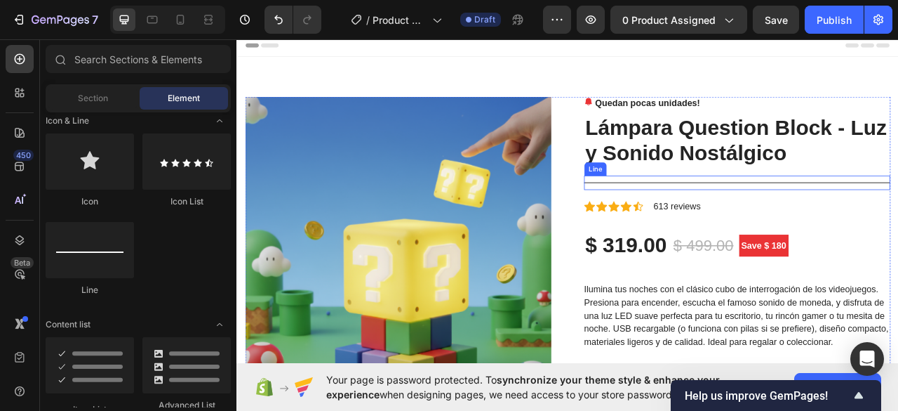
click at [845, 222] on div at bounding box center [874, 222] width 390 height 1
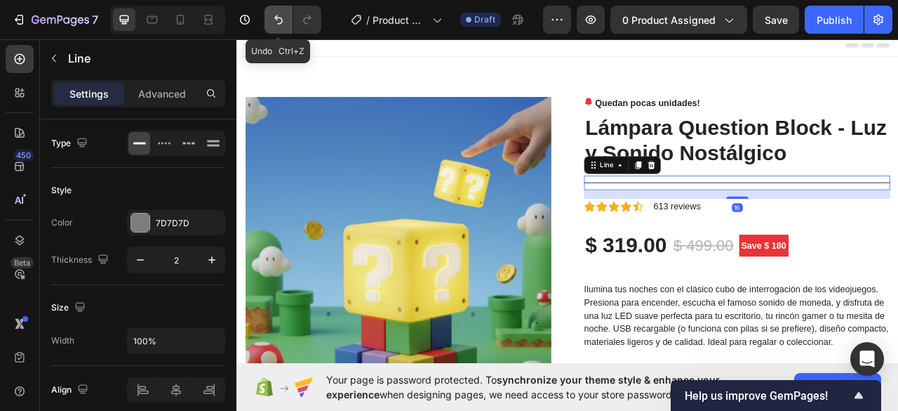
click at [278, 17] on icon "Undo/Redo" at bounding box center [279, 20] width 14 height 14
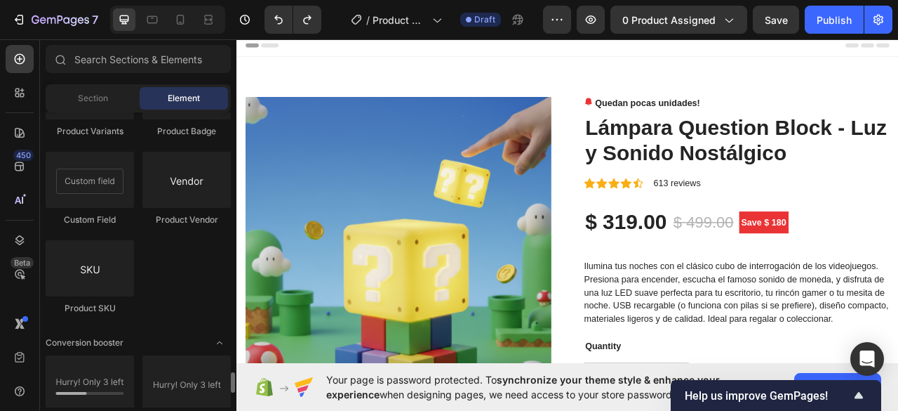
scroll to position [2737, 0]
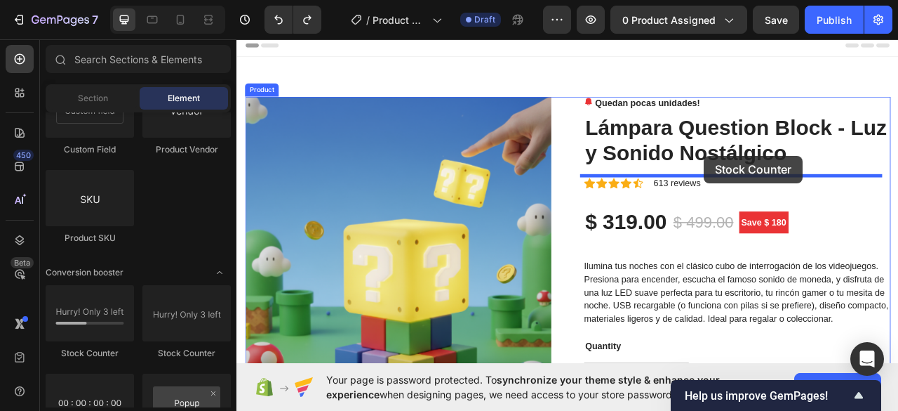
drag, startPoint x: 350, startPoint y: 365, endPoint x: 831, endPoint y: 188, distance: 512.9
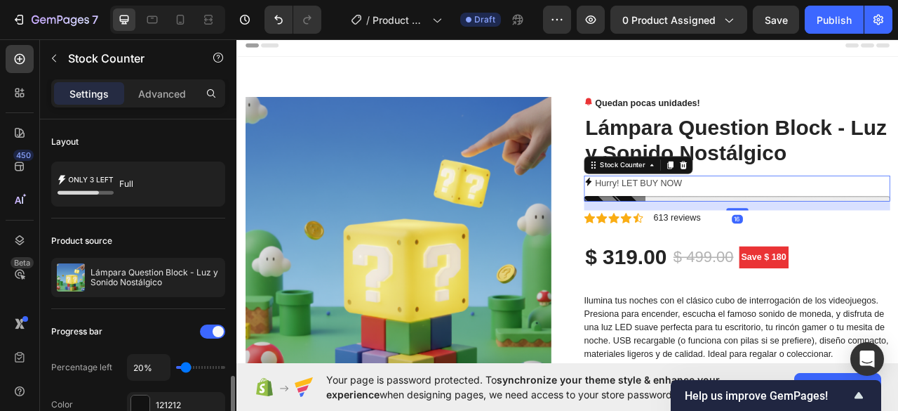
scroll to position [211, 0]
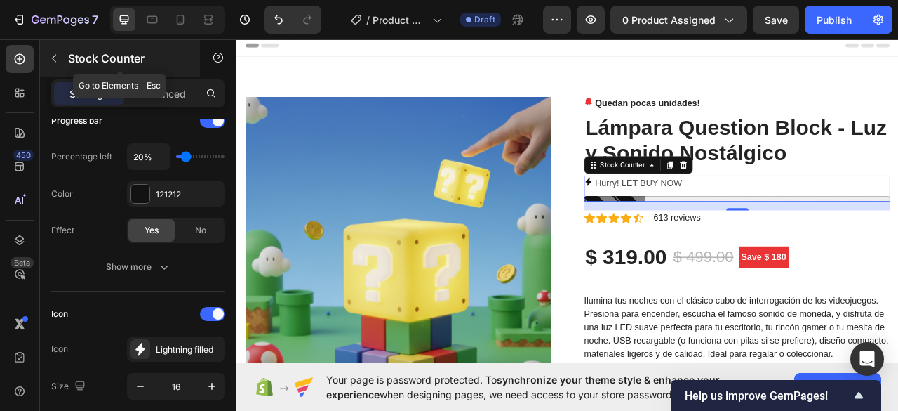
click at [58, 54] on icon "button" at bounding box center [53, 58] width 11 height 11
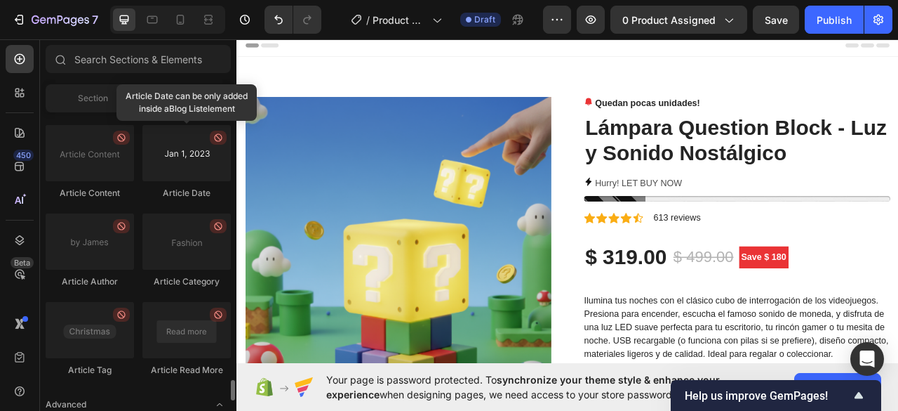
scroll to position [3958, 0]
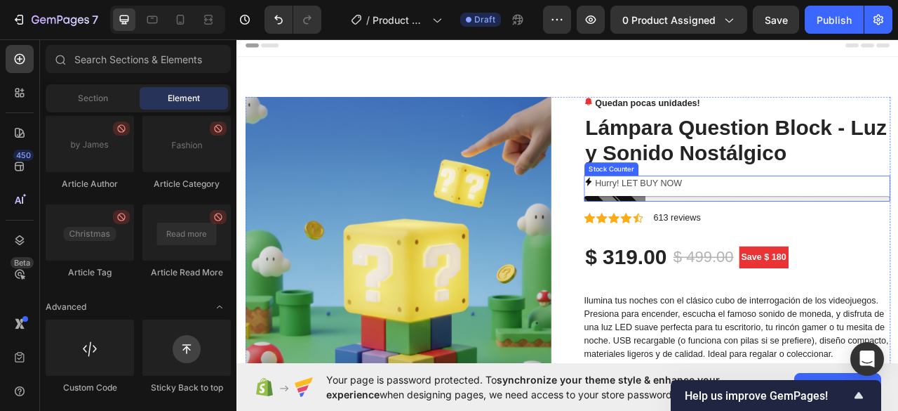
click at [778, 224] on p "Hurry! LET BUY NOW" at bounding box center [748, 223] width 111 height 20
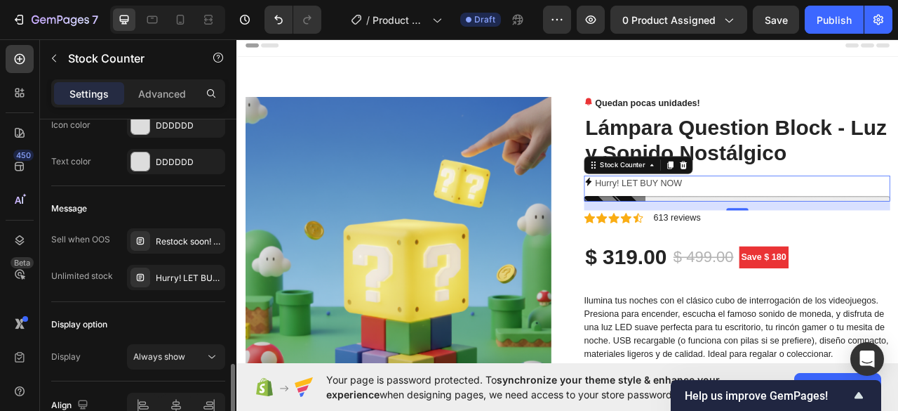
scroll to position [974, 0]
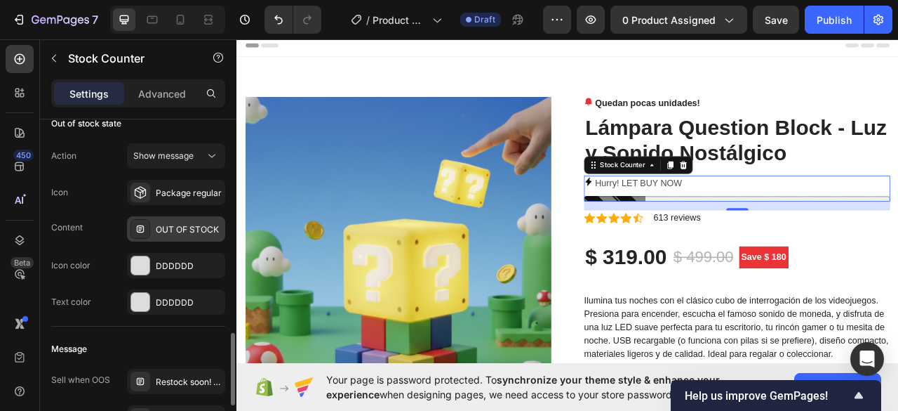
click at [186, 223] on div "OUT OF STOCK" at bounding box center [189, 229] width 66 height 13
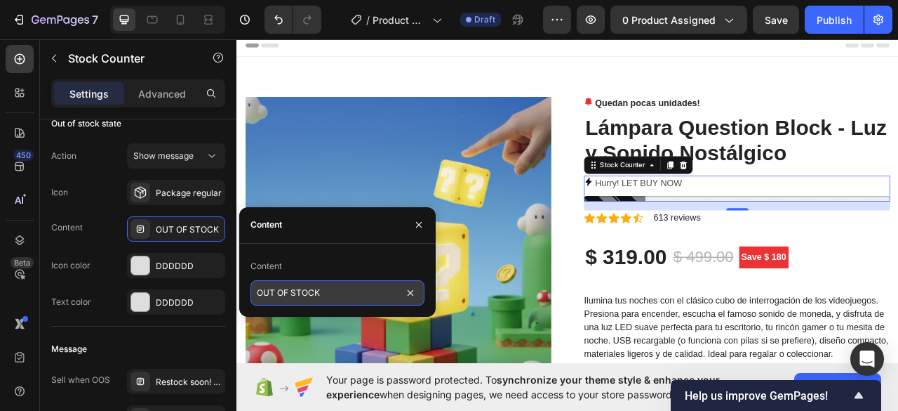
click at [298, 286] on input "OUT OF STOCK" at bounding box center [338, 292] width 174 height 25
click at [335, 293] on input "!Ultimas unidades!" at bounding box center [338, 292] width 174 height 25
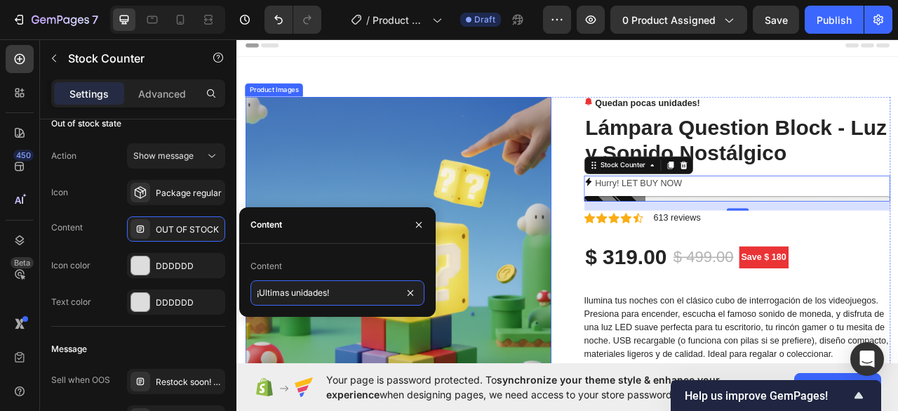
type input "¡Ultimas unidades!"
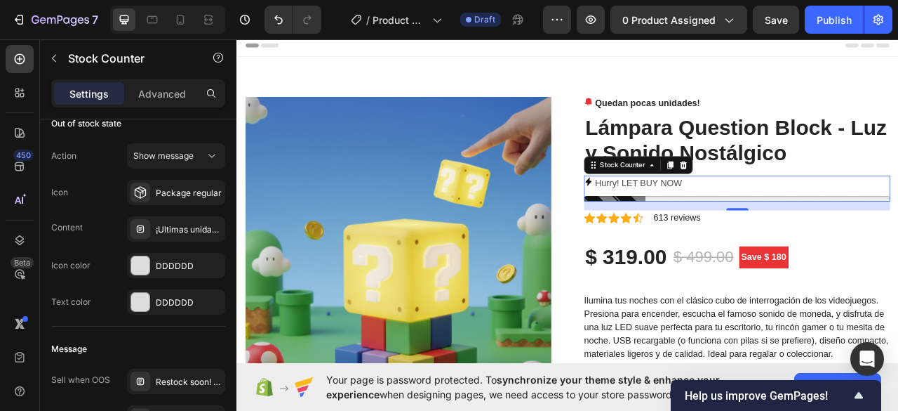
click at [743, 222] on p "Hurry! LET BUY NOW" at bounding box center [748, 223] width 111 height 20
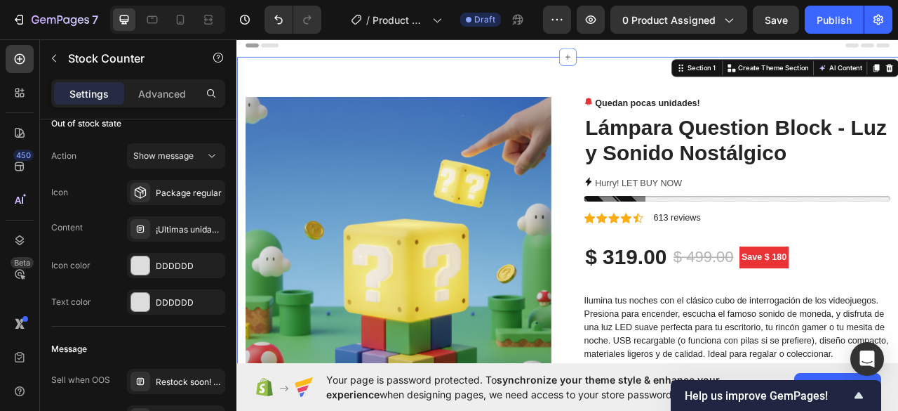
click at [898, 83] on div "Product Images Quedan pocas unidades! Stock Counter Lámpara Question Block - Lu…" at bounding box center [658, 383] width 842 height 642
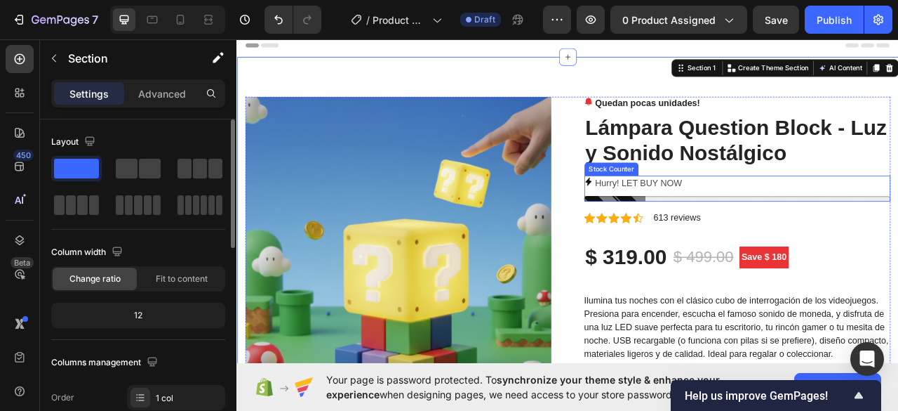
click at [760, 221] on p "Hurry! LET BUY NOW" at bounding box center [748, 223] width 111 height 20
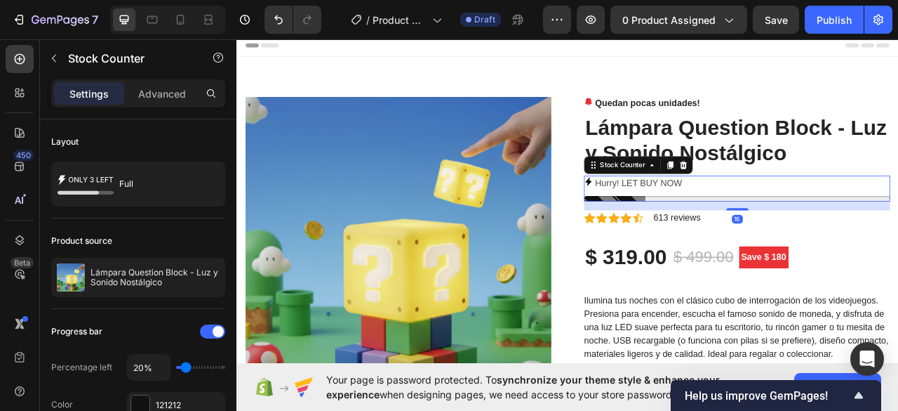
click at [760, 221] on p "Hurry! LET BUY NOW" at bounding box center [748, 223] width 111 height 20
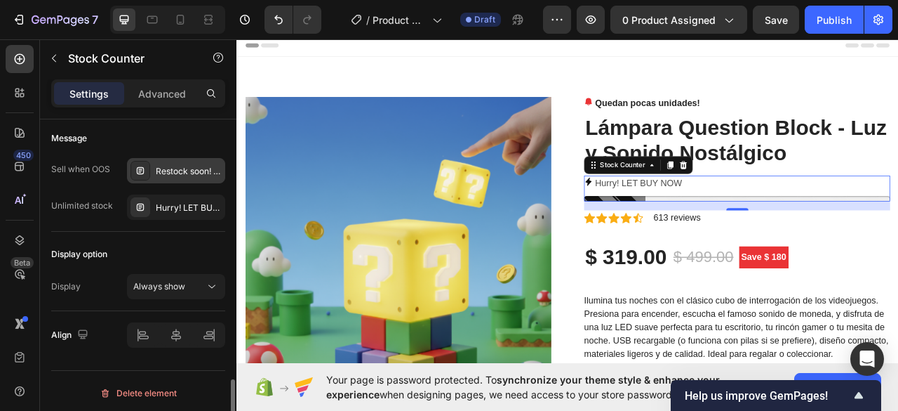
scroll to position [1044, 0]
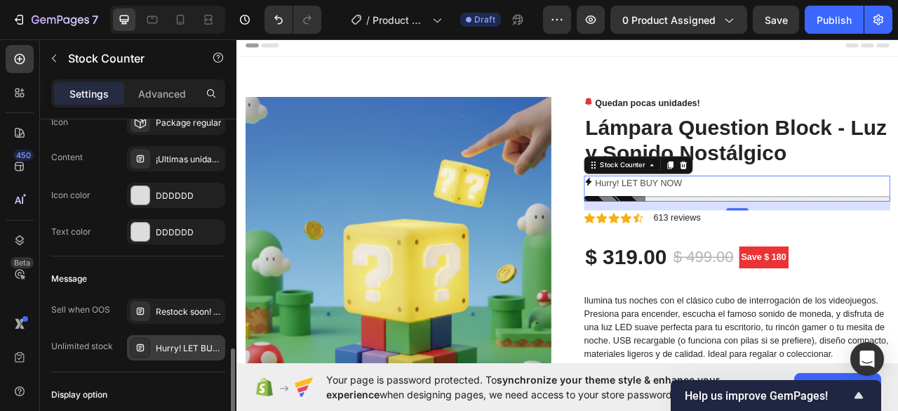
click at [188, 342] on div "Hurry! LET BUY NOW" at bounding box center [189, 348] width 66 height 13
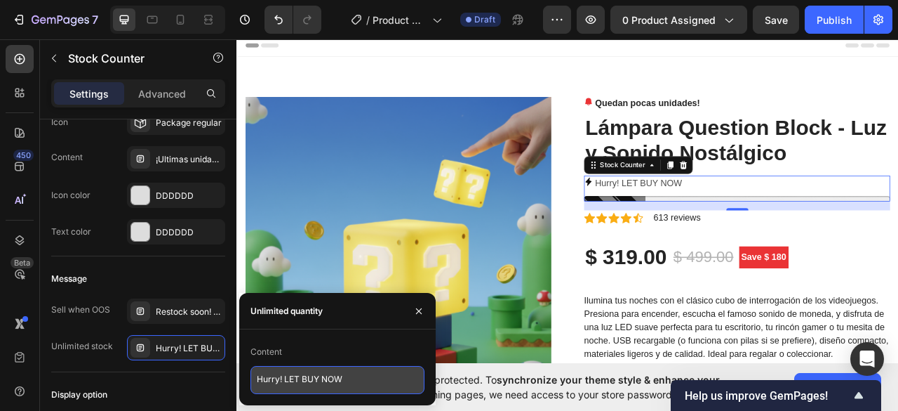
click at [319, 385] on textarea "Hurry! LET BUY NOW" at bounding box center [338, 380] width 174 height 28
click at [318, 385] on textarea "Hurry! LET BUY NOW" at bounding box center [338, 380] width 174 height 28
click at [317, 385] on textarea "Hurry! LET BUY NOW" at bounding box center [338, 380] width 174 height 28
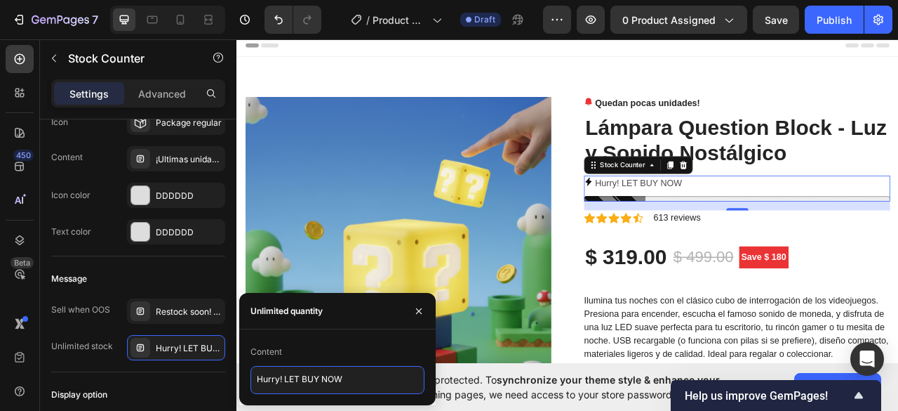
click at [317, 385] on textarea "Hurry! LET BUY NOW" at bounding box center [338, 380] width 174 height 28
type textarea "¡Ultimas unidades!"
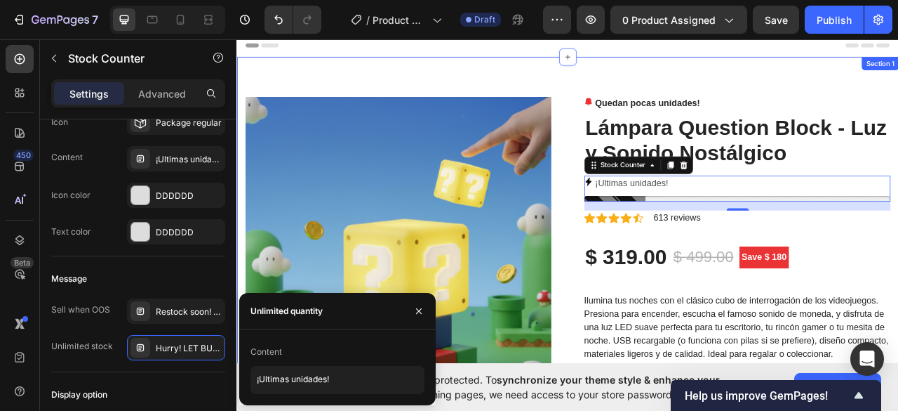
click at [896, 78] on div "Product Images Quedan pocas unidades! Stock Counter Lámpara Question Block - Lu…" at bounding box center [658, 383] width 842 height 642
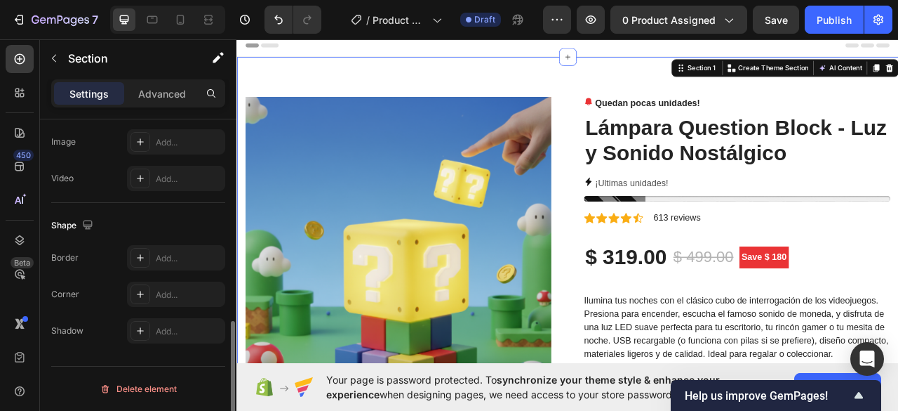
scroll to position [0, 0]
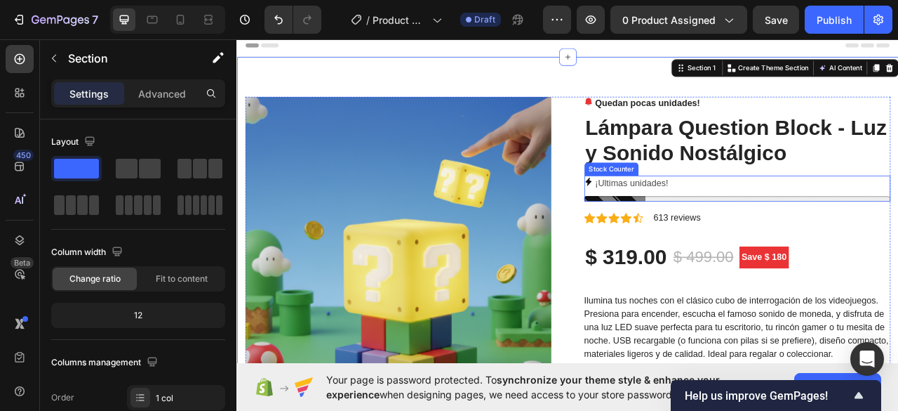
click at [740, 232] on p "¡Ultimas unidades!" at bounding box center [739, 223] width 93 height 20
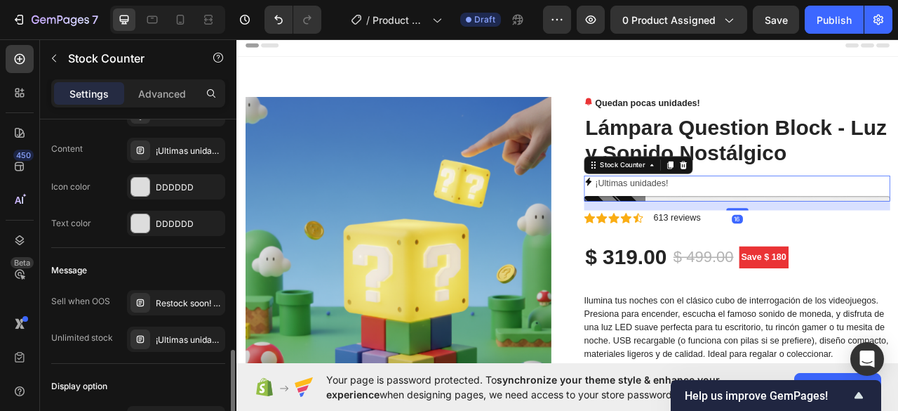
scroll to position [1185, 0]
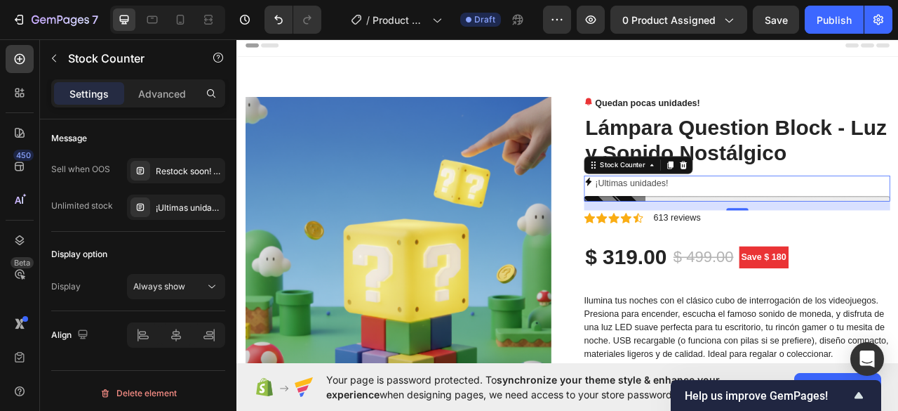
click at [898, 218] on div "¡Ultimas unidades!" at bounding box center [874, 223] width 390 height 20
click at [801, 196] on icon at bounding box center [805, 200] width 9 height 10
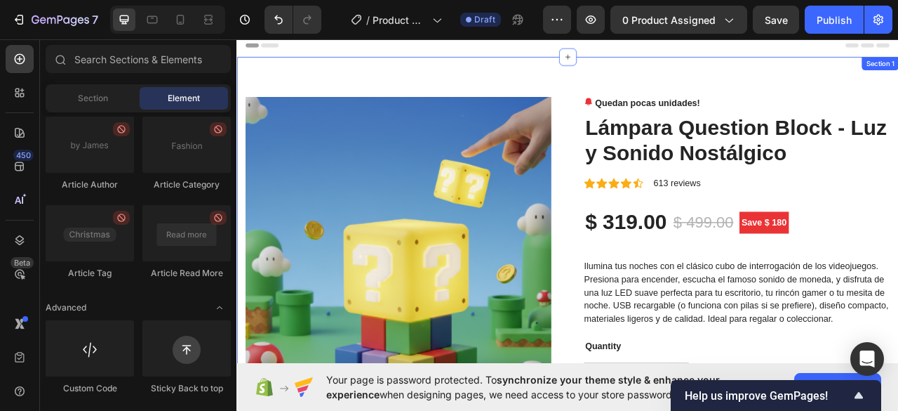
click at [898, 69] on div "Product Images Quedan pocas unidades! Stock Counter Lámpara Question Block - Lu…" at bounding box center [658, 360] width 842 height 597
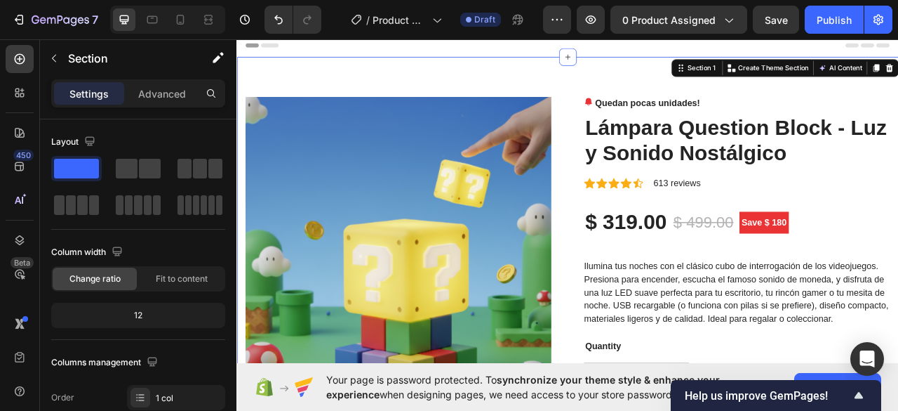
click at [898, 41] on div "Header" at bounding box center [658, 48] width 820 height 28
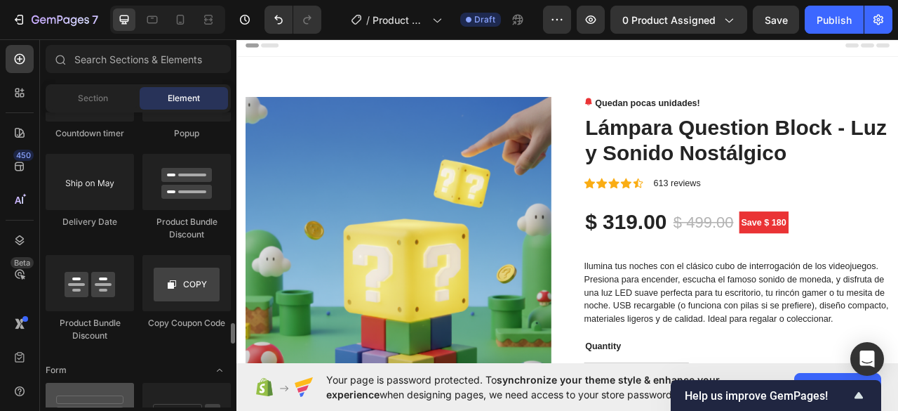
scroll to position [2835, 0]
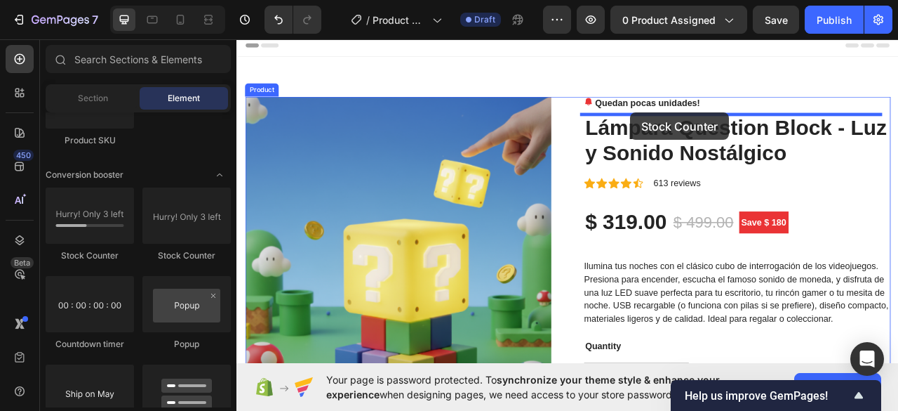
drag, startPoint x: 352, startPoint y: 253, endPoint x: 738, endPoint y: 133, distance: 403.6
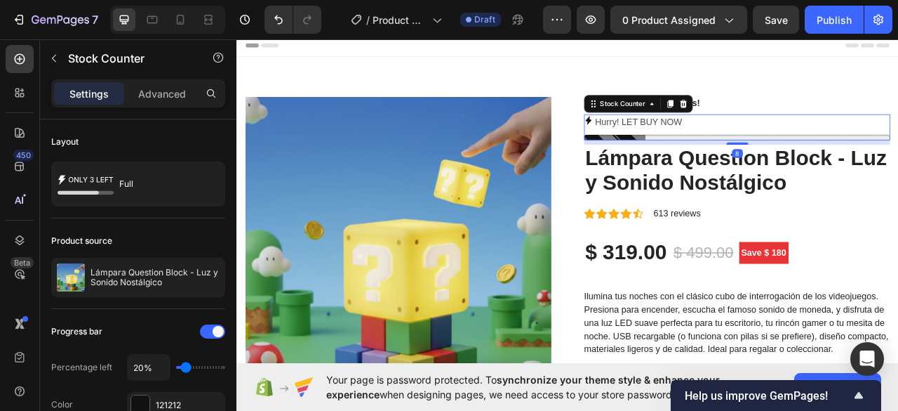
click at [757, 145] on p "Hurry! LET BUY NOW" at bounding box center [748, 145] width 111 height 20
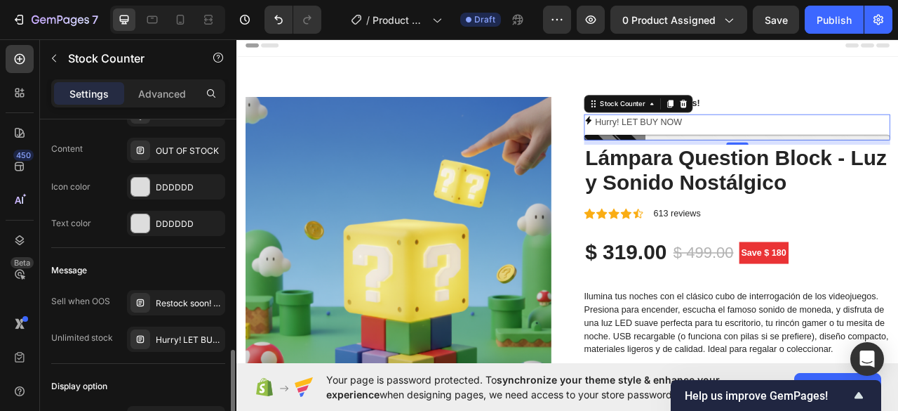
scroll to position [1185, 0]
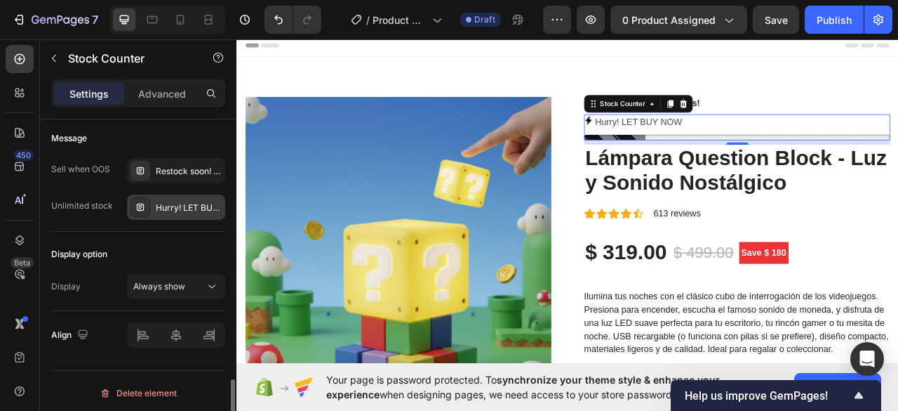
click at [182, 205] on div "Hurry! LET BUY NOW" at bounding box center [189, 207] width 66 height 13
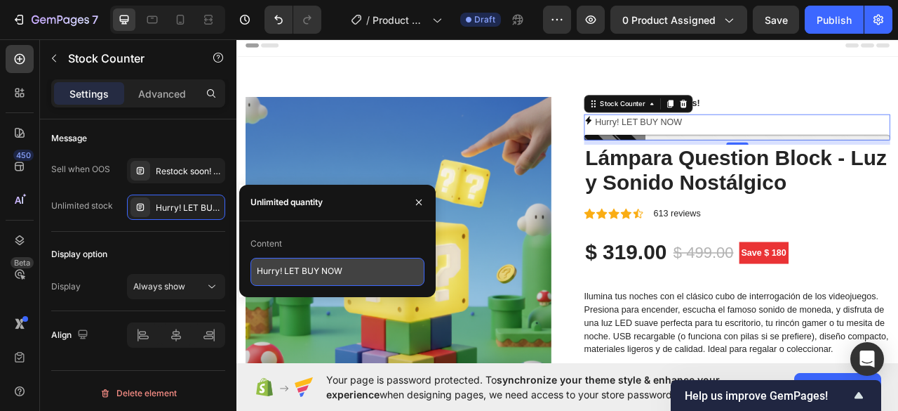
click at [298, 267] on textarea "Hurry! LET BUY NOW" at bounding box center [338, 272] width 174 height 28
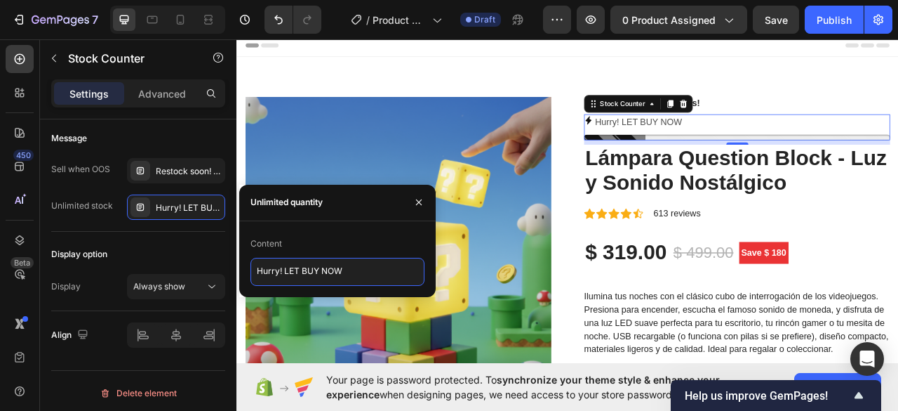
click at [298, 267] on textarea "Hurry! LET BUY NOW" at bounding box center [338, 272] width 174 height 28
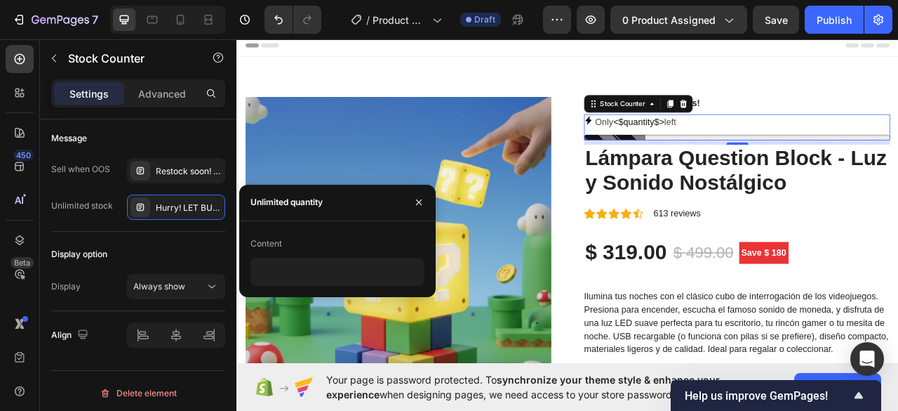
click at [799, 58] on div "Header" at bounding box center [658, 48] width 820 height 28
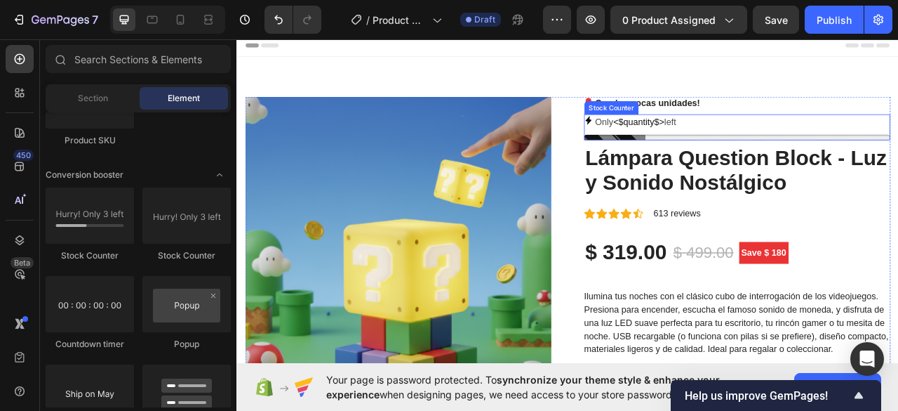
click at [754, 145] on span "<$quantity$>" at bounding box center [748, 145] width 65 height 12
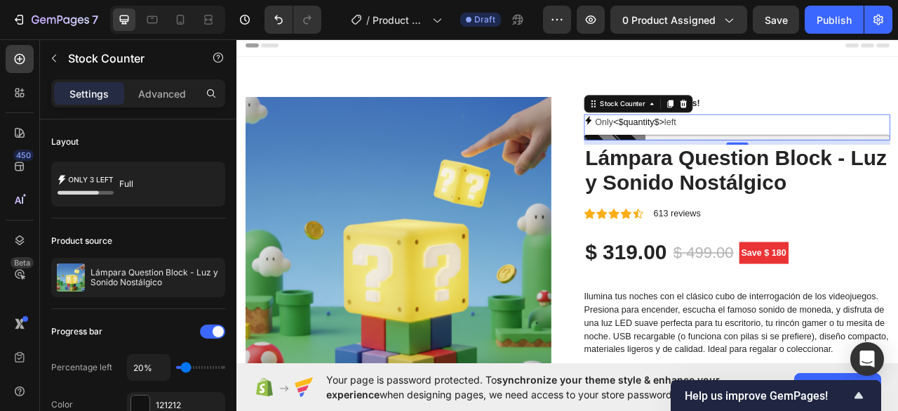
click at [831, 49] on div "Header" at bounding box center [658, 48] width 820 height 28
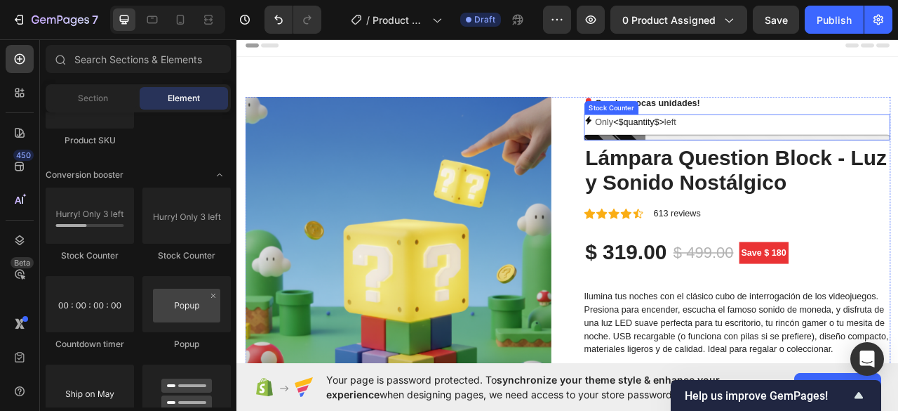
click at [747, 136] on p "Only <$quantity$> left" at bounding box center [744, 145] width 103 height 20
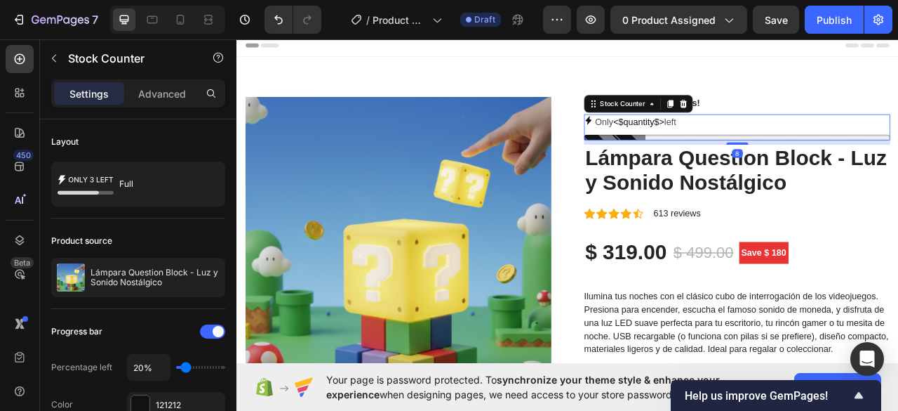
click at [747, 142] on span "<$quantity$>" at bounding box center [748, 145] width 65 height 12
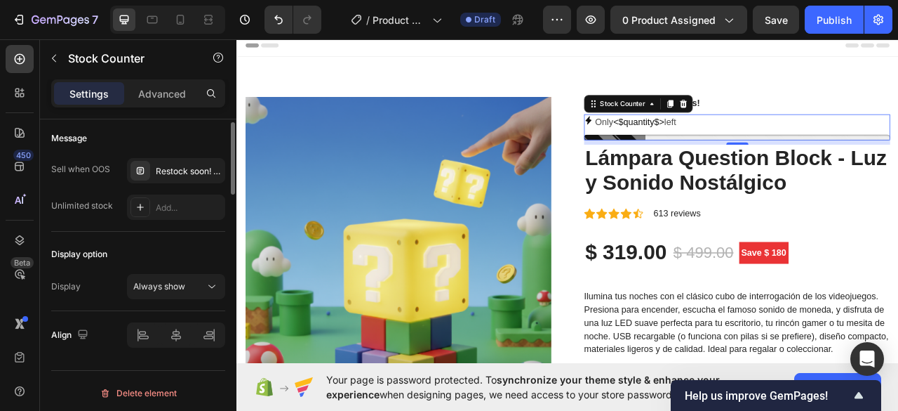
scroll to position [974, 0]
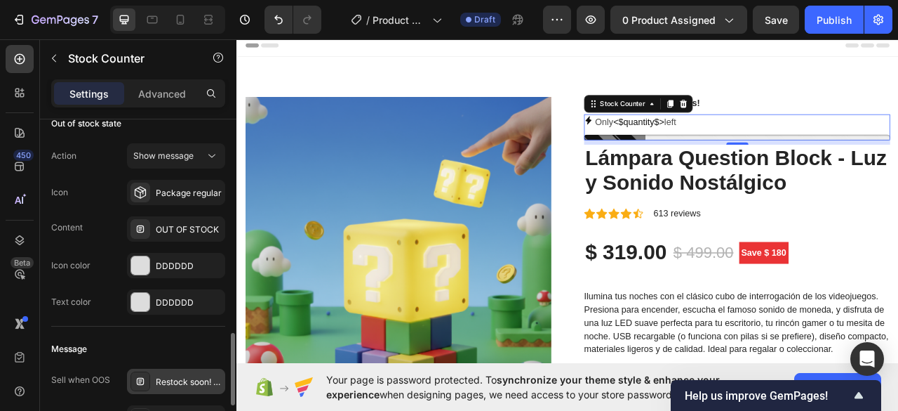
click at [181, 375] on div "Restock soon! PREORDER NOW" at bounding box center [189, 381] width 66 height 13
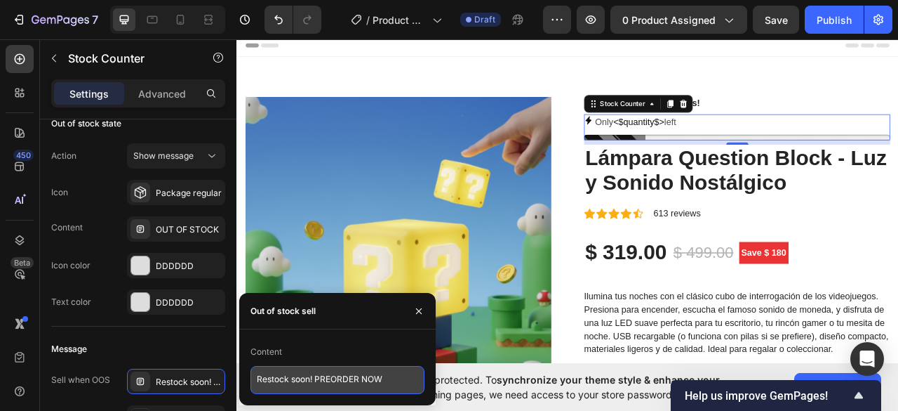
click at [309, 375] on textarea "Restock soon! PREORDER NOW" at bounding box center [338, 380] width 174 height 28
click at [309, 376] on textarea "Restock soon! PREORDER NOW" at bounding box center [338, 380] width 174 height 28
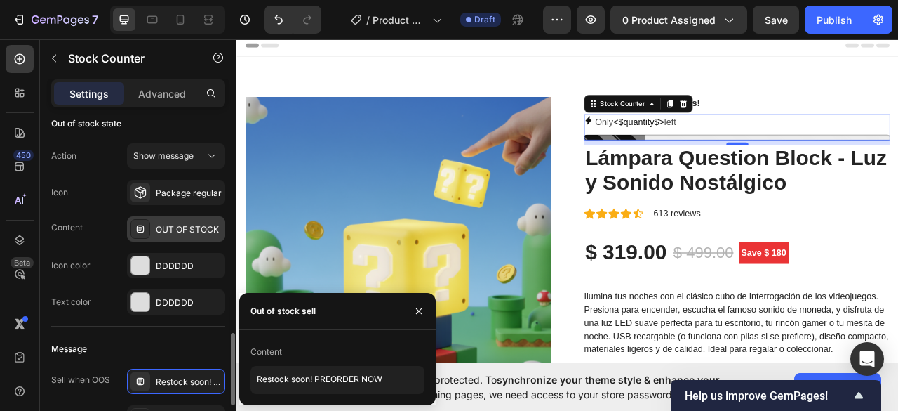
click at [182, 227] on div "OUT OF STOCK" at bounding box center [189, 229] width 66 height 13
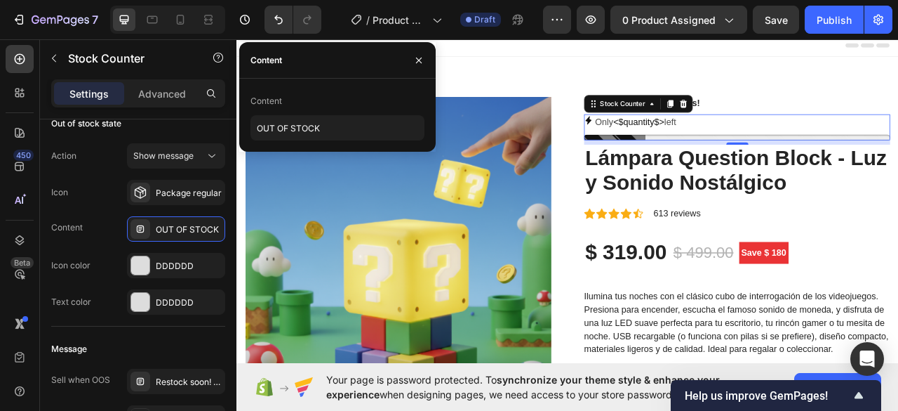
scroll to position [1185, 0]
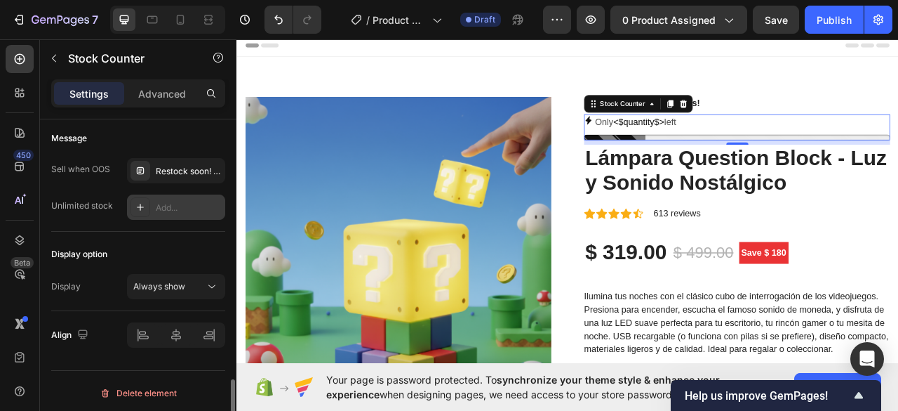
click at [196, 211] on div "Add..." at bounding box center [176, 206] width 98 height 25
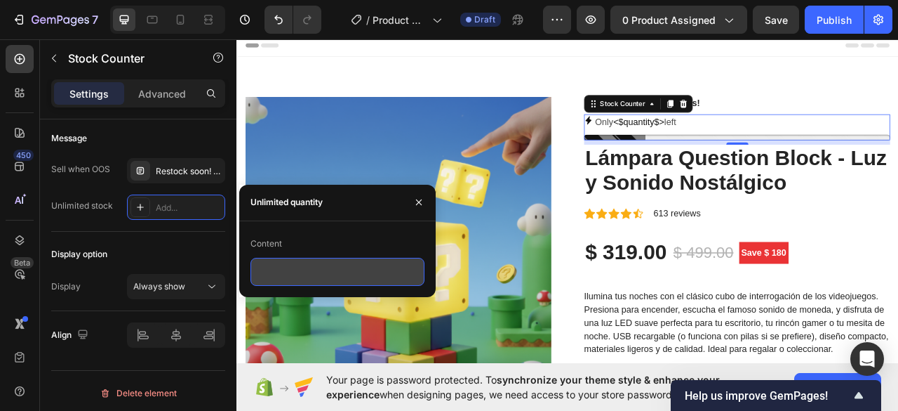
drag, startPoint x: 291, startPoint y: 273, endPoint x: 305, endPoint y: 277, distance: 14.7
click at [291, 274] on textarea at bounding box center [338, 272] width 174 height 28
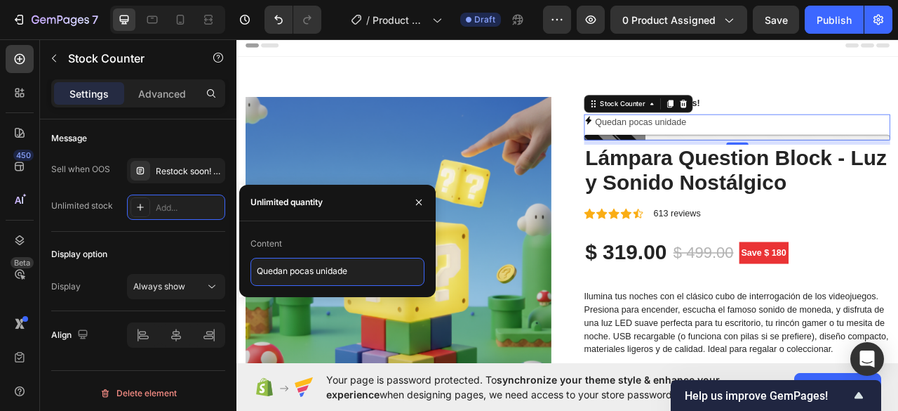
type textarea "Quedan pocas unidades"
click at [718, 46] on div "Header" at bounding box center [658, 48] width 820 height 28
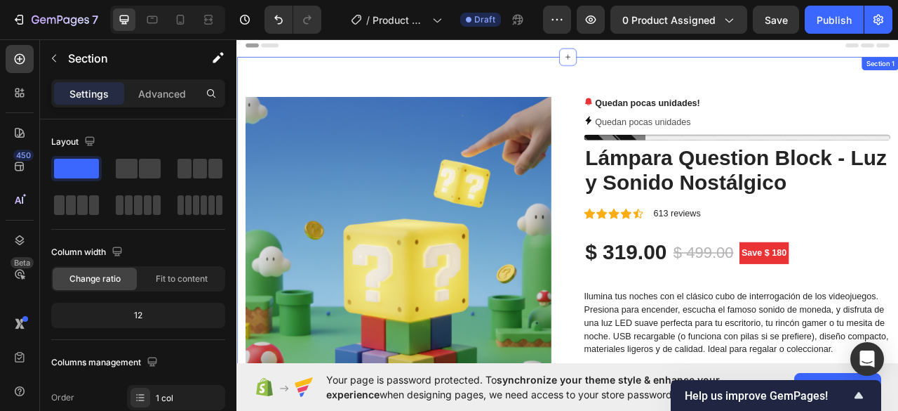
click at [757, 109] on div "Product Images Quedan pocas unidades! Stock Counter Quedan pocas unidades Stock…" at bounding box center [658, 380] width 842 height 636
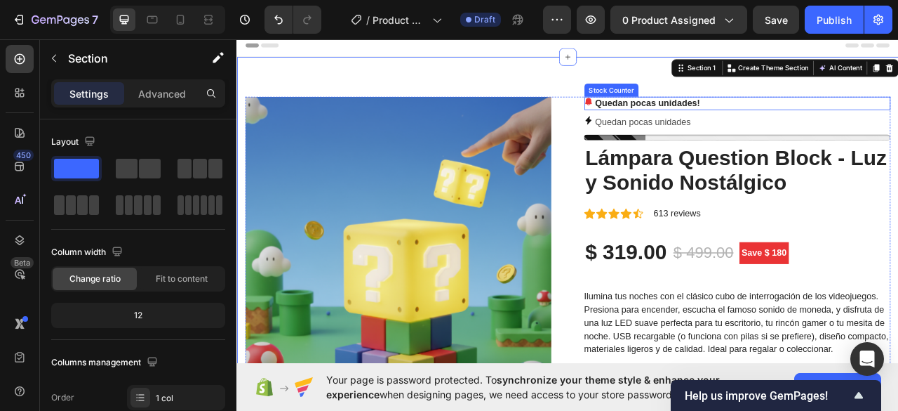
click at [758, 114] on p "Quedan pocas unidades!" at bounding box center [759, 121] width 133 height 17
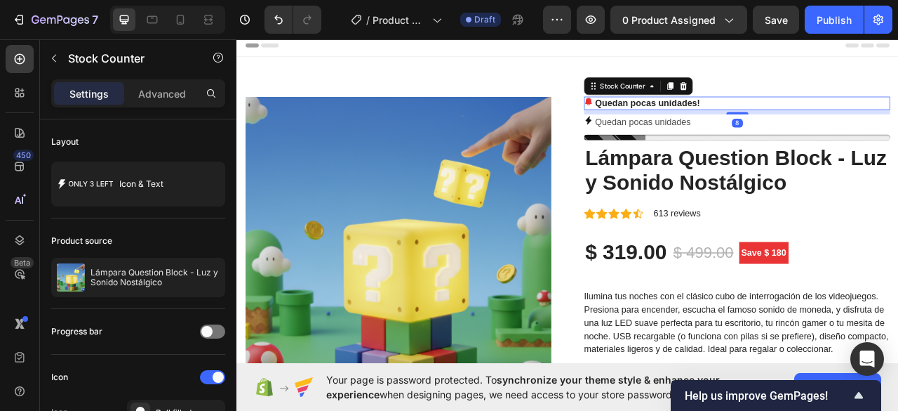
click at [762, 120] on p "Quedan pocas unidades!" at bounding box center [759, 121] width 133 height 17
click at [804, 96] on icon at bounding box center [804, 99] width 11 height 11
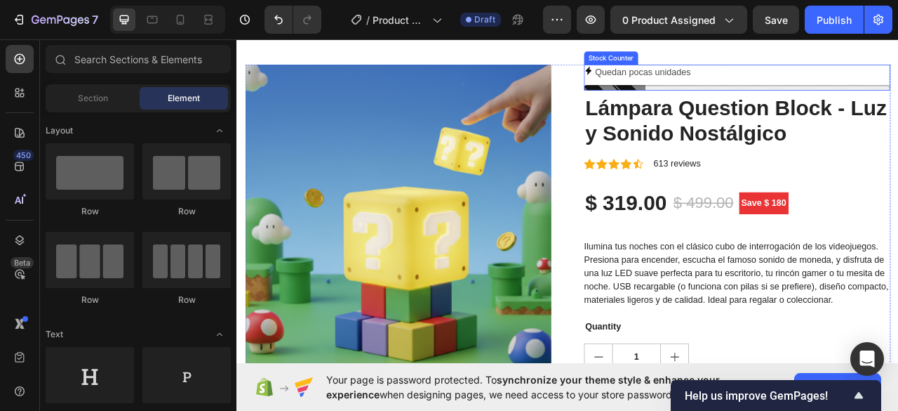
scroll to position [0, 0]
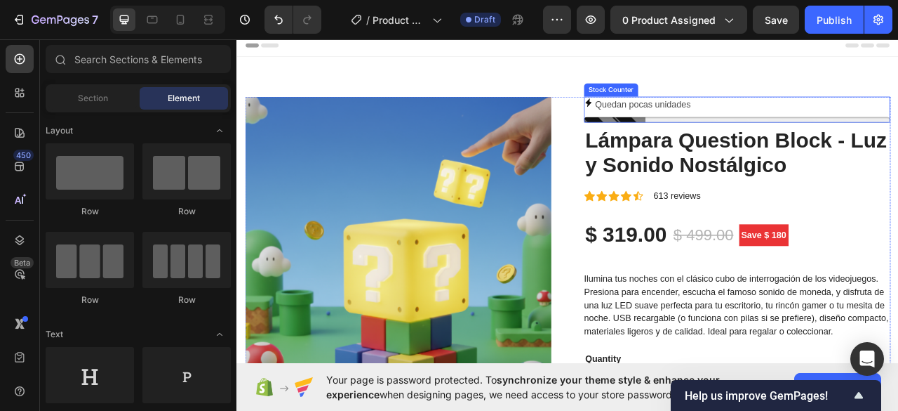
click at [771, 114] on p "Quedan pocas unidades" at bounding box center [753, 123] width 121 height 20
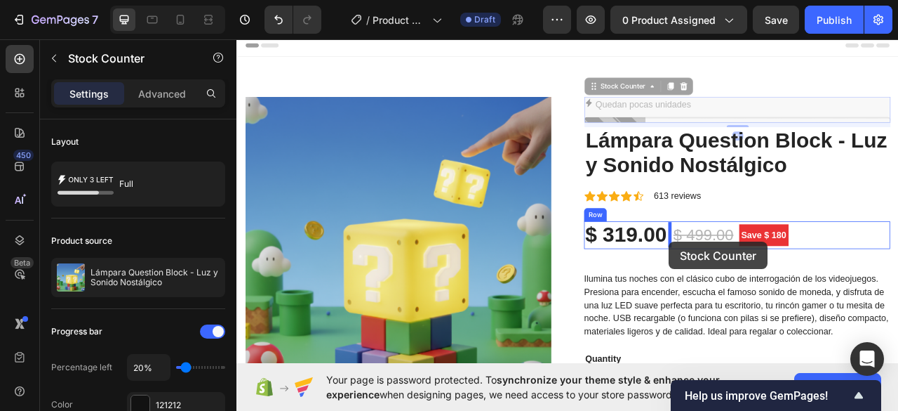
drag, startPoint x: 780, startPoint y: 120, endPoint x: 787, endPoint y: 298, distance: 177.7
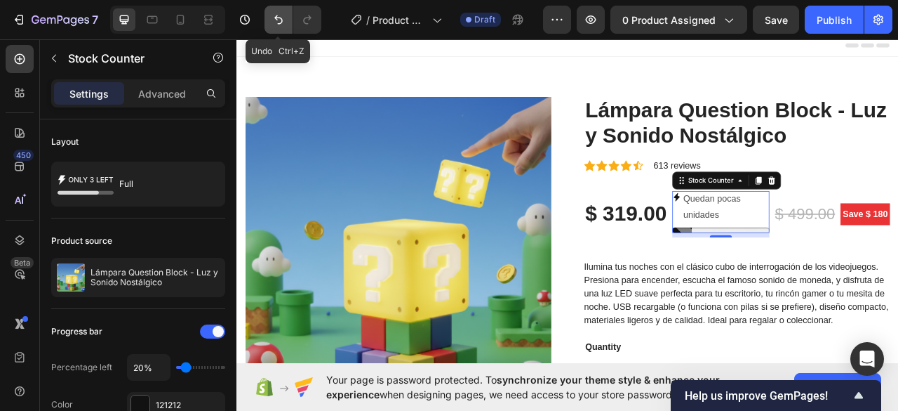
click at [272, 17] on icon "Undo/Redo" at bounding box center [279, 20] width 14 height 14
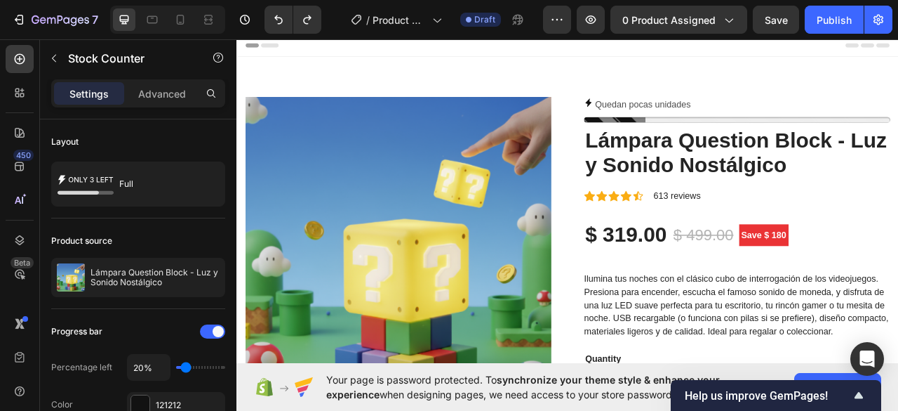
click at [792, 113] on p "Quedan pocas unidades" at bounding box center [753, 123] width 121 height 20
click at [804, 117] on p "Quedan pocas unidades" at bounding box center [753, 123] width 121 height 20
click at [797, 125] on p "Quedan pocas unidades" at bounding box center [753, 123] width 121 height 20
click at [724, 154] on h2 "Lámpara Question Block - Luz y Sonido Nostálgico" at bounding box center [874, 185] width 390 height 67
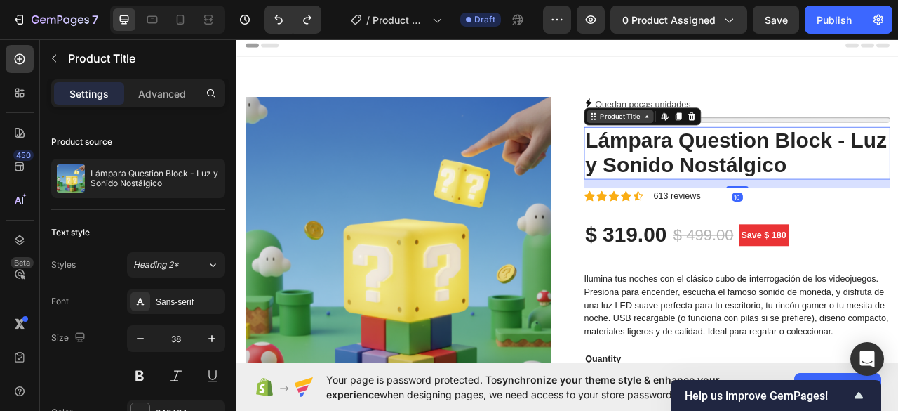
click at [734, 137] on div "Product Title" at bounding box center [724, 138] width 57 height 13
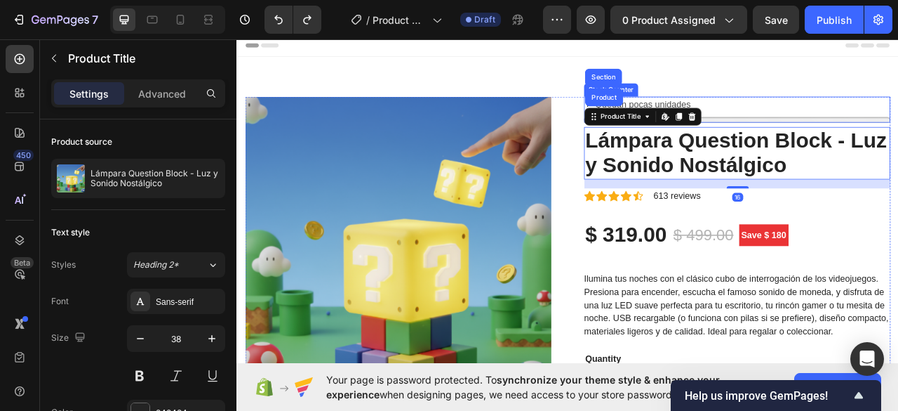
click at [853, 120] on div "Quedan pocas unidades" at bounding box center [874, 123] width 390 height 20
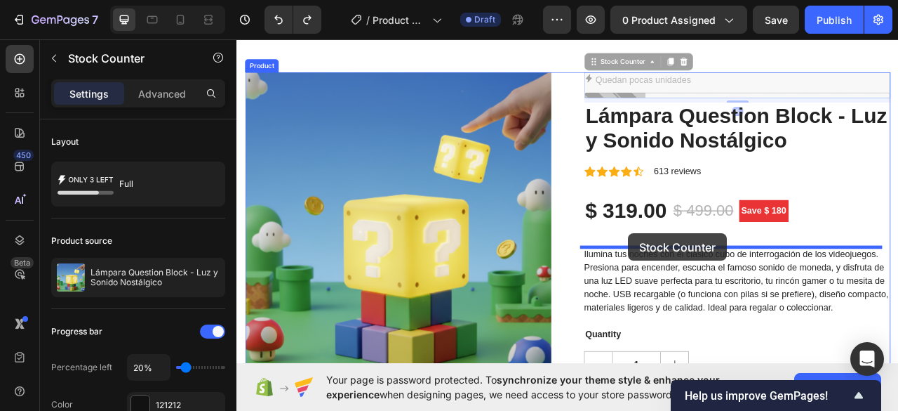
scroll to position [48, 0]
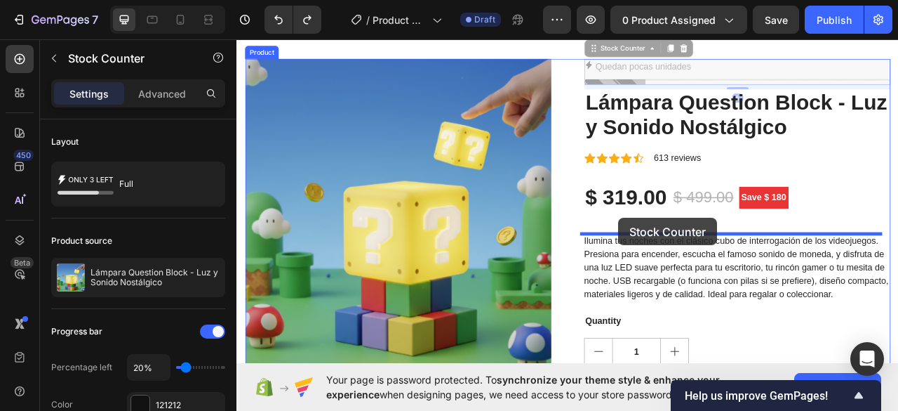
drag, startPoint x: 829, startPoint y: 116, endPoint x: 722, endPoint y: 267, distance: 185.4
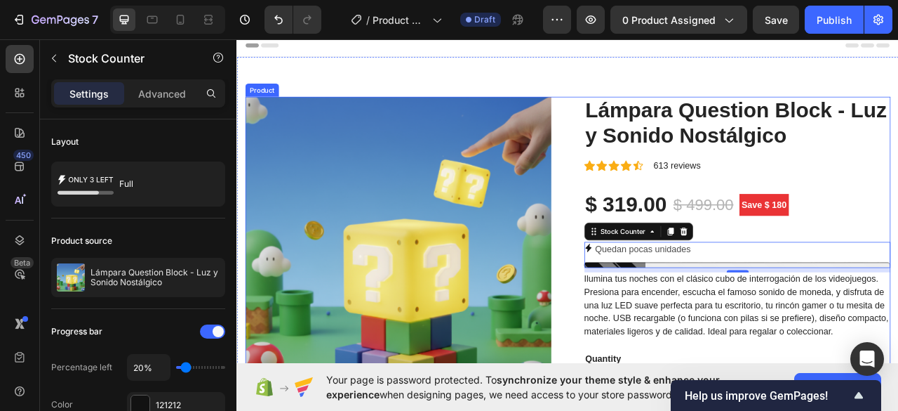
scroll to position [0, 0]
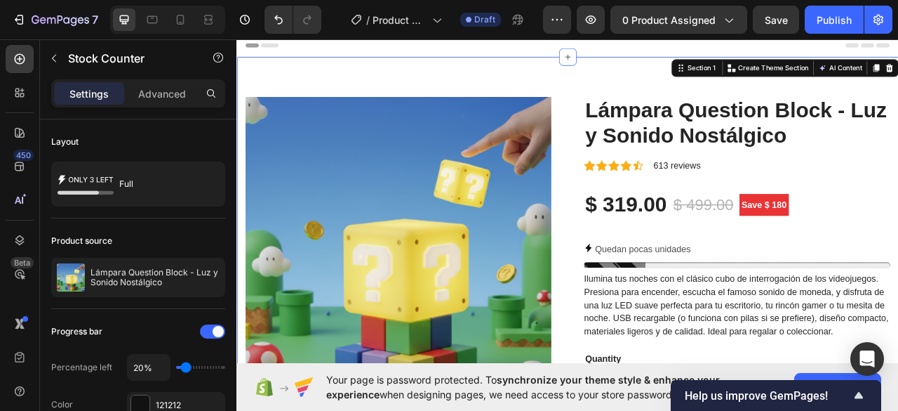
click at [884, 81] on div "Product Images Lámpara Question Block - Luz y Sonido Nostálgico Product Title I…" at bounding box center [658, 368] width 842 height 613
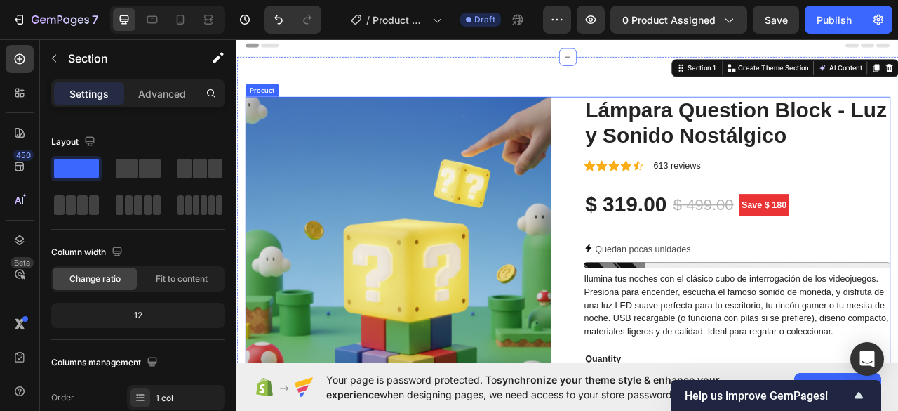
scroll to position [211, 0]
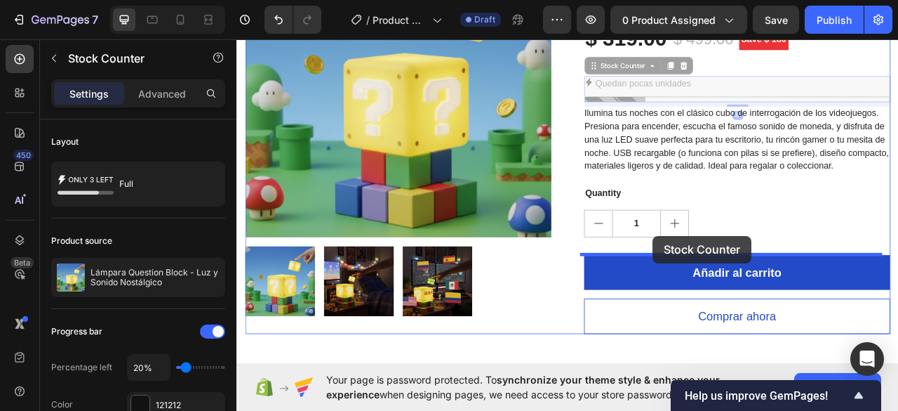
drag, startPoint x: 781, startPoint y: 88, endPoint x: 776, endPoint y: 288, distance: 200.1
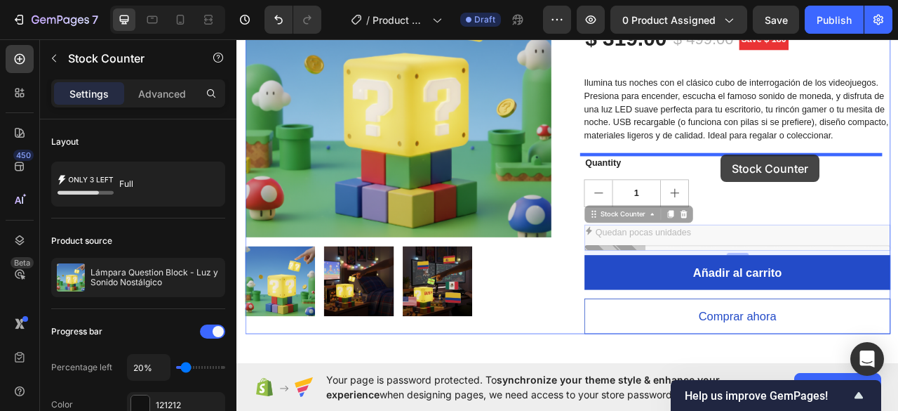
drag, startPoint x: 858, startPoint y: 277, endPoint x: 853, endPoint y: 187, distance: 90.7
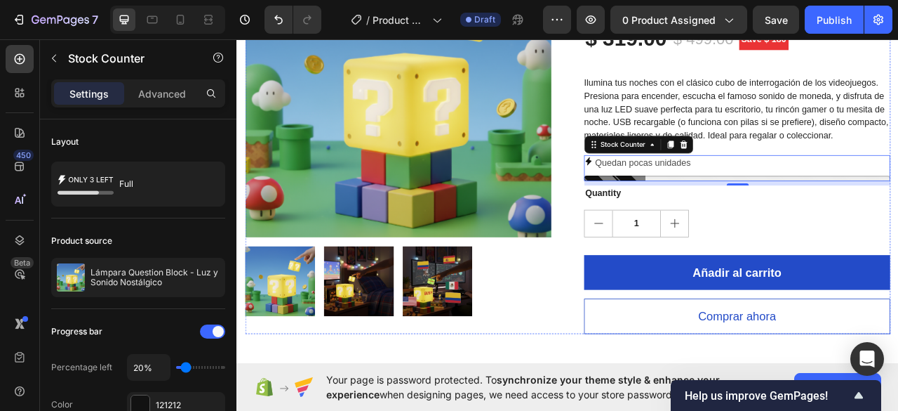
scroll to position [0, 0]
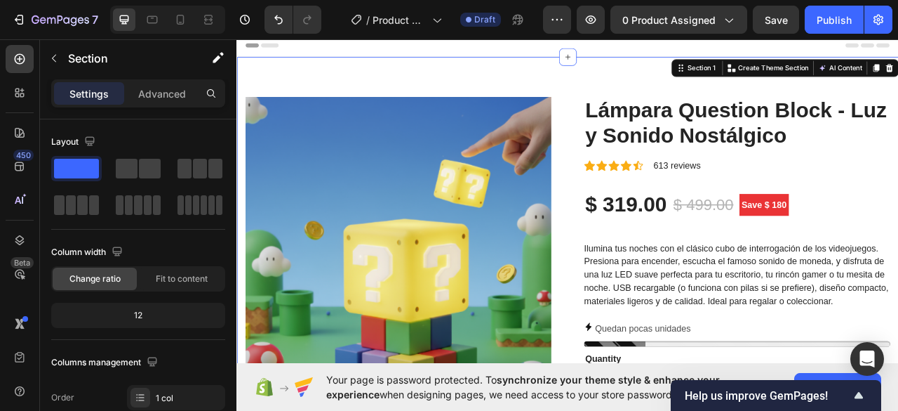
click at [898, 178] on div "Product Images Lámpara Question Block - Luz y Sonido Nostálgico Product Title I…" at bounding box center [658, 368] width 842 height 613
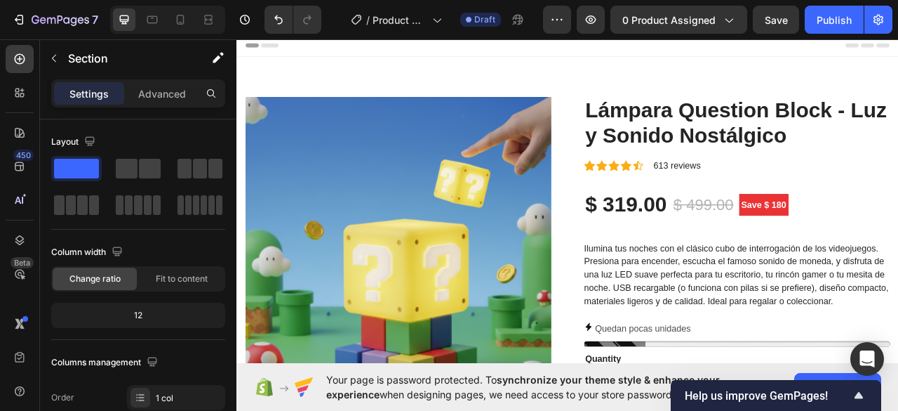
click at [583, 56] on div "Header" at bounding box center [658, 48] width 820 height 28
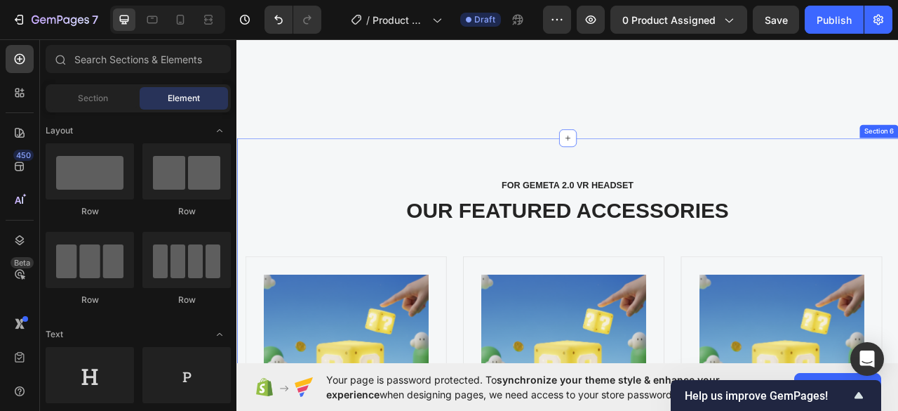
scroll to position [3088, 0]
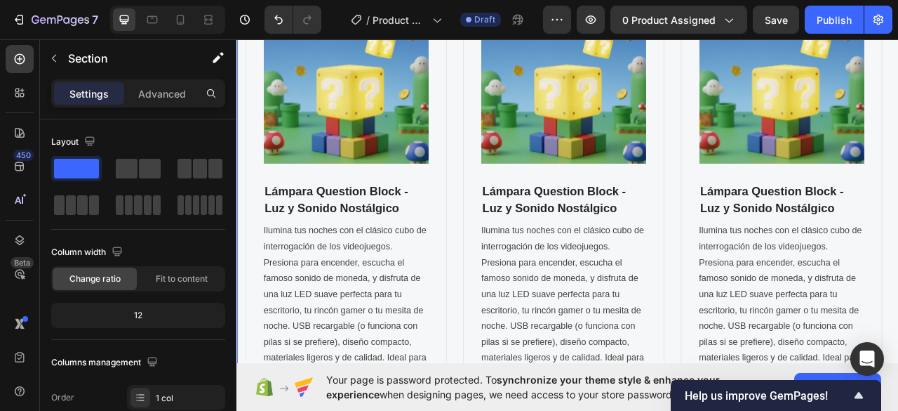
scroll to position [523, 0]
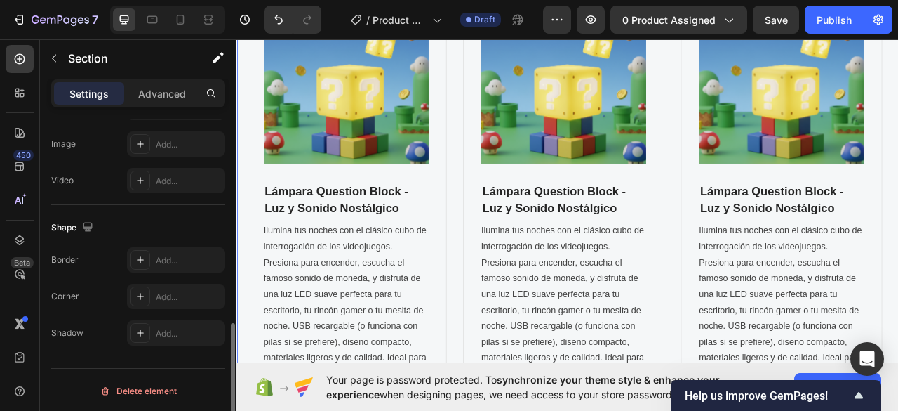
click at [481, 197] on div "FOR GEMETA 2.0 VR HEADSET Text block OUR FEATURED ACCESSORIES Heading Product I…" at bounding box center [658, 217] width 842 height 803
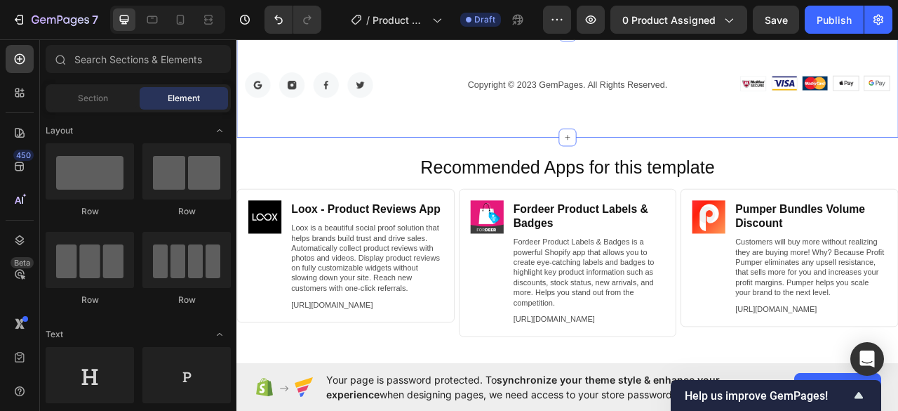
scroll to position [3755, 0]
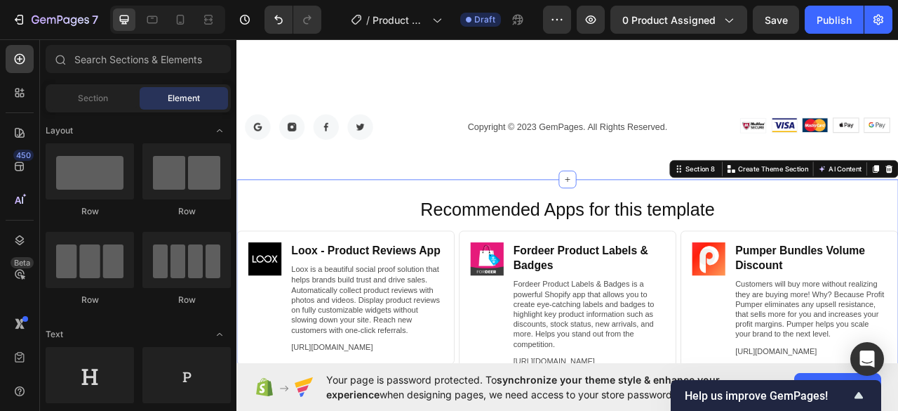
click at [898, 234] on div "Recommended Apps for this template Heading Image Loox ‑ Product Reviews App Hea…" at bounding box center [658, 372] width 842 height 308
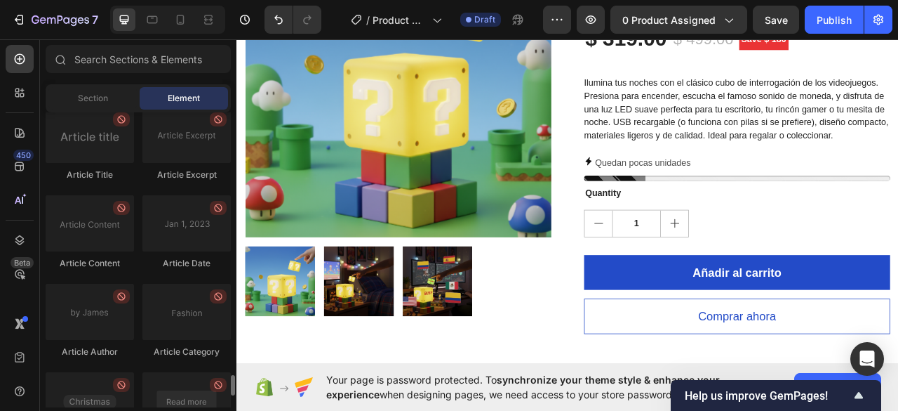
scroll to position [3958, 0]
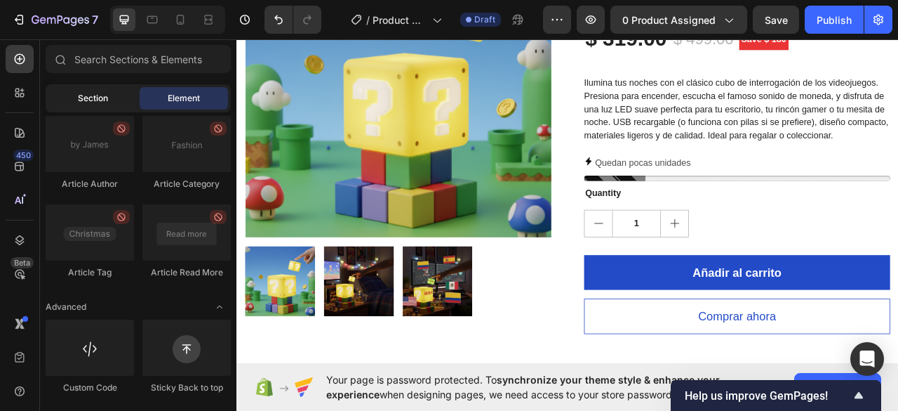
click at [119, 98] on div "Section" at bounding box center [92, 98] width 88 height 22
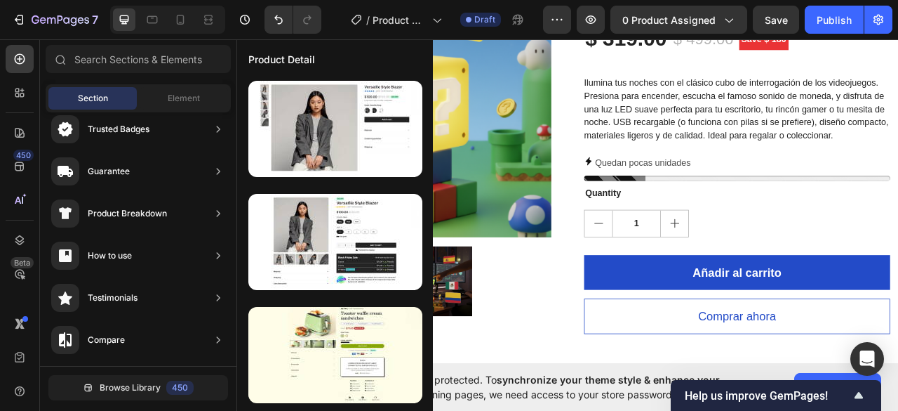
scroll to position [0, 0]
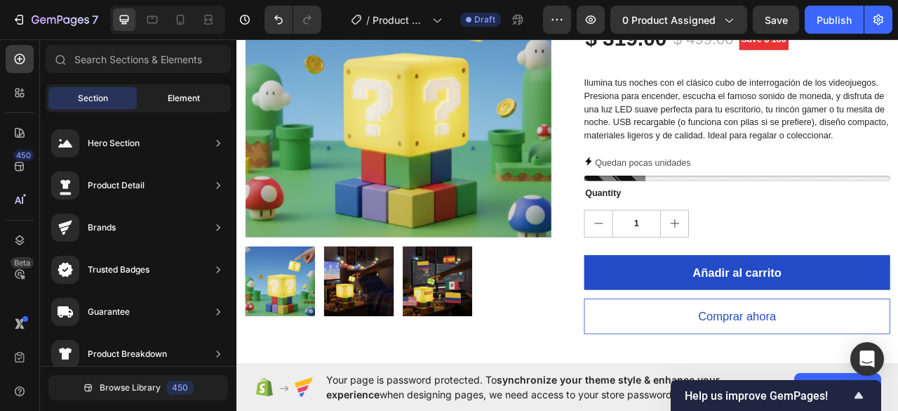
click at [178, 105] on div "Element" at bounding box center [184, 98] width 88 height 22
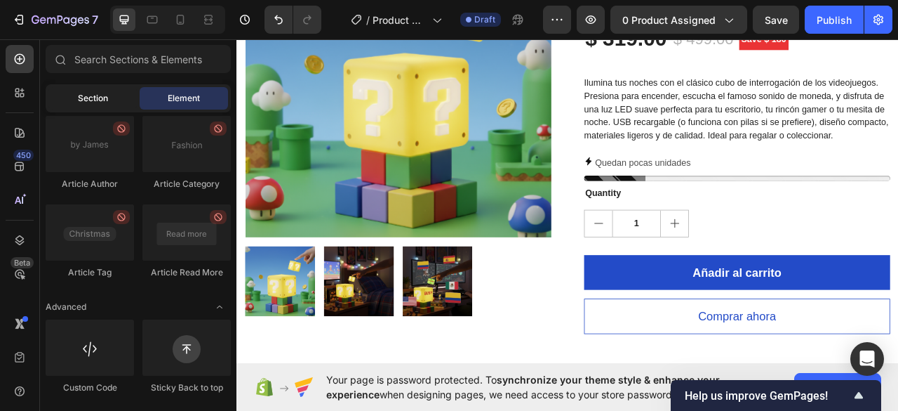
click at [121, 97] on div "Section" at bounding box center [92, 98] width 88 height 22
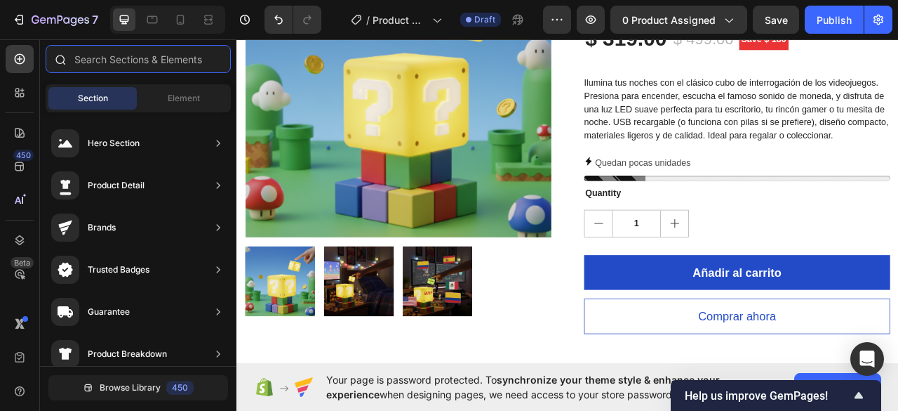
click at [154, 56] on input "text" at bounding box center [138, 59] width 185 height 28
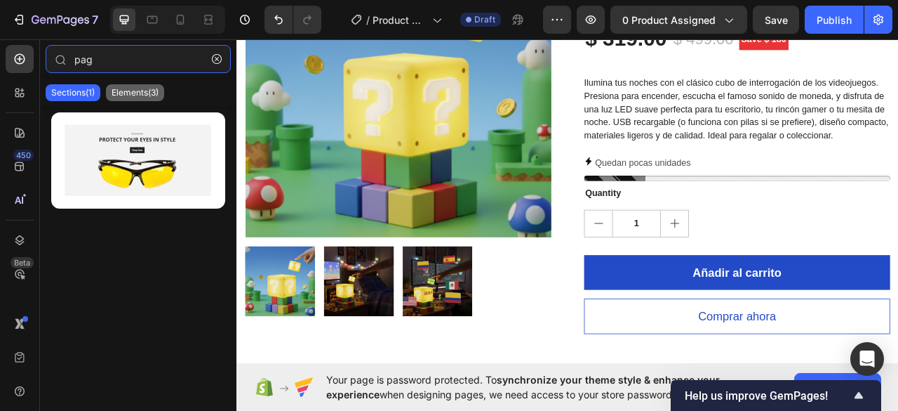
type input "pag"
click at [145, 93] on p "Elements(3)" at bounding box center [135, 92] width 47 height 11
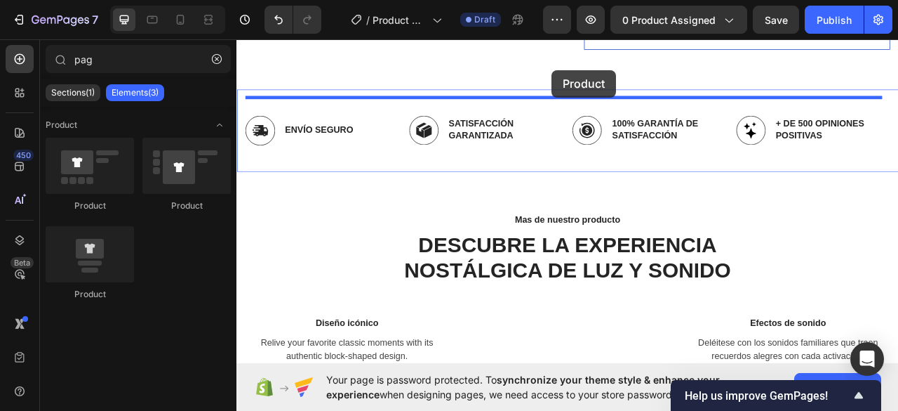
drag, startPoint x: 346, startPoint y: 205, endPoint x: 638, endPoint y: 79, distance: 317.9
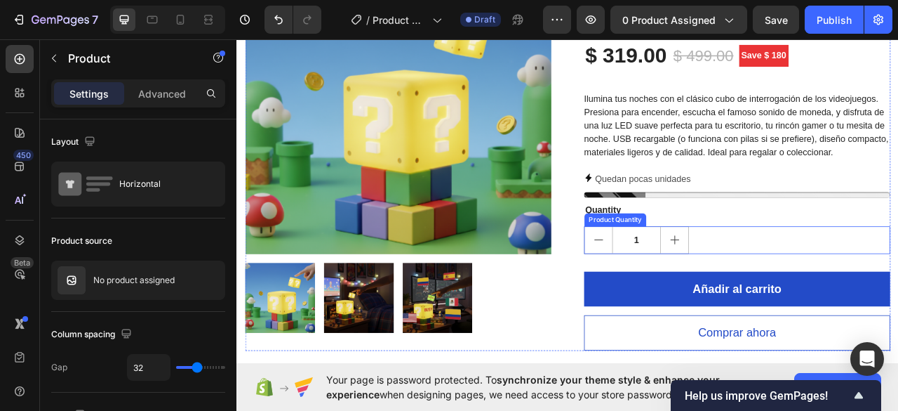
scroll to position [428, 0]
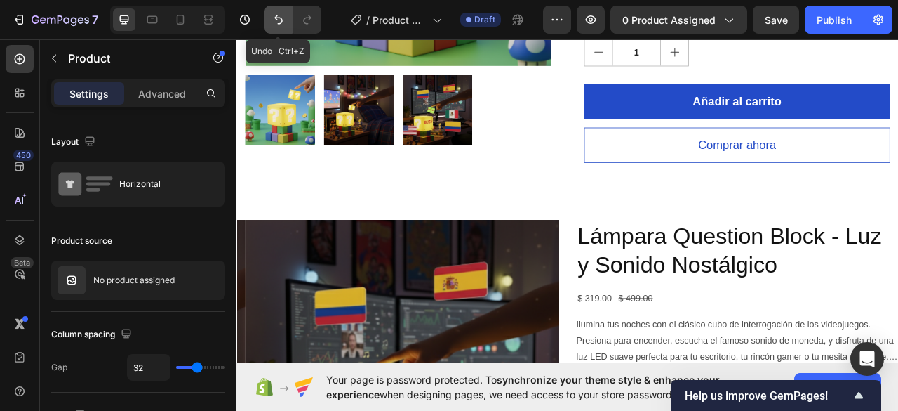
click at [275, 25] on icon "Undo/Redo" at bounding box center [279, 20] width 14 height 14
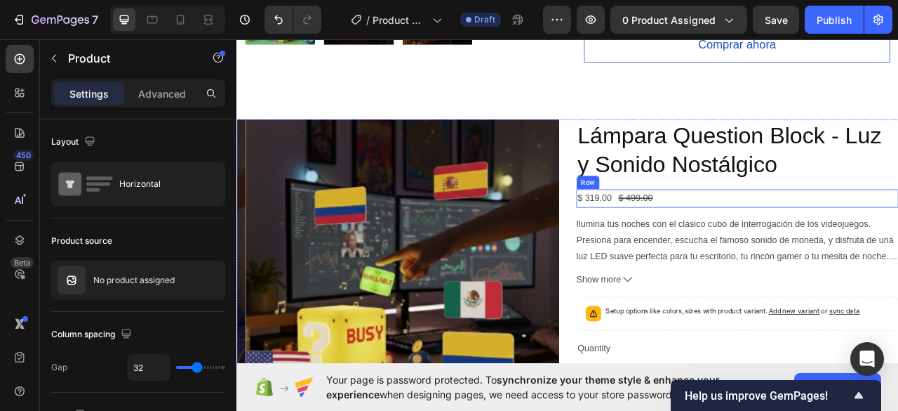
scroll to position [569, 0]
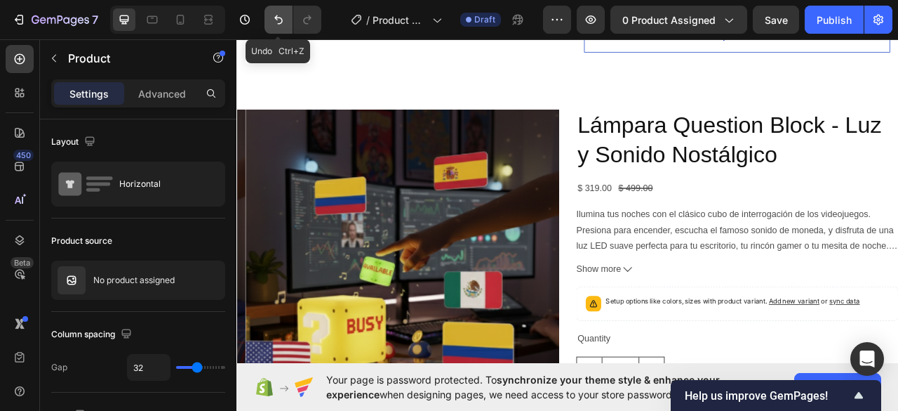
click at [274, 20] on icon "Undo/Redo" at bounding box center [279, 20] width 14 height 14
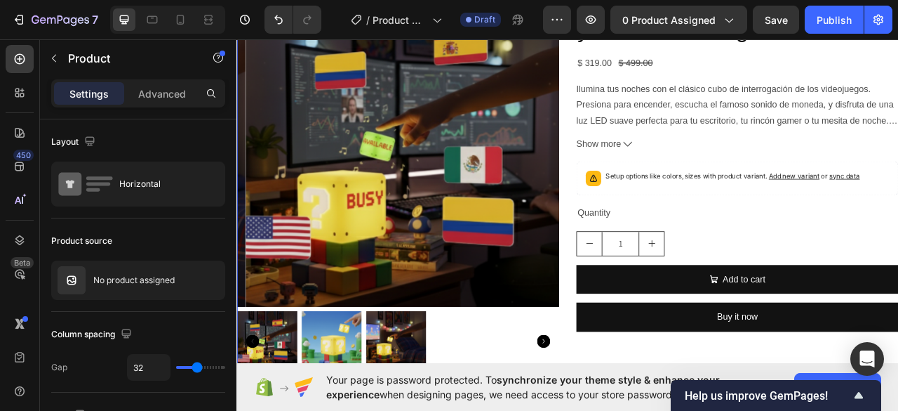
scroll to position [639, 0]
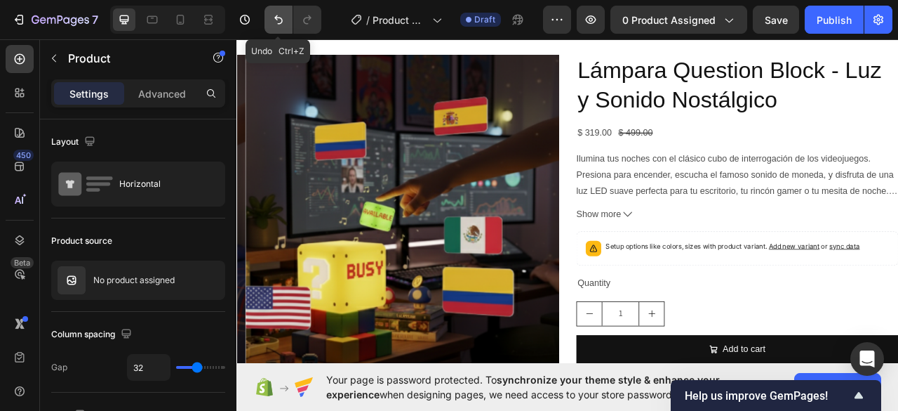
click at [277, 27] on button "Undo/Redo" at bounding box center [279, 20] width 28 height 28
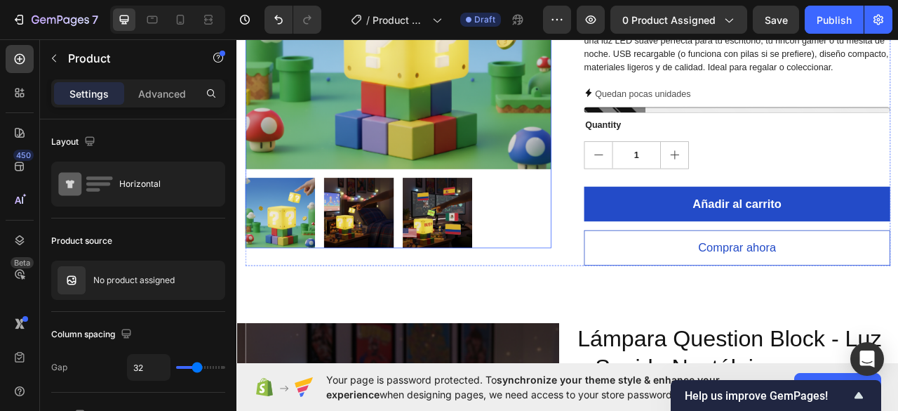
scroll to position [288, 0]
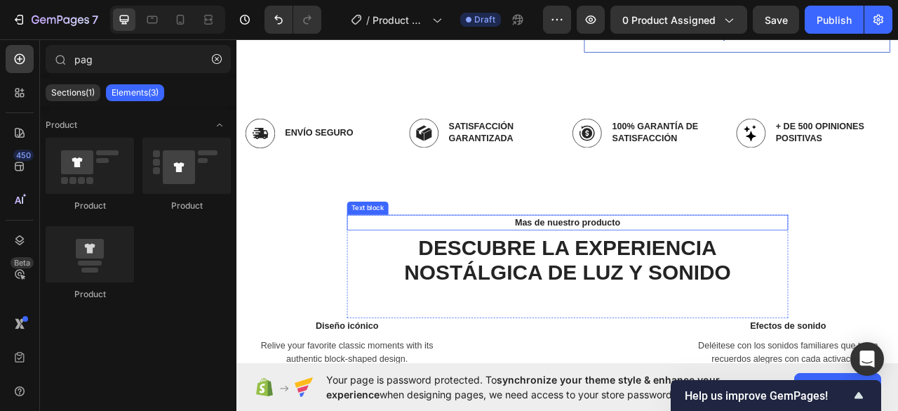
scroll to position [428, 0]
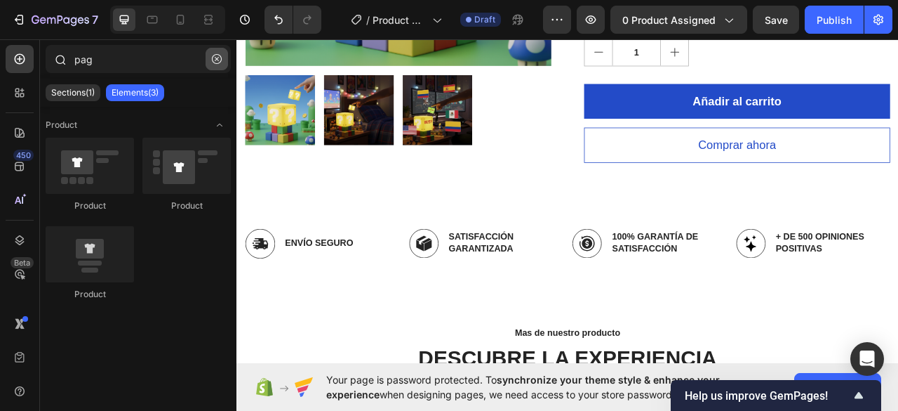
click at [218, 60] on icon "button" at bounding box center [217, 59] width 4 height 4
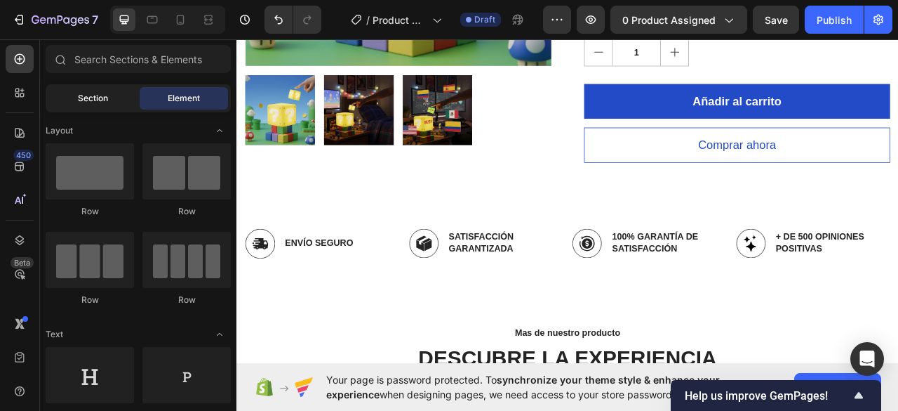
click at [94, 98] on span "Section" at bounding box center [93, 98] width 30 height 13
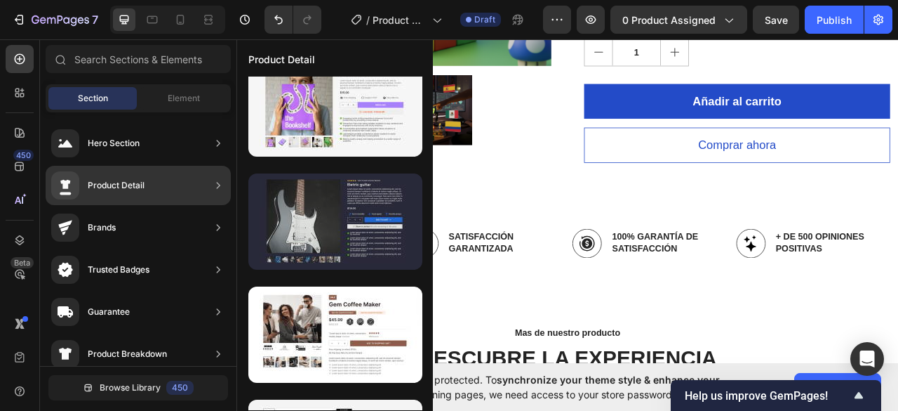
scroll to position [1544, 0]
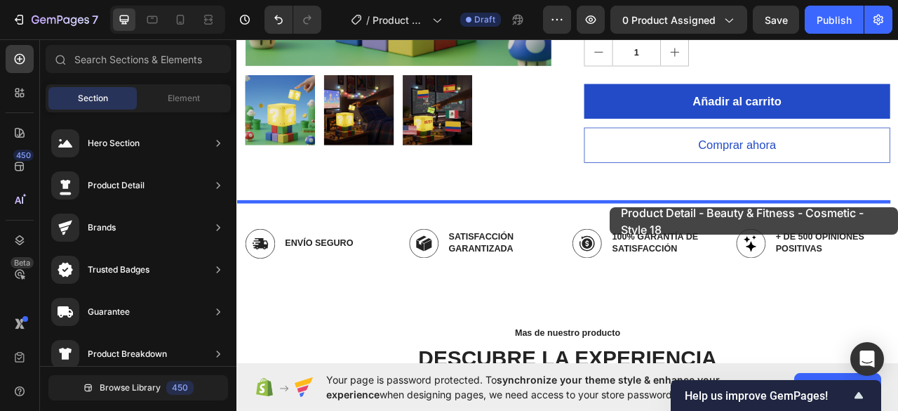
drag, startPoint x: 652, startPoint y: 227, endPoint x: 712, endPoint y: 254, distance: 65.6
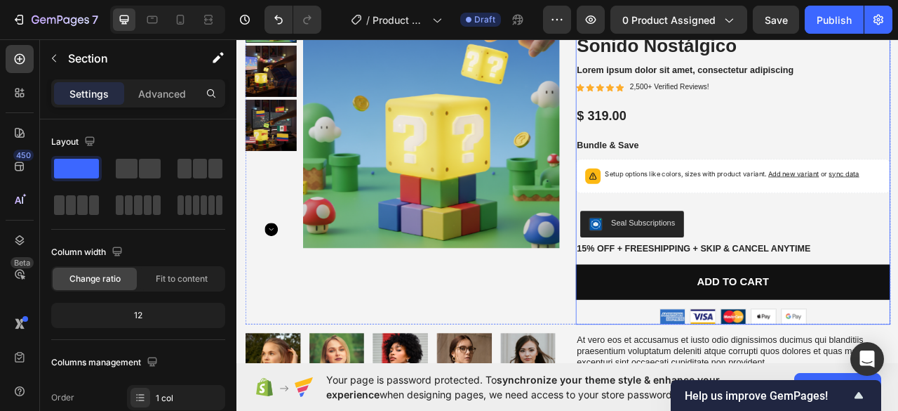
scroll to position [873, 0]
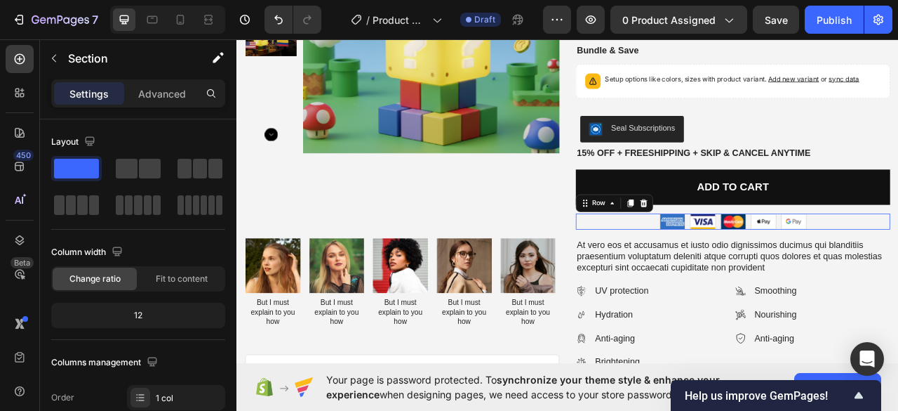
click at [743, 262] on div "Image Image Image Image Image Row 0" at bounding box center [868, 272] width 400 height 20
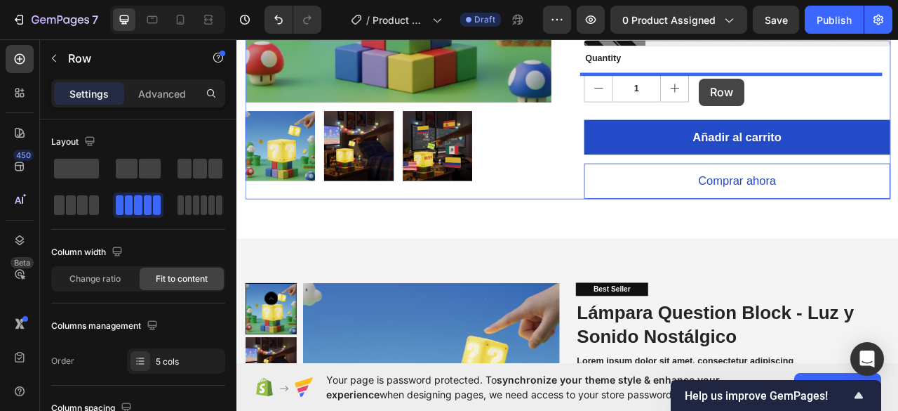
scroll to position [354, 0]
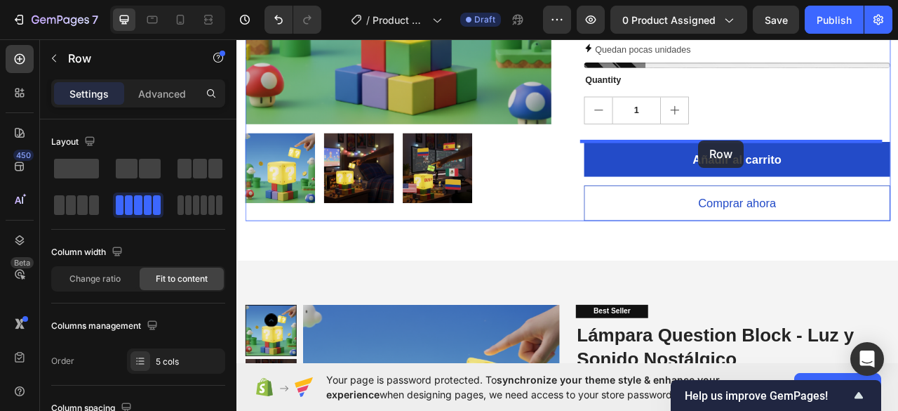
drag, startPoint x: 744, startPoint y: 263, endPoint x: 824, endPoint y: 168, distance: 124.0
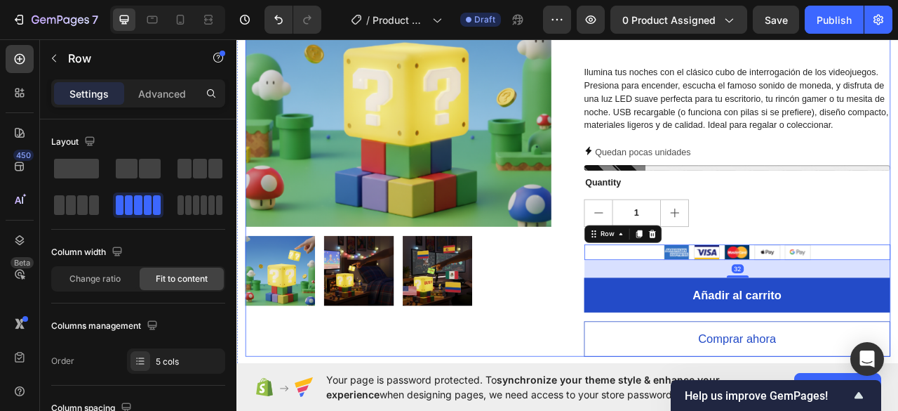
scroll to position [144, 0]
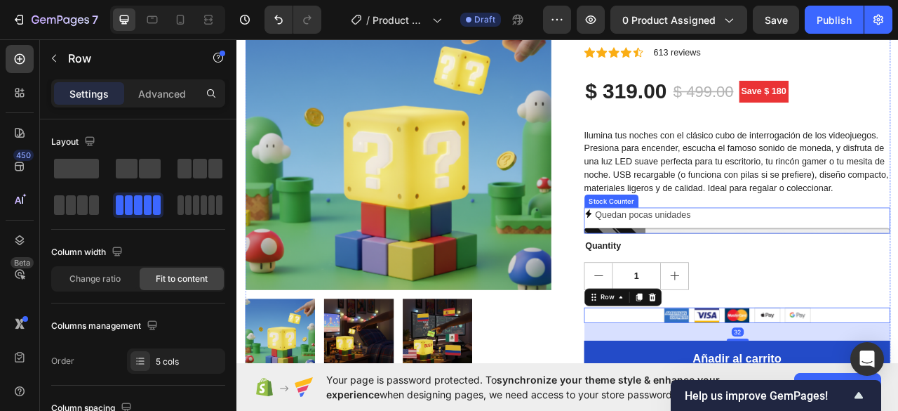
click at [898, 255] on div "Quedan pocas unidades" at bounding box center [874, 264] width 390 height 20
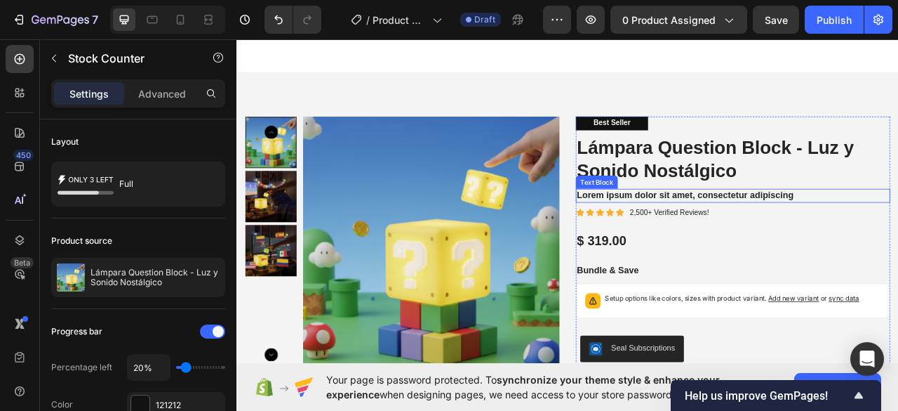
scroll to position [495, 0]
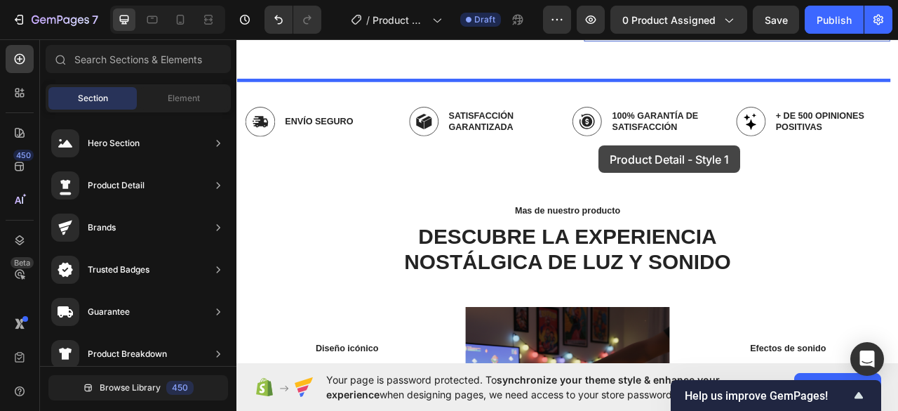
scroll to position [604, 0]
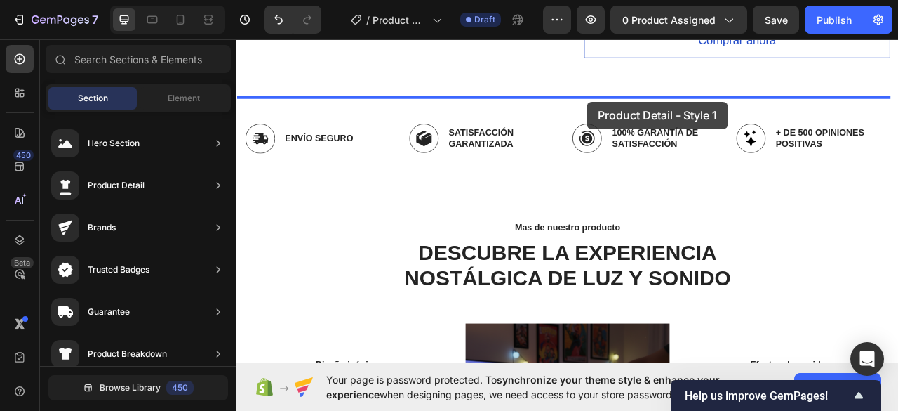
drag, startPoint x: 611, startPoint y: 277, endPoint x: 682, endPoint y: 119, distance: 173.1
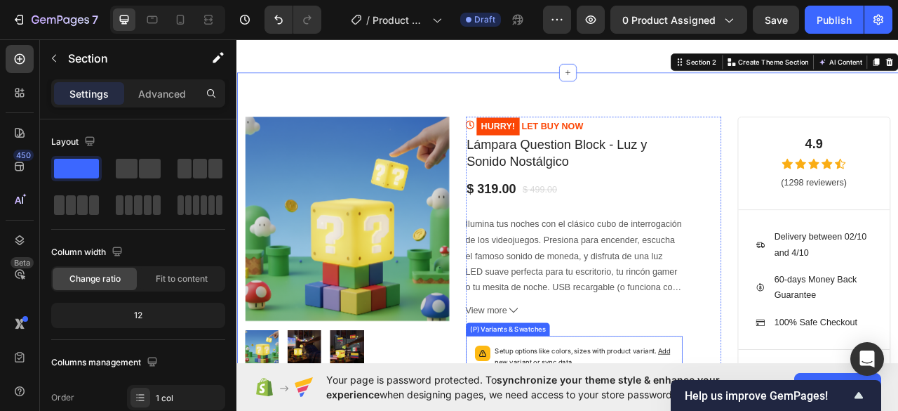
scroll to position [494, 0]
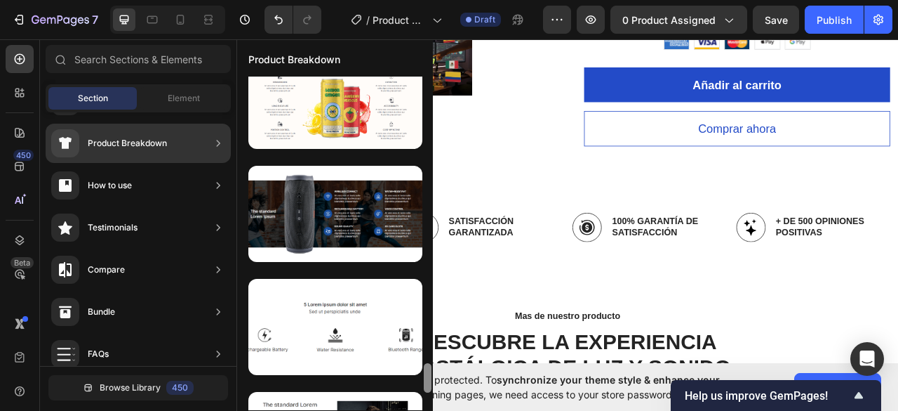
scroll to position [0, 0]
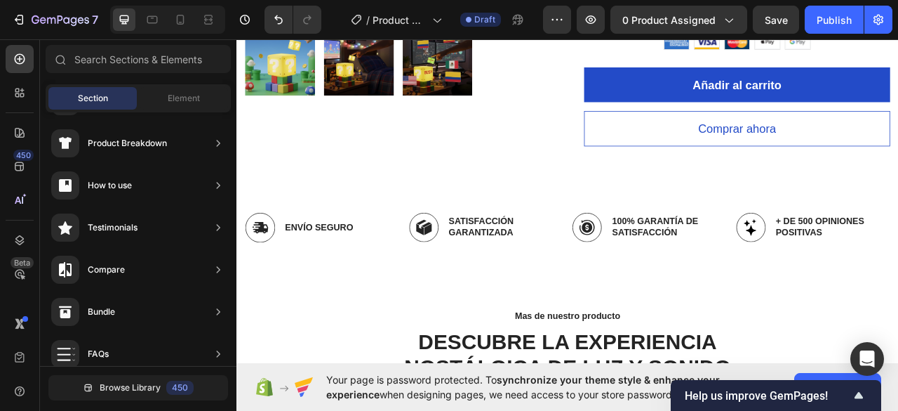
drag, startPoint x: 662, startPoint y: 147, endPoint x: 348, endPoint y: 273, distance: 338.2
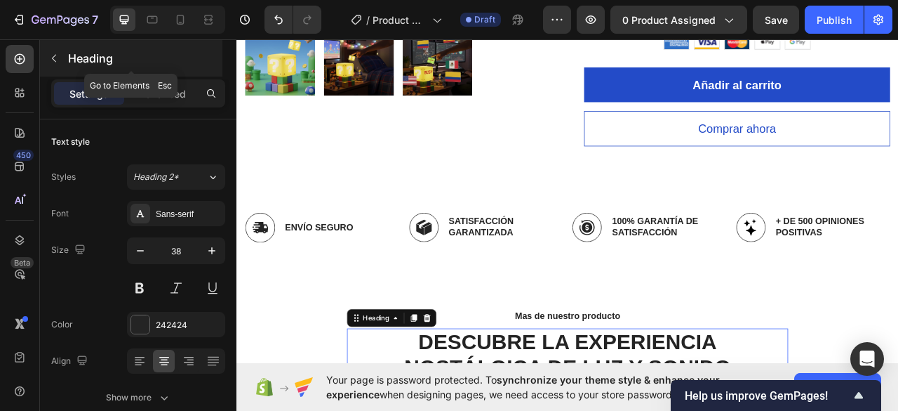
click at [60, 54] on button "button" at bounding box center [54, 58] width 22 height 22
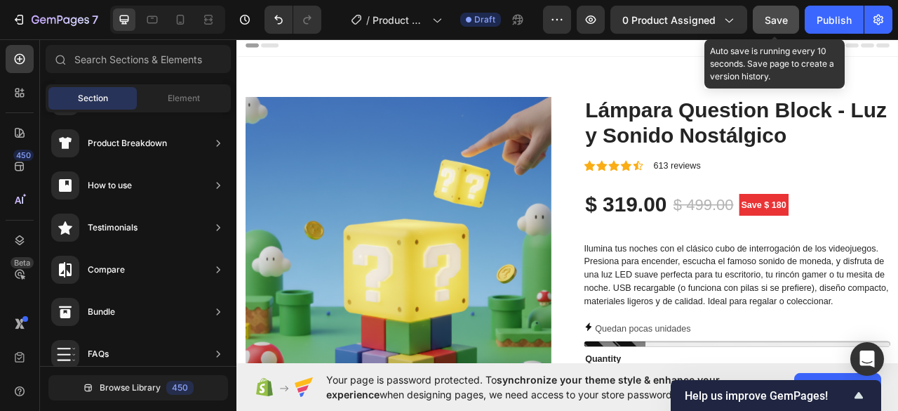
click at [781, 21] on span "Save" at bounding box center [776, 20] width 23 height 12
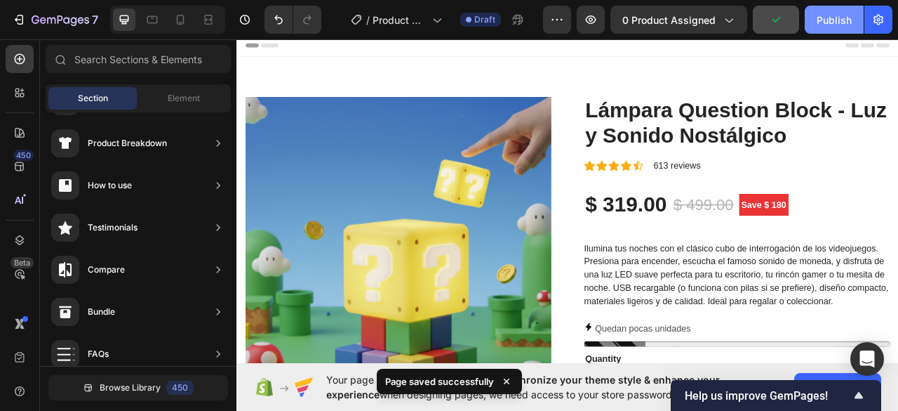
click at [832, 29] on button "Publish" at bounding box center [834, 20] width 59 height 28
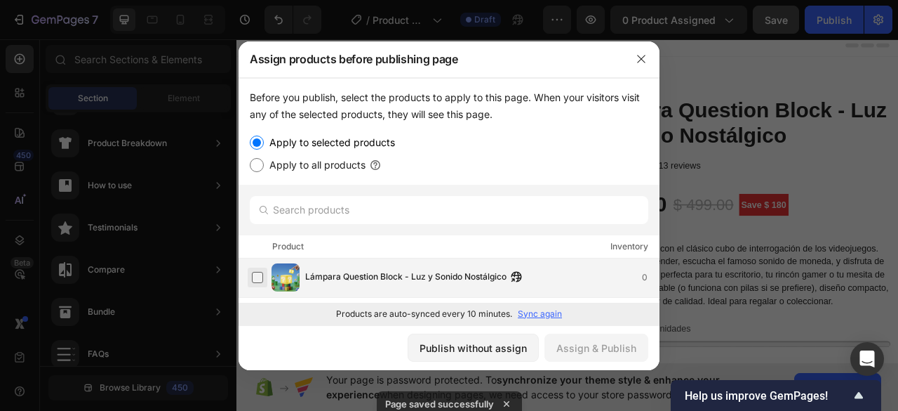
click at [263, 272] on label at bounding box center [257, 277] width 11 height 11
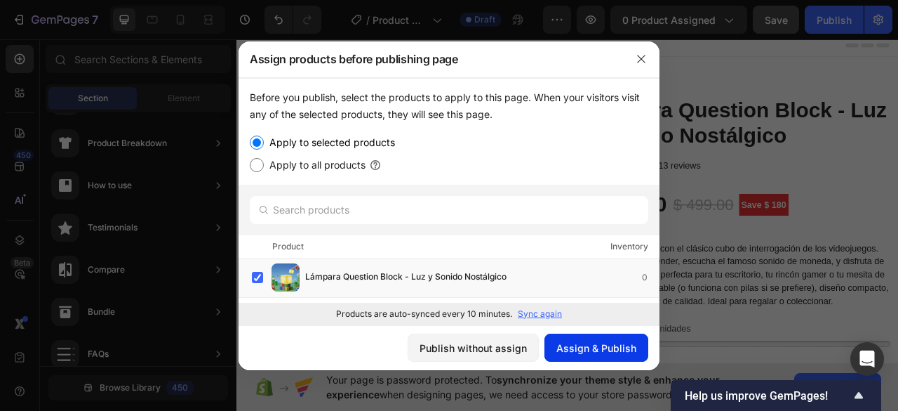
click at [605, 342] on div "Assign & Publish" at bounding box center [597, 347] width 80 height 15
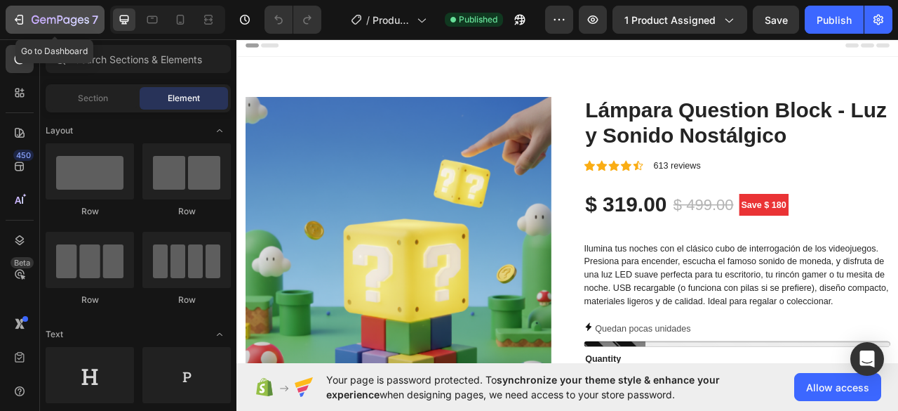
click at [17, 21] on icon "button" at bounding box center [18, 20] width 6 height 4
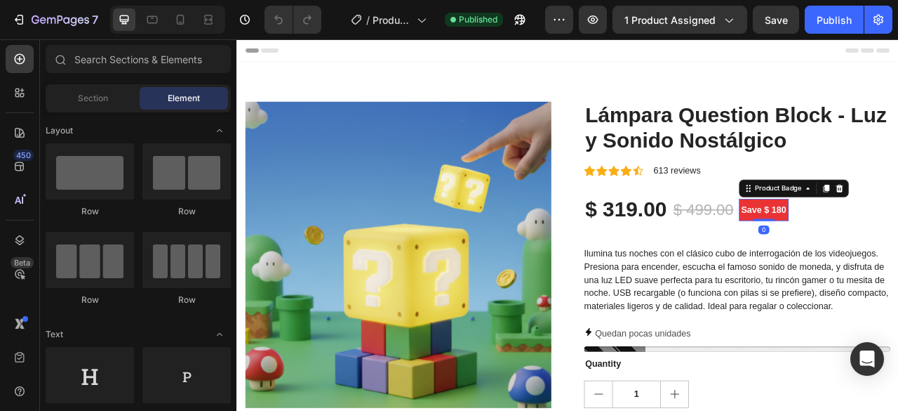
click at [893, 256] on pre "Save $ 180" at bounding box center [907, 256] width 63 height 28
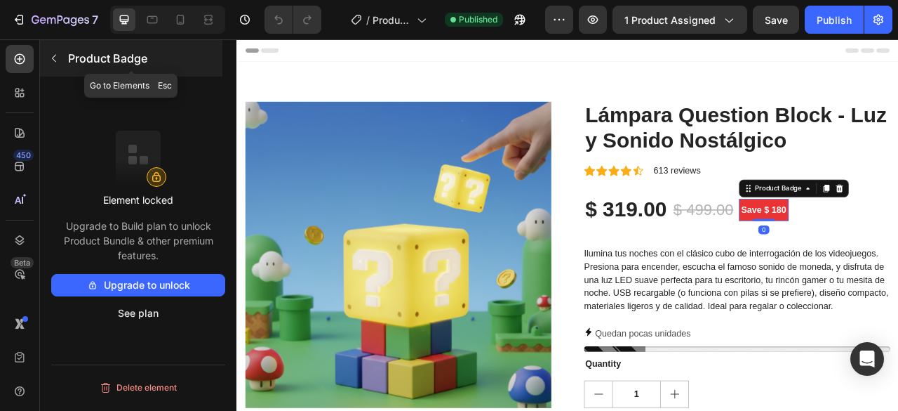
click at [59, 53] on icon "button" at bounding box center [53, 58] width 11 height 11
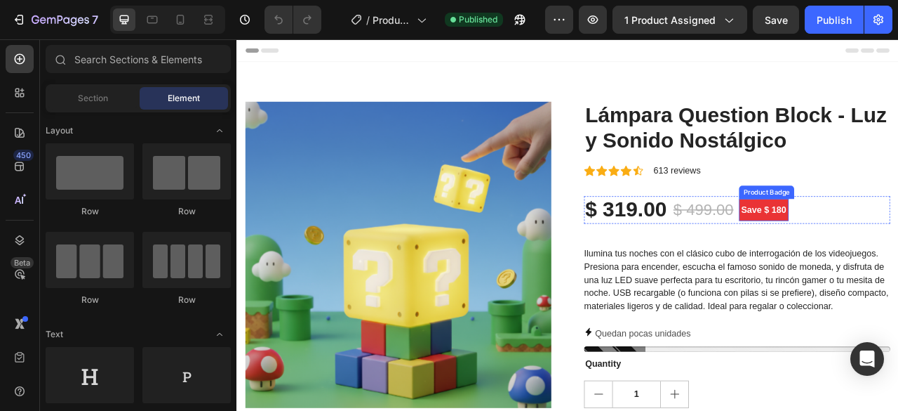
click at [898, 249] on pre "Save $ 180" at bounding box center [907, 256] width 63 height 28
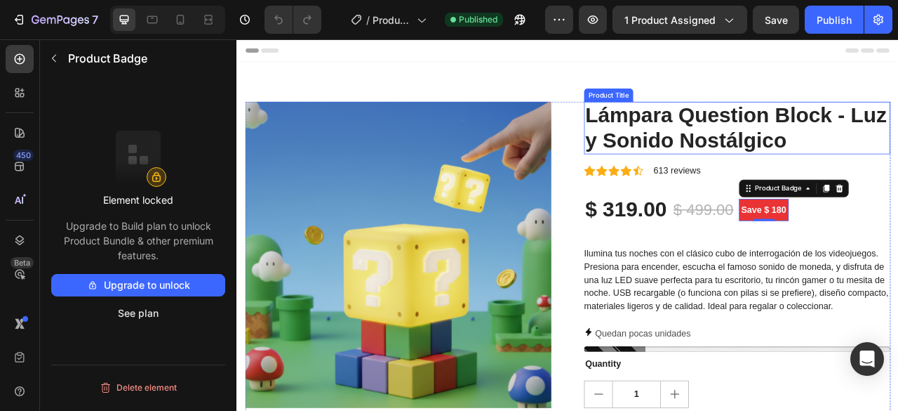
click at [898, 162] on h2 "Lámpara Question Block - Luz y Sonido Nostálgico" at bounding box center [874, 152] width 390 height 67
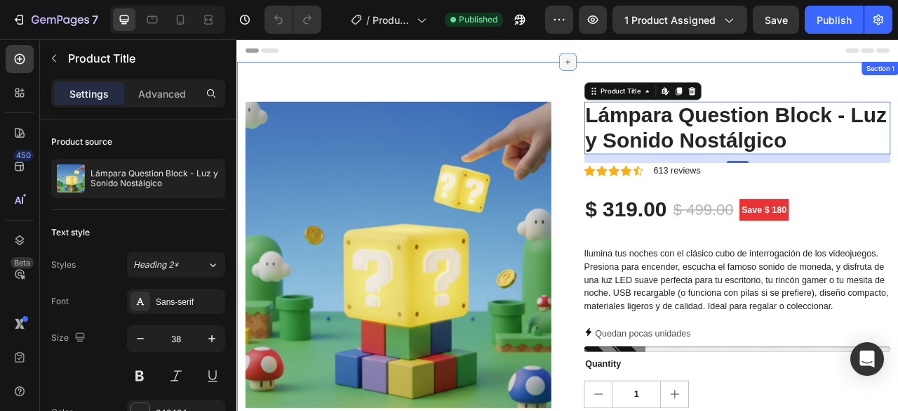
click at [660, 76] on div at bounding box center [657, 68] width 22 height 22
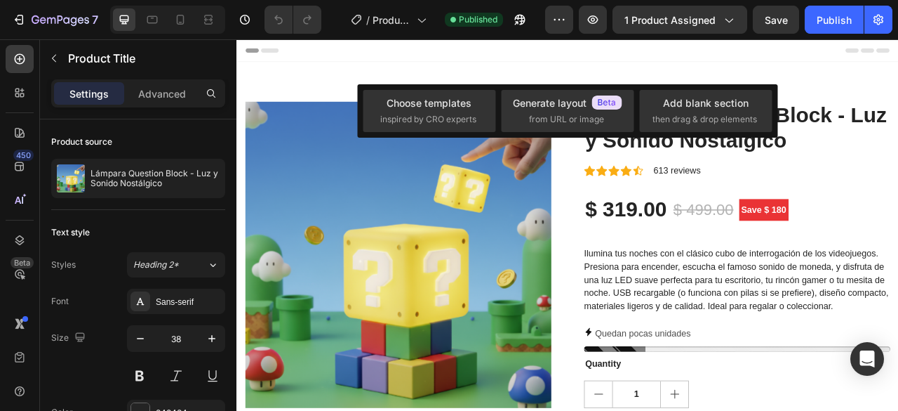
click at [722, 53] on div "Header" at bounding box center [658, 53] width 820 height 28
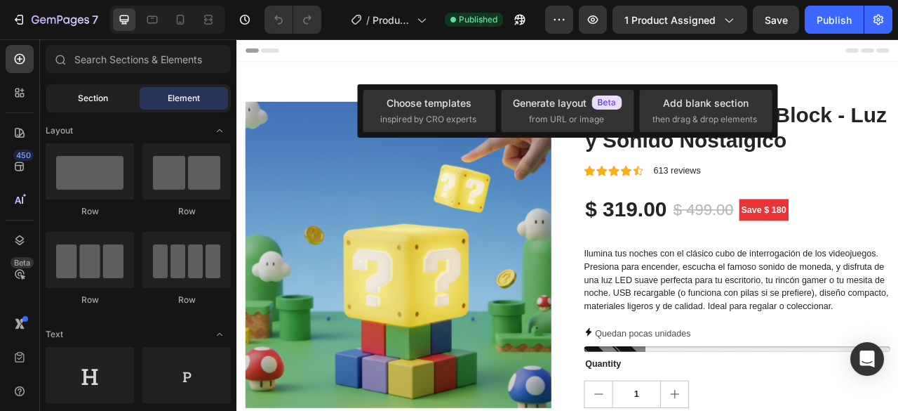
click at [118, 102] on div "Section" at bounding box center [92, 98] width 88 height 22
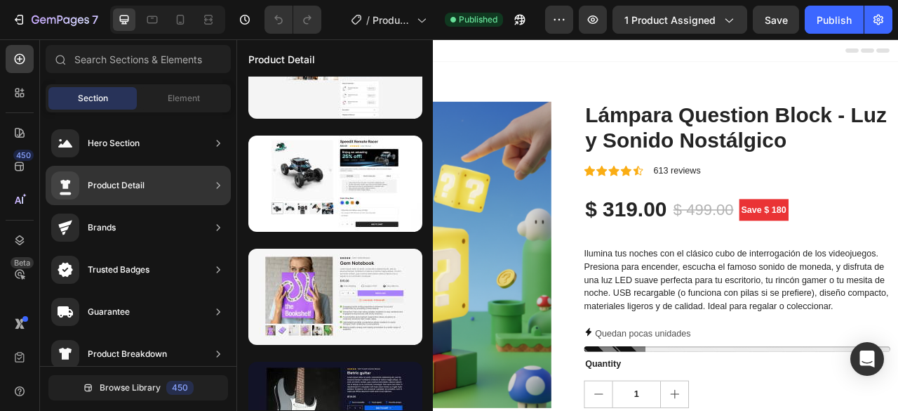
scroll to position [935, 0]
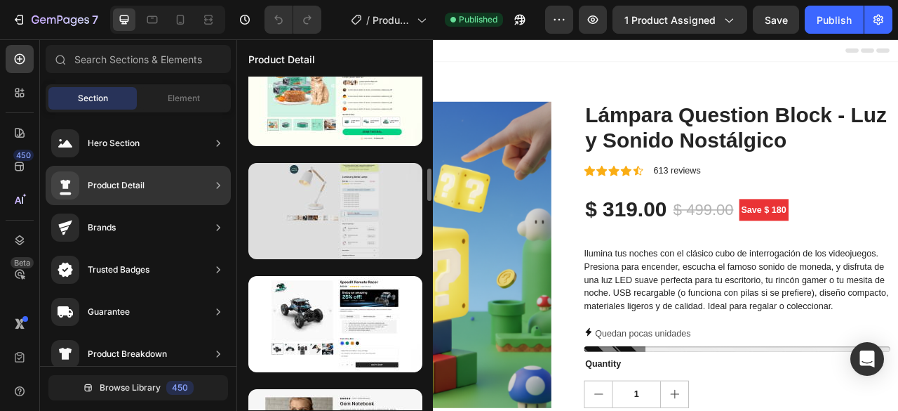
drag, startPoint x: 344, startPoint y: 197, endPoint x: 418, endPoint y: 196, distance: 74.4
click at [345, 197] on div at bounding box center [335, 211] width 174 height 96
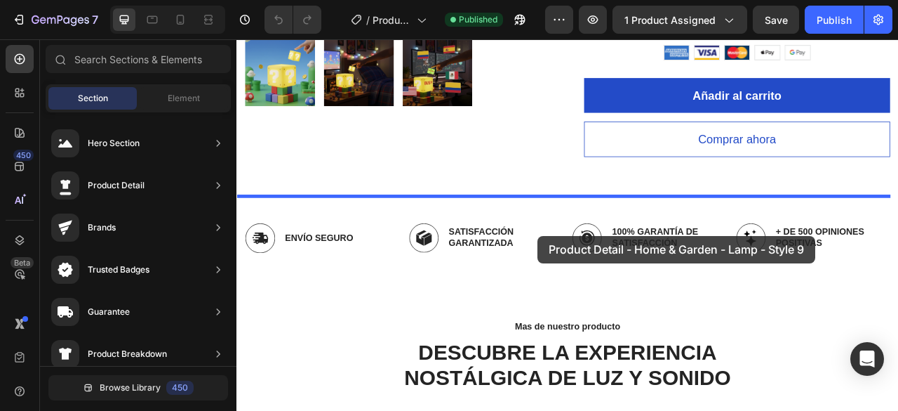
scroll to position [505, 0]
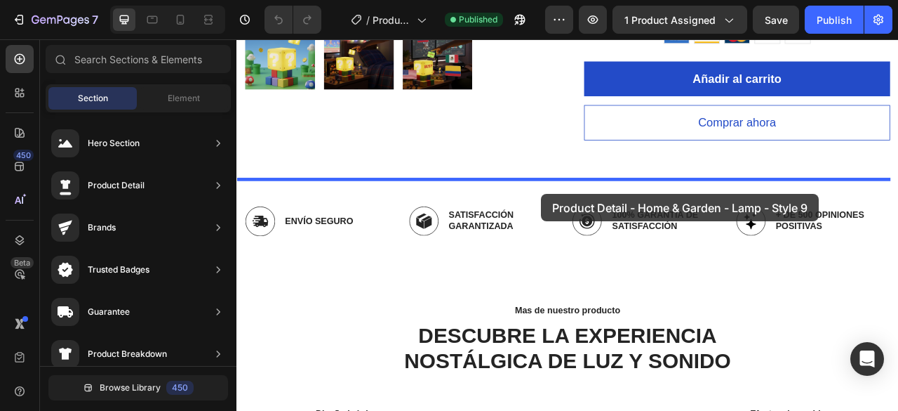
drag, startPoint x: 655, startPoint y: 235, endPoint x: 624, endPoint y: 236, distance: 30.9
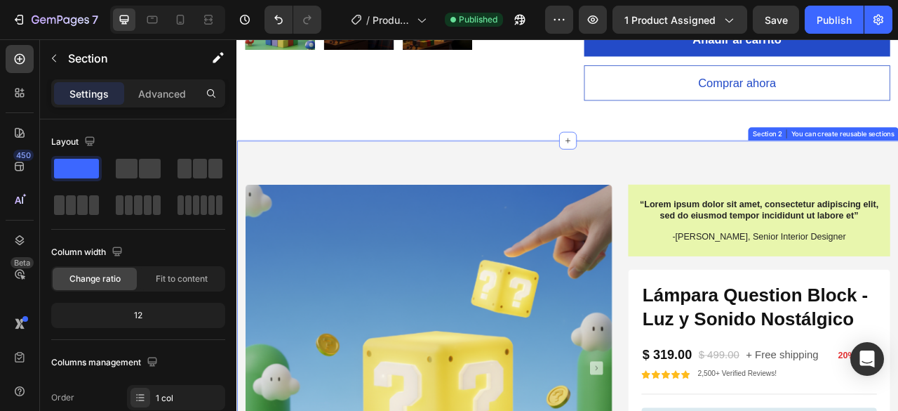
scroll to position [716, 0]
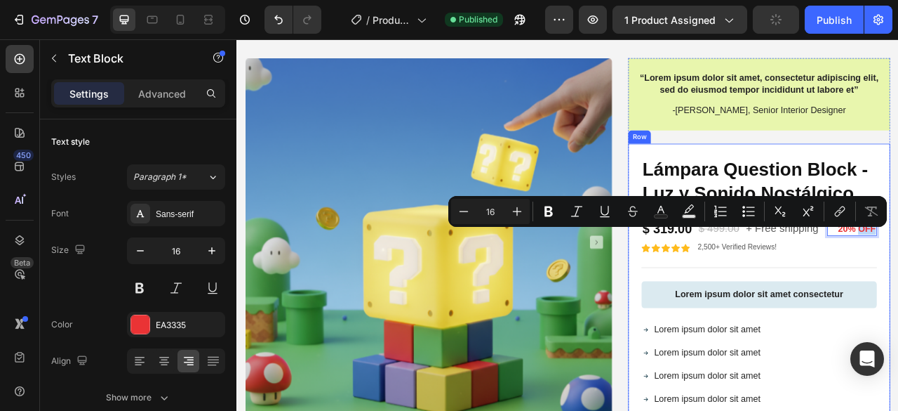
click at [898, 182] on div "Icon Icon Icon Icon Icon Icon List 2,500+ Verified Reviews! Text Block Row Lámp…" at bounding box center [901, 392] width 333 height 441
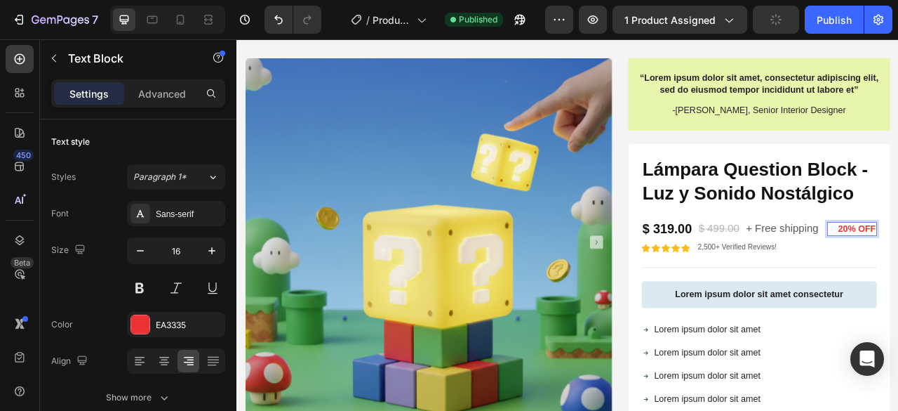
drag, startPoint x: 1023, startPoint y: 281, endPoint x: 955, endPoint y: 13, distance: 275.9
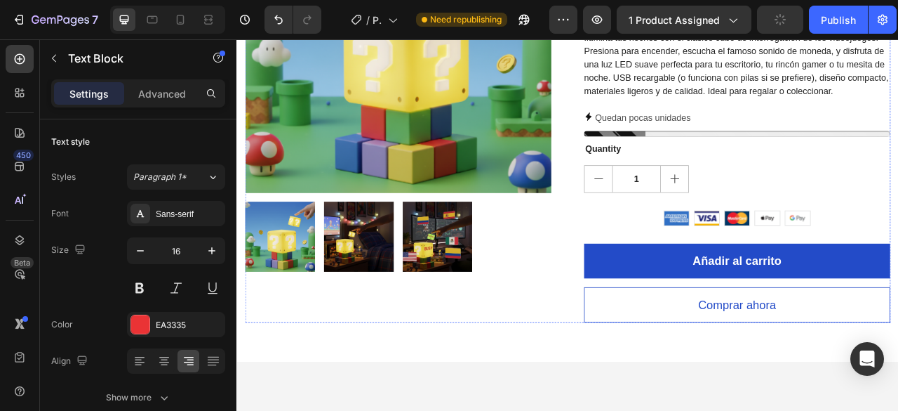
scroll to position [14, 0]
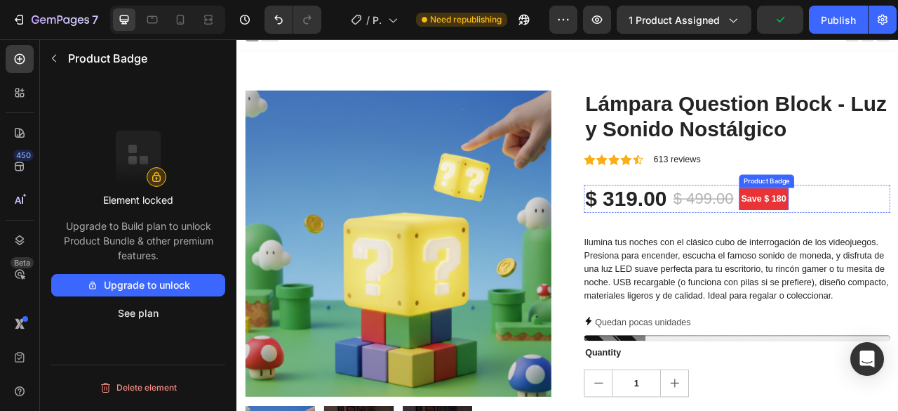
click at [898, 230] on pre "Save $ 180" at bounding box center [907, 242] width 63 height 28
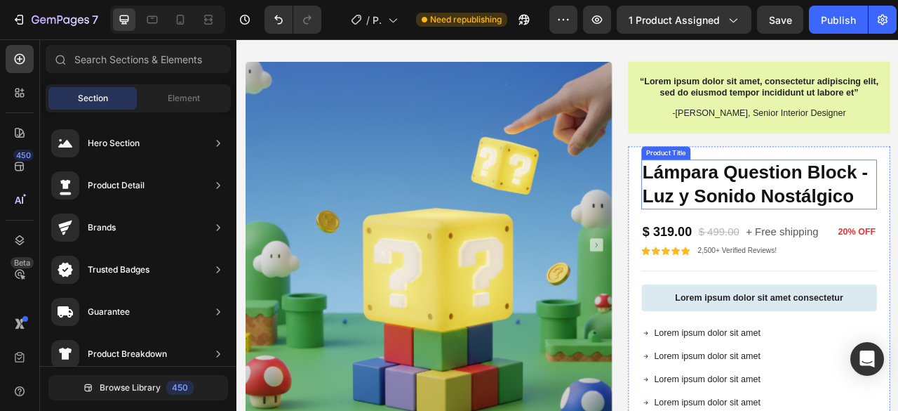
scroll to position [716, 0]
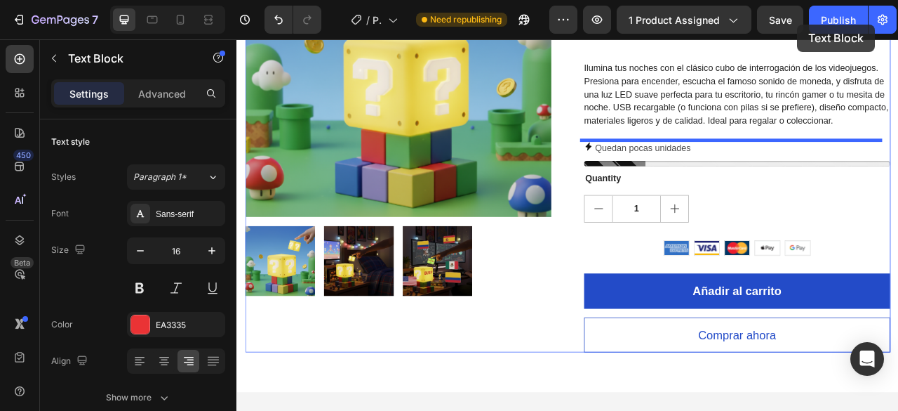
scroll to position [0, 0]
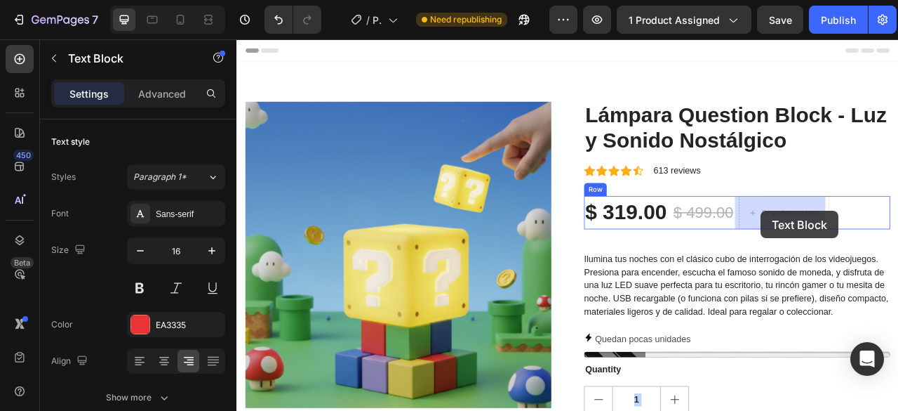
drag, startPoint x: 984, startPoint y: 286, endPoint x: 903, endPoint y: 258, distance: 85.7
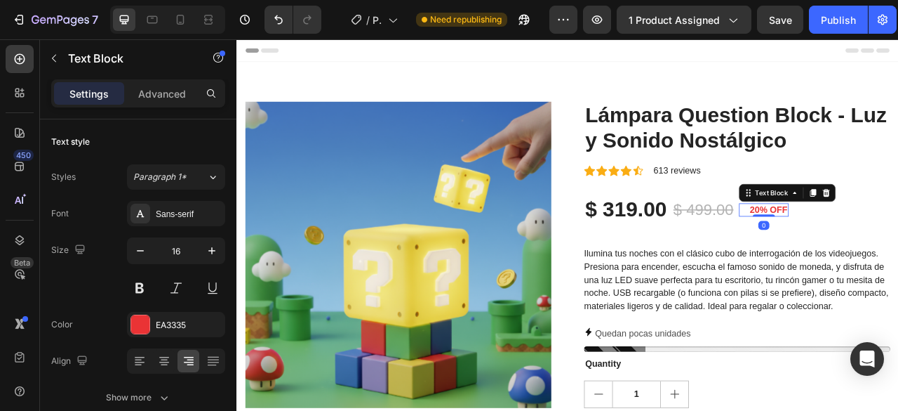
click at [898, 255] on p "20% OFF" at bounding box center [907, 256] width 60 height 15
click at [888, 256] on p "20% OFF" at bounding box center [907, 256] width 60 height 15
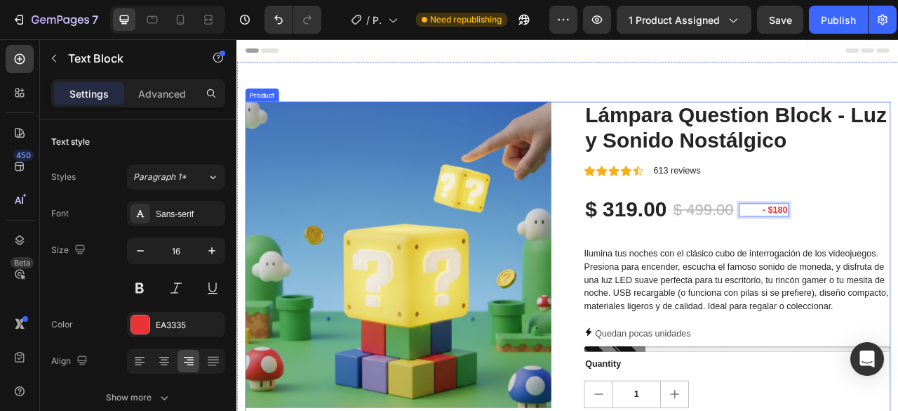
click at [898, 224] on div "Lámpara Question Block - [PERSON_NAME] y Sonido Nostálgico Product Title Icon I…" at bounding box center [874, 396] width 390 height 554
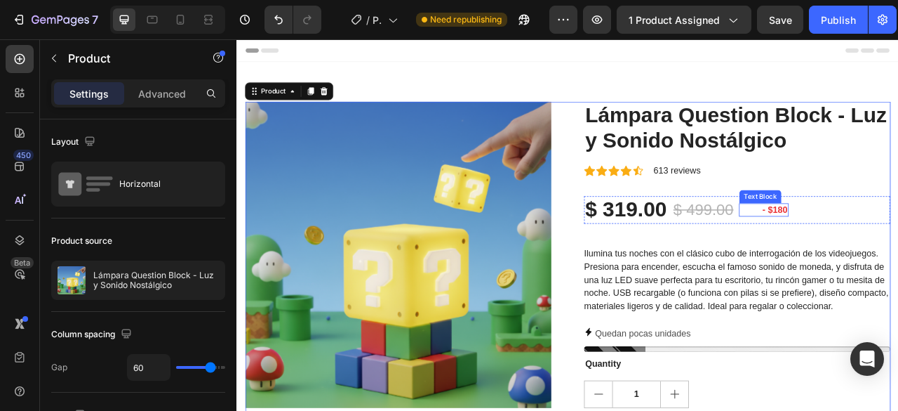
click at [898, 253] on div "- $180" at bounding box center [907, 257] width 63 height 18
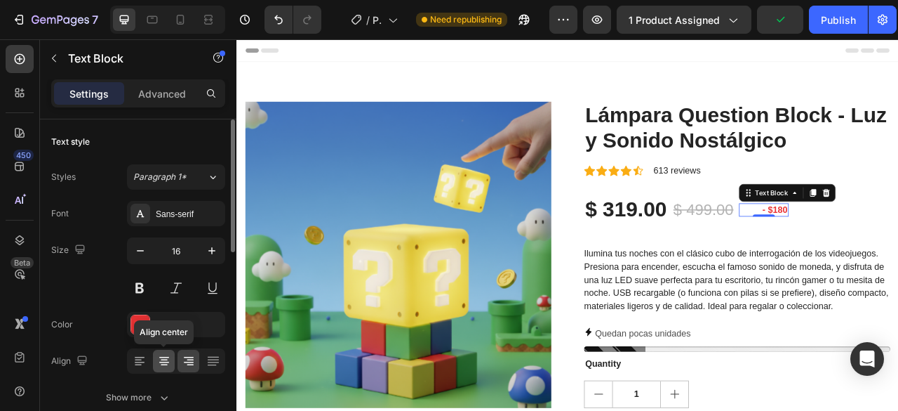
click at [164, 359] on icon at bounding box center [164, 359] width 7 height 1
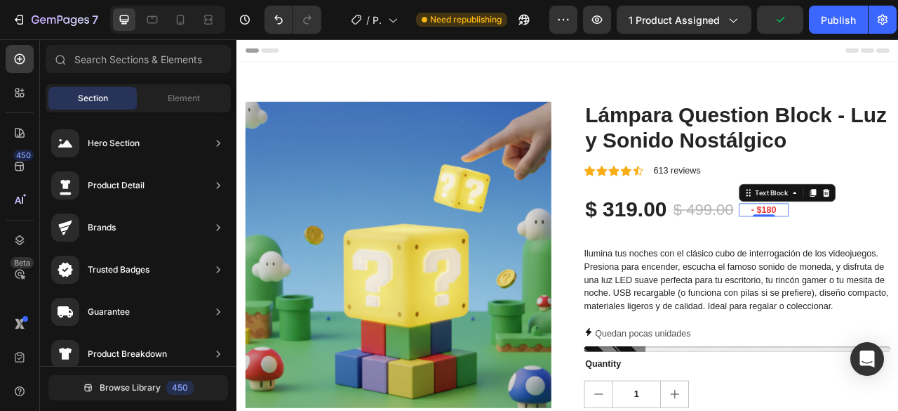
drag, startPoint x: 780, startPoint y: 57, endPoint x: 763, endPoint y: 53, distance: 18.0
click at [767, 54] on div "Header" at bounding box center [658, 53] width 820 height 28
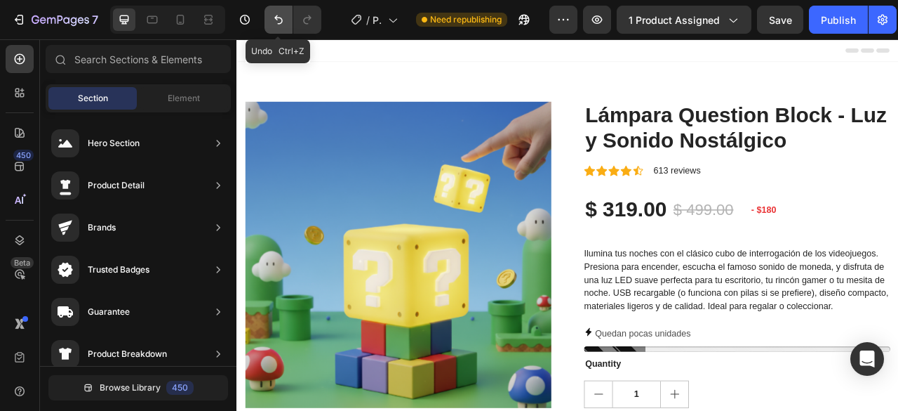
click at [289, 18] on button "Undo/Redo" at bounding box center [279, 20] width 28 height 28
click at [278, 17] on icon "Undo/Redo" at bounding box center [279, 20] width 14 height 14
click at [285, 19] on icon "Undo/Redo" at bounding box center [279, 20] width 14 height 14
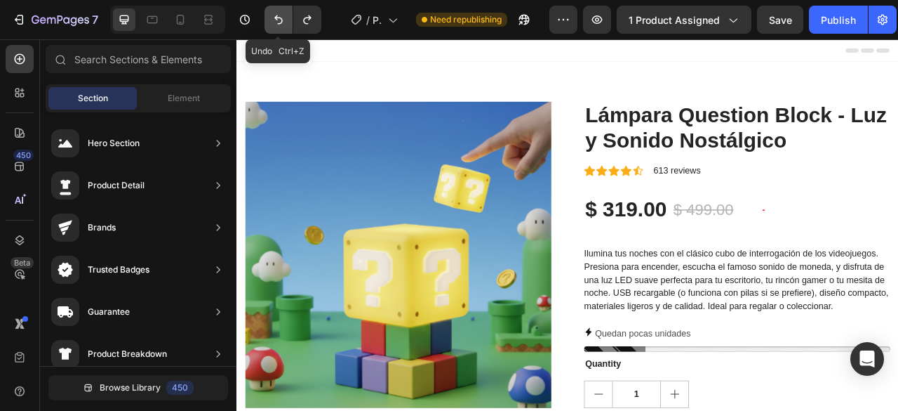
click at [285, 19] on icon "Undo/Redo" at bounding box center [279, 20] width 14 height 14
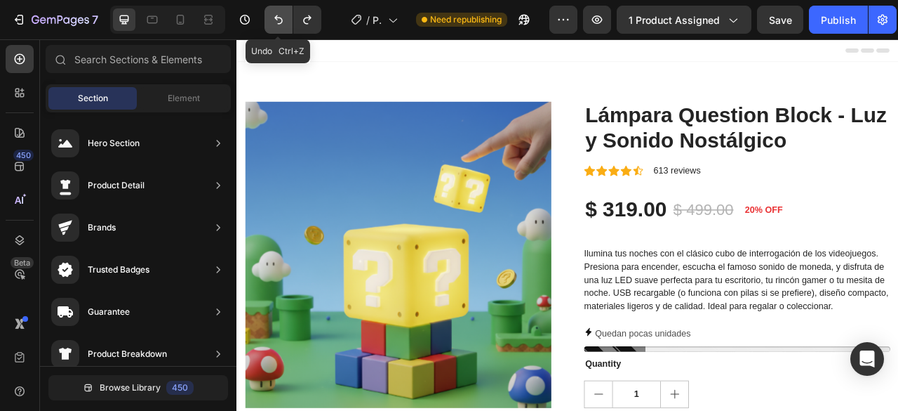
click at [285, 19] on icon "Undo/Redo" at bounding box center [279, 20] width 14 height 14
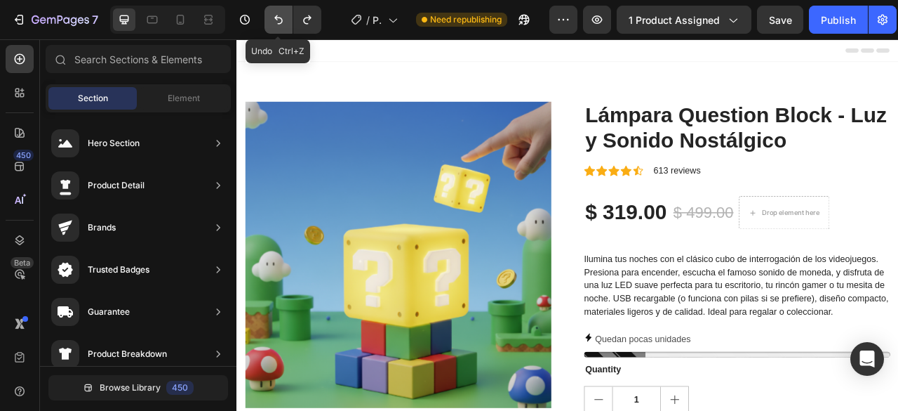
click at [285, 19] on icon "Undo/Redo" at bounding box center [279, 20] width 14 height 14
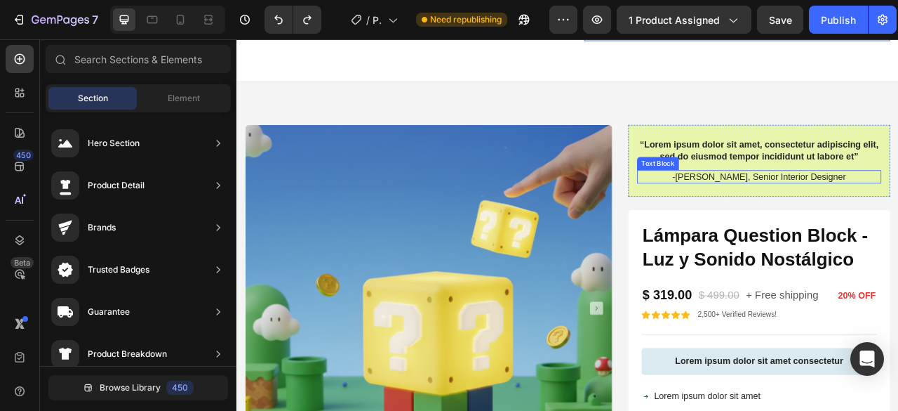
scroll to position [351, 0]
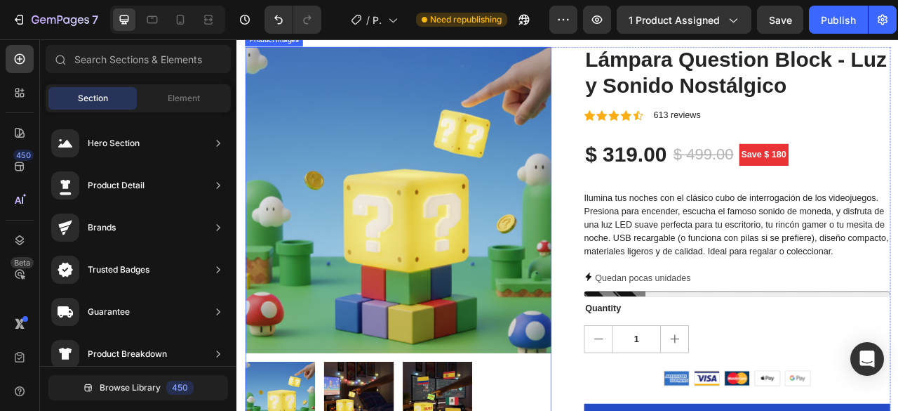
scroll to position [211, 0]
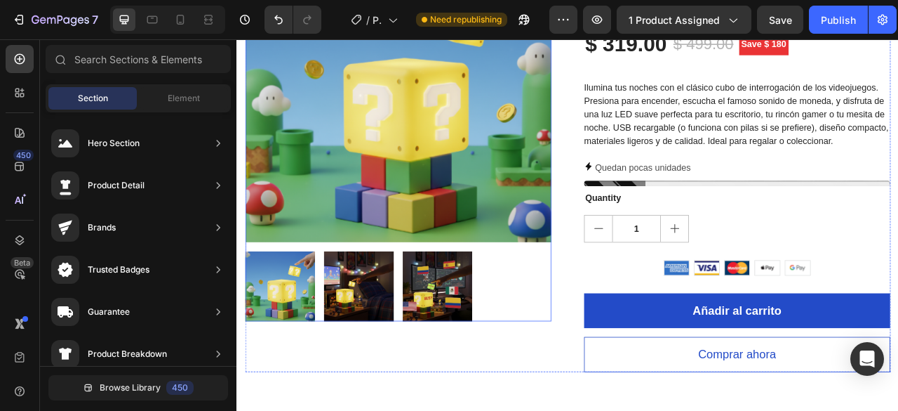
click at [493, 350] on img at bounding box center [492, 353] width 89 height 89
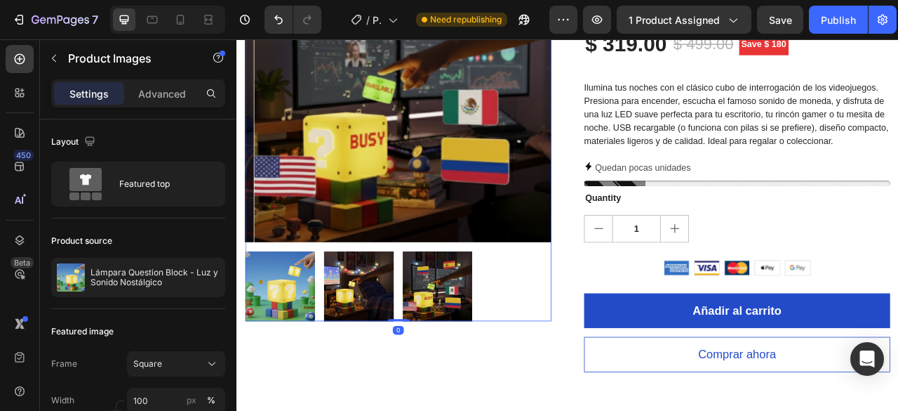
scroll to position [0, 0]
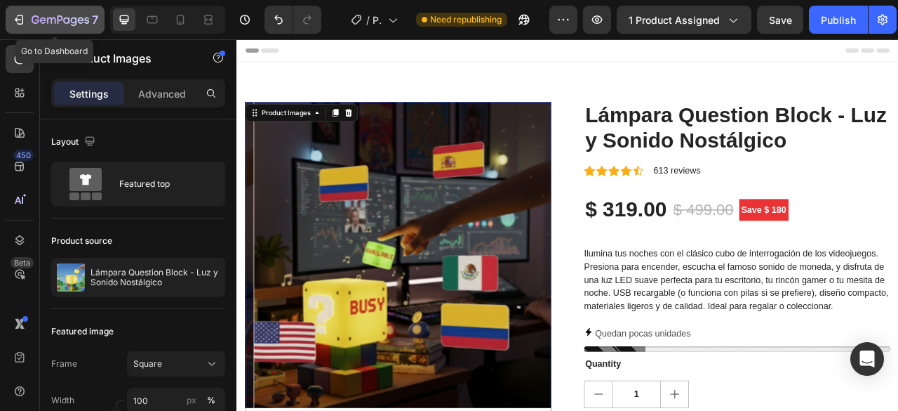
click at [32, 20] on icon "button" at bounding box center [36, 19] width 8 height 8
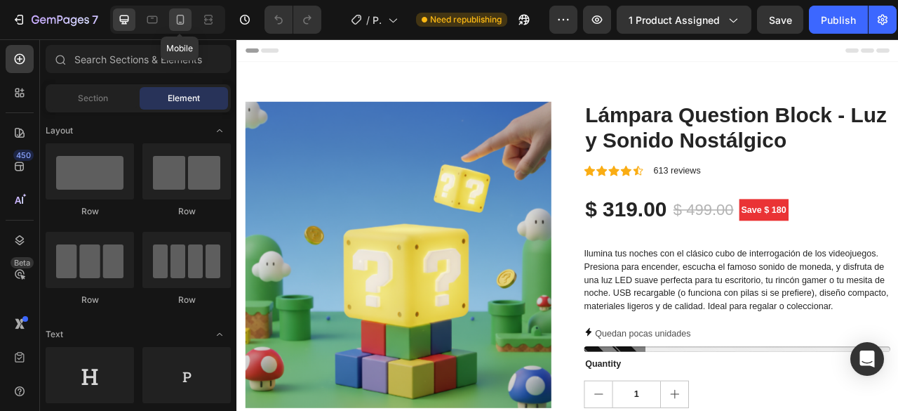
click at [179, 15] on icon at bounding box center [181, 20] width 8 height 10
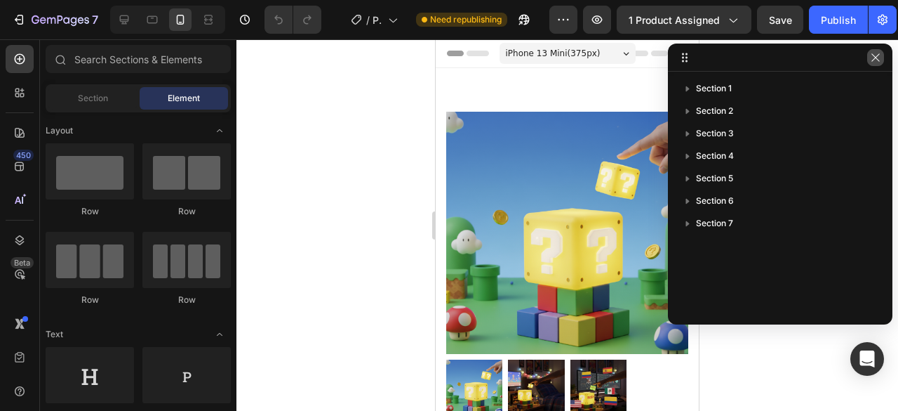
click at [873, 57] on icon "button" at bounding box center [875, 57] width 11 height 11
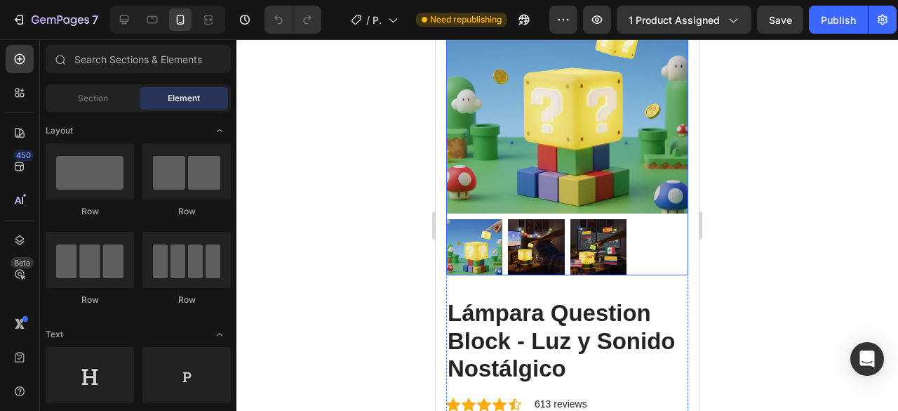
scroll to position [281, 0]
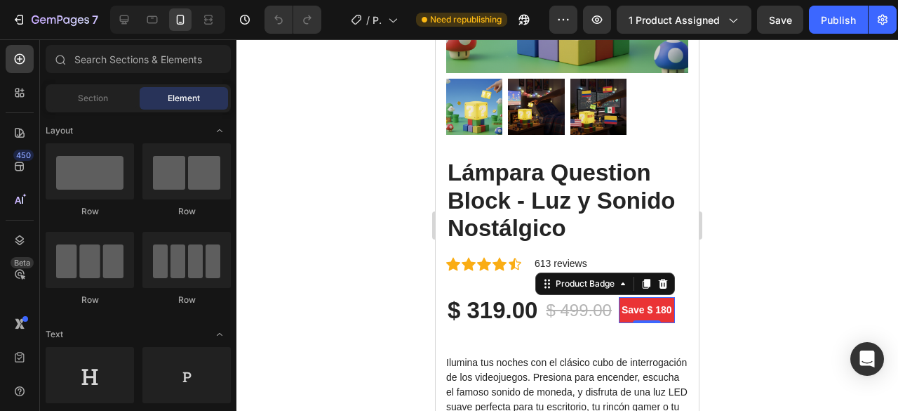
click at [626, 297] on pre "Save $ 180" at bounding box center [647, 310] width 56 height 26
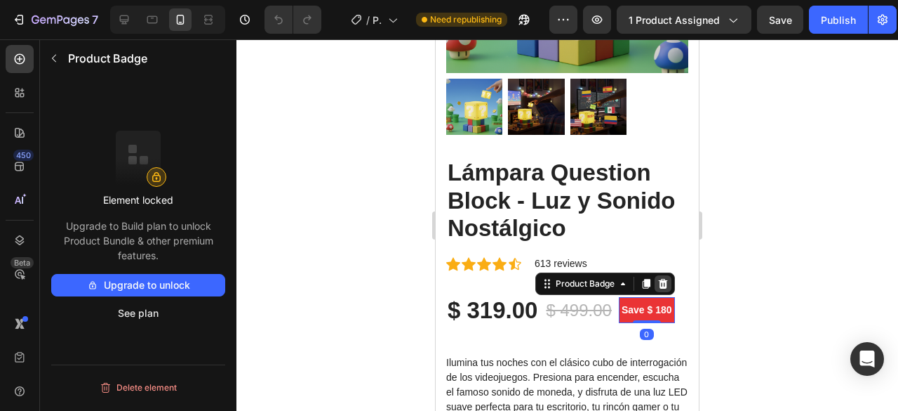
click at [663, 279] on icon at bounding box center [662, 284] width 9 height 10
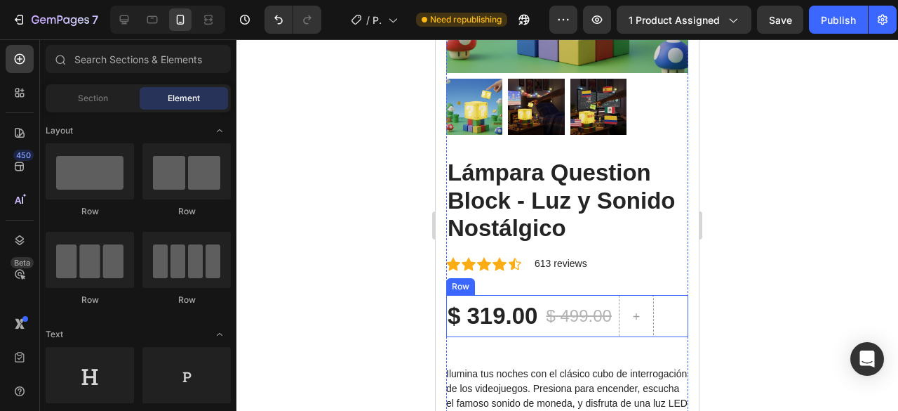
click at [600, 295] on div "$ 499.00 Compare Price Compare Price" at bounding box center [579, 316] width 68 height 42
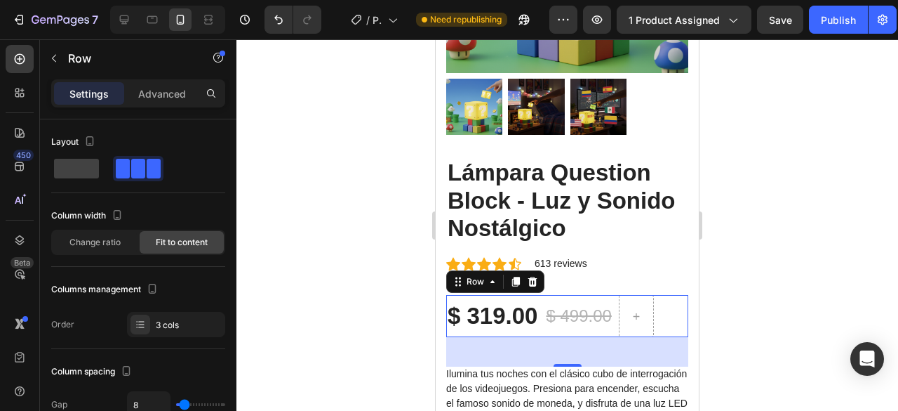
click at [611, 295] on div "$ 499.00 Compare Price Compare Price" at bounding box center [579, 316] width 68 height 42
click at [623, 295] on div at bounding box center [636, 316] width 35 height 42
click at [606, 295] on div "$ 499.00 Compare Price Compare Price" at bounding box center [579, 316] width 68 height 42
click at [560, 346] on div "42" at bounding box center [567, 351] width 15 height 11
click at [550, 285] on div "Compare Price" at bounding box center [581, 293] width 72 height 17
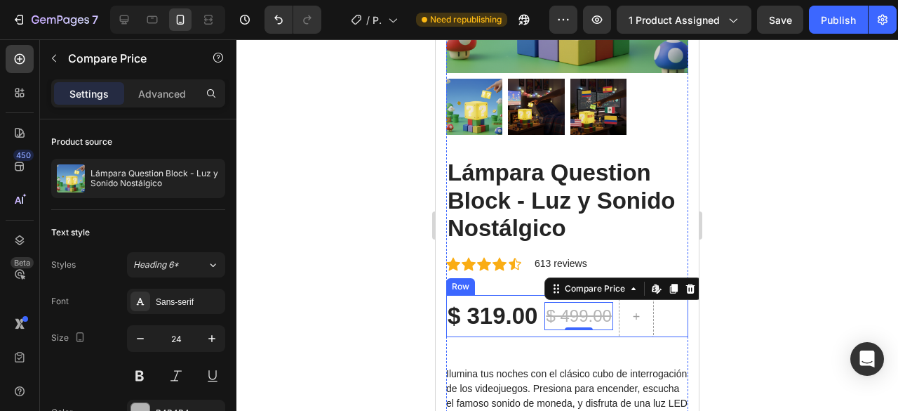
click at [541, 295] on div "$ 319.00 Product Price Product Price $ 499.00 Compare Price Edit content in Sho…" at bounding box center [567, 316] width 242 height 42
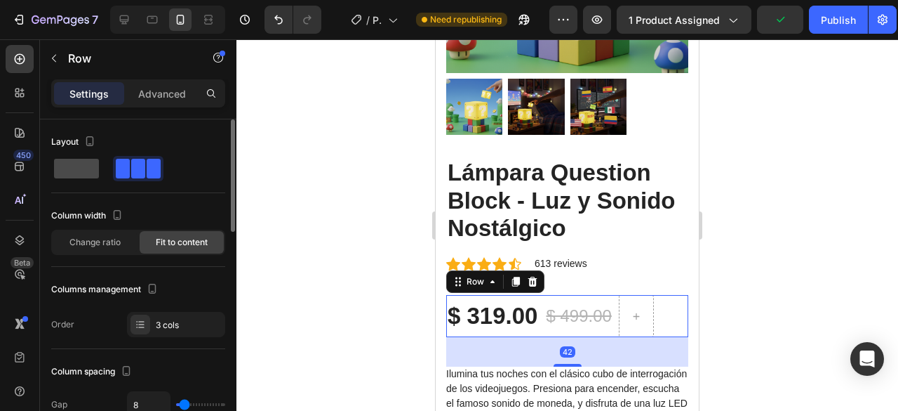
click at [93, 168] on span at bounding box center [76, 169] width 45 height 20
type input "0"
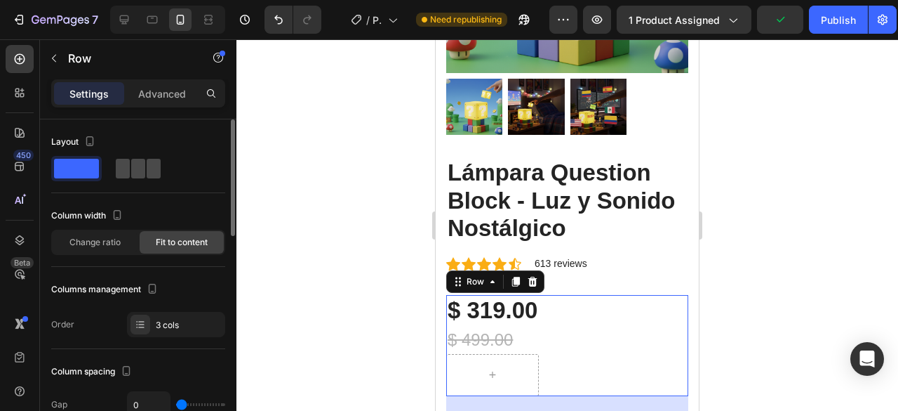
click at [140, 164] on span at bounding box center [138, 169] width 14 height 20
type input "8"
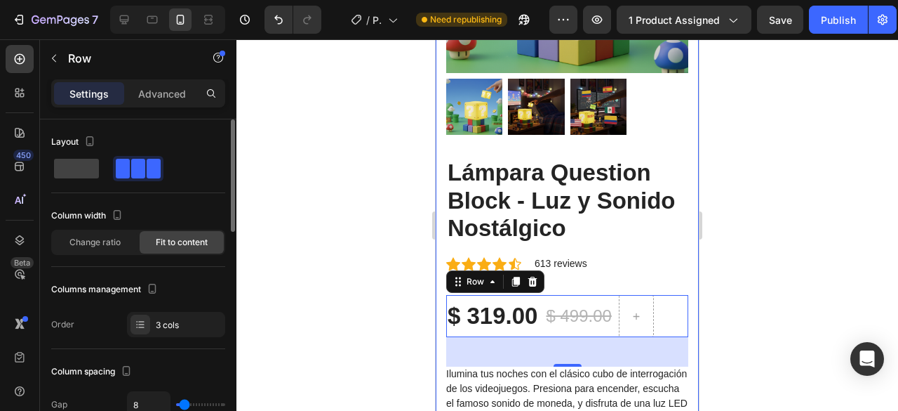
scroll to position [140, 0]
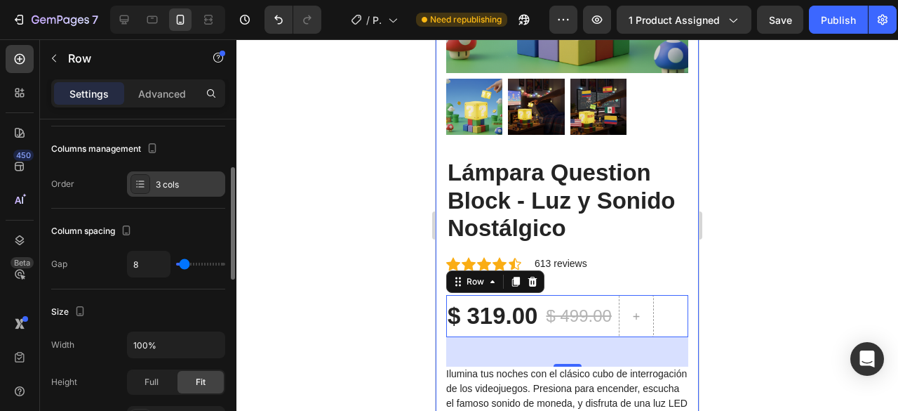
click at [175, 185] on div "3 cols" at bounding box center [189, 184] width 66 height 13
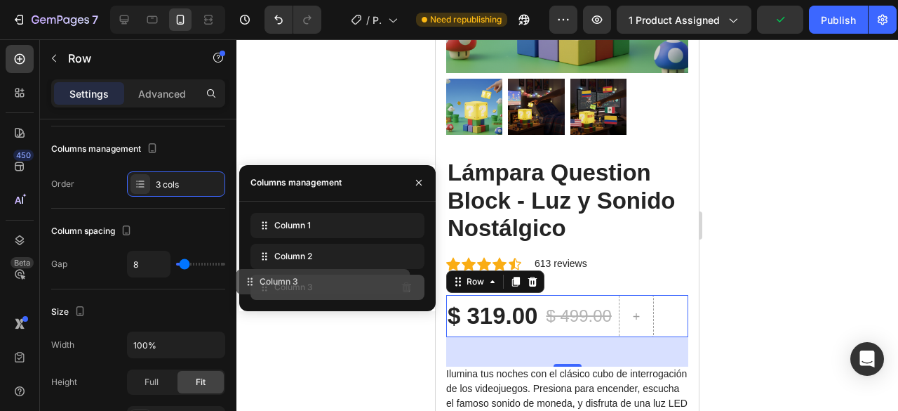
click at [391, 285] on div "Column 3" at bounding box center [338, 286] width 174 height 25
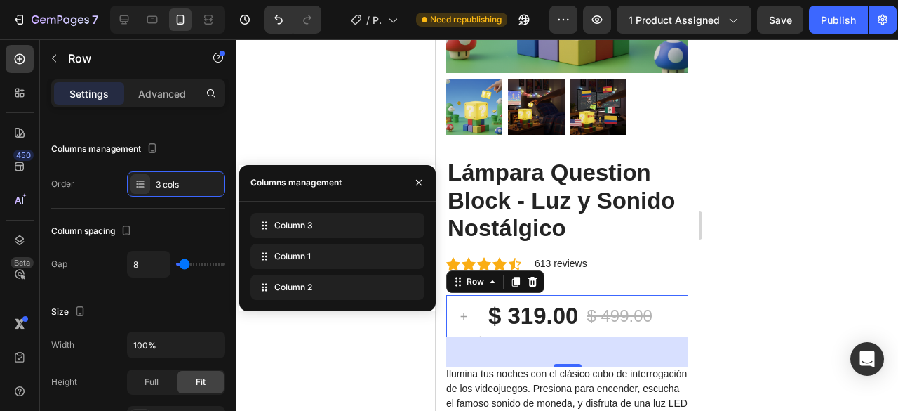
click at [401, 109] on div at bounding box center [568, 224] width 662 height 371
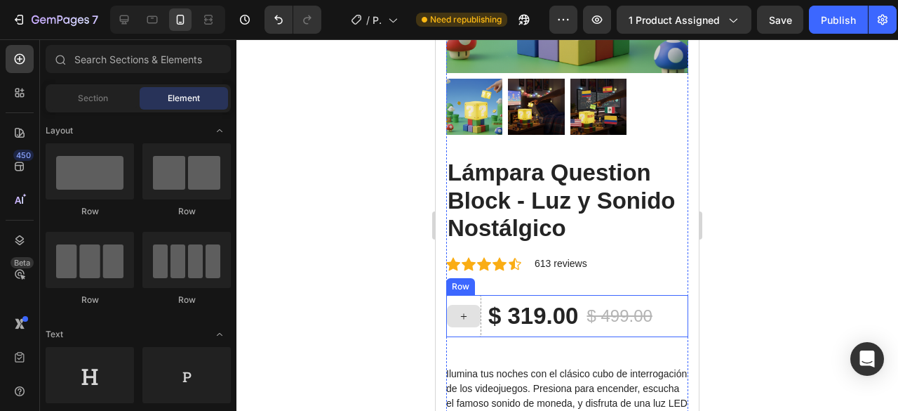
click at [470, 295] on div at bounding box center [463, 316] width 35 height 42
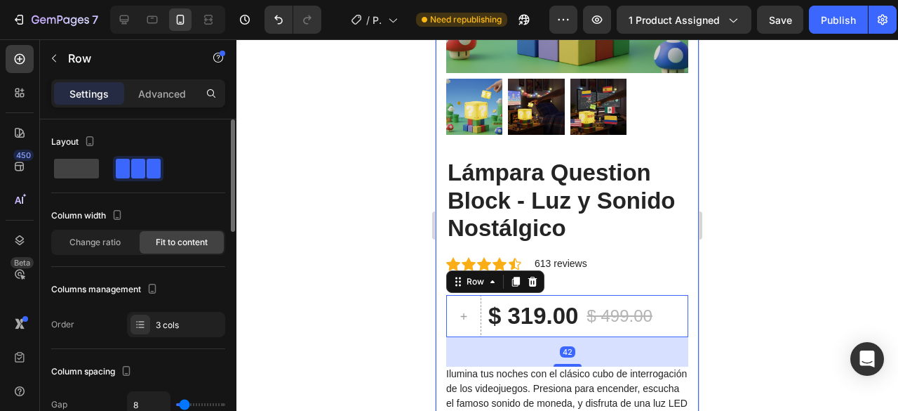
click at [142, 161] on span at bounding box center [138, 169] width 14 height 20
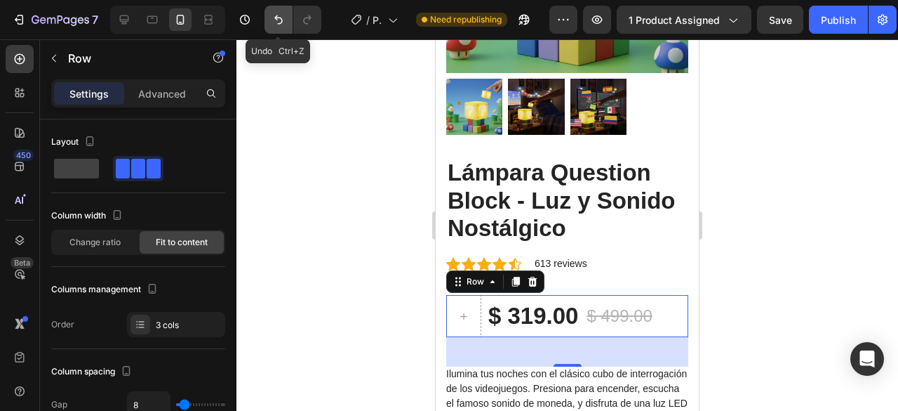
click at [279, 22] on icon "Undo/Redo" at bounding box center [279, 20] width 14 height 14
type input "0"
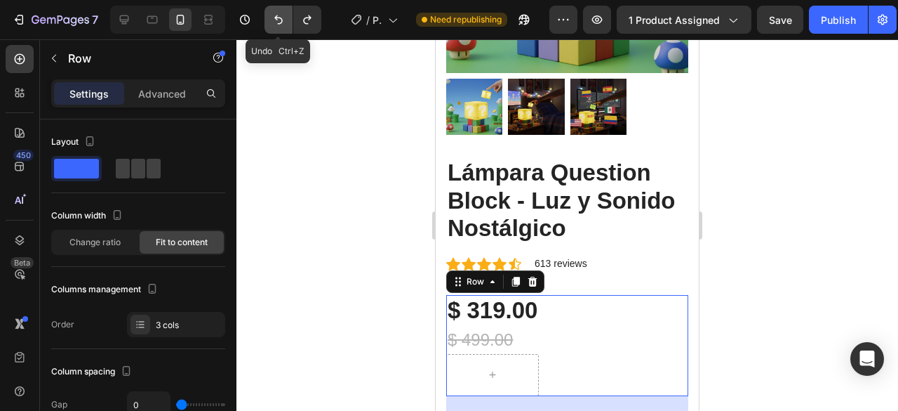
click at [279, 22] on icon "Undo/Redo" at bounding box center [279, 20] width 14 height 14
type input "8"
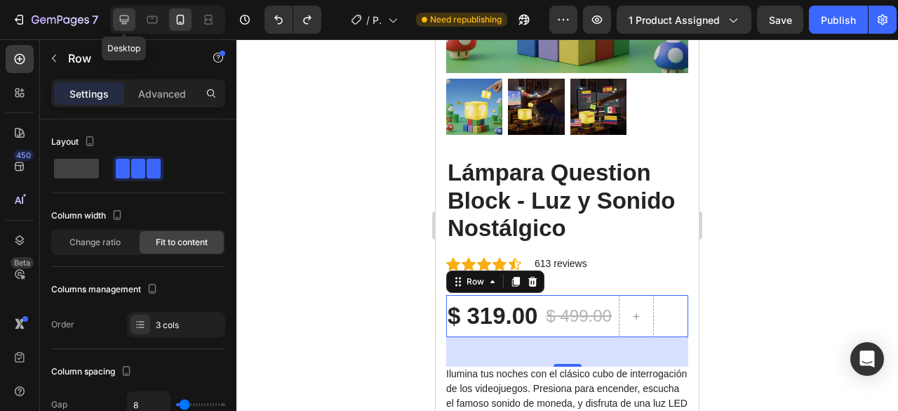
click at [122, 22] on icon at bounding box center [124, 19] width 9 height 9
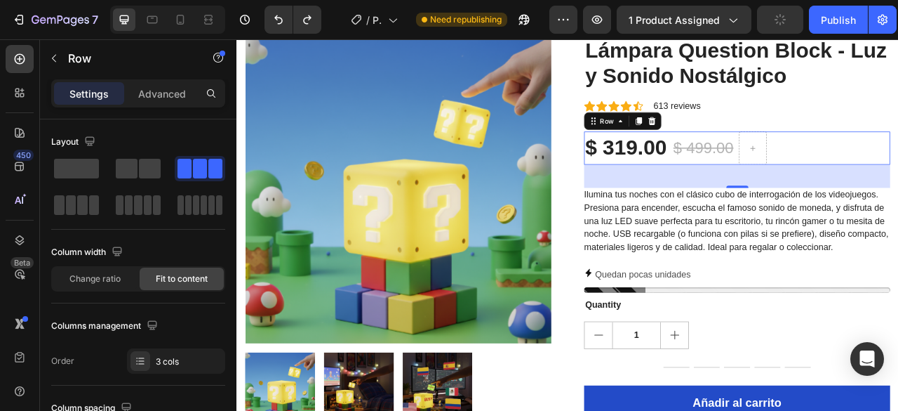
scroll to position [10, 0]
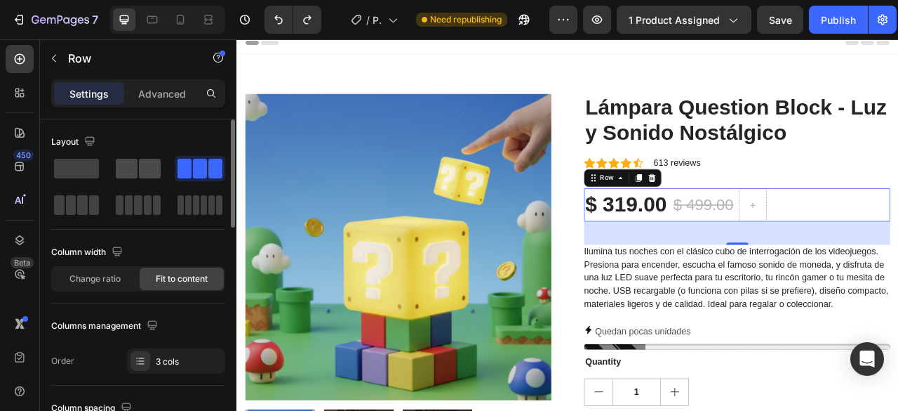
click at [142, 168] on span at bounding box center [150, 169] width 22 height 20
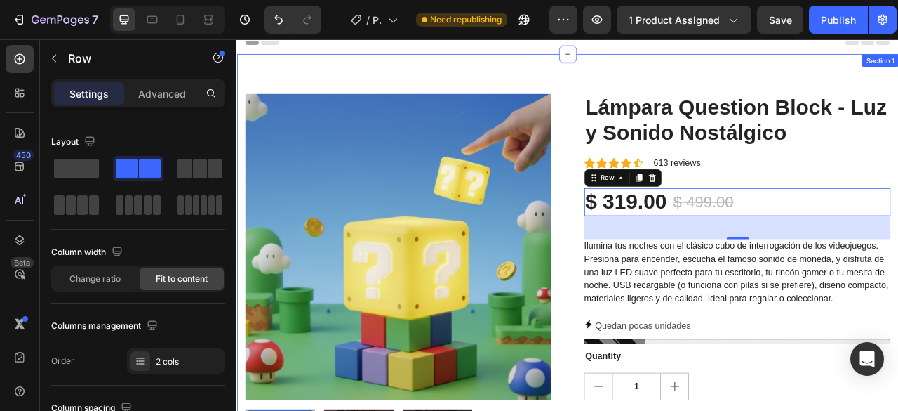
click at [898, 77] on div "Product Images Lámpara Question Block - Luz y Sonido Nostálgico Product Title I…" at bounding box center [658, 386] width 842 height 656
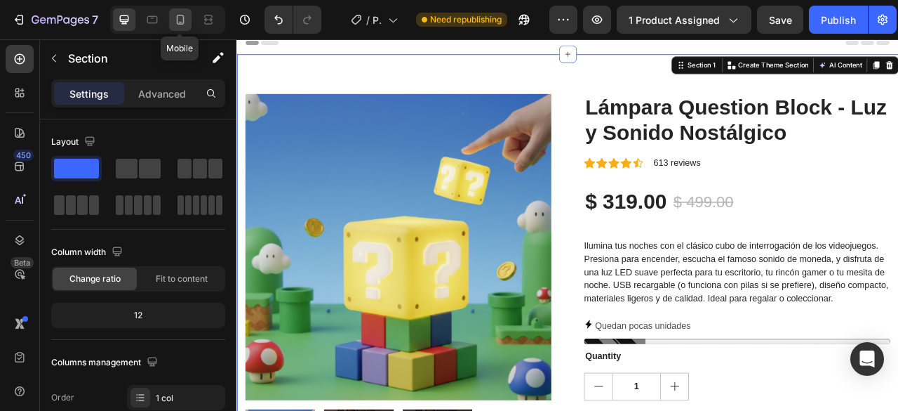
click at [188, 23] on div at bounding box center [180, 19] width 22 height 22
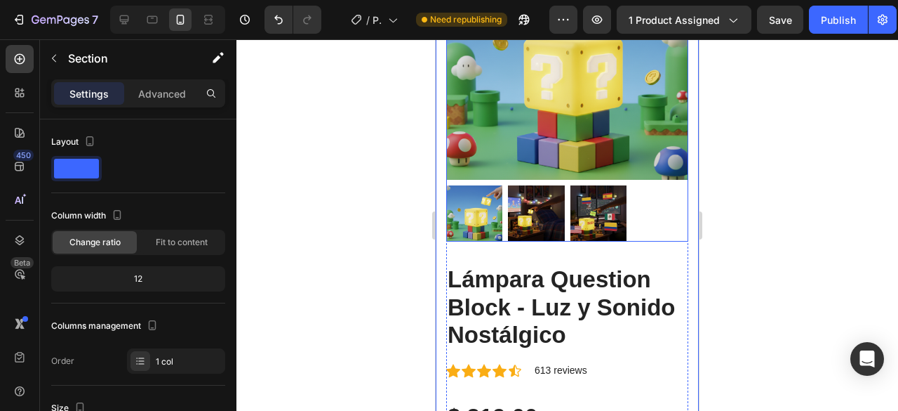
scroll to position [281, 0]
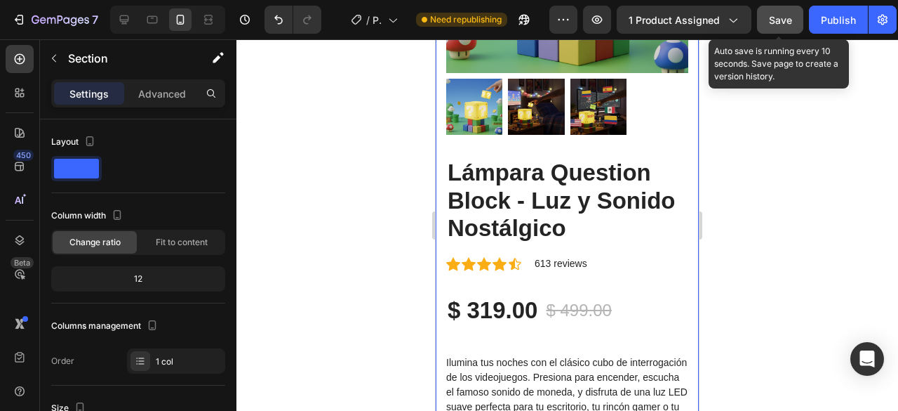
click at [778, 15] on span "Save" at bounding box center [780, 20] width 23 height 12
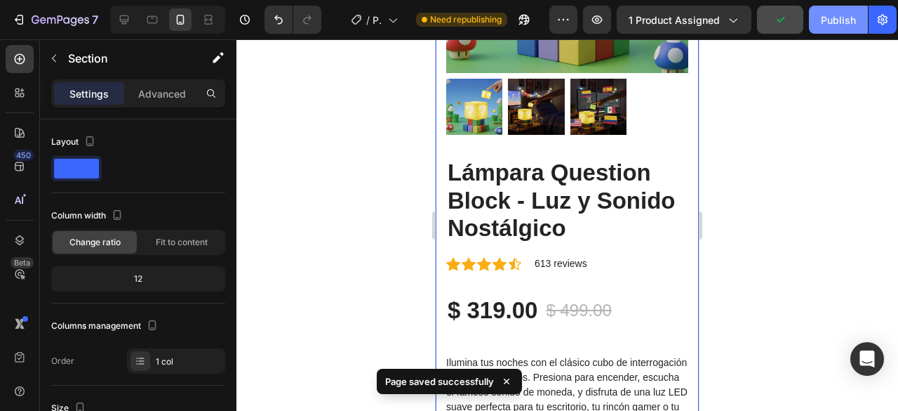
click at [844, 15] on div "Publish" at bounding box center [838, 20] width 35 height 15
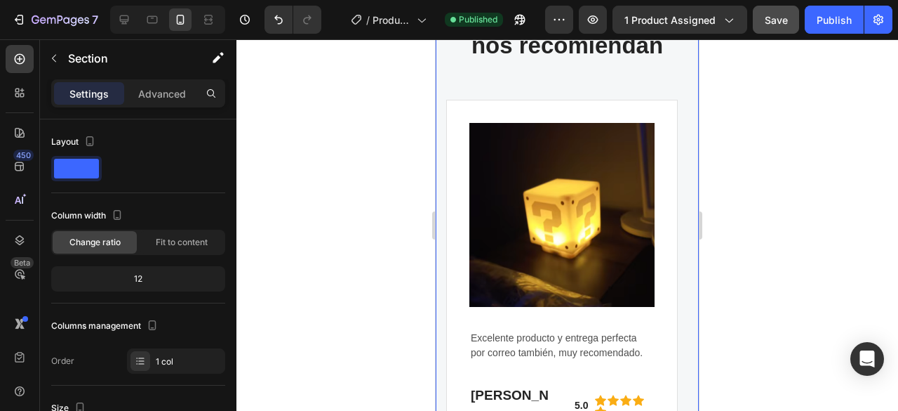
scroll to position [2106, 0]
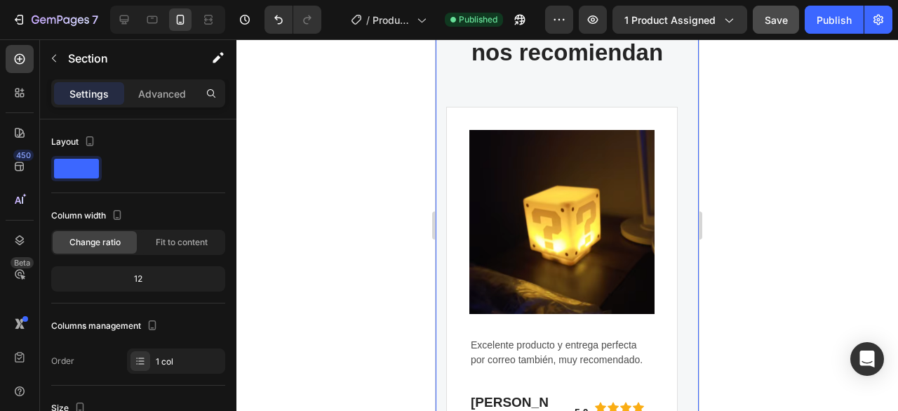
click at [682, 239] on div "Nuestros clientes nos recomiendan Heading Image Excelente producto y entrega pe…" at bounding box center [567, 243] width 263 height 554
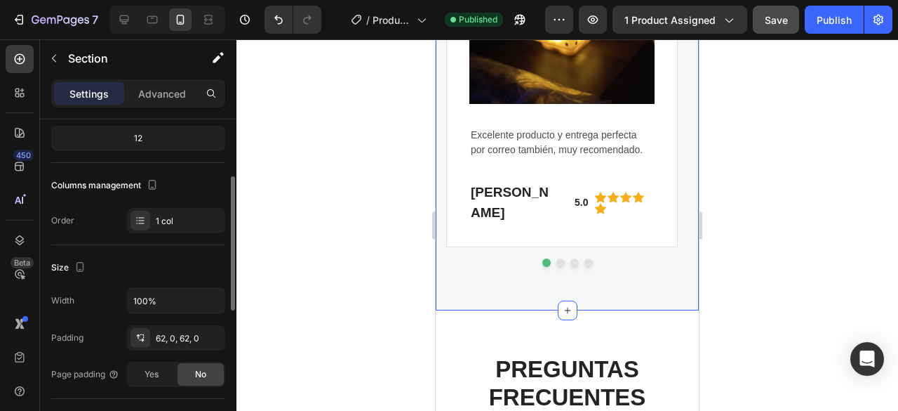
scroll to position [2316, 0]
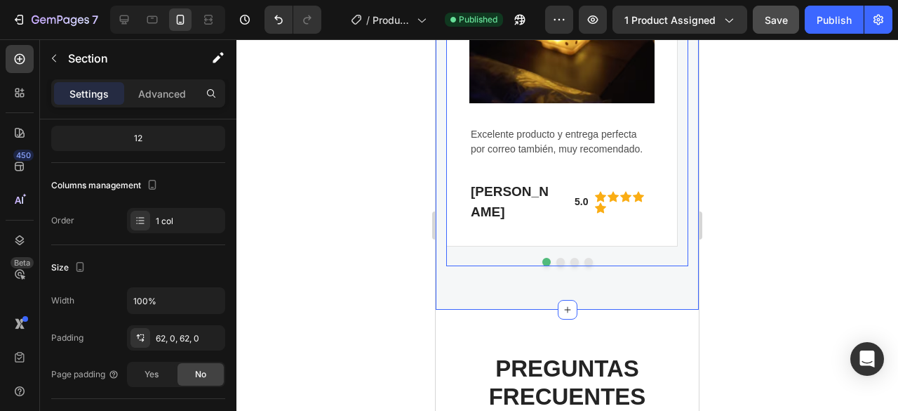
click at [557, 258] on button "Dot" at bounding box center [561, 262] width 8 height 8
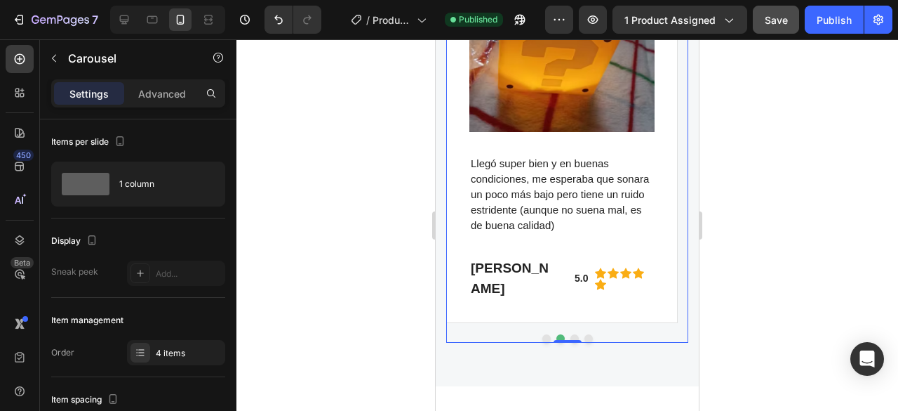
click at [572, 334] on div at bounding box center [567, 338] width 242 height 8
click at [572, 334] on button "Dot" at bounding box center [575, 338] width 8 height 8
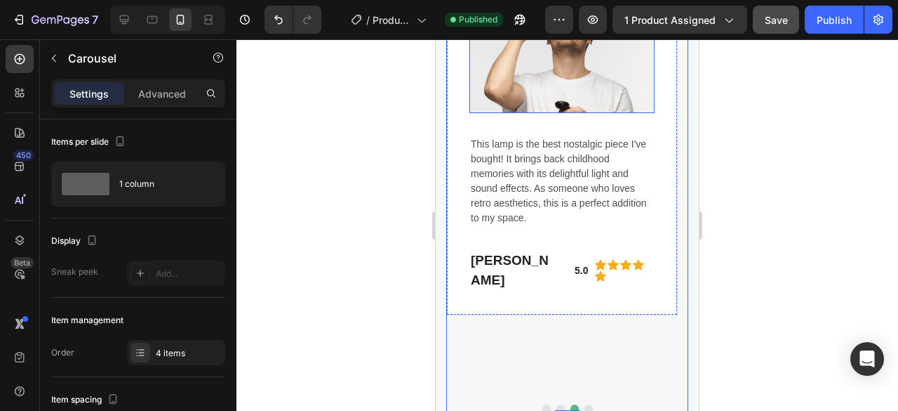
scroll to position [2106, 0]
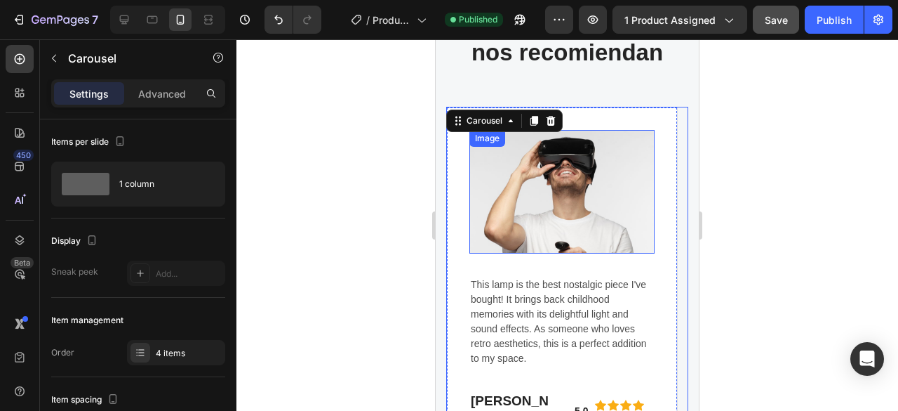
click at [561, 186] on img at bounding box center [562, 192] width 185 height 124
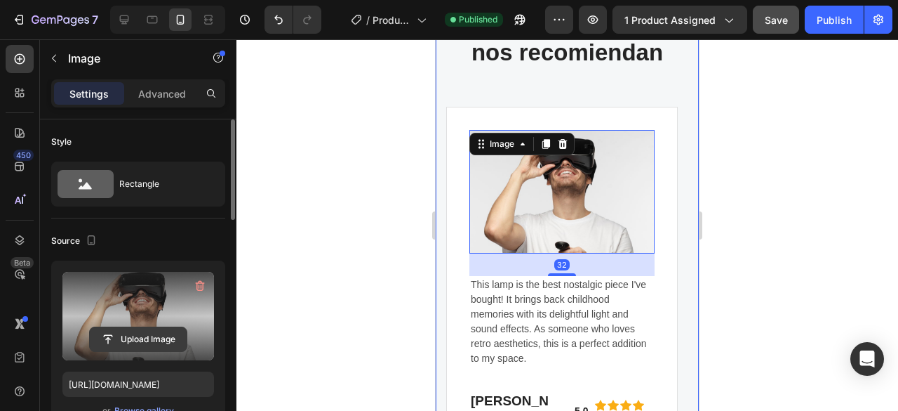
click at [122, 334] on input "file" at bounding box center [138, 339] width 97 height 24
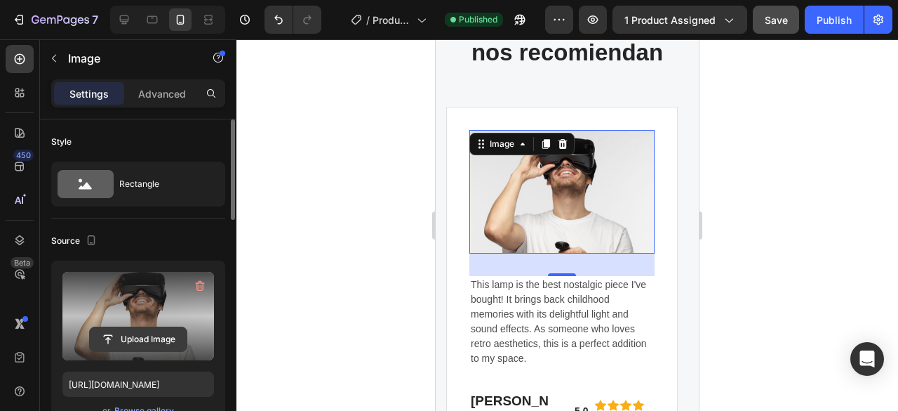
click at [154, 333] on input "file" at bounding box center [138, 339] width 97 height 24
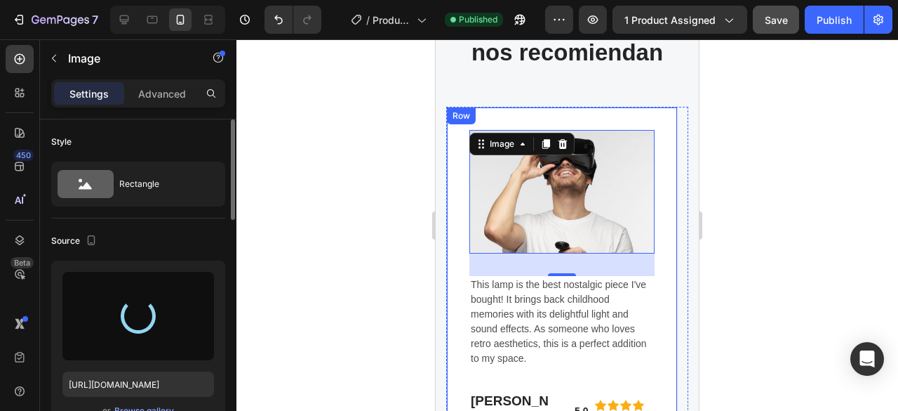
type input "[URL][DOMAIN_NAME]"
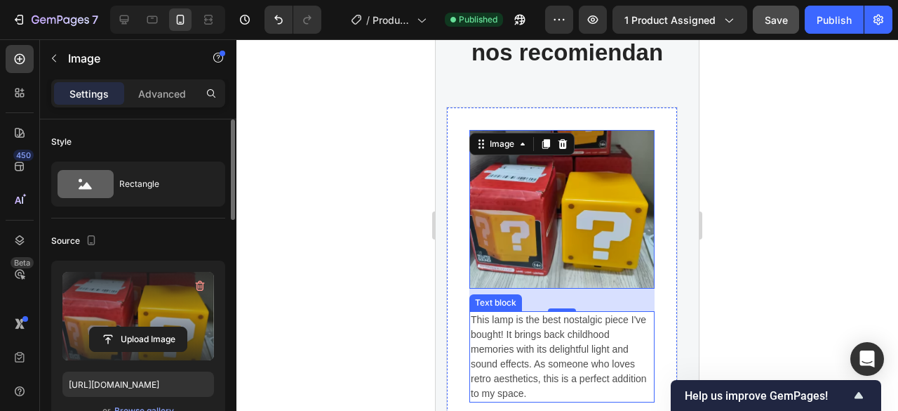
click at [561, 318] on div "This lamp is the best nostalgic piece I've bought! It brings back childhood mem…" at bounding box center [562, 356] width 185 height 91
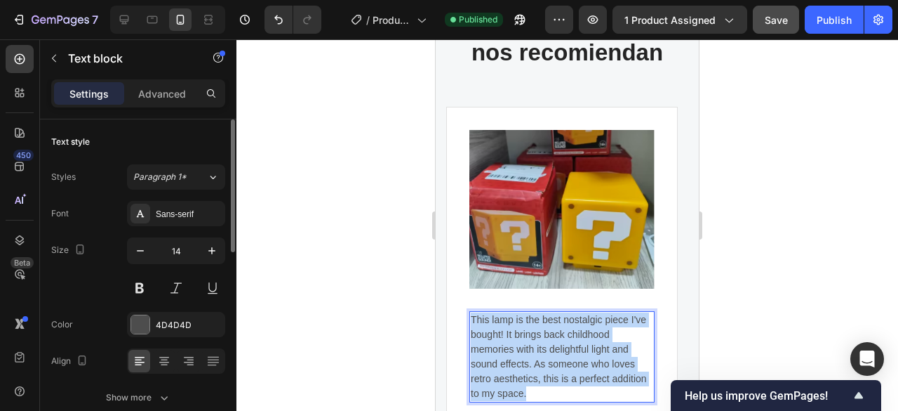
click at [561, 318] on p "This lamp is the best nostalgic piece I've bought! It brings back childhood mem…" at bounding box center [562, 356] width 182 height 88
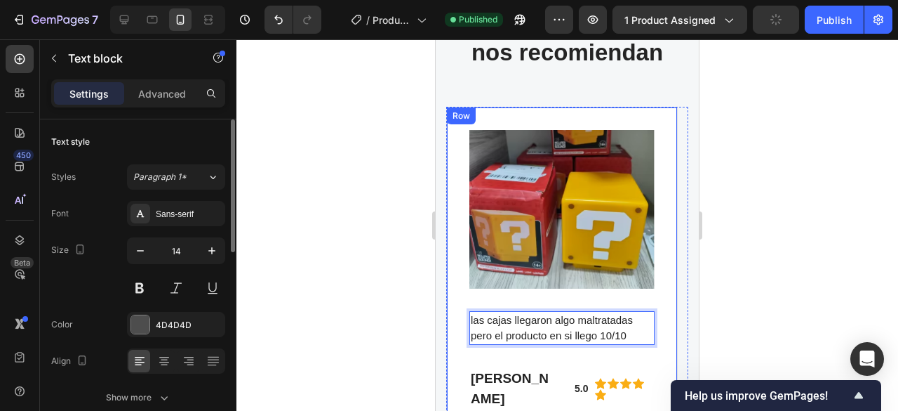
scroll to position [2316, 0]
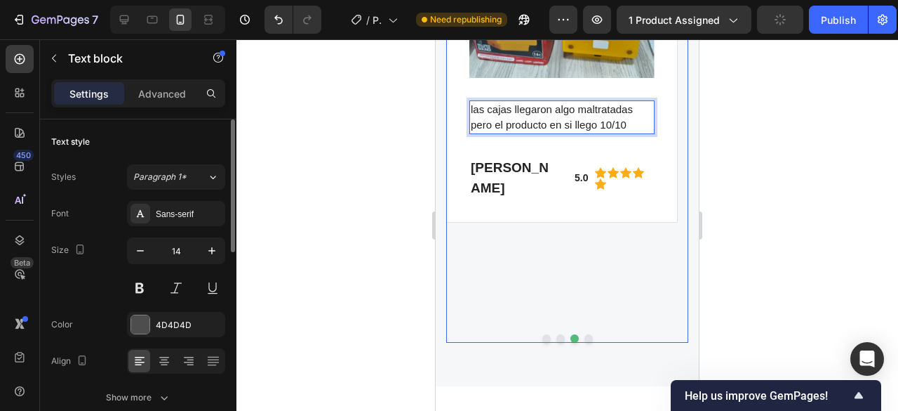
click at [557, 334] on button "Dot" at bounding box center [561, 338] width 8 height 8
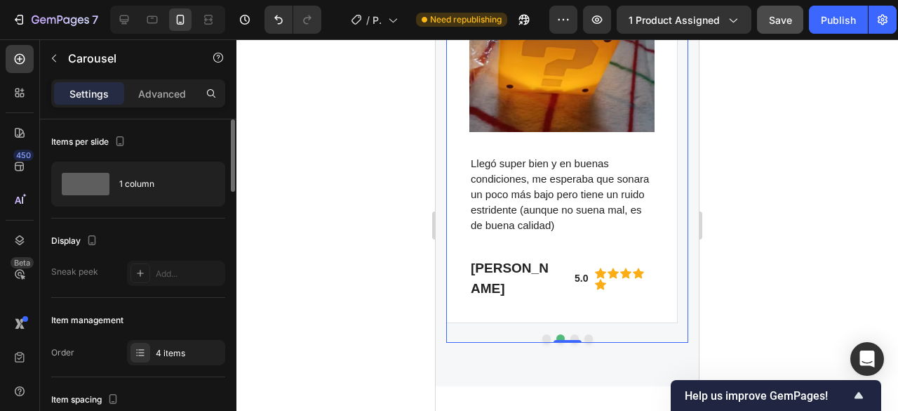
click at [573, 334] on button "Dot" at bounding box center [575, 338] width 8 height 8
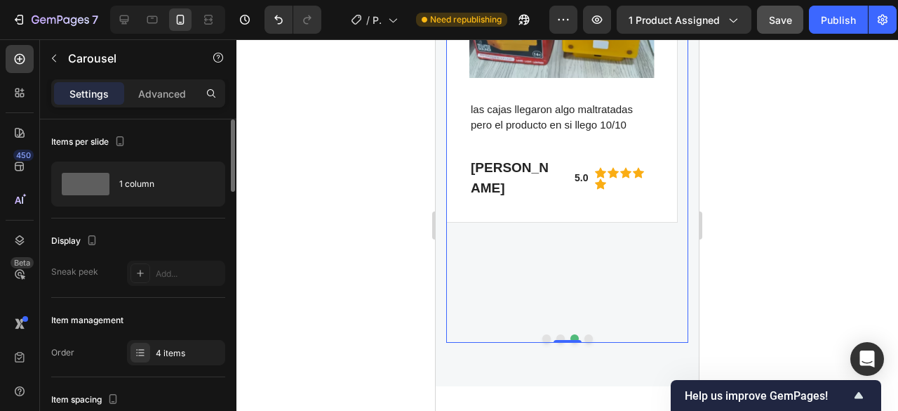
click at [585, 334] on button "Dot" at bounding box center [589, 338] width 8 height 8
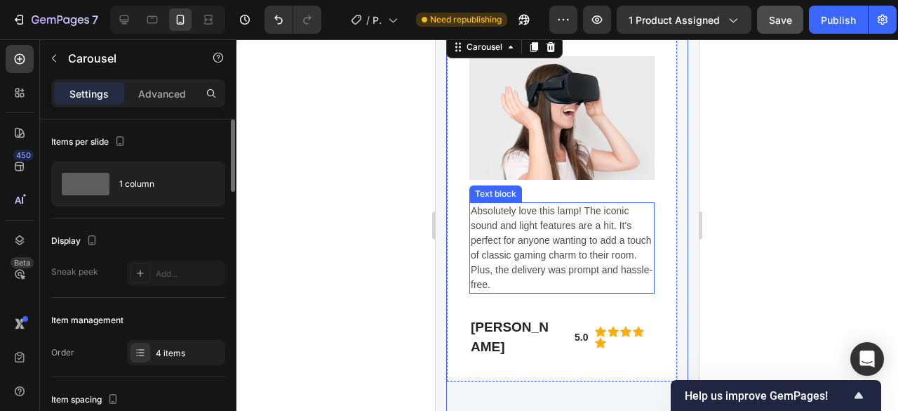
scroll to position [2176, 0]
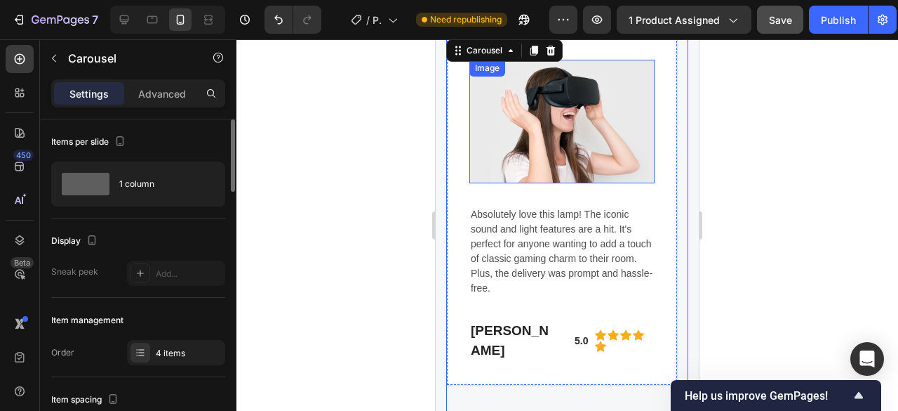
click at [561, 113] on img at bounding box center [562, 122] width 185 height 124
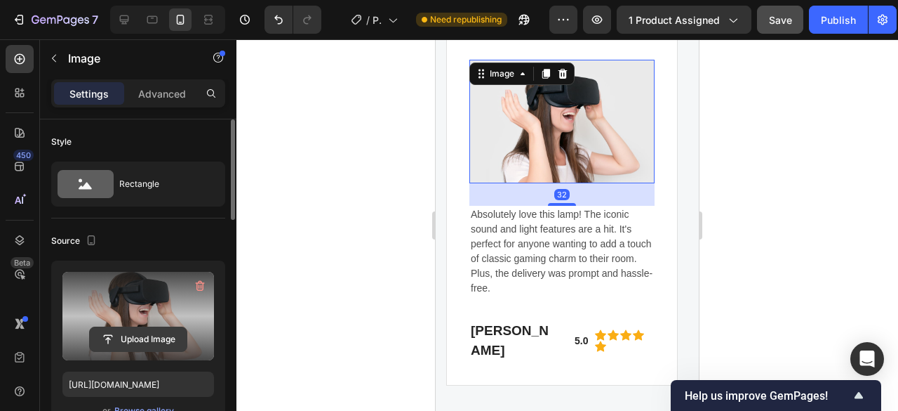
click at [129, 339] on input "file" at bounding box center [138, 339] width 97 height 24
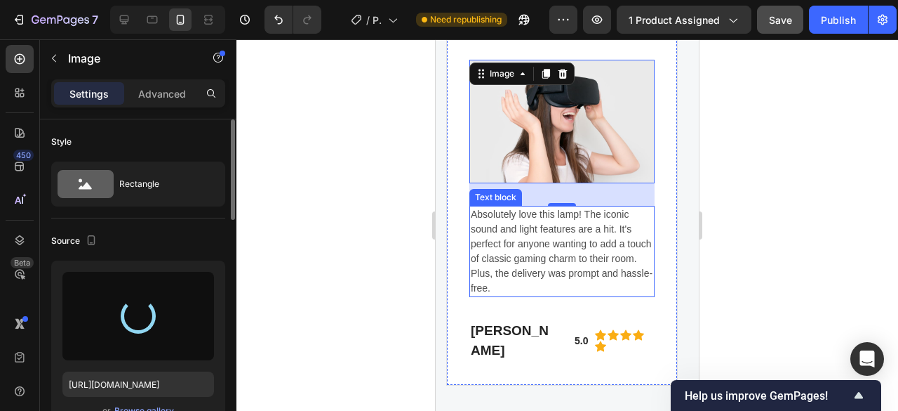
type input "[URL][DOMAIN_NAME]"
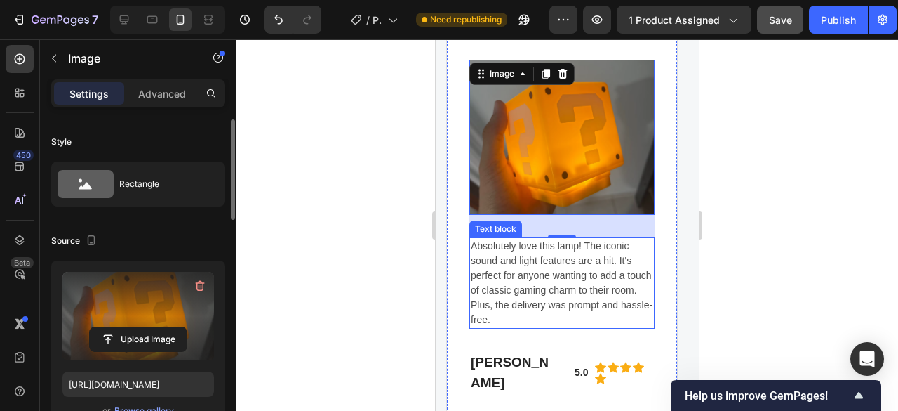
click at [581, 254] on div "Absolutely love this lamp! The iconic sound and light features are a hit. It's …" at bounding box center [562, 282] width 185 height 91
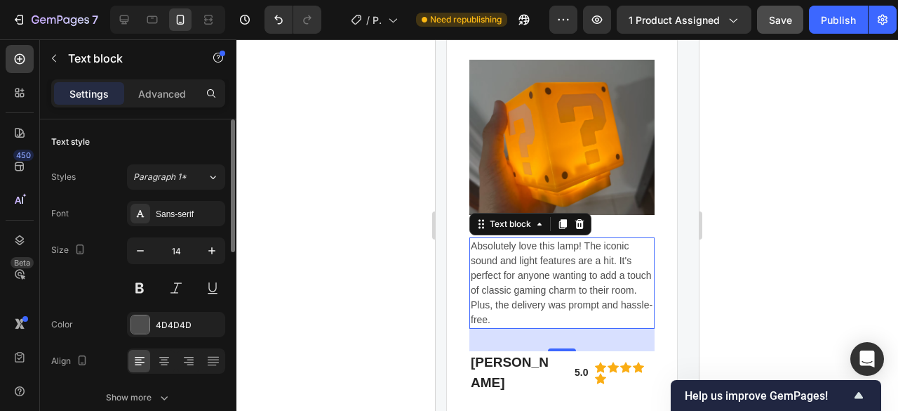
click at [581, 254] on div "Absolutely love this lamp! The iconic sound and light features are a hit. It's …" at bounding box center [562, 282] width 185 height 91
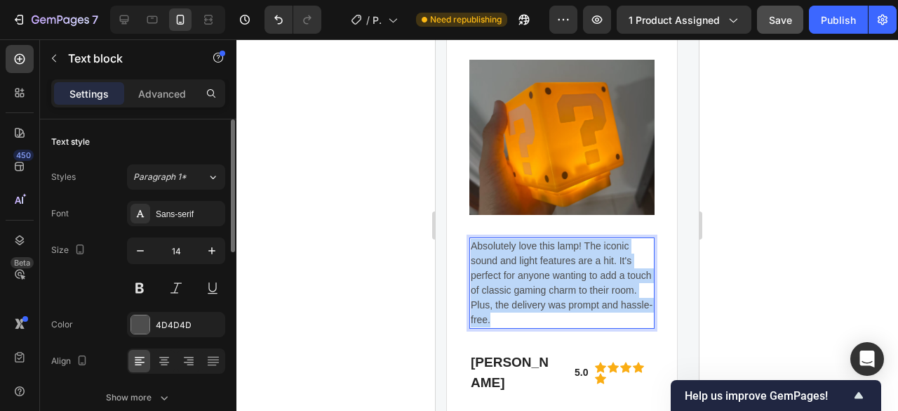
click at [581, 254] on p "Absolutely love this lamp! The iconic sound and light features are a hit. It's …" at bounding box center [562, 283] width 182 height 88
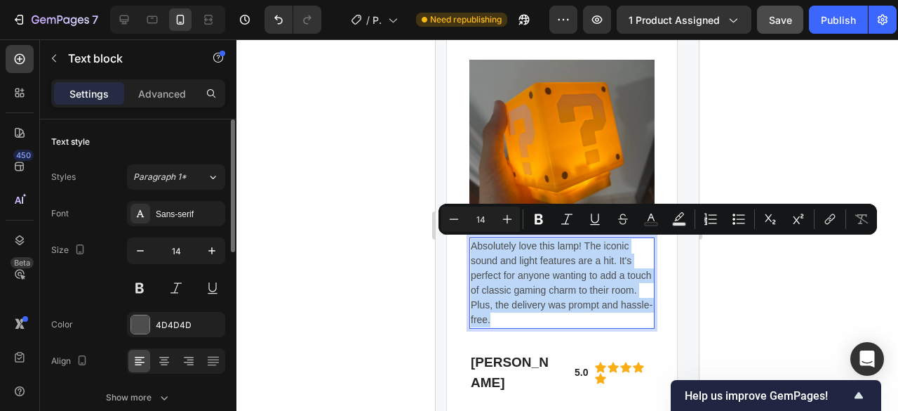
click at [581, 254] on p "Absolutely love this lamp! The iconic sound and light features are a hit. It's …" at bounding box center [562, 283] width 182 height 88
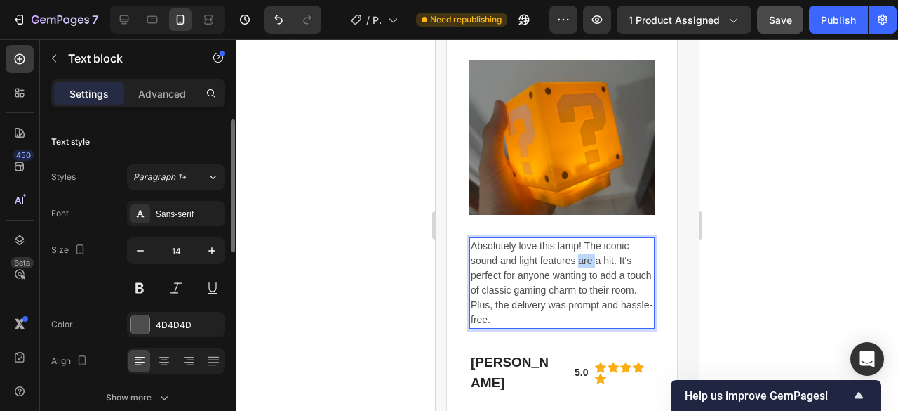
click at [581, 254] on p "Absolutely love this lamp! The iconic sound and light features are a hit. It's …" at bounding box center [562, 283] width 182 height 88
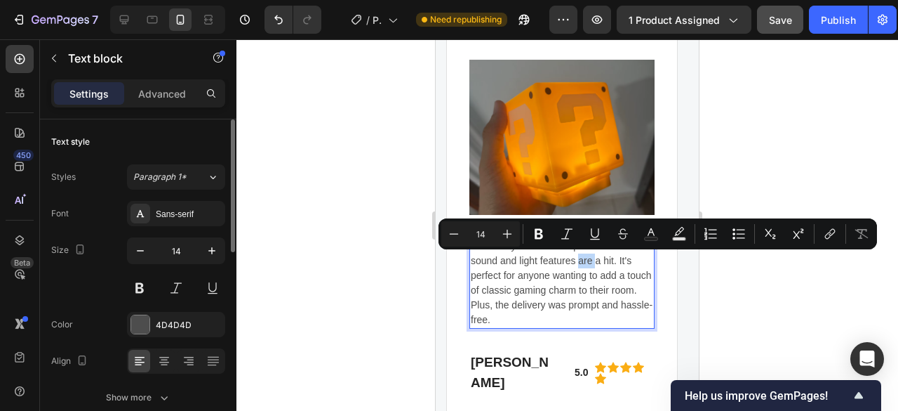
click at [581, 254] on p "Absolutely love this lamp! The iconic sound and light features are a hit. It's …" at bounding box center [562, 283] width 182 height 88
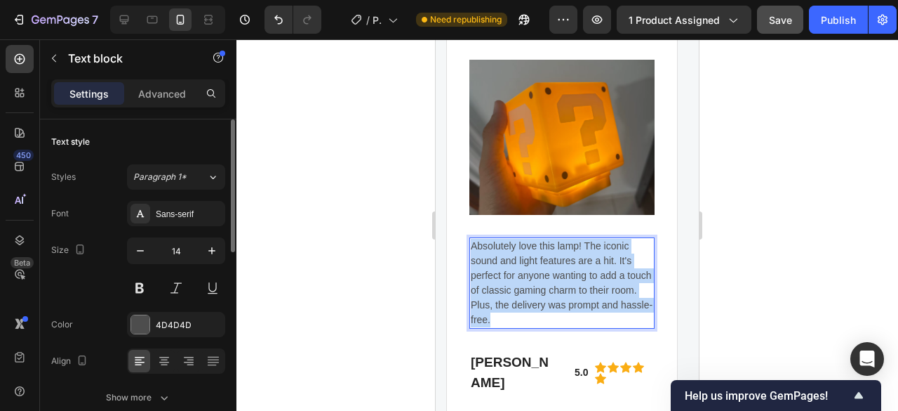
click at [581, 254] on p "Absolutely love this lamp! The iconic sound and light features are a hit. It's …" at bounding box center [562, 283] width 182 height 88
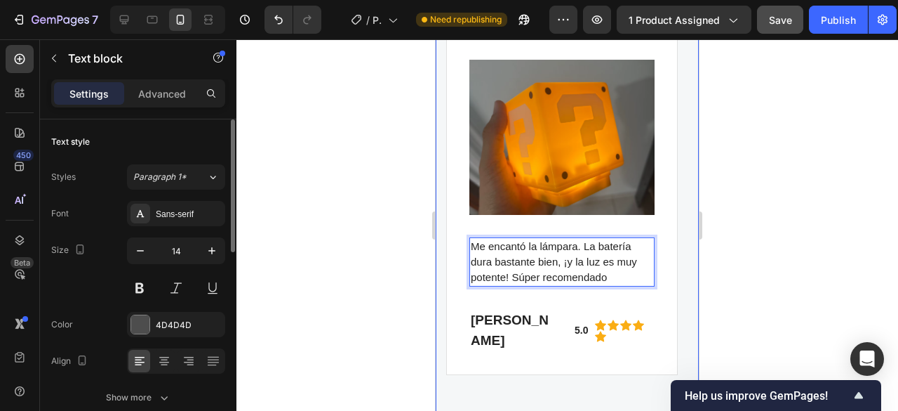
scroll to position [2386, 0]
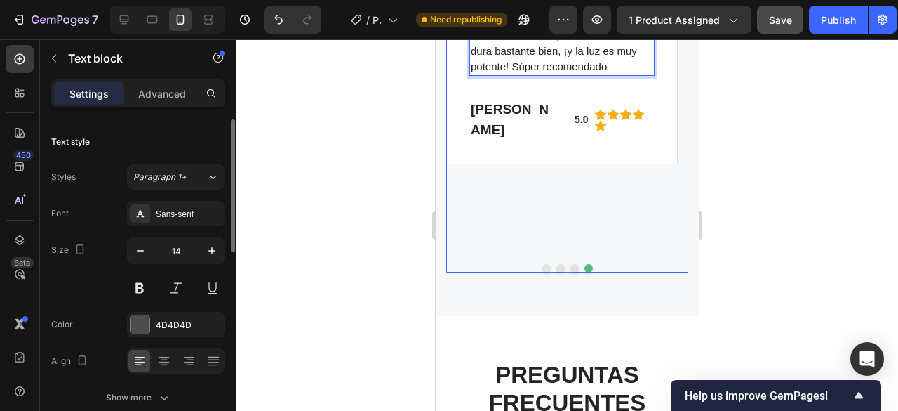
click at [573, 264] on button "Dot" at bounding box center [575, 268] width 8 height 8
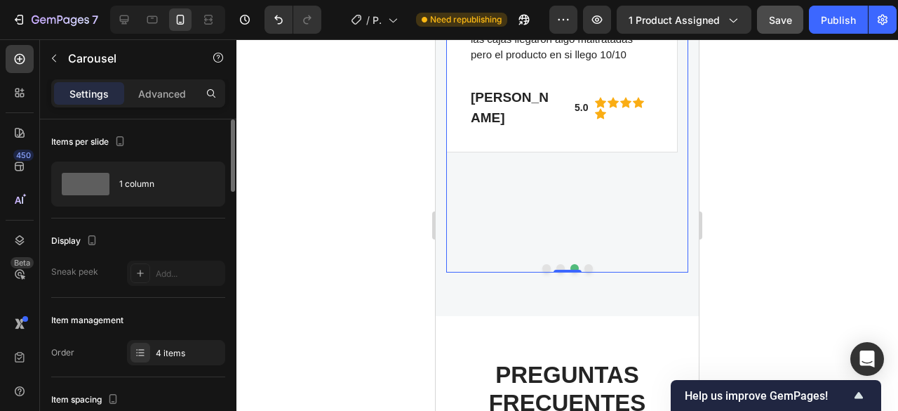
click at [585, 264] on button "Dot" at bounding box center [589, 268] width 8 height 8
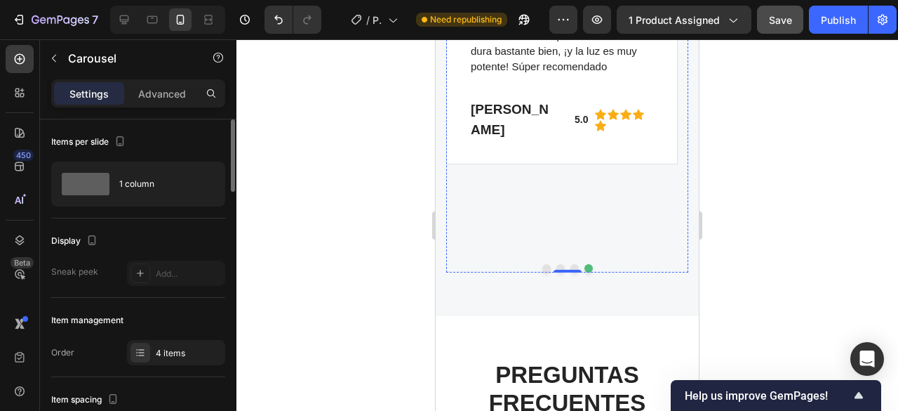
click at [494, 106] on h2 "[PERSON_NAME]" at bounding box center [510, 119] width 81 height 43
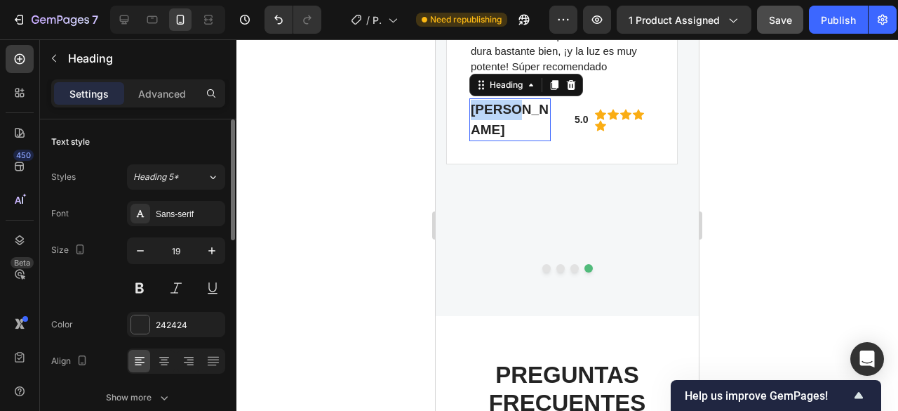
click at [494, 106] on h2 "[PERSON_NAME]" at bounding box center [510, 119] width 81 height 43
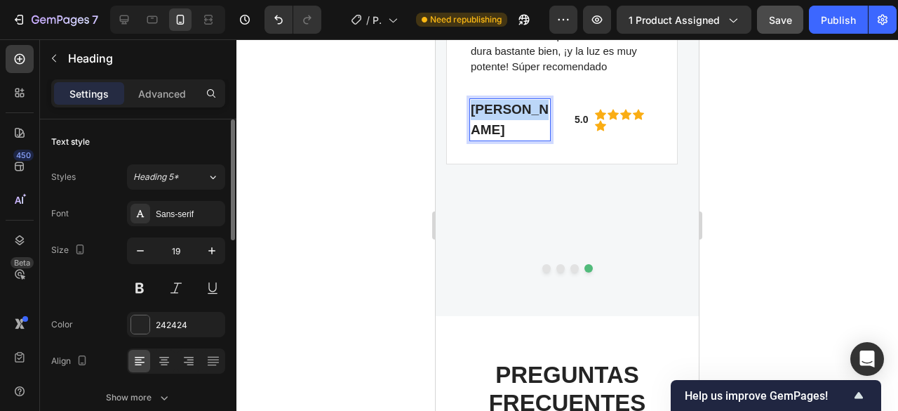
click at [494, 106] on p "[PERSON_NAME]" at bounding box center [510, 120] width 79 height 40
click at [573, 264] on button "Dot" at bounding box center [575, 268] width 8 height 8
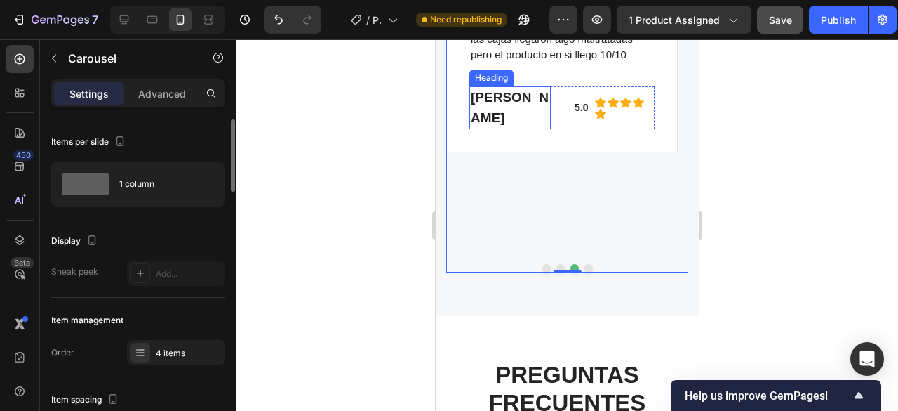
click at [494, 103] on div "[PERSON_NAME] Heading" at bounding box center [510, 107] width 81 height 43
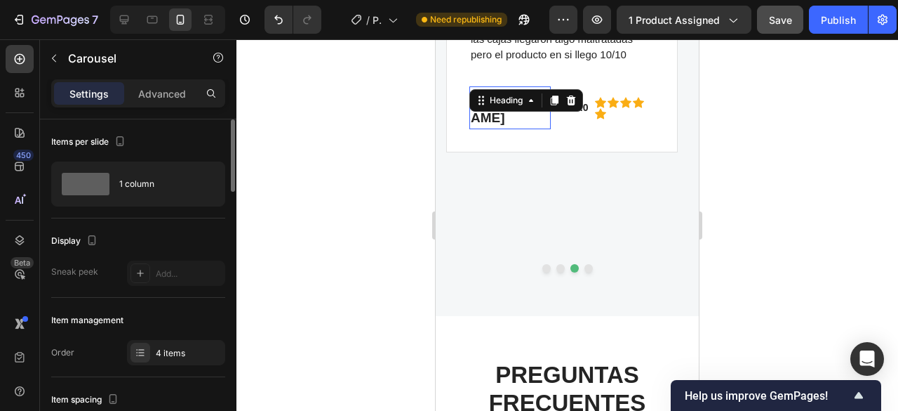
click at [494, 103] on div "Heading" at bounding box center [506, 100] width 39 height 13
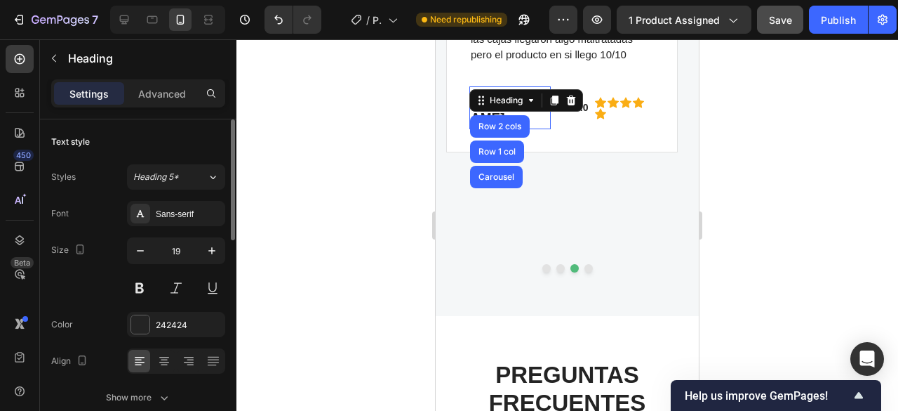
click at [494, 103] on div "Heading" at bounding box center [506, 100] width 39 height 13
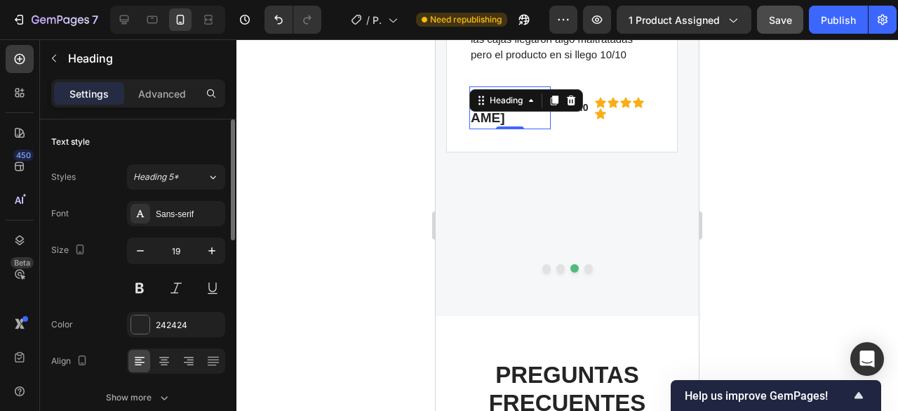
click at [496, 120] on h2 "[PERSON_NAME]" at bounding box center [510, 107] width 81 height 43
click at [494, 109] on p "[PERSON_NAME]" at bounding box center [510, 108] width 79 height 40
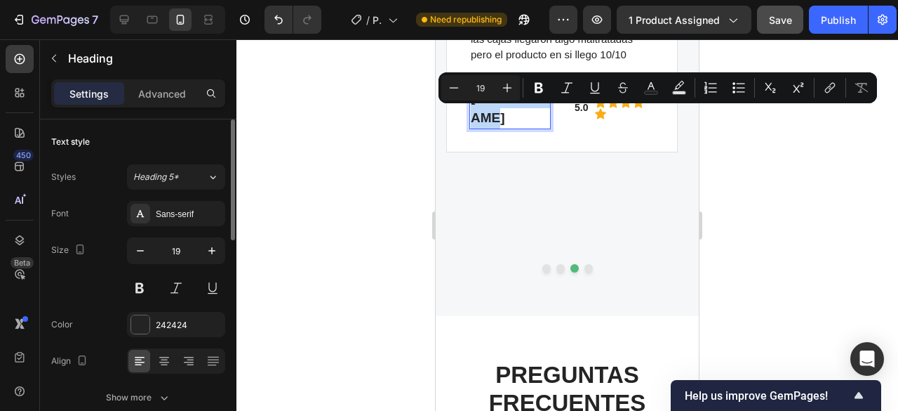
click at [494, 109] on p "[PERSON_NAME]" at bounding box center [510, 108] width 79 height 40
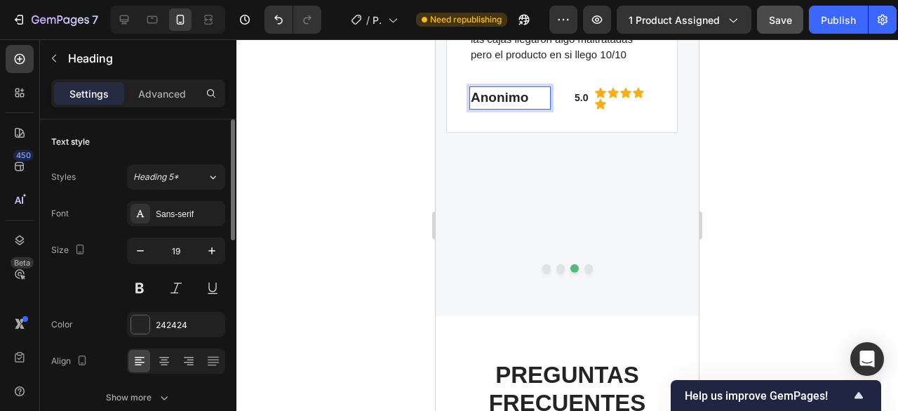
click at [500, 93] on p "Anonimo" at bounding box center [510, 98] width 79 height 20
click at [495, 93] on p "Anonimo" at bounding box center [510, 98] width 79 height 20
click at [498, 99] on p "Anonimo" at bounding box center [510, 98] width 79 height 20
click at [829, 114] on div at bounding box center [568, 224] width 662 height 371
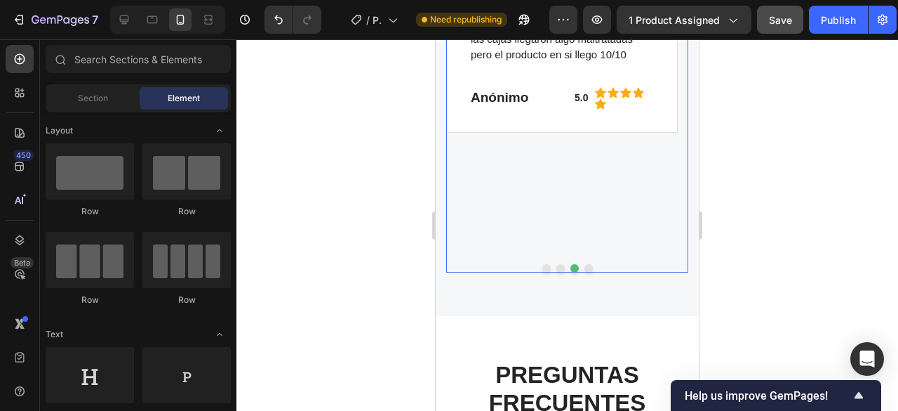
click at [585, 239] on div "Image Excelente producto y entrega perfecta por correo también, muy recomendado…" at bounding box center [567, 49] width 242 height 446
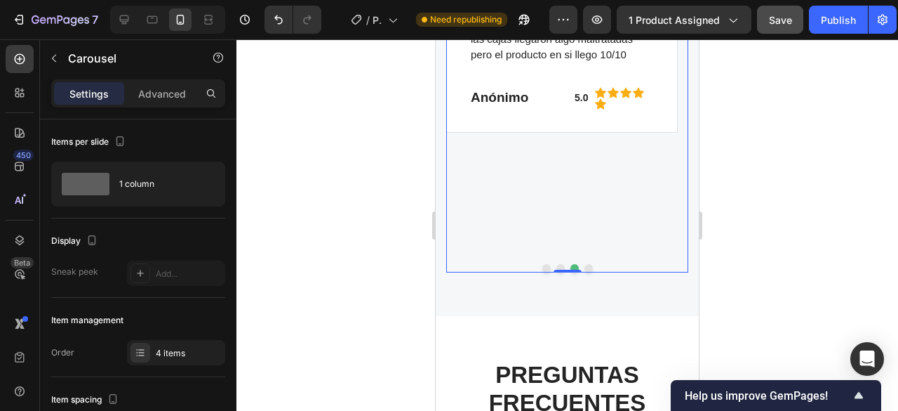
click at [585, 264] on button "Dot" at bounding box center [589, 268] width 8 height 8
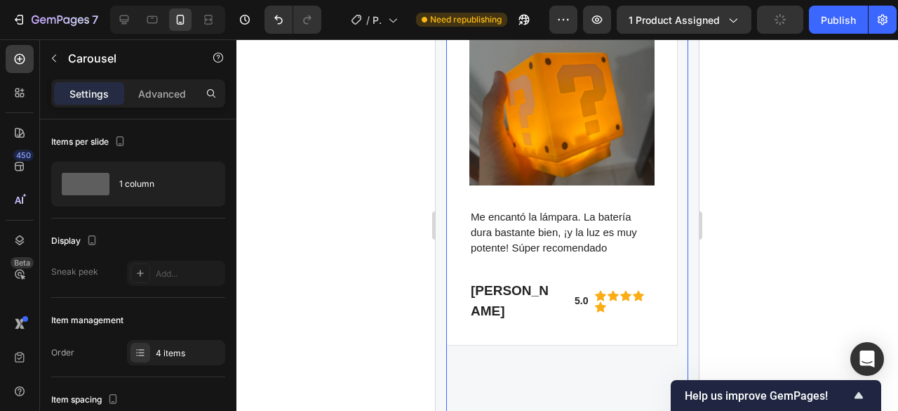
scroll to position [2316, 0]
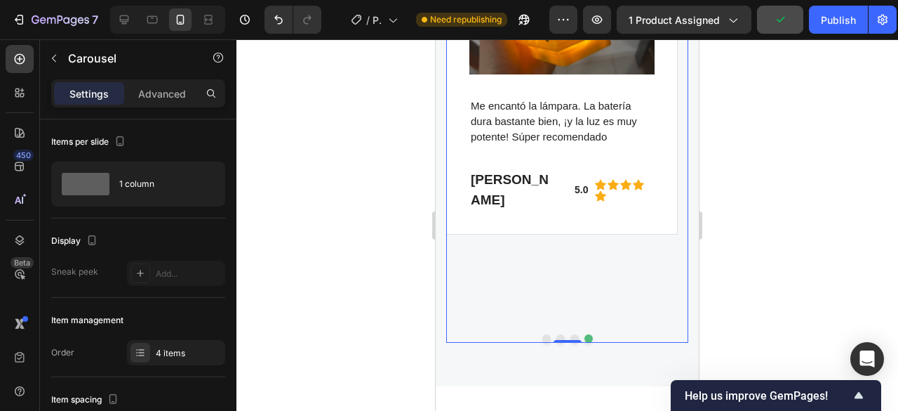
click at [557, 334] on button "Dot" at bounding box center [561, 338] width 8 height 8
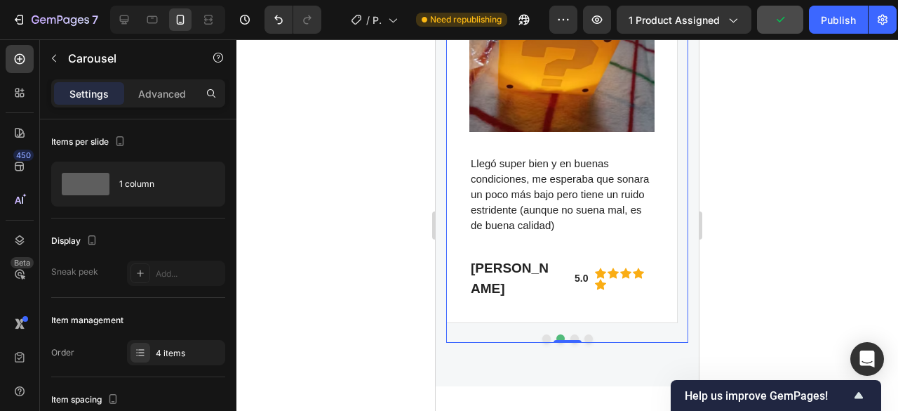
click at [543, 334] on button "Dot" at bounding box center [547, 338] width 8 height 8
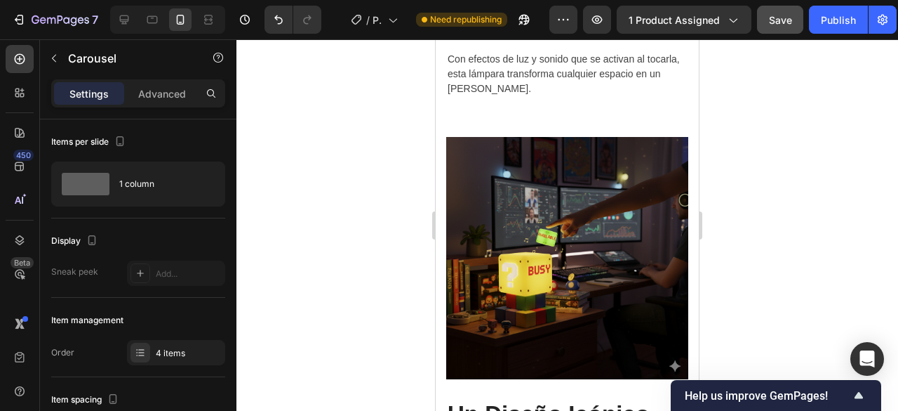
scroll to position [1742, 0]
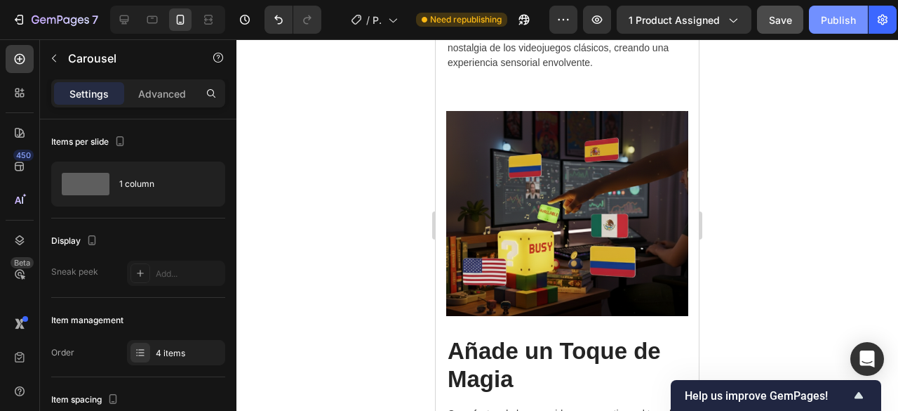
click at [835, 17] on div "Publish" at bounding box center [838, 20] width 35 height 15
drag, startPoint x: 835, startPoint y: 17, endPoint x: 891, endPoint y: 84, distance: 87.2
click at [891, 84] on div at bounding box center [568, 224] width 662 height 371
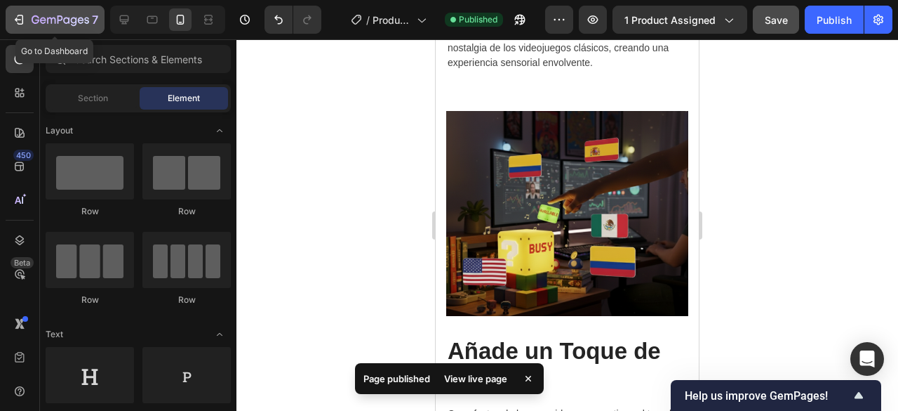
click at [26, 21] on div "7" at bounding box center [55, 19] width 86 height 17
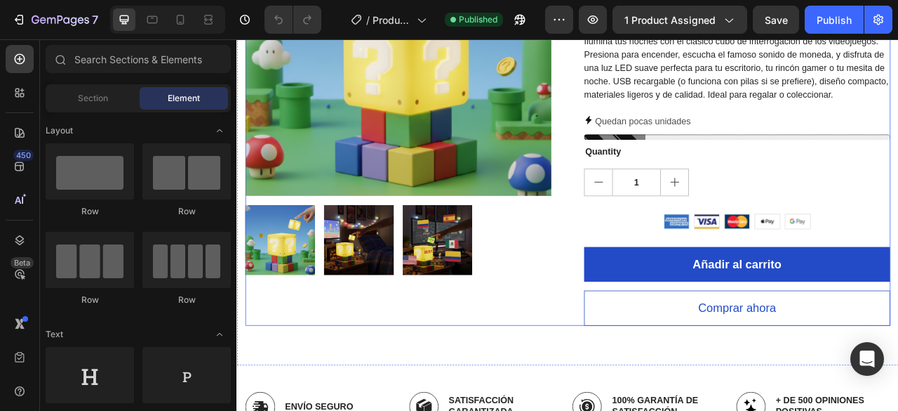
scroll to position [281, 0]
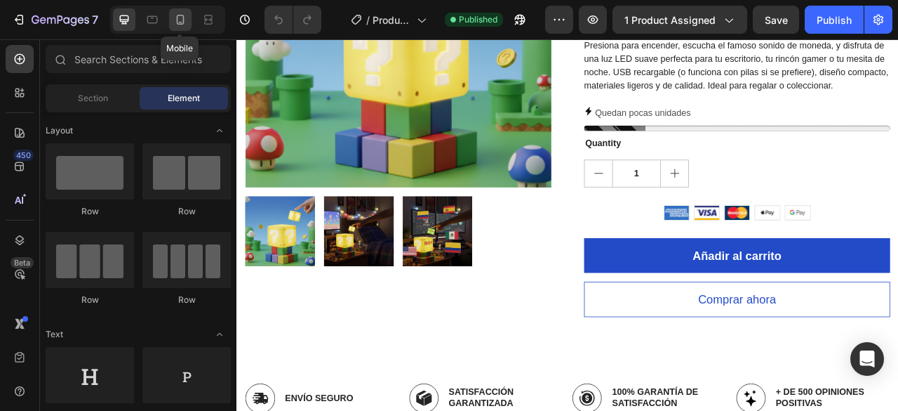
click at [182, 19] on icon at bounding box center [180, 20] width 14 height 14
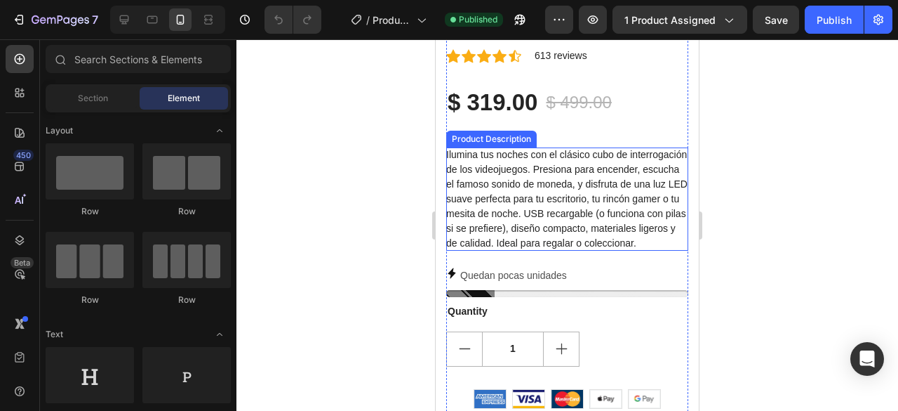
scroll to position [632, 0]
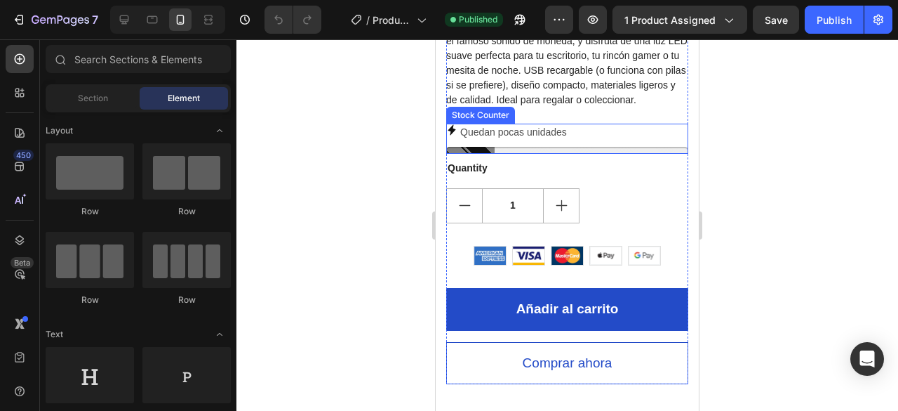
click at [633, 147] on div "Quedan pocas unidades" at bounding box center [567, 139] width 242 height 30
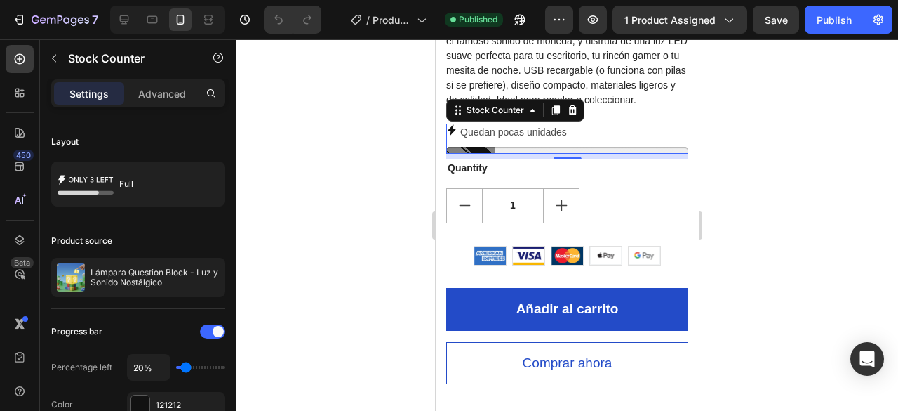
click at [585, 150] on div at bounding box center [567, 150] width 242 height 7
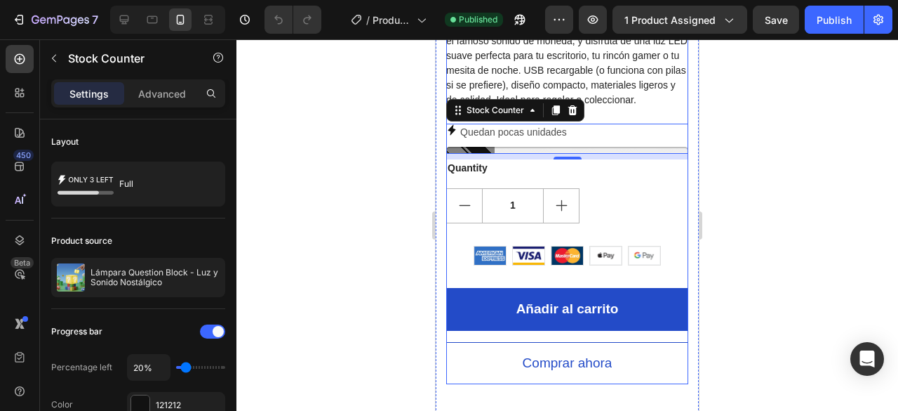
click at [625, 118] on div "Lámpara Question Block - Luz y Sonido Nostálgico Product Title Icon Icon Icon I…" at bounding box center [567, 95] width 242 height 578
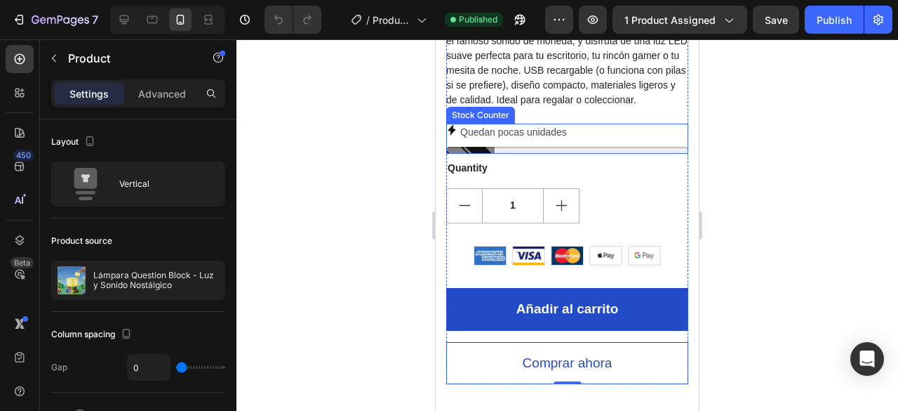
click at [563, 133] on p "Quedan pocas unidades" at bounding box center [513, 133] width 107 height 18
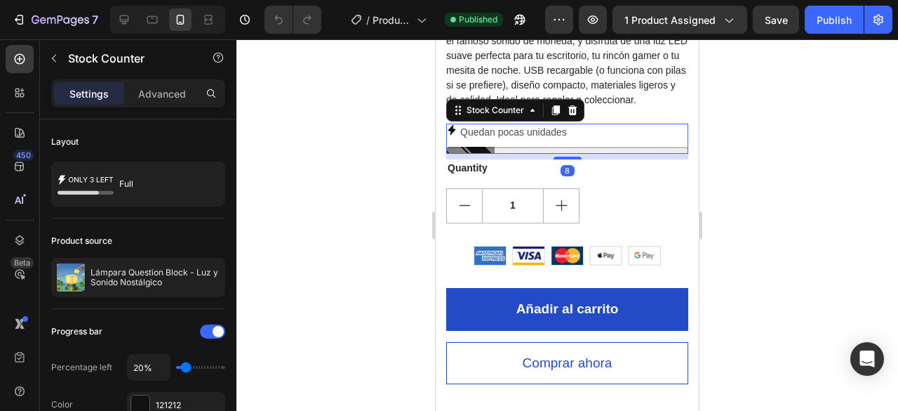
click at [531, 154] on div "8" at bounding box center [567, 157] width 242 height 6
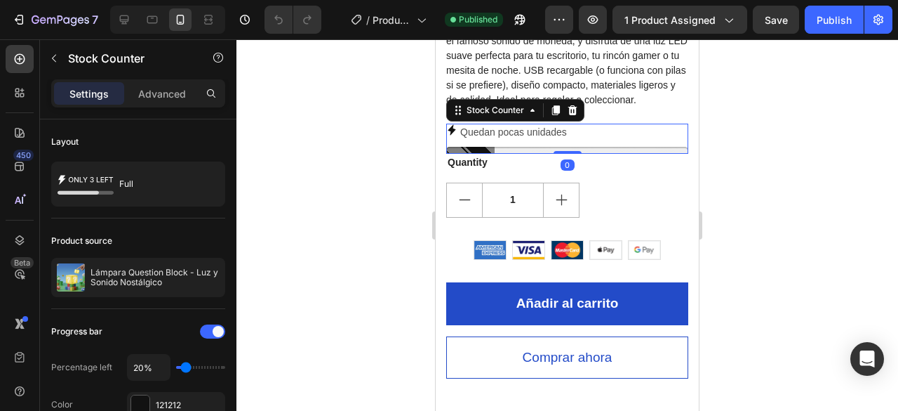
drag, startPoint x: 566, startPoint y: 159, endPoint x: 563, endPoint y: 142, distance: 17.8
click at [563, 142] on div "Quedan pocas unidades Stock Counter 0" at bounding box center [567, 139] width 242 height 30
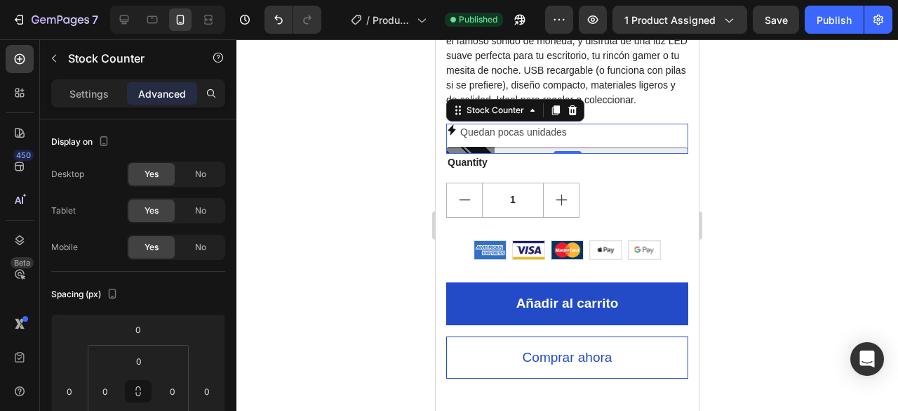
click at [744, 180] on div at bounding box center [568, 224] width 662 height 371
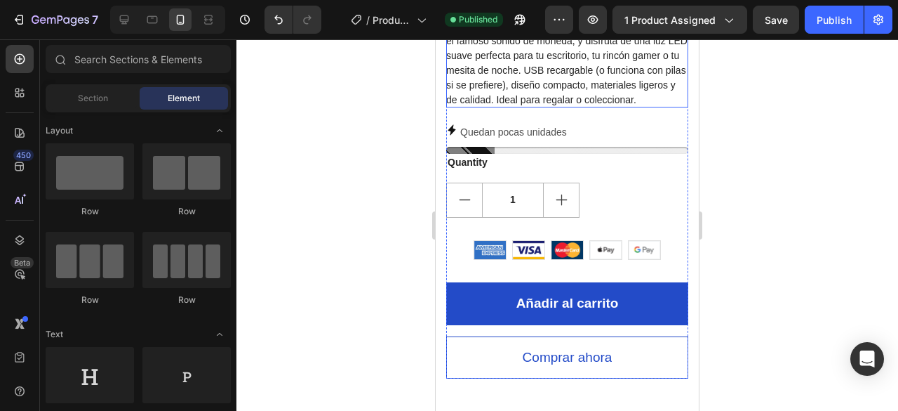
click at [565, 99] on p "Ilumina tus noches con el clásico cubo de interrogación de los videojuegos. Pre…" at bounding box center [566, 56] width 241 height 100
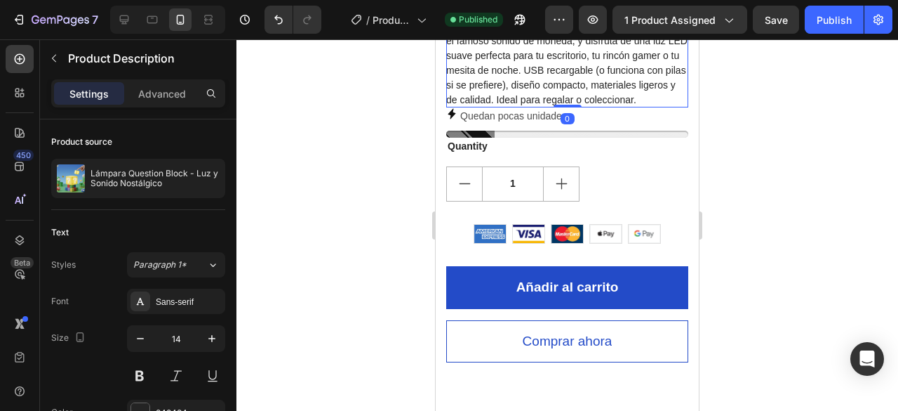
drag, startPoint x: 561, startPoint y: 121, endPoint x: 559, endPoint y: 103, distance: 18.4
click at [559, 103] on div "Ilumina tus noches con el clásico cubo de interrogación de los videojuegos. Pre…" at bounding box center [567, 55] width 242 height 103
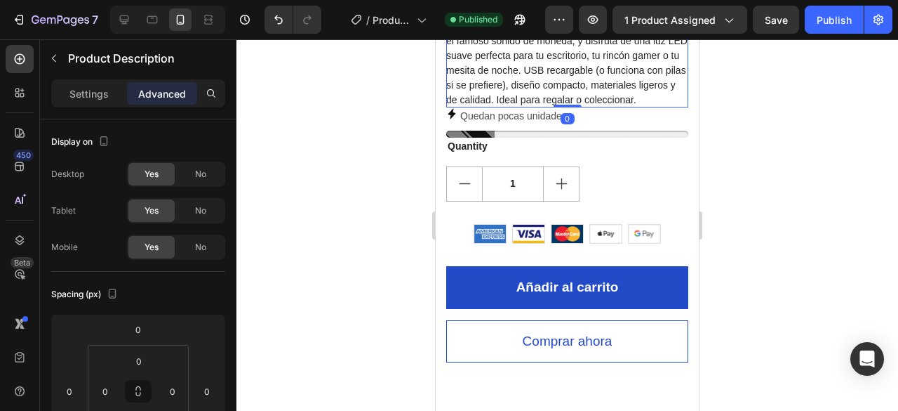
click at [847, 112] on div at bounding box center [568, 224] width 662 height 371
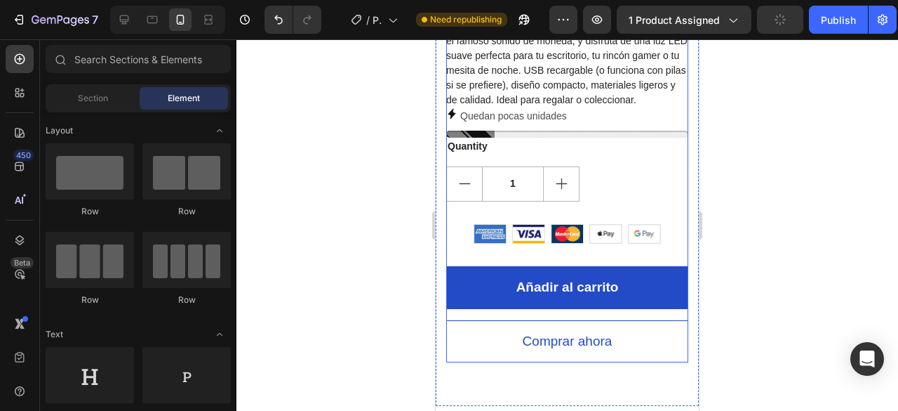
scroll to position [491, 0]
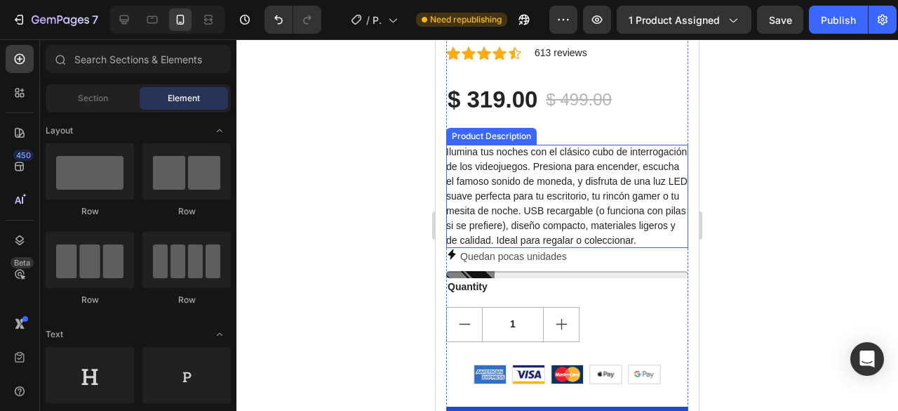
click at [568, 234] on div "Ilumina tus noches con el clásico cubo de interrogación de los videojuegos. Pre…" at bounding box center [567, 196] width 242 height 103
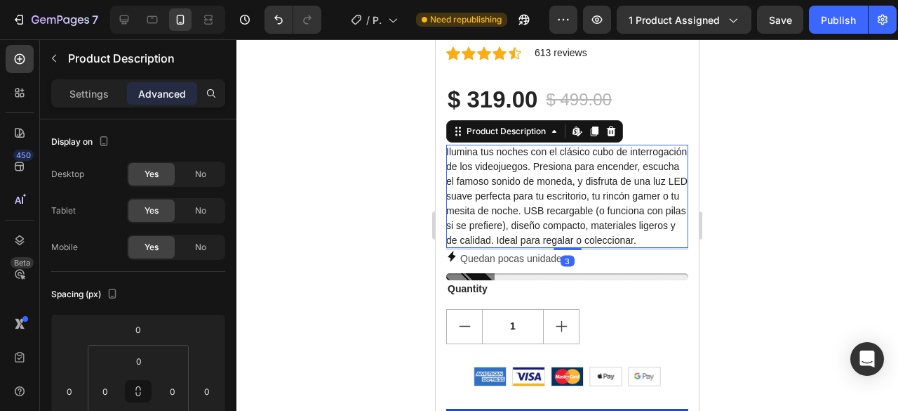
click at [561, 251] on div "Lámpara Question Block - Luz y Sonido Nostálgico Product Title Icon Icon Icon I…" at bounding box center [567, 226] width 242 height 558
click at [561, 251] on p "Quedan pocas unidades" at bounding box center [513, 259] width 107 height 18
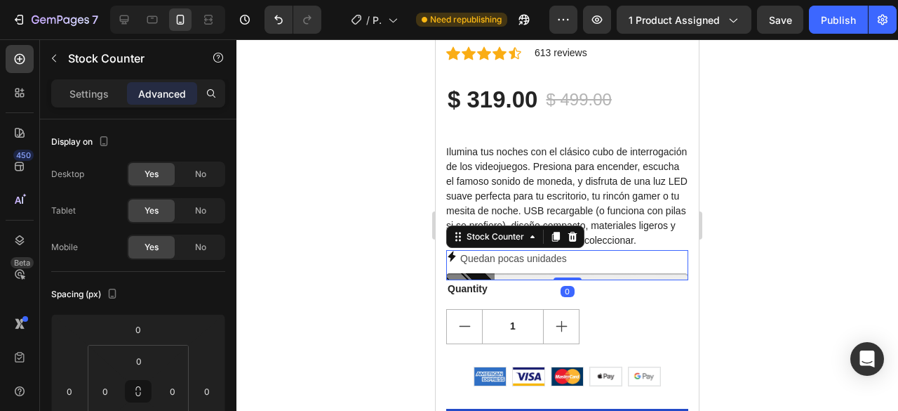
click at [764, 221] on div at bounding box center [568, 224] width 662 height 371
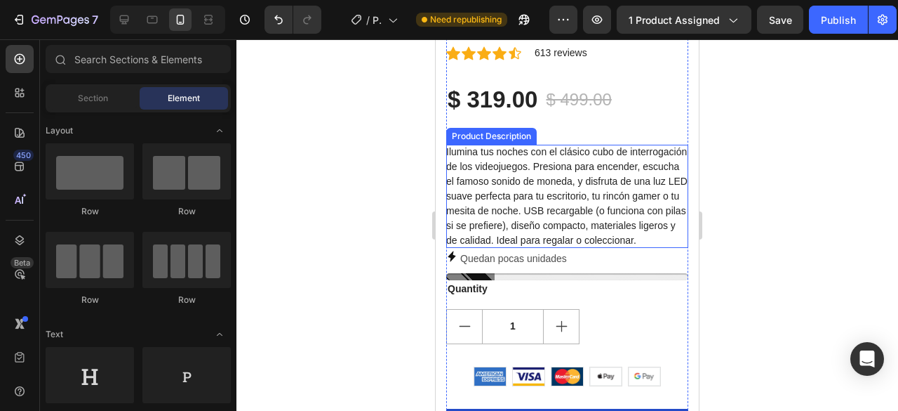
click at [553, 124] on div "Lámpara Question Block - Luz y Sonido Nostálgico Product Title Icon Icon Icon I…" at bounding box center [567, 226] width 242 height 558
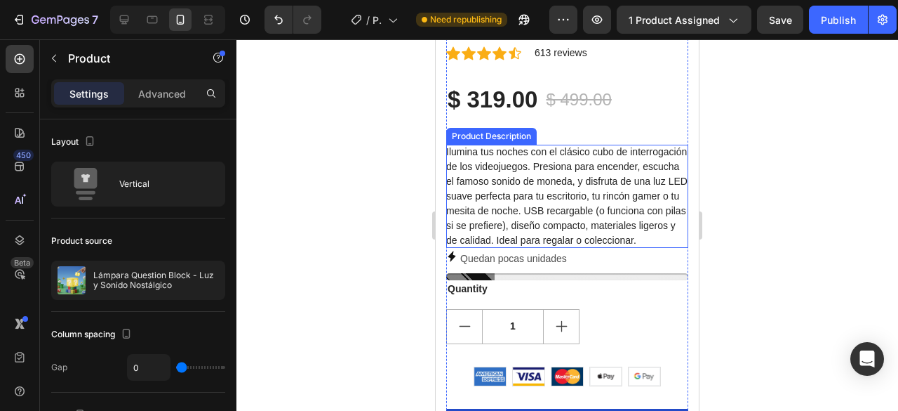
click at [549, 146] on p "Ilumina tus noches con el clásico cubo de interrogación de los videojuegos. Pre…" at bounding box center [566, 196] width 241 height 100
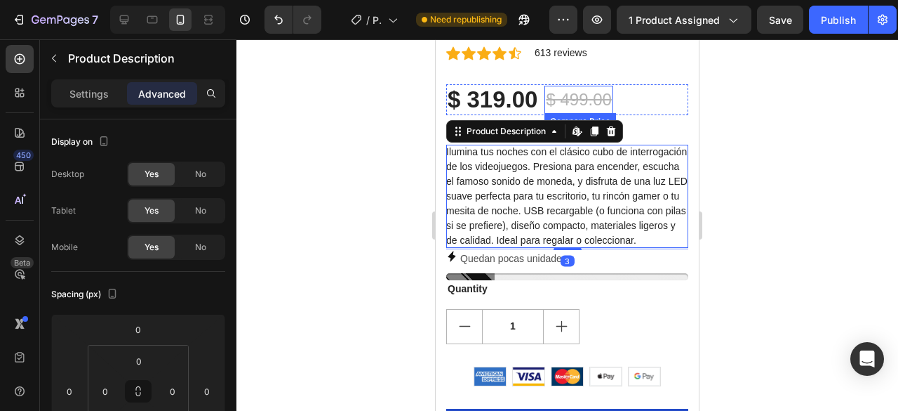
click at [555, 91] on div "$ 499.00" at bounding box center [579, 100] width 68 height 28
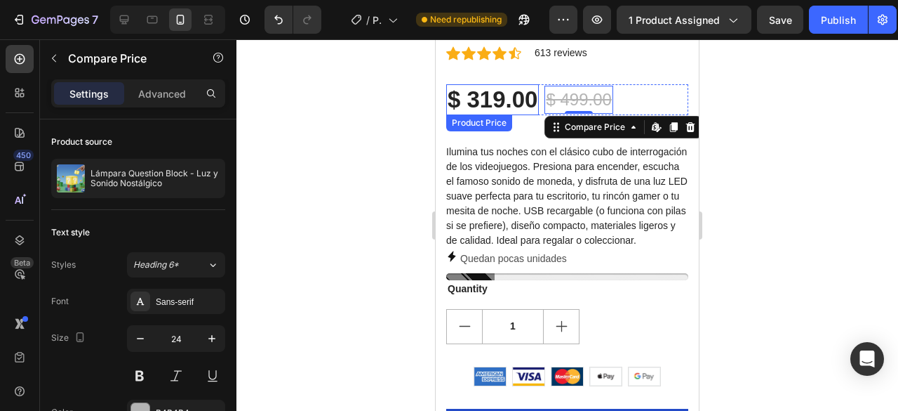
click at [529, 95] on div "$ 319.00" at bounding box center [492, 99] width 93 height 31
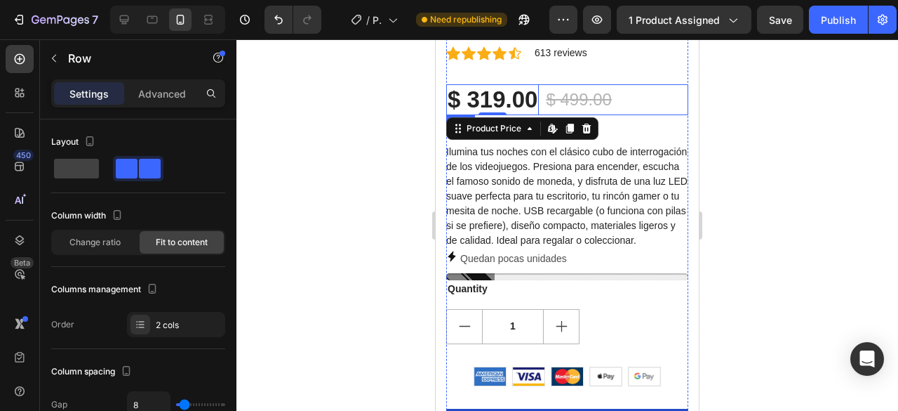
click at [647, 96] on div "$ 319.00 Product Price Edit content in Shopify 0 Product Price Edit content in …" at bounding box center [567, 99] width 242 height 31
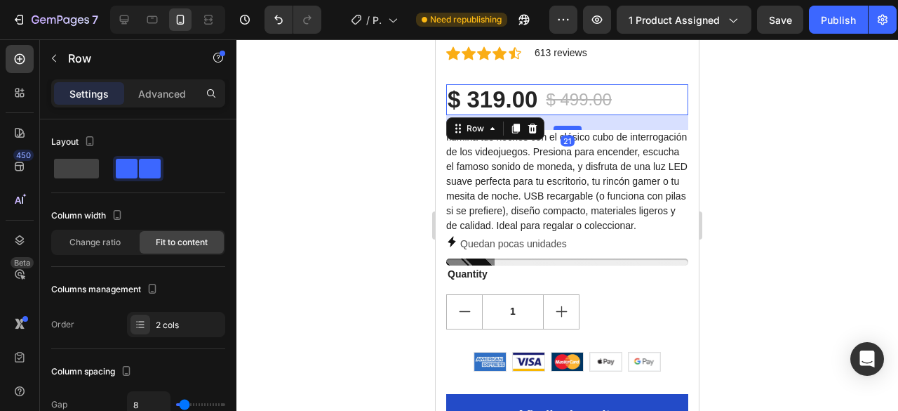
drag, startPoint x: 561, startPoint y: 129, endPoint x: 558, endPoint y: 114, distance: 15.2
click at [558, 126] on div at bounding box center [568, 128] width 28 height 4
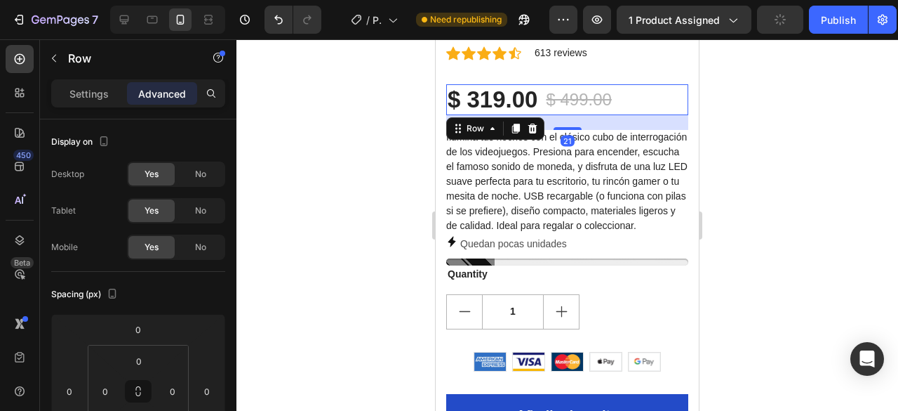
click at [792, 112] on div at bounding box center [568, 224] width 662 height 371
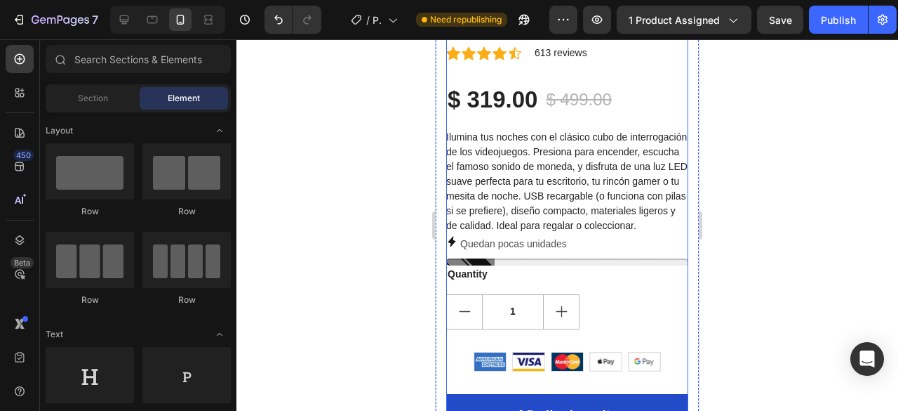
click at [546, 113] on div "Lámpara Question Block - Luz y Sonido Nostálgico Product Title Icon Icon Icon I…" at bounding box center [567, 218] width 242 height 543
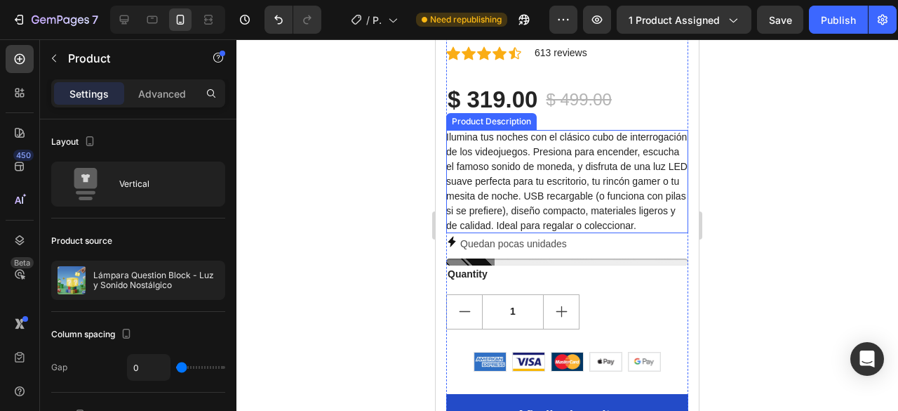
click at [547, 131] on p "Ilumina tus noches con el clásico cubo de interrogación de los videojuegos. Pre…" at bounding box center [566, 181] width 241 height 100
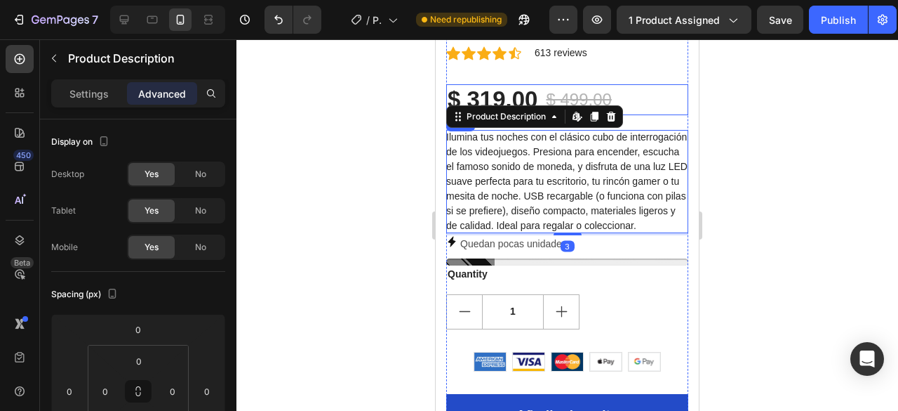
click at [634, 87] on div "$ 319.00 Product Price Product Price $ 499.00 Compare Price Compare Price Row" at bounding box center [567, 99] width 242 height 31
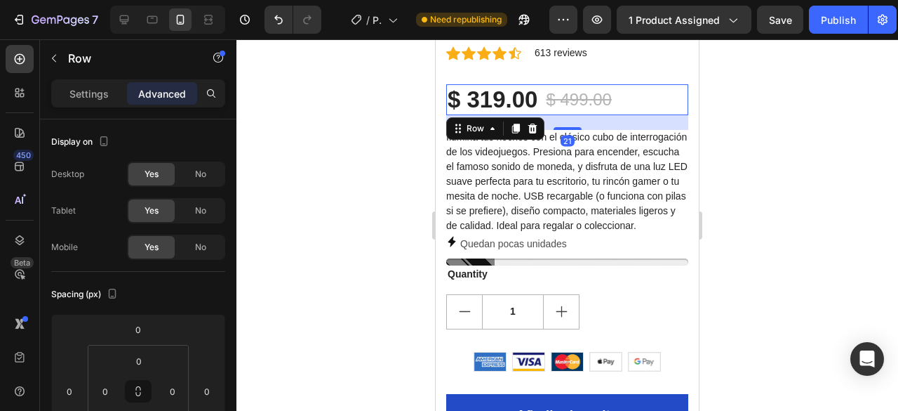
click at [558, 115] on div "21" at bounding box center [567, 122] width 242 height 15
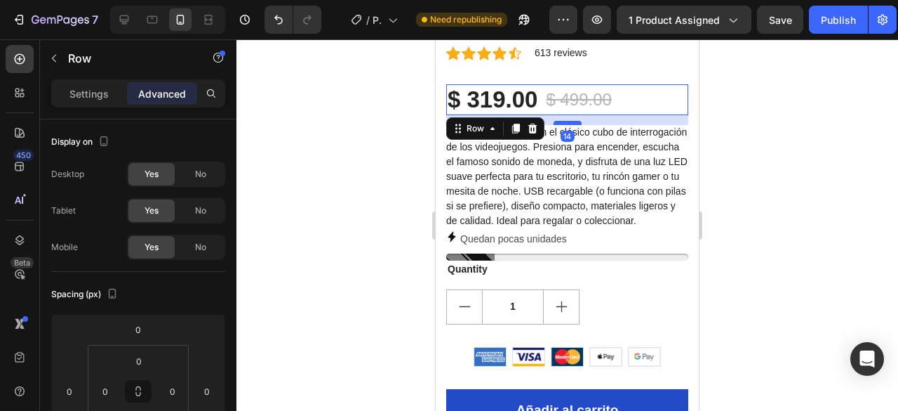
click at [562, 121] on div at bounding box center [568, 123] width 28 height 4
type input "14"
click at [790, 106] on div at bounding box center [568, 224] width 662 height 371
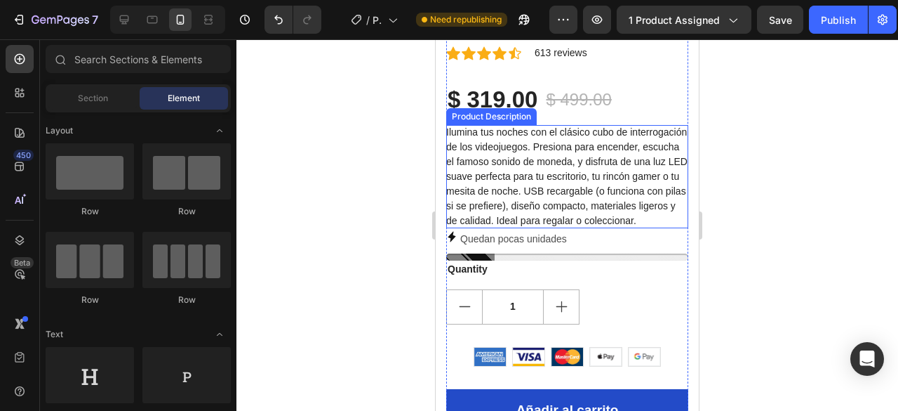
scroll to position [351, 0]
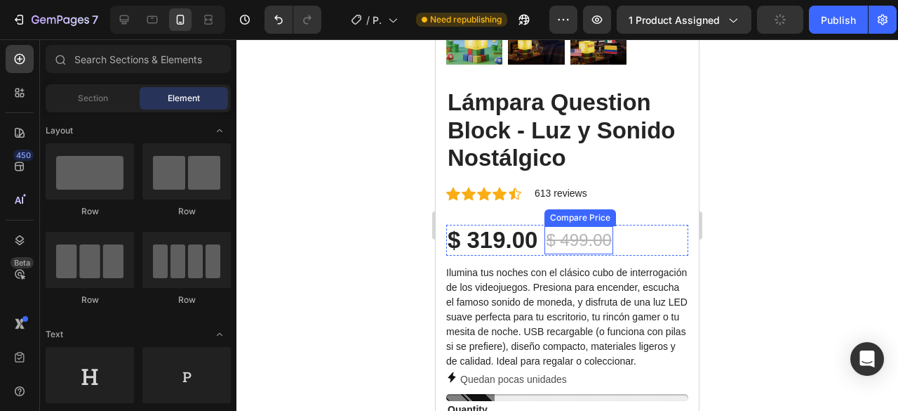
click at [552, 226] on div "$ 499.00" at bounding box center [579, 240] width 68 height 28
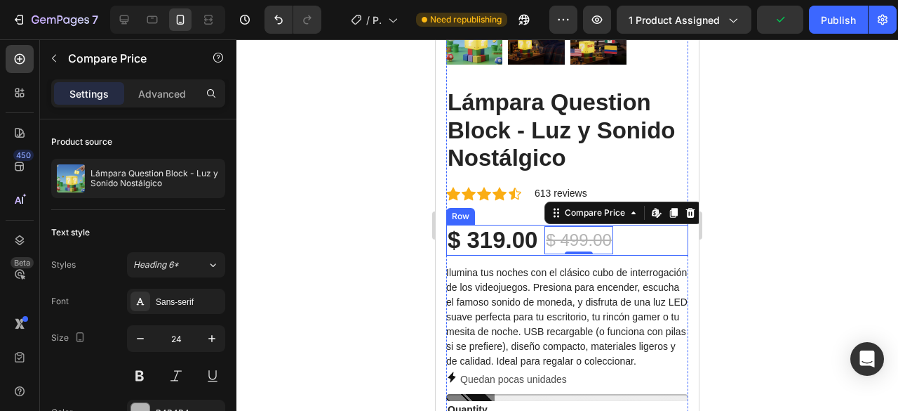
click at [662, 234] on div "$ 319.00 Product Price Product Price $ 499.00 Compare Price Edit content in Sho…" at bounding box center [567, 240] width 242 height 31
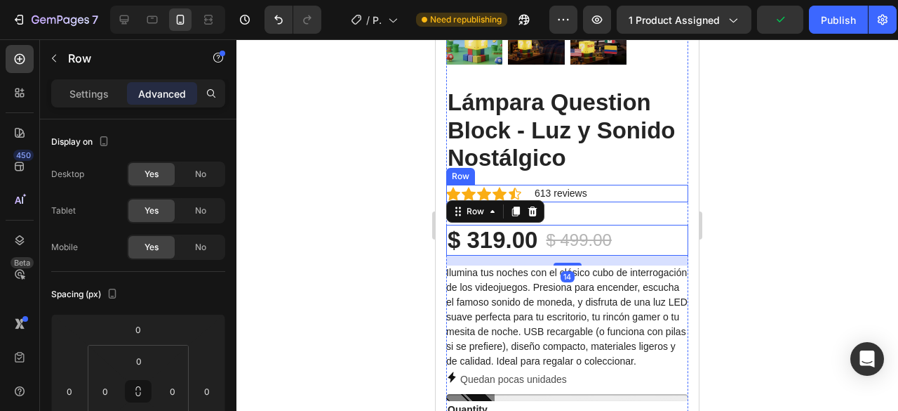
click at [655, 185] on div "Icon Icon Icon Icon Icon Icon List Hoz 613 reviews Text block Row" at bounding box center [567, 194] width 242 height 18
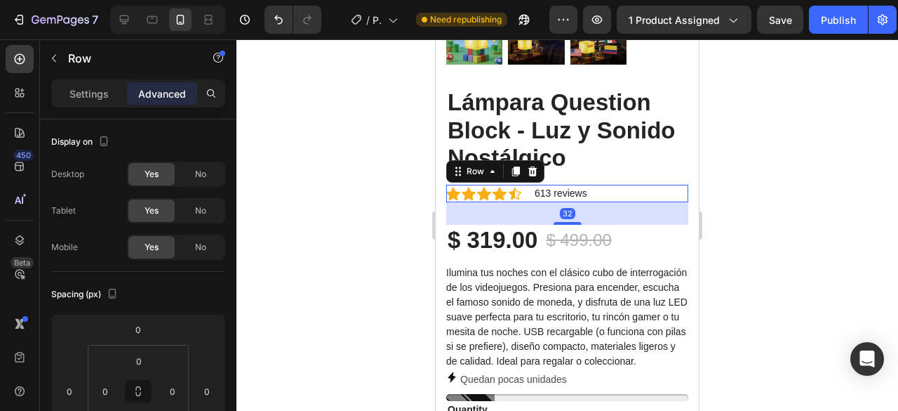
drag, startPoint x: 557, startPoint y: 208, endPoint x: 559, endPoint y: 199, distance: 9.5
click at [559, 202] on div "32" at bounding box center [567, 202] width 242 height 0
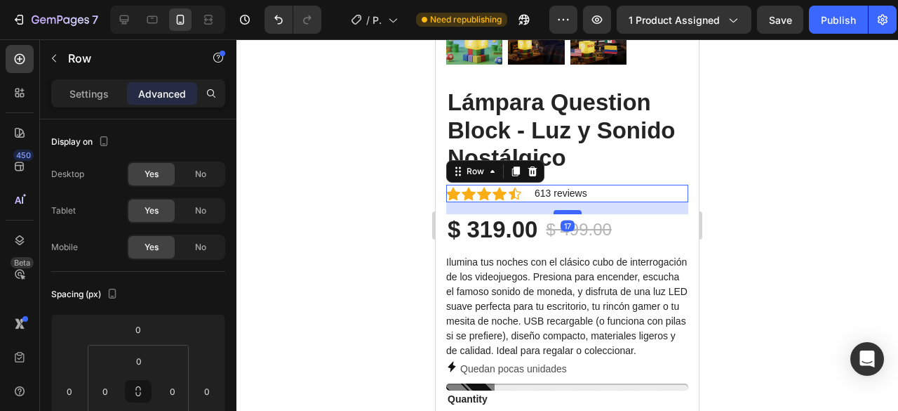
drag, startPoint x: 559, startPoint y: 210, endPoint x: 559, endPoint y: 199, distance: 10.5
click at [559, 210] on div at bounding box center [568, 212] width 28 height 4
type input "17"
click at [879, 186] on div at bounding box center [568, 224] width 662 height 371
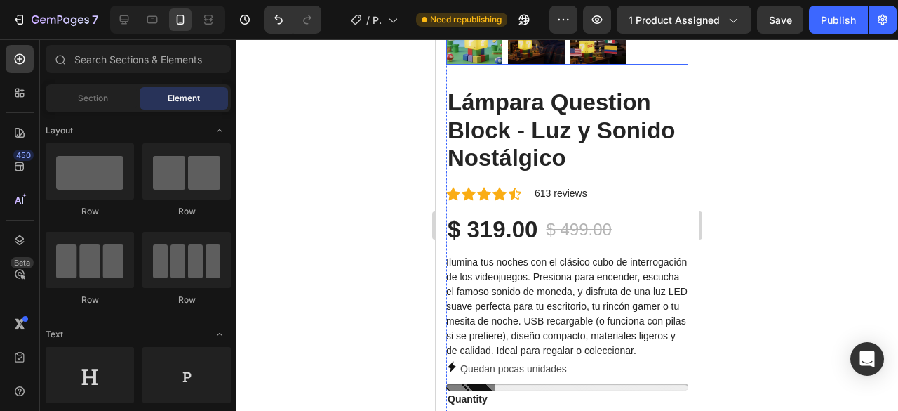
scroll to position [140, 0]
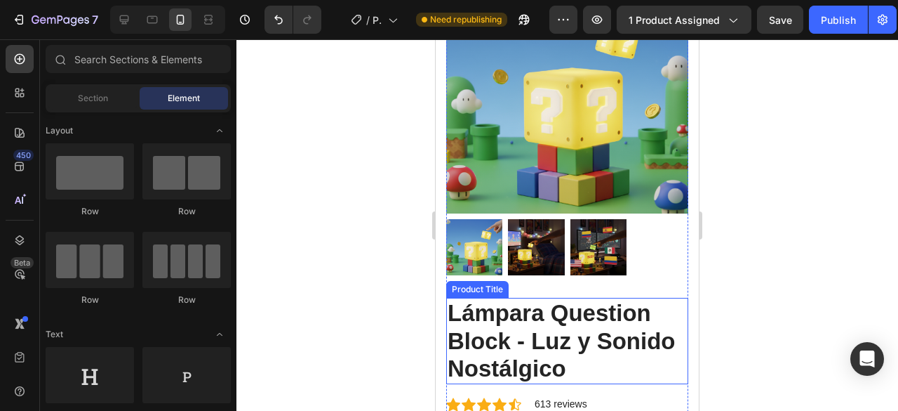
click at [659, 298] on h2 "Lámpara Question Block - Luz y Sonido Nostálgico" at bounding box center [567, 341] width 242 height 86
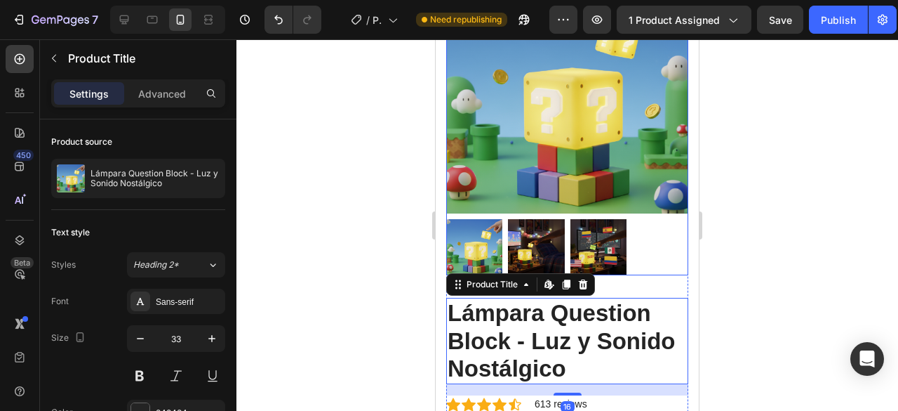
click at [664, 249] on div at bounding box center [567, 247] width 242 height 56
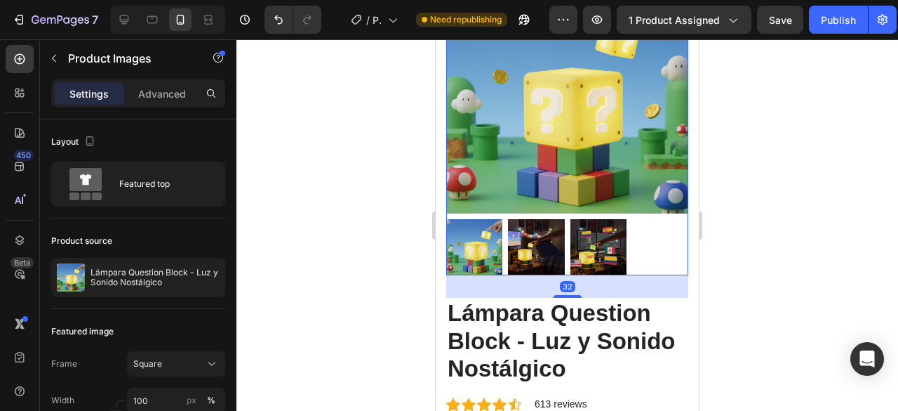
click at [564, 280] on div "32" at bounding box center [567, 286] width 242 height 22
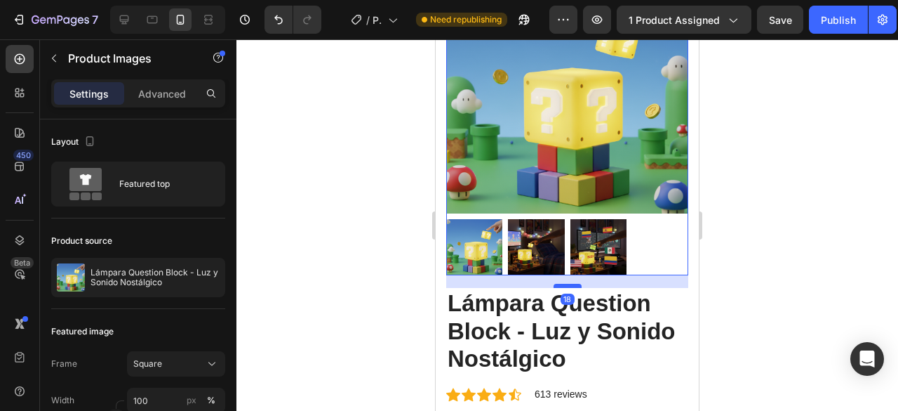
drag, startPoint x: 564, startPoint y: 281, endPoint x: 564, endPoint y: 272, distance: 9.8
click at [564, 284] on div at bounding box center [568, 286] width 28 height 4
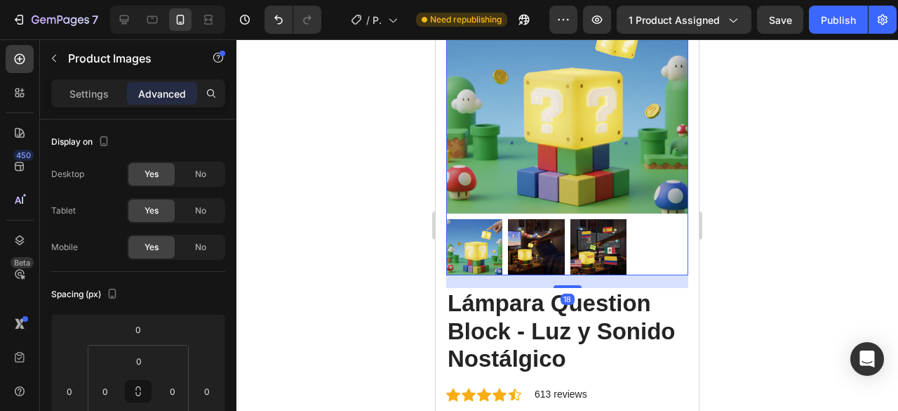
click at [820, 251] on div at bounding box center [568, 224] width 662 height 371
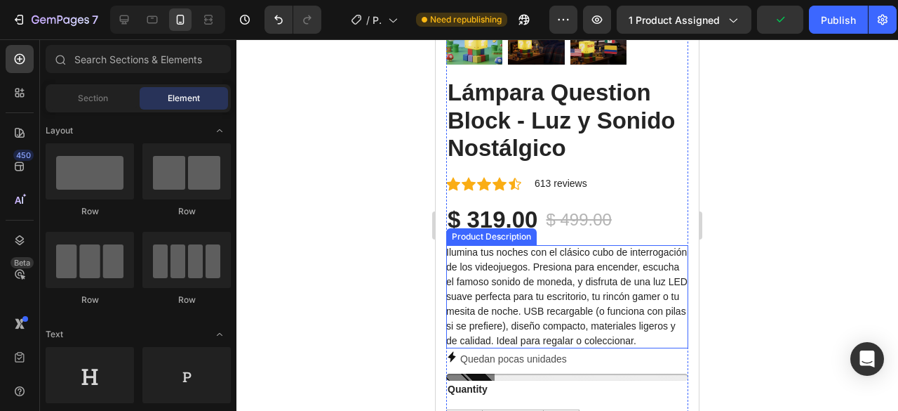
scroll to position [561, 0]
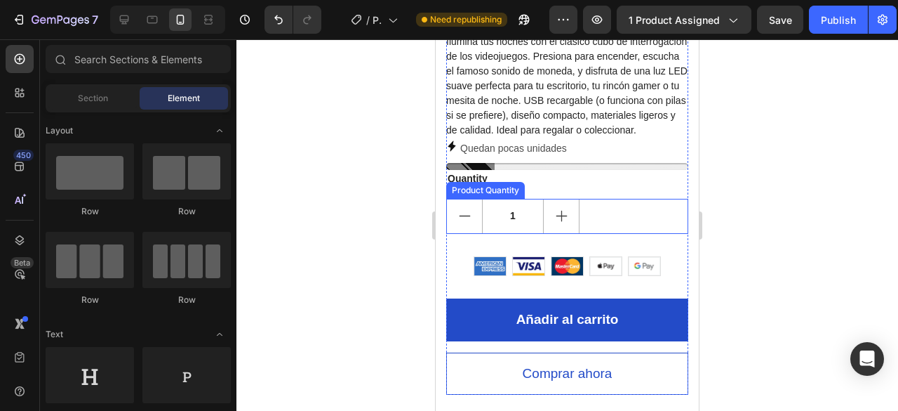
click at [656, 219] on div "1" at bounding box center [567, 216] width 242 height 35
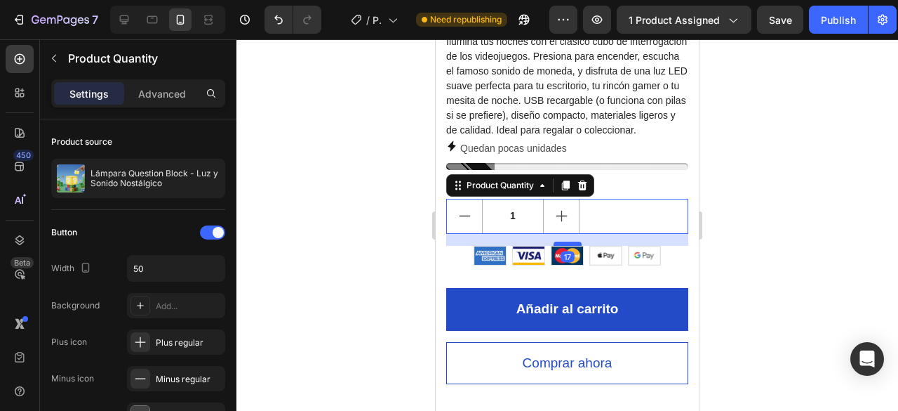
click at [567, 244] on div at bounding box center [568, 243] width 28 height 4
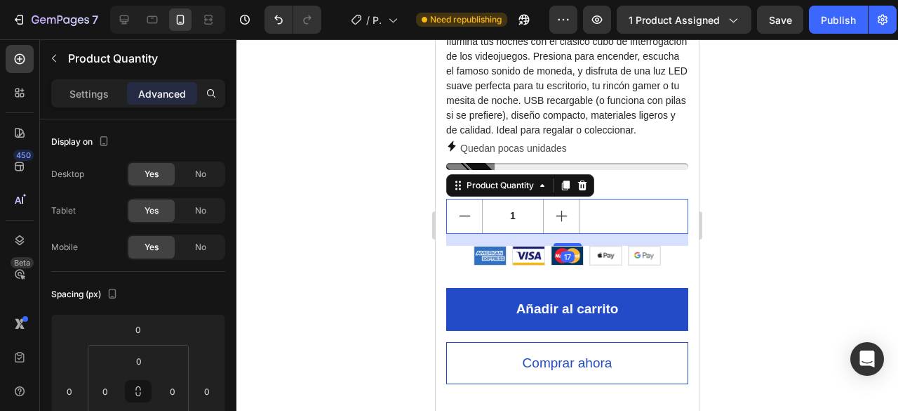
click at [886, 207] on div at bounding box center [568, 224] width 662 height 371
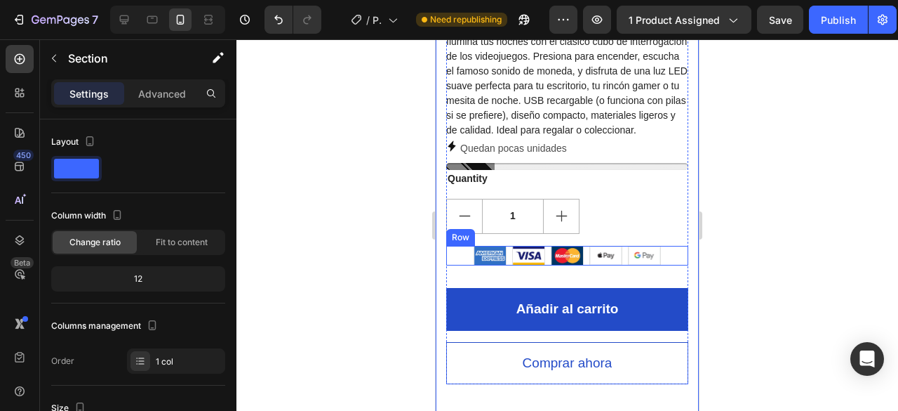
click at [670, 257] on div "Image Image Image Image Image Row" at bounding box center [567, 256] width 242 height 20
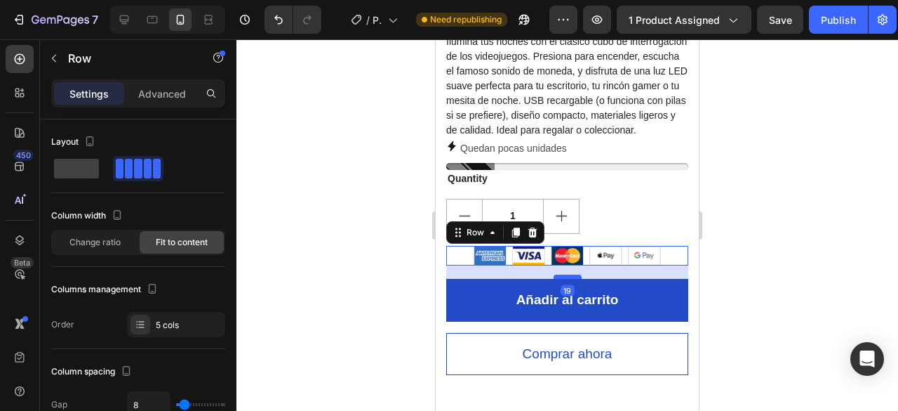
drag, startPoint x: 563, startPoint y: 286, endPoint x: 566, endPoint y: 277, distance: 9.5
click at [566, 277] on div at bounding box center [568, 276] width 28 height 4
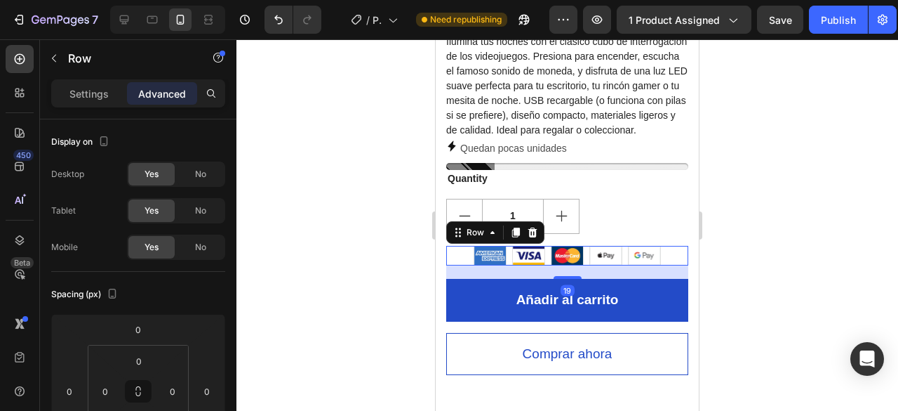
click at [821, 225] on div at bounding box center [568, 224] width 662 height 371
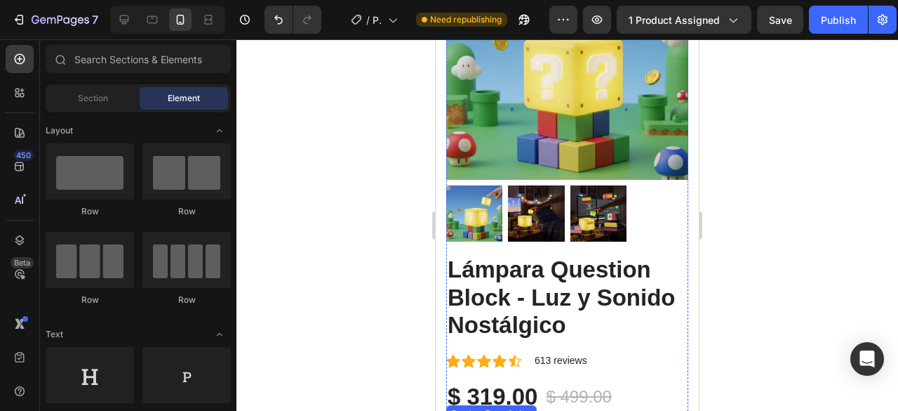
scroll to position [140, 0]
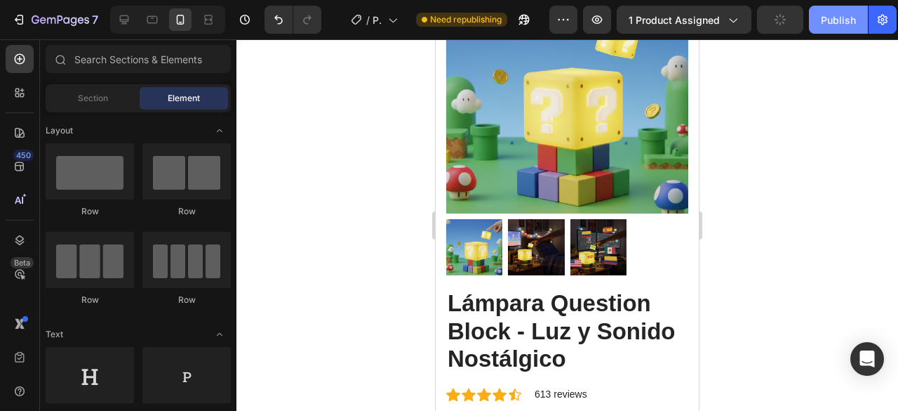
click at [834, 17] on div "Publish" at bounding box center [838, 20] width 35 height 15
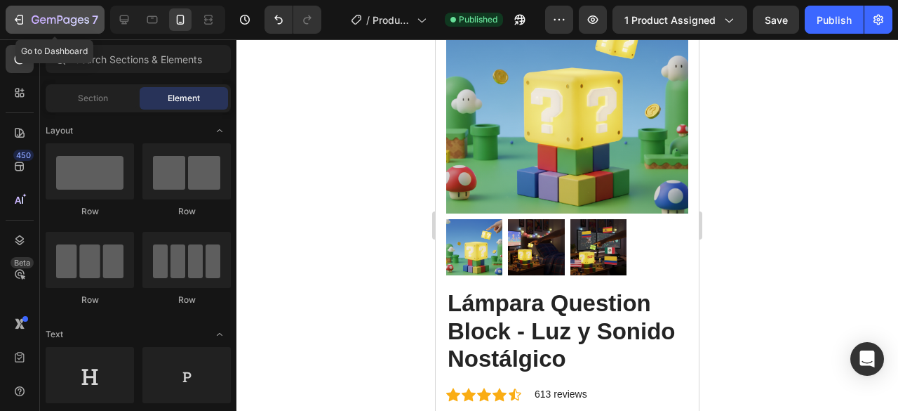
click at [58, 14] on div "7" at bounding box center [65, 19] width 67 height 17
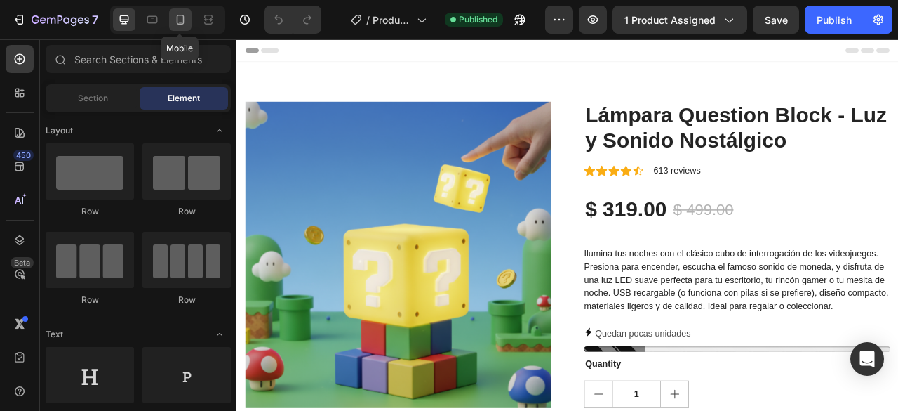
click at [182, 18] on icon at bounding box center [180, 20] width 14 height 14
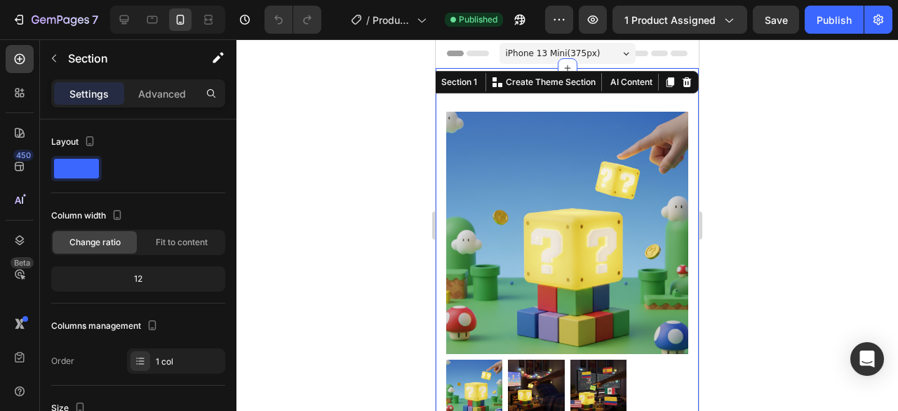
click at [500, 67] on div "iPhone 13 Mini ( 375 px) iPhone 13 Mini iPhone 13 Pro iPhone 11 Pro Max iPhone …" at bounding box center [568, 55] width 136 height 28
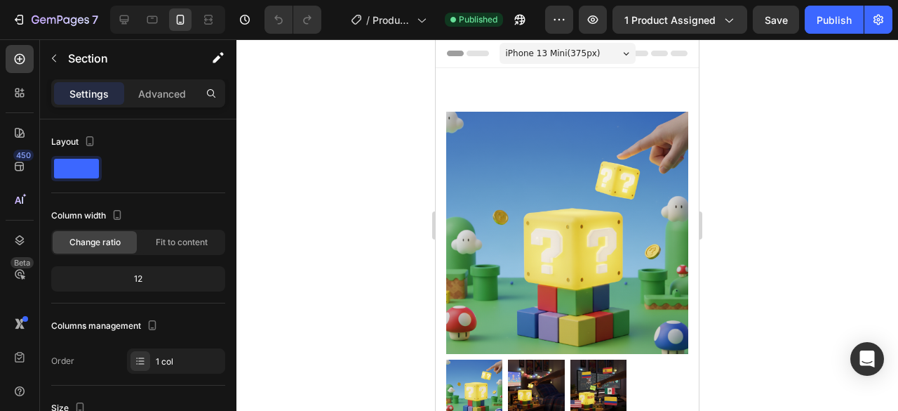
click at [493, 62] on div "Header" at bounding box center [567, 53] width 241 height 28
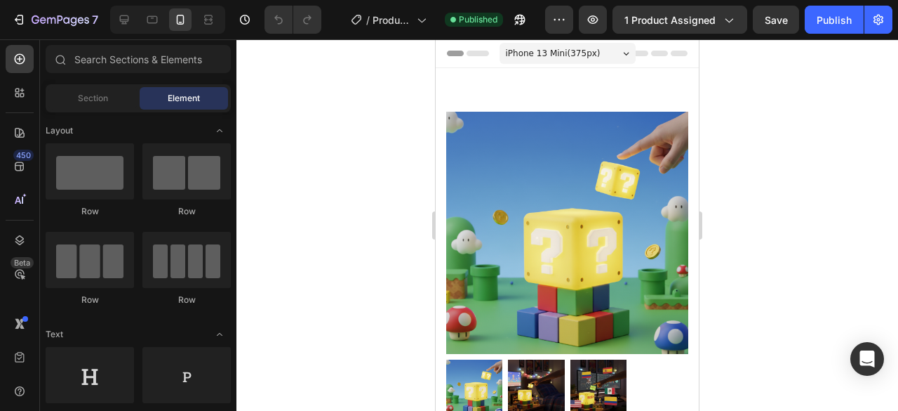
click at [663, 61] on div "Header" at bounding box center [567, 53] width 241 height 28
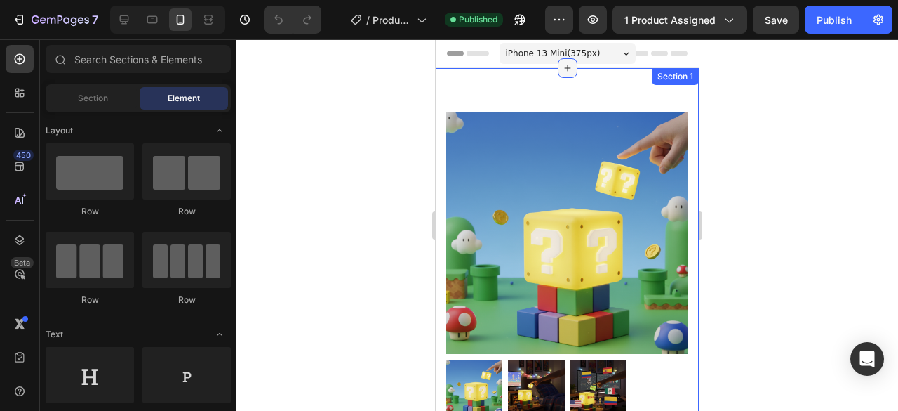
click at [567, 77] on div at bounding box center [568, 68] width 20 height 20
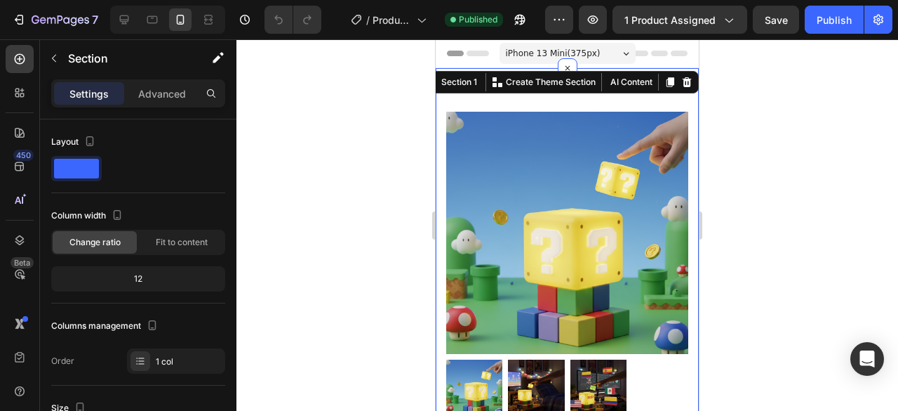
click at [835, 175] on div at bounding box center [568, 224] width 662 height 371
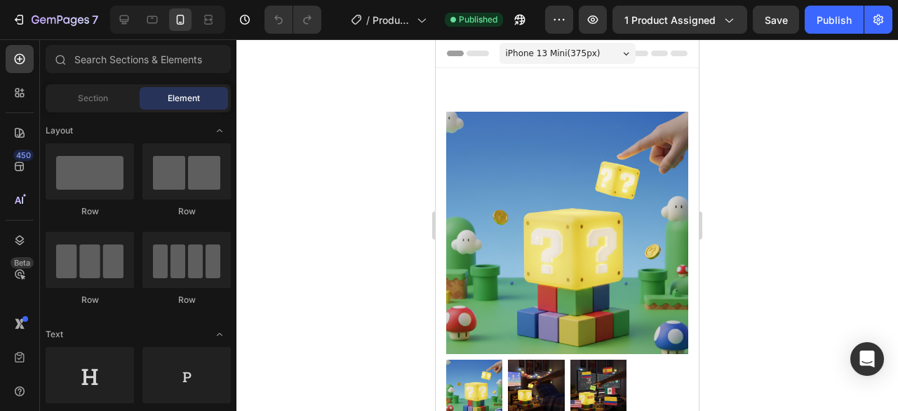
click at [656, 65] on div "Header" at bounding box center [567, 53] width 241 height 28
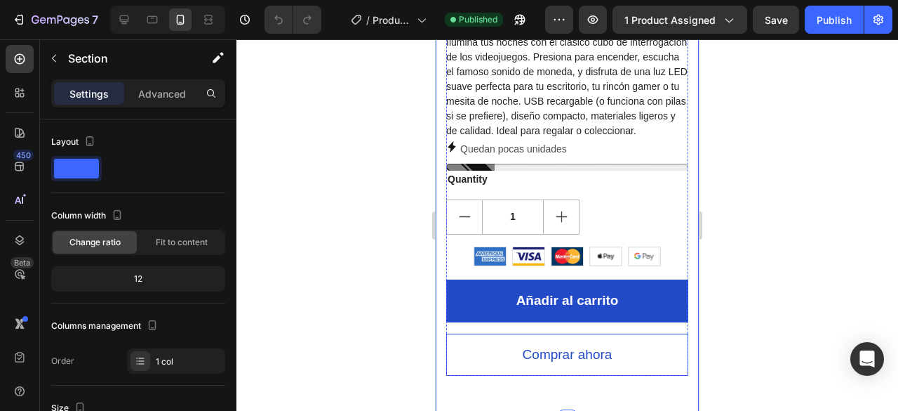
scroll to position [632, 0]
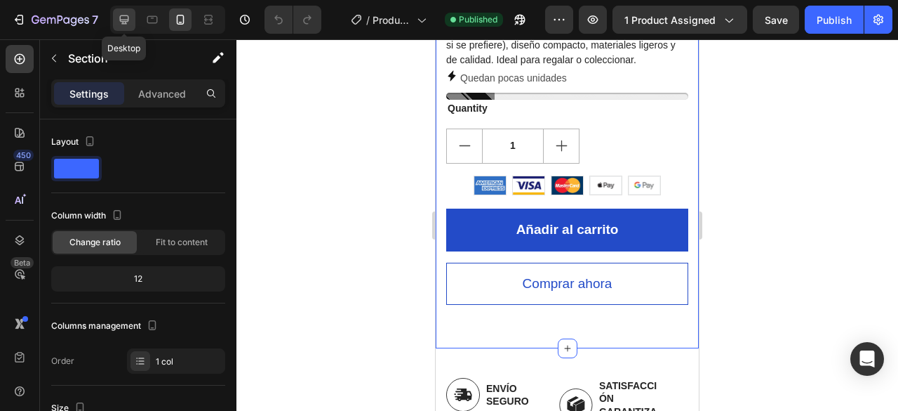
click at [116, 15] on div at bounding box center [124, 19] width 22 height 22
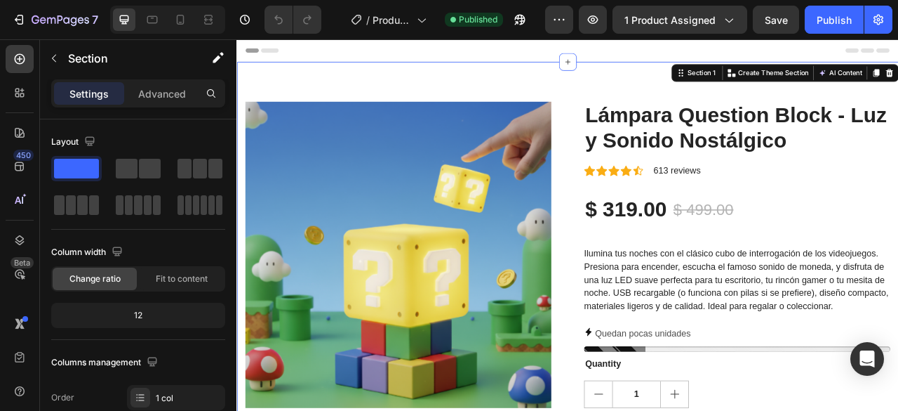
click at [691, 58] on div "Header" at bounding box center [658, 53] width 820 height 28
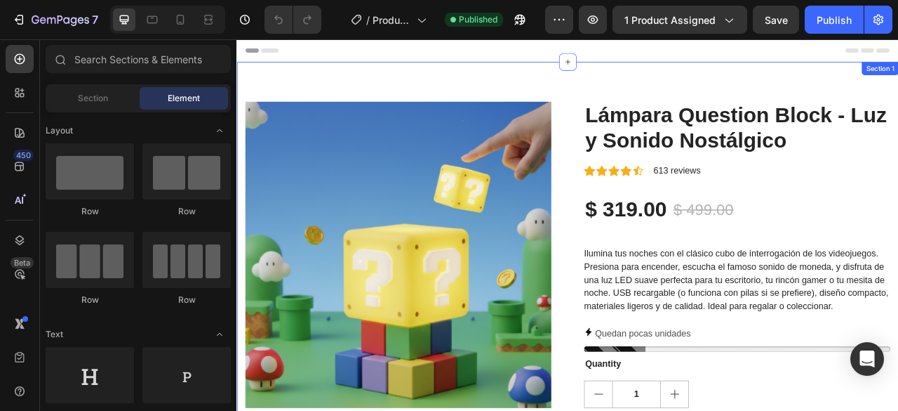
click at [680, 98] on div "Product Images Lámpara Question Block - Luz y Sonido Nostálgico Product Title I…" at bounding box center [658, 396] width 842 height 656
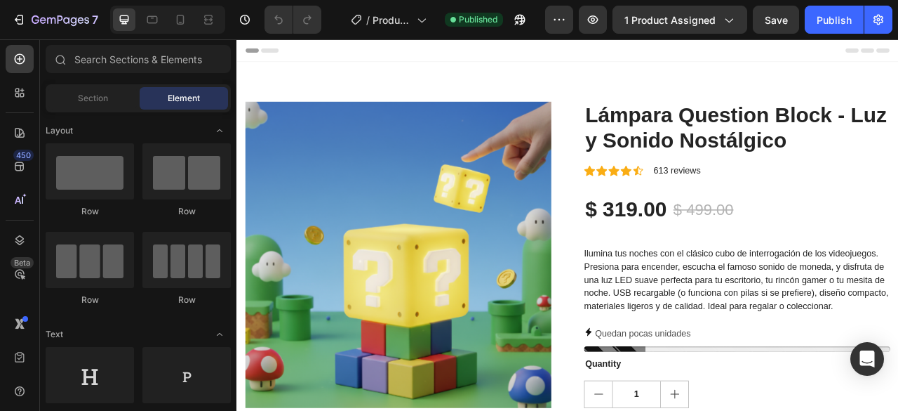
click at [707, 44] on div "Header" at bounding box center [658, 53] width 820 height 28
click at [658, 136] on div "Product Images Lámpara Question Block - Luz y Sonido Nostálgico Product Title I…" at bounding box center [657, 396] width 821 height 554
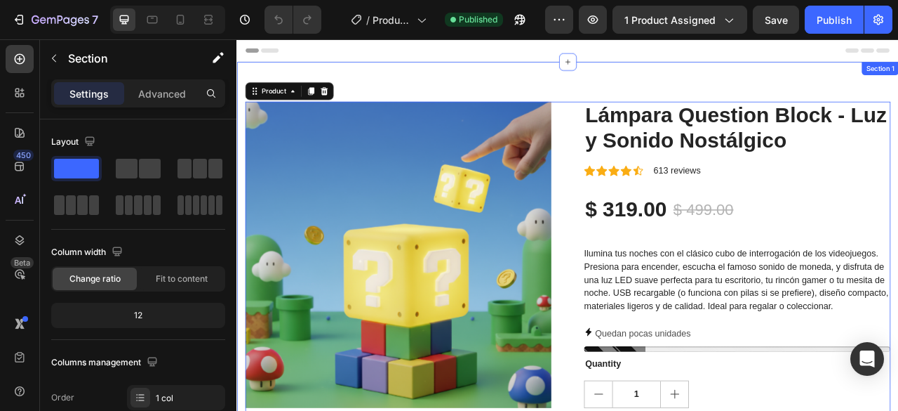
click at [661, 92] on div "Product Images Lámpara Question Block - Luz y Sonido Nostálgico Product Title I…" at bounding box center [658, 396] width 842 height 656
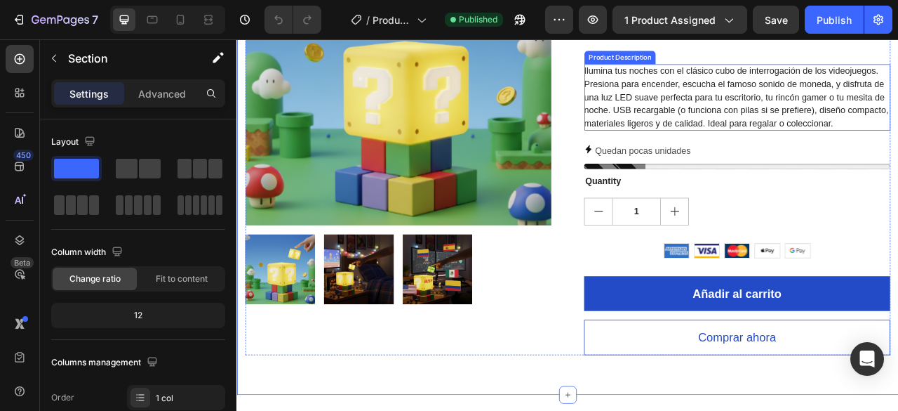
scroll to position [281, 0]
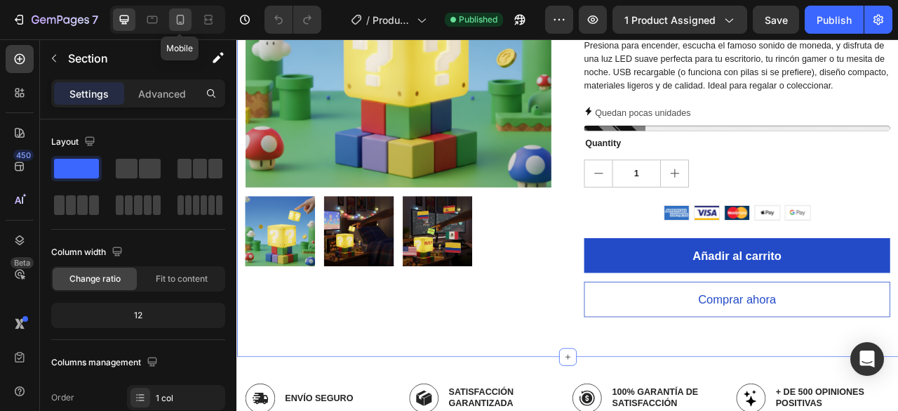
click at [169, 24] on div at bounding box center [180, 19] width 22 height 22
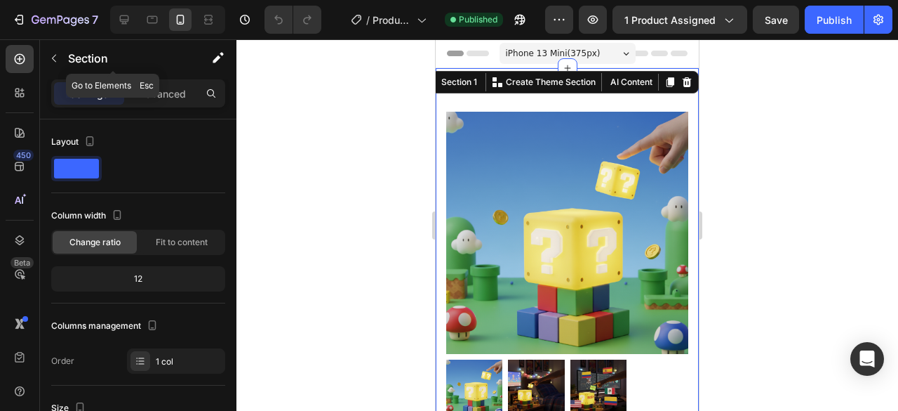
click at [48, 55] on button "button" at bounding box center [54, 58] width 22 height 22
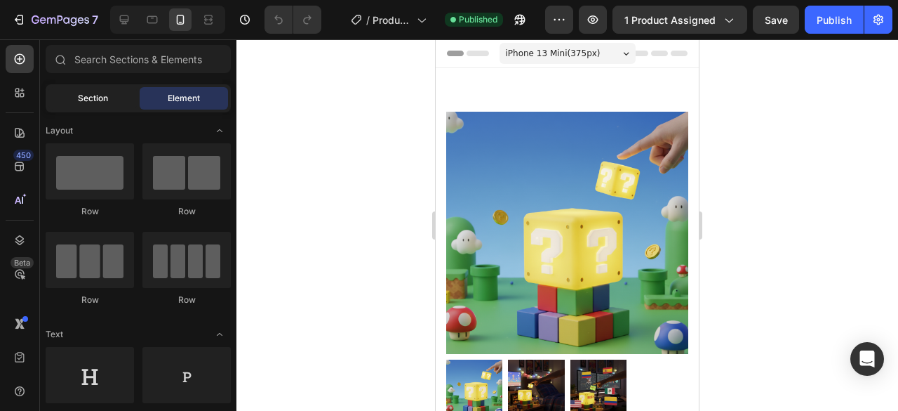
click at [85, 100] on span "Section" at bounding box center [93, 98] width 30 height 13
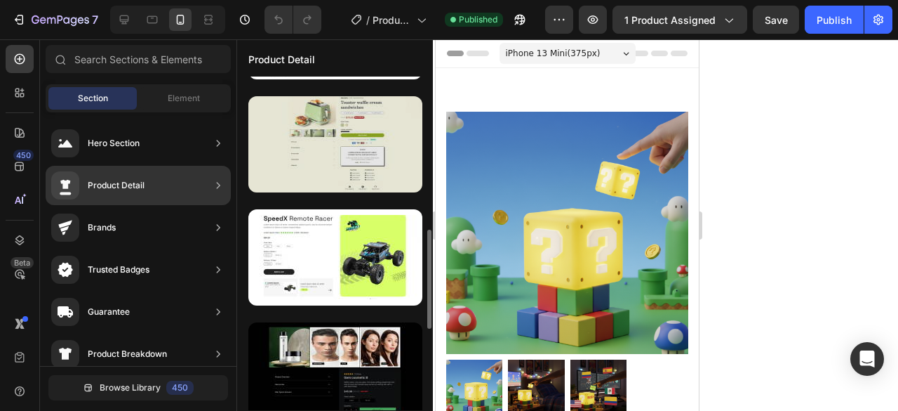
scroll to position [421, 0]
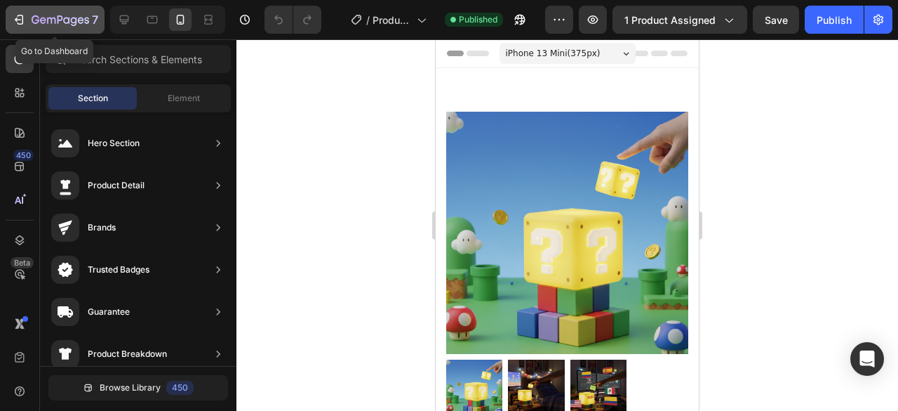
click at [14, 15] on icon "button" at bounding box center [19, 20] width 14 height 14
